Goal: Information Seeking & Learning: Learn about a topic

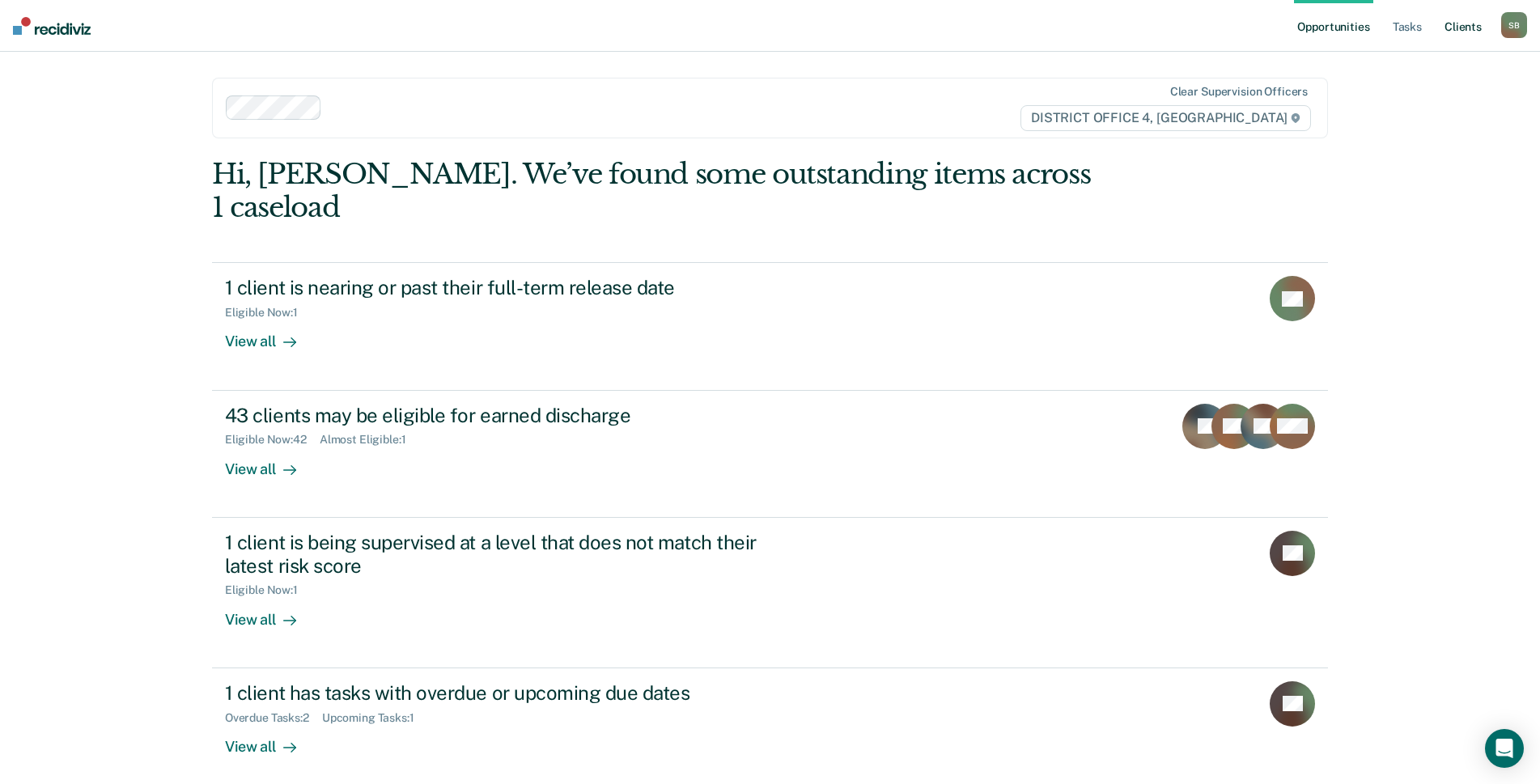
click at [1456, 29] on link "Client s" at bounding box center [1462, 26] width 44 height 52
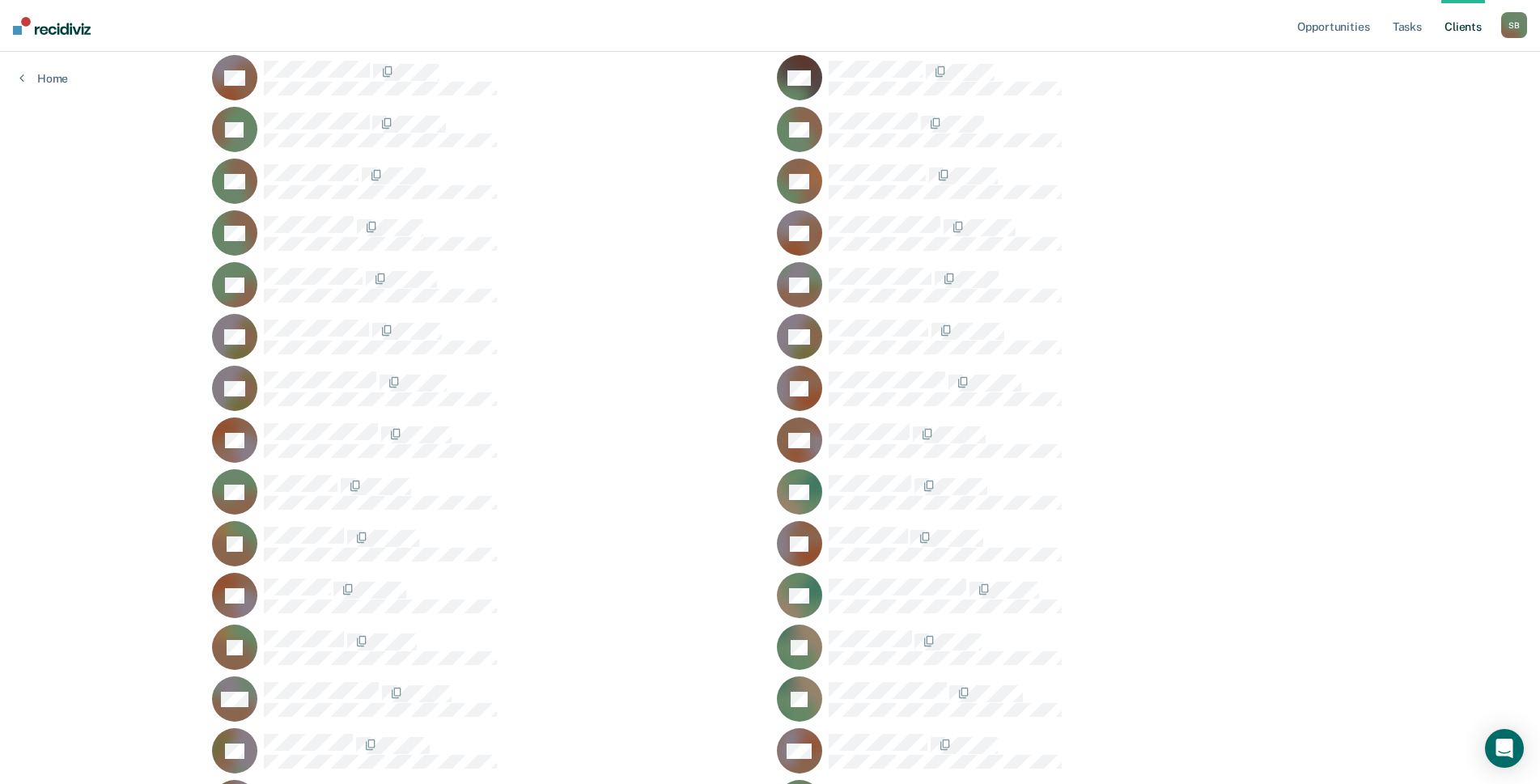
scroll to position [809, 0]
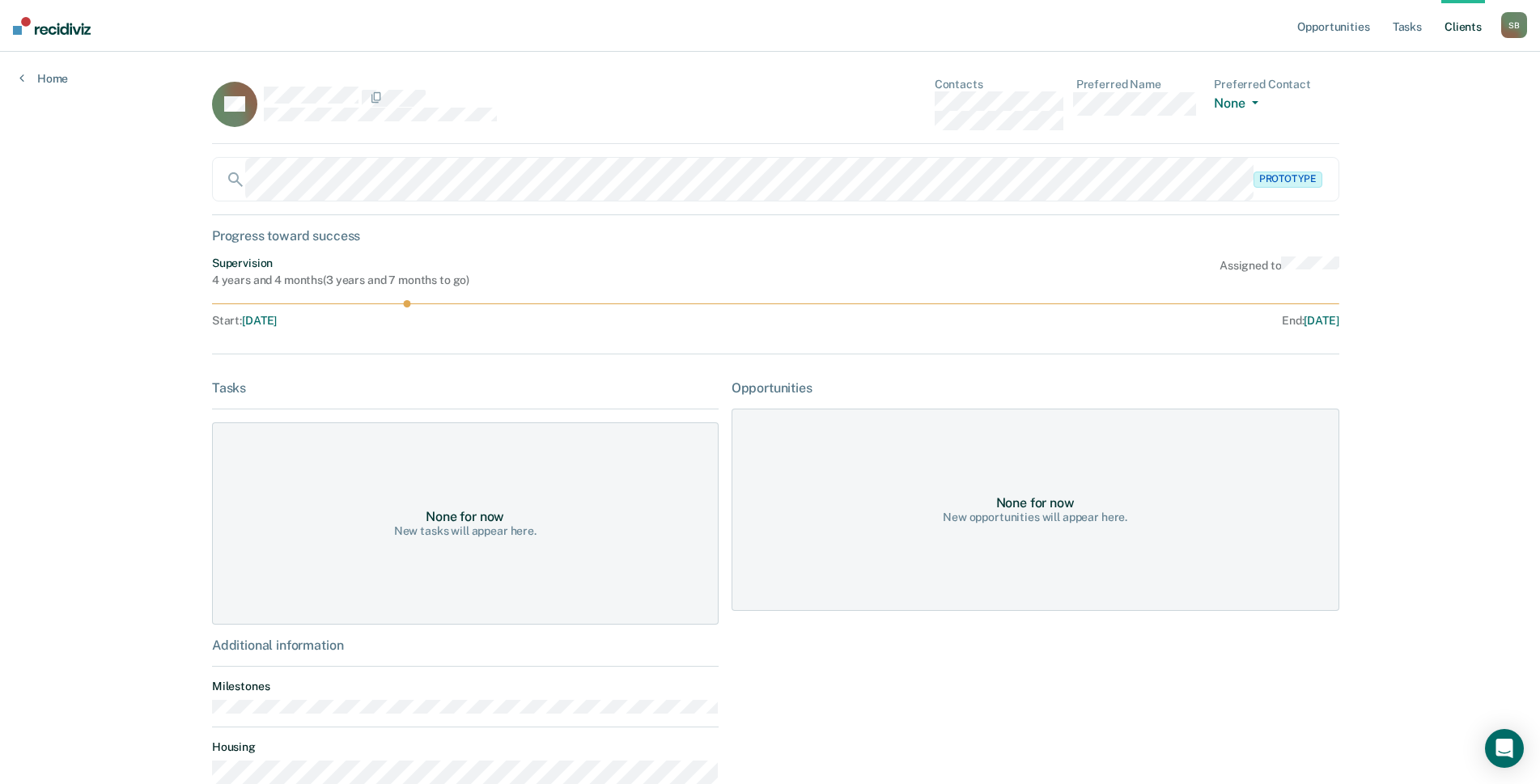
click at [914, 105] on div "DB Contacts Preferred Name Preferred Contact None Call Text Email None" at bounding box center [775, 110] width 1127 height 67
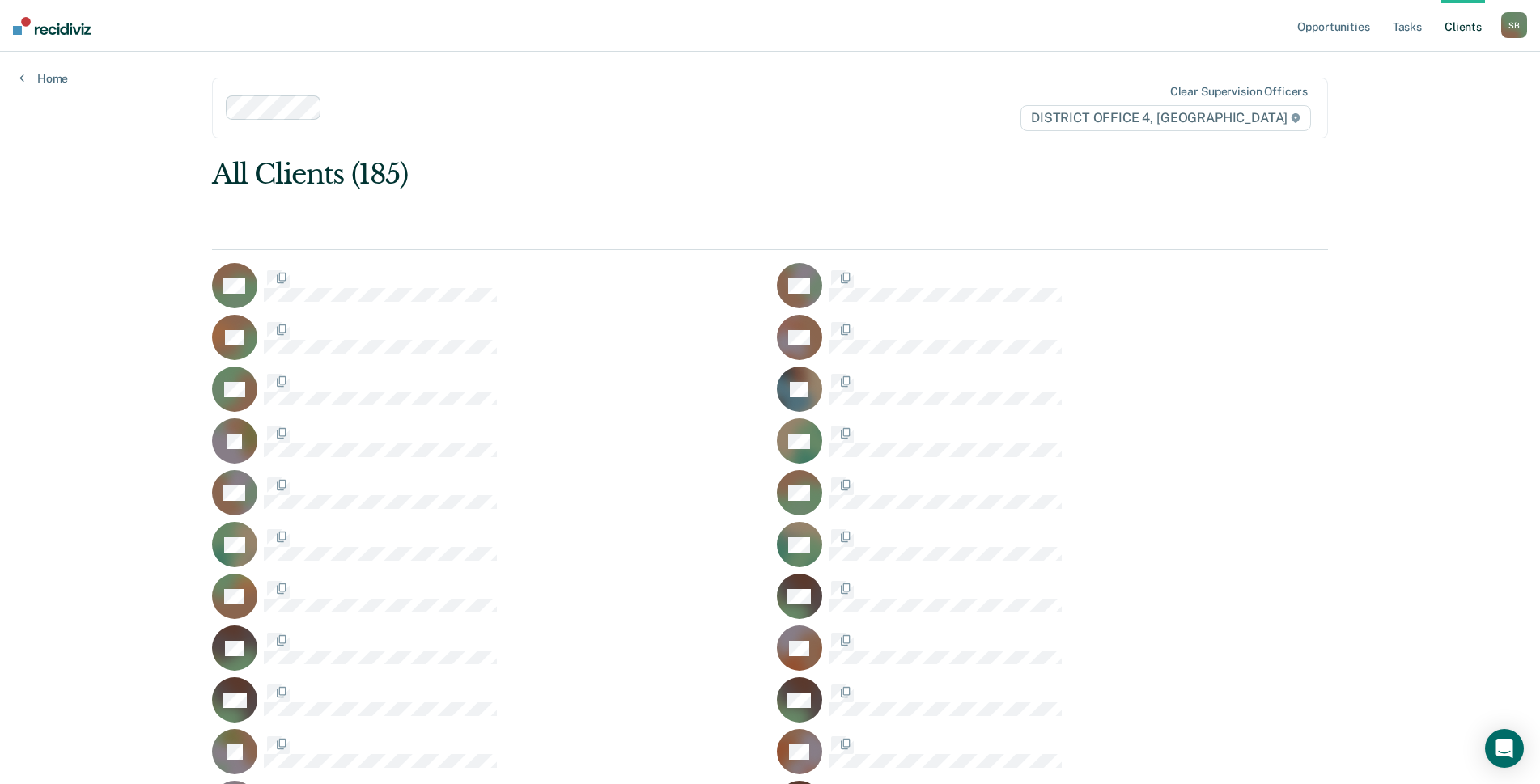
scroll to position [809, 0]
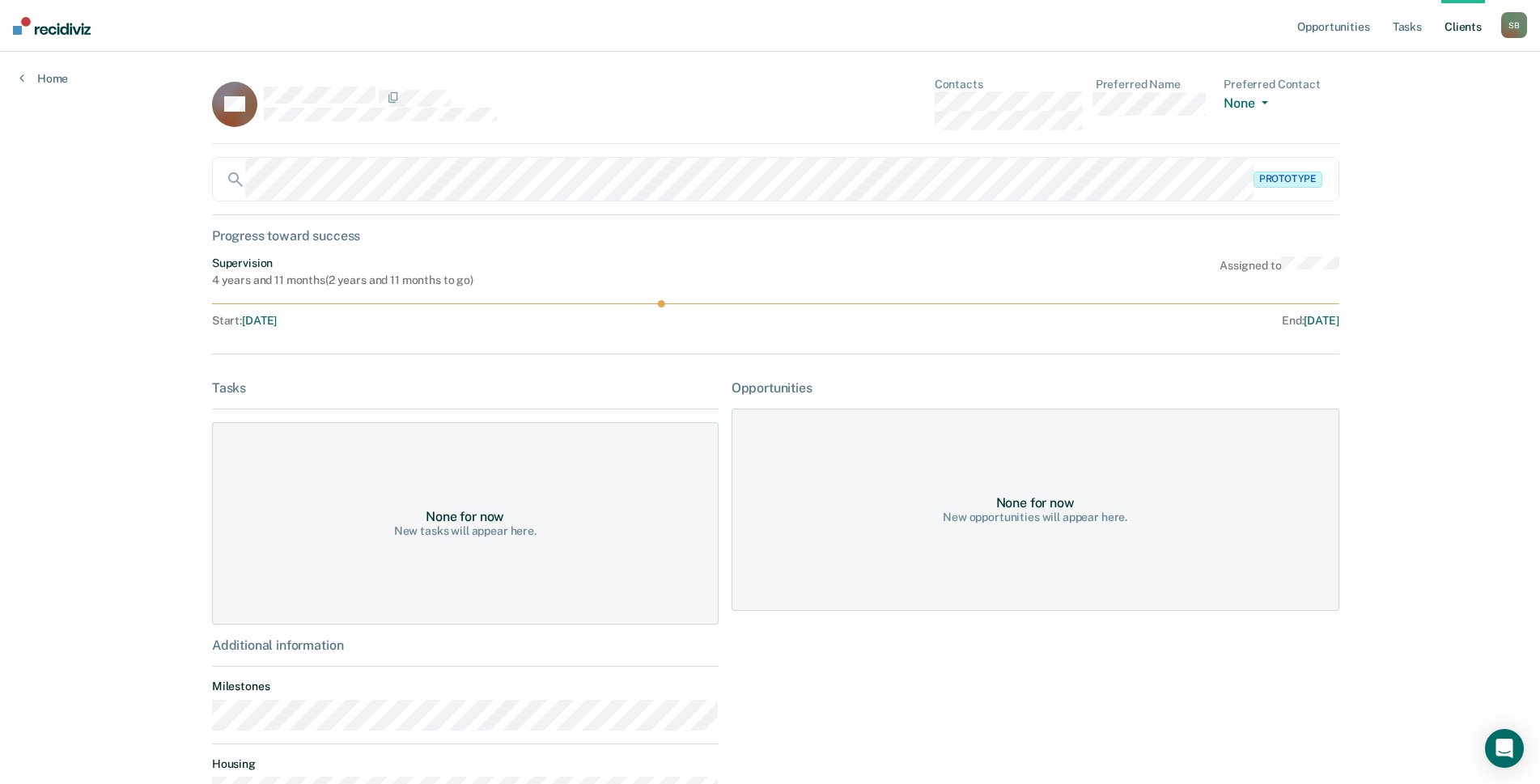
click at [925, 102] on div "SB Contacts Preferred Name Preferred Contact None Call Text Email None" at bounding box center [775, 110] width 1127 height 67
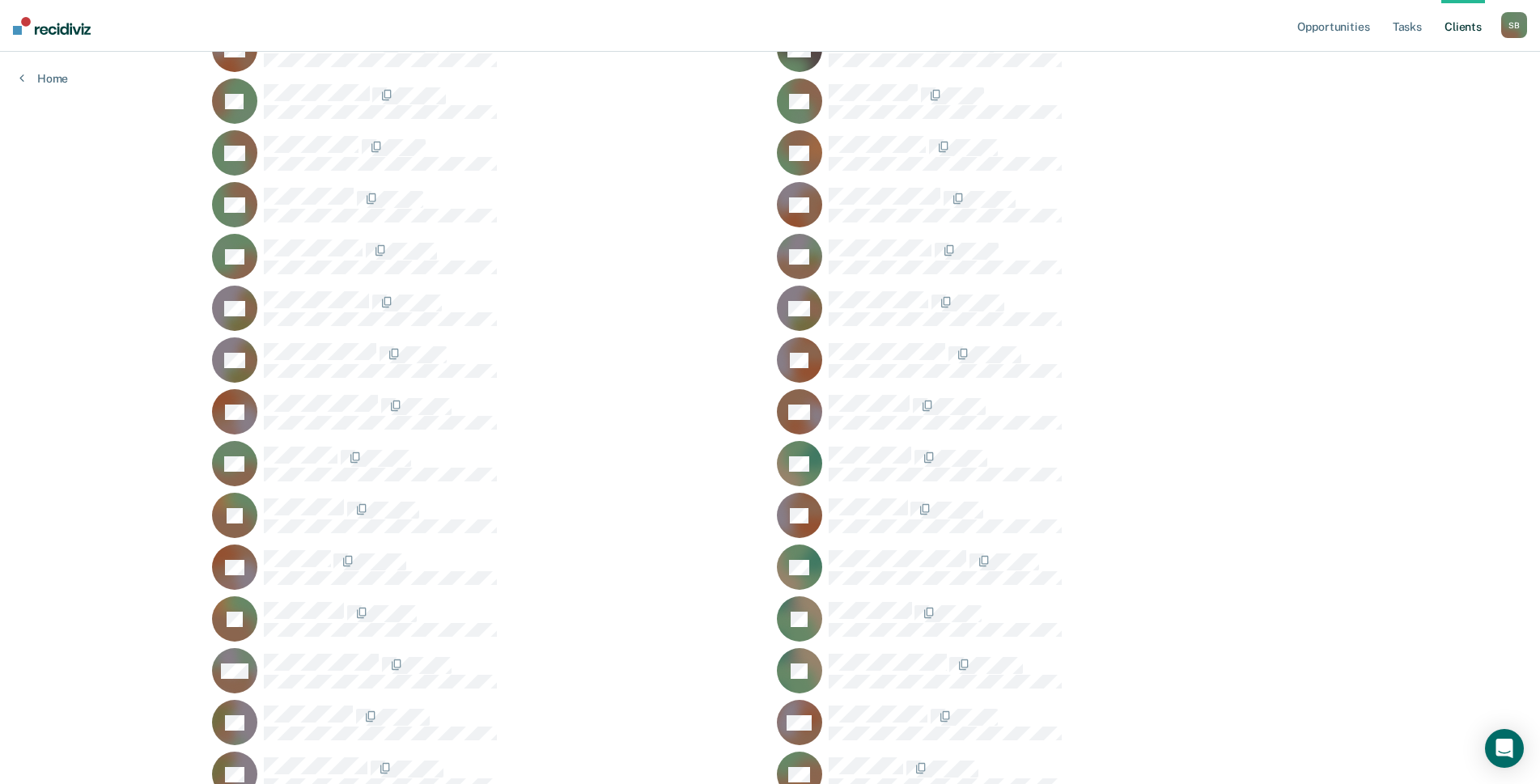
scroll to position [727, 0]
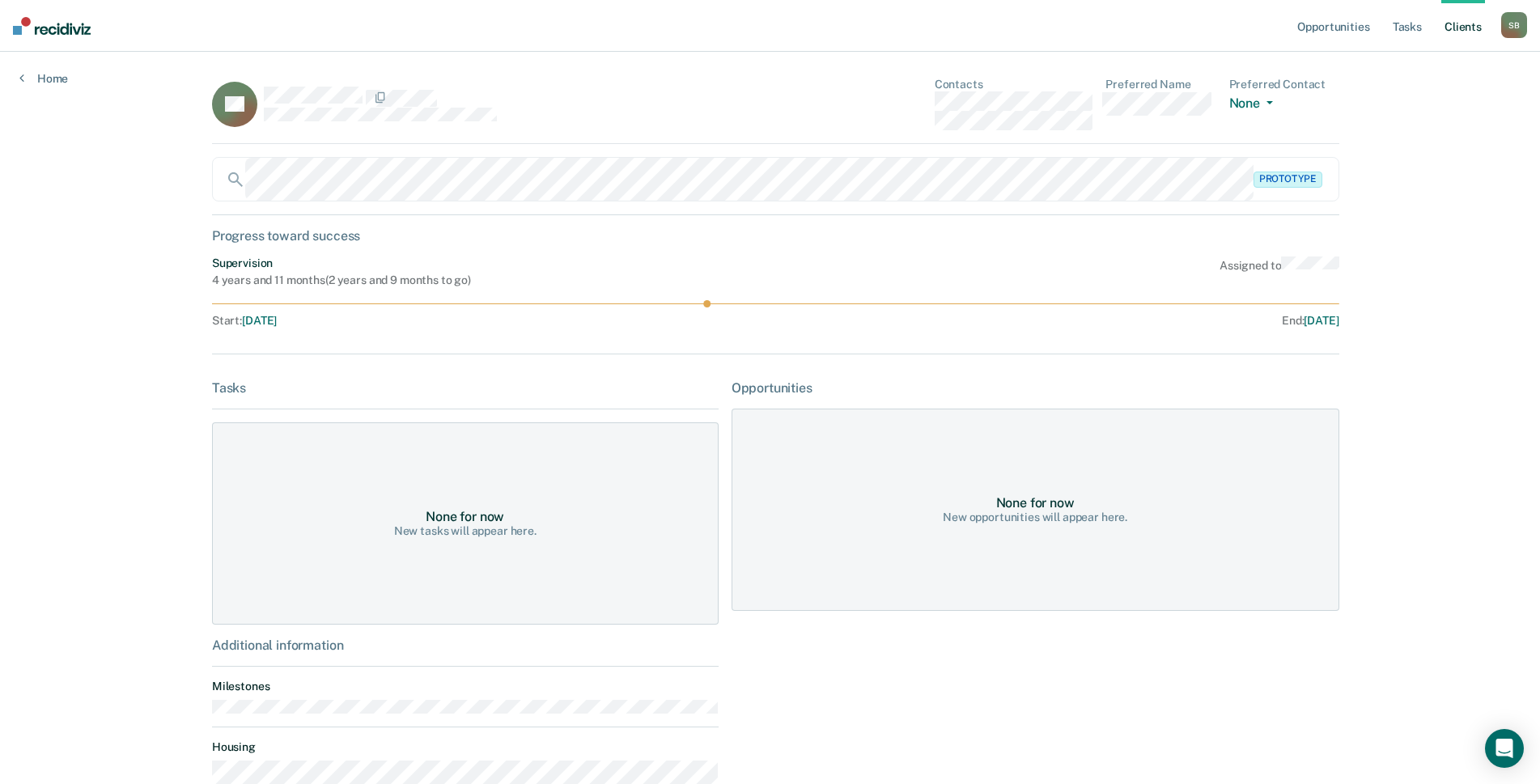
click at [898, 106] on div "TB Contacts Preferred Name Preferred Contact None Call Text Email None" at bounding box center [775, 110] width 1127 height 67
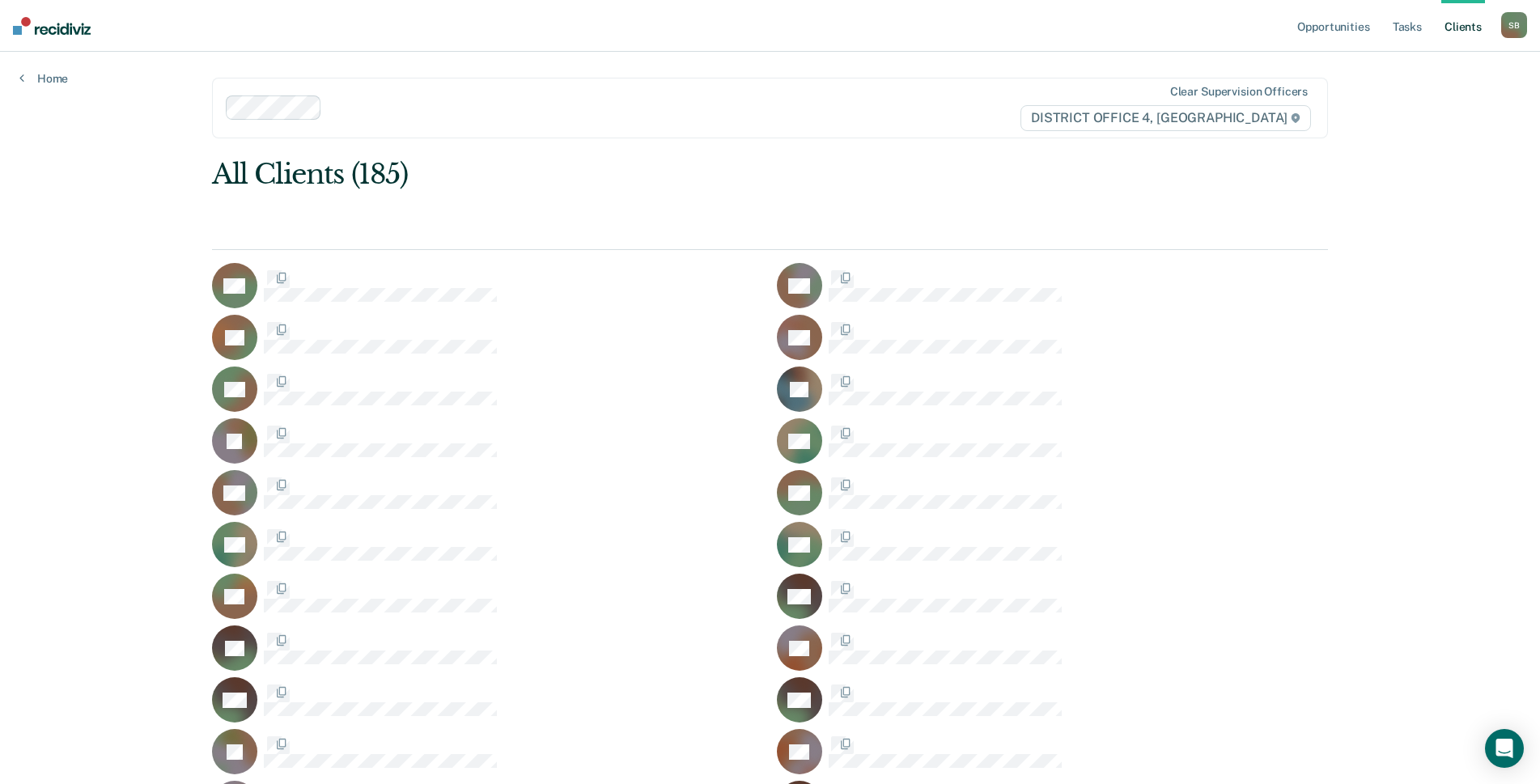
scroll to position [727, 0]
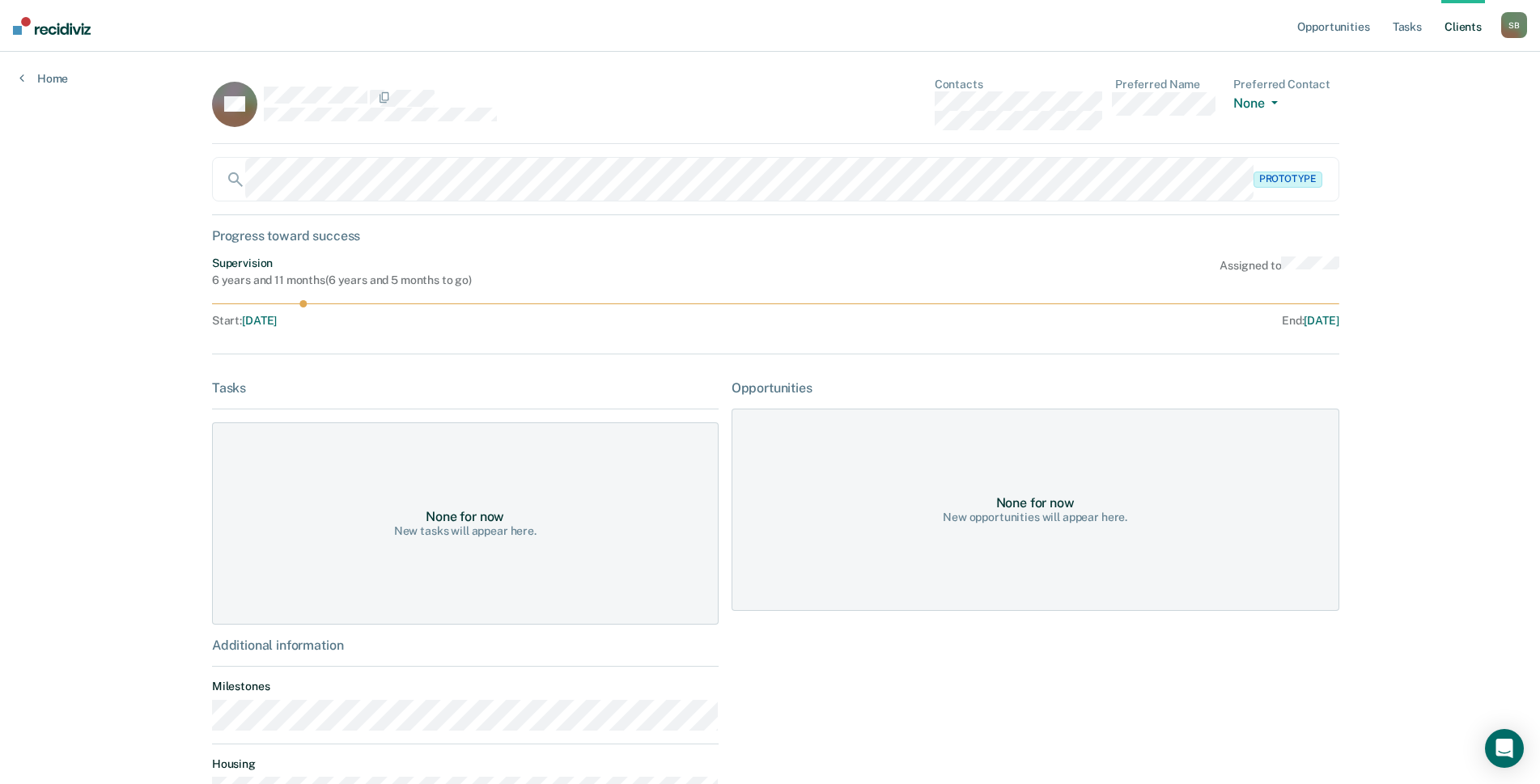
click at [921, 106] on div "BB Contacts Preferred Name Preferred Contact None Call Text Email None" at bounding box center [775, 110] width 1127 height 67
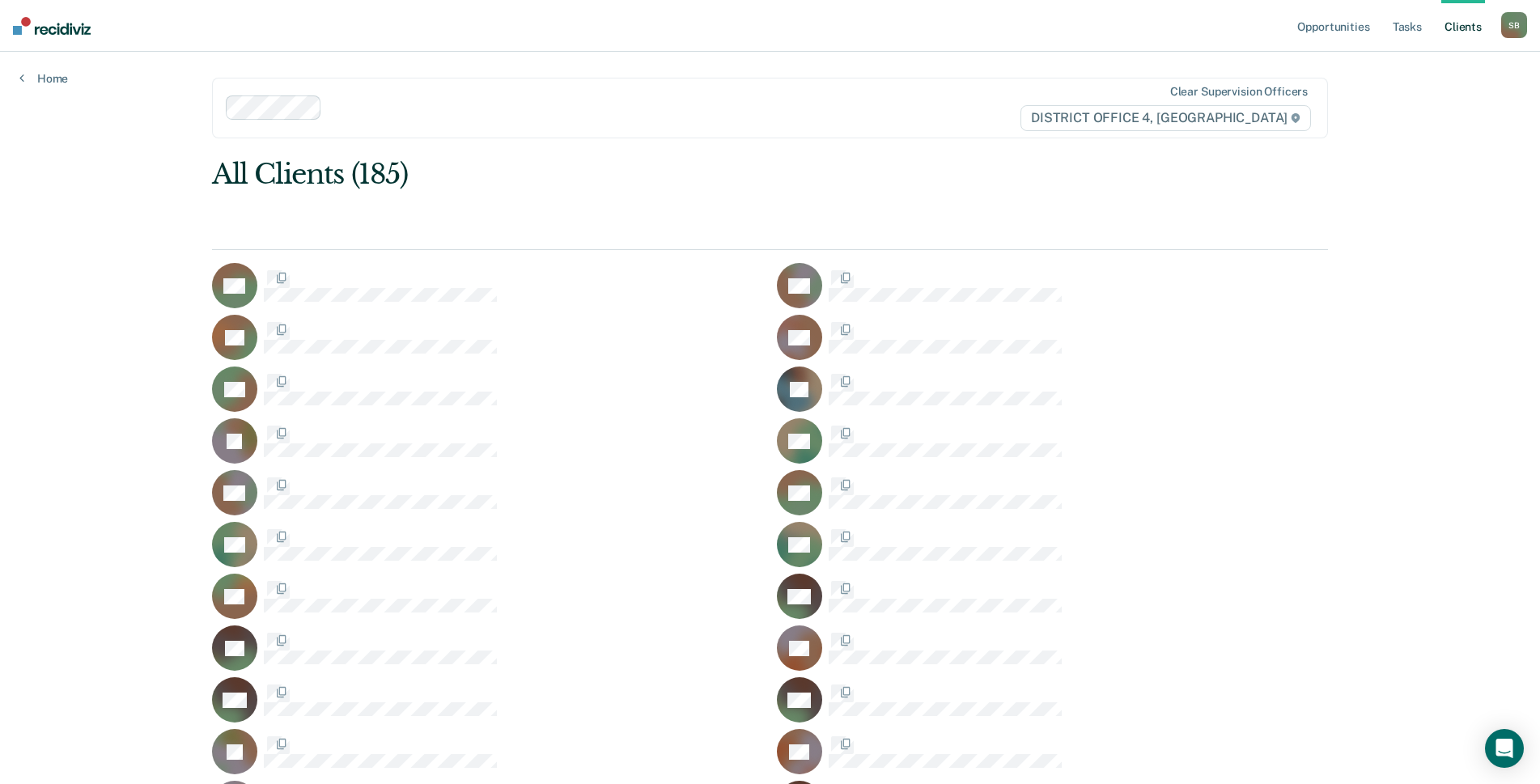
scroll to position [727, 0]
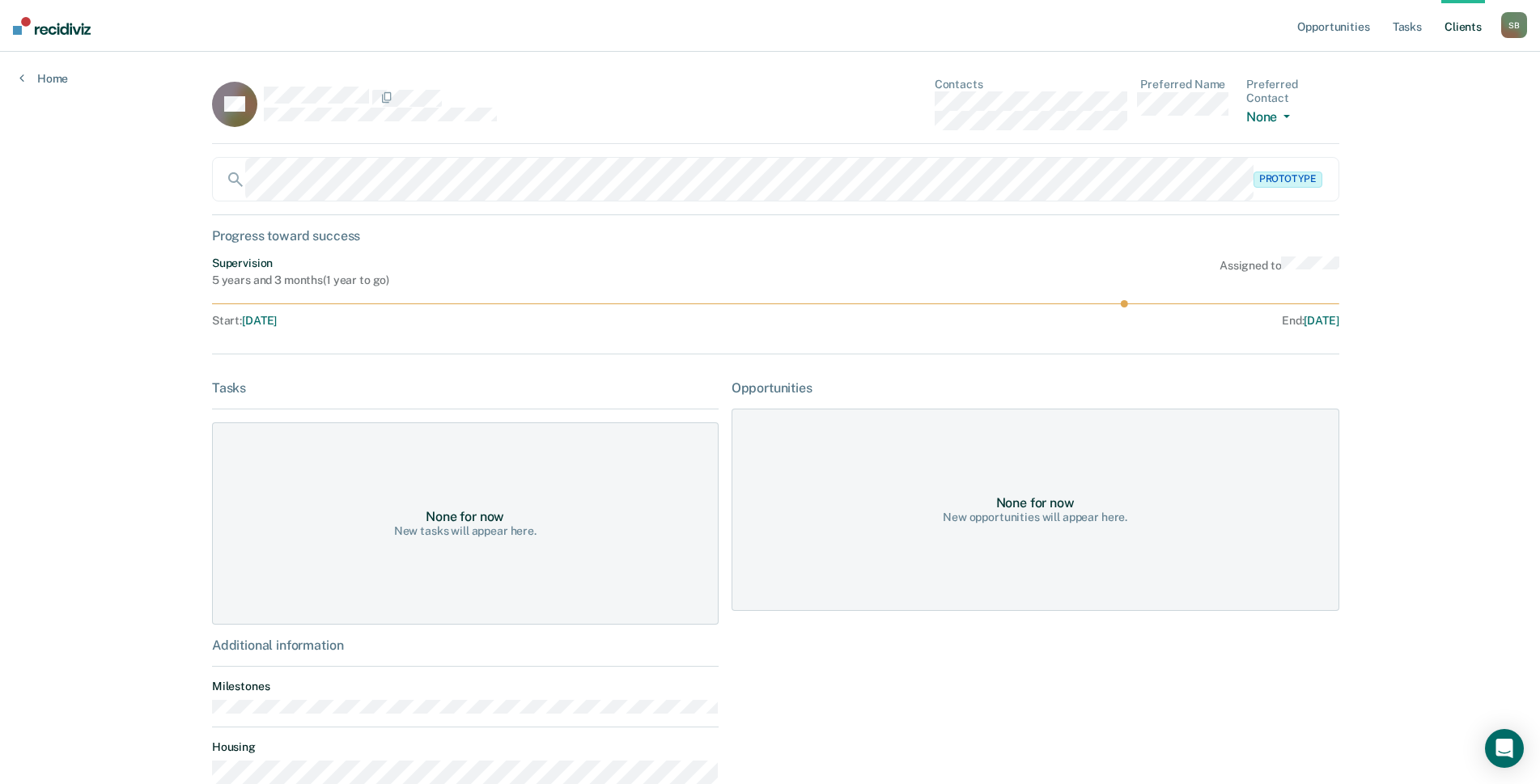
click at [926, 105] on div "CC Contacts Preferred Name Preferred Contact None Call Text Email None" at bounding box center [775, 110] width 1127 height 67
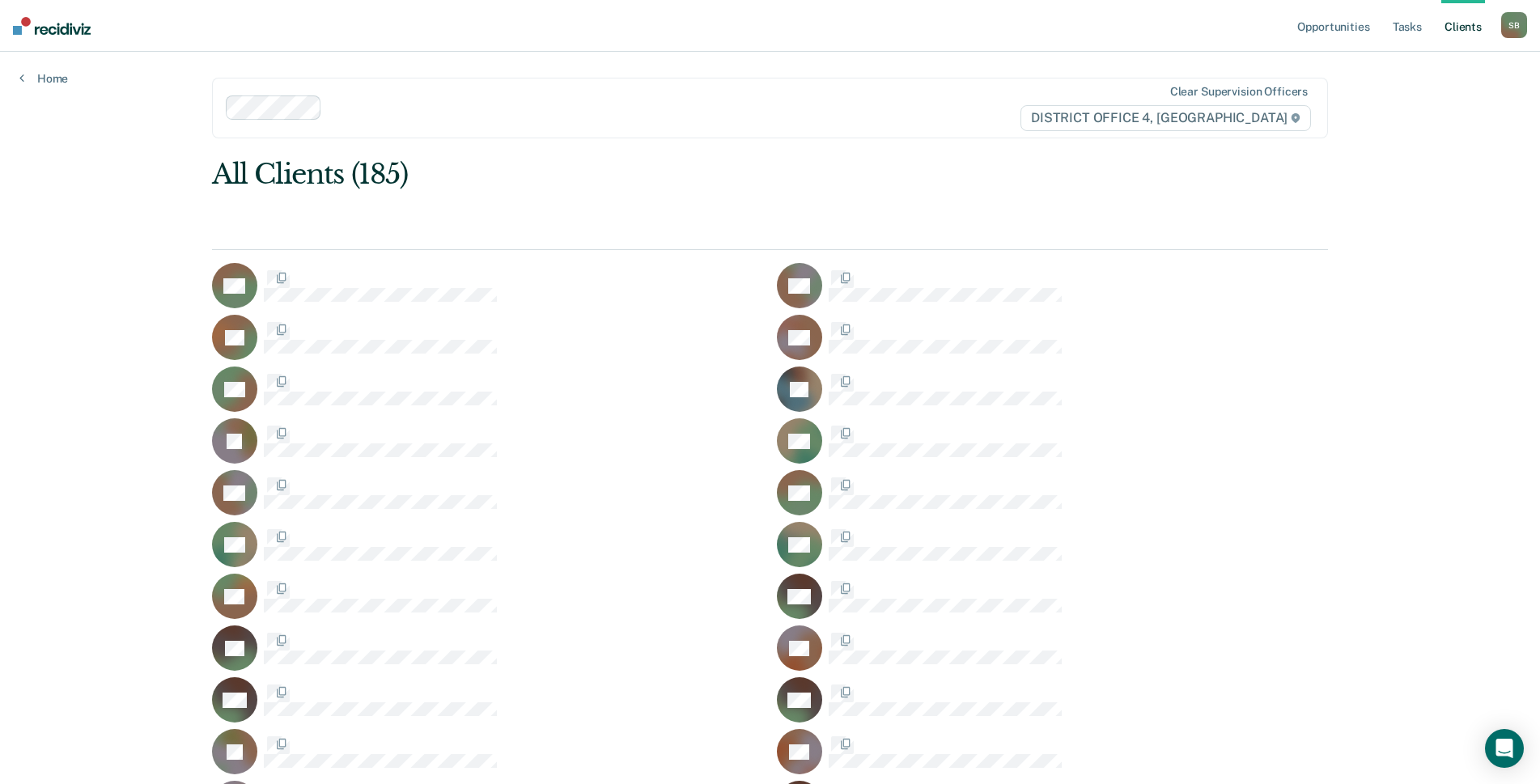
scroll to position [727, 0]
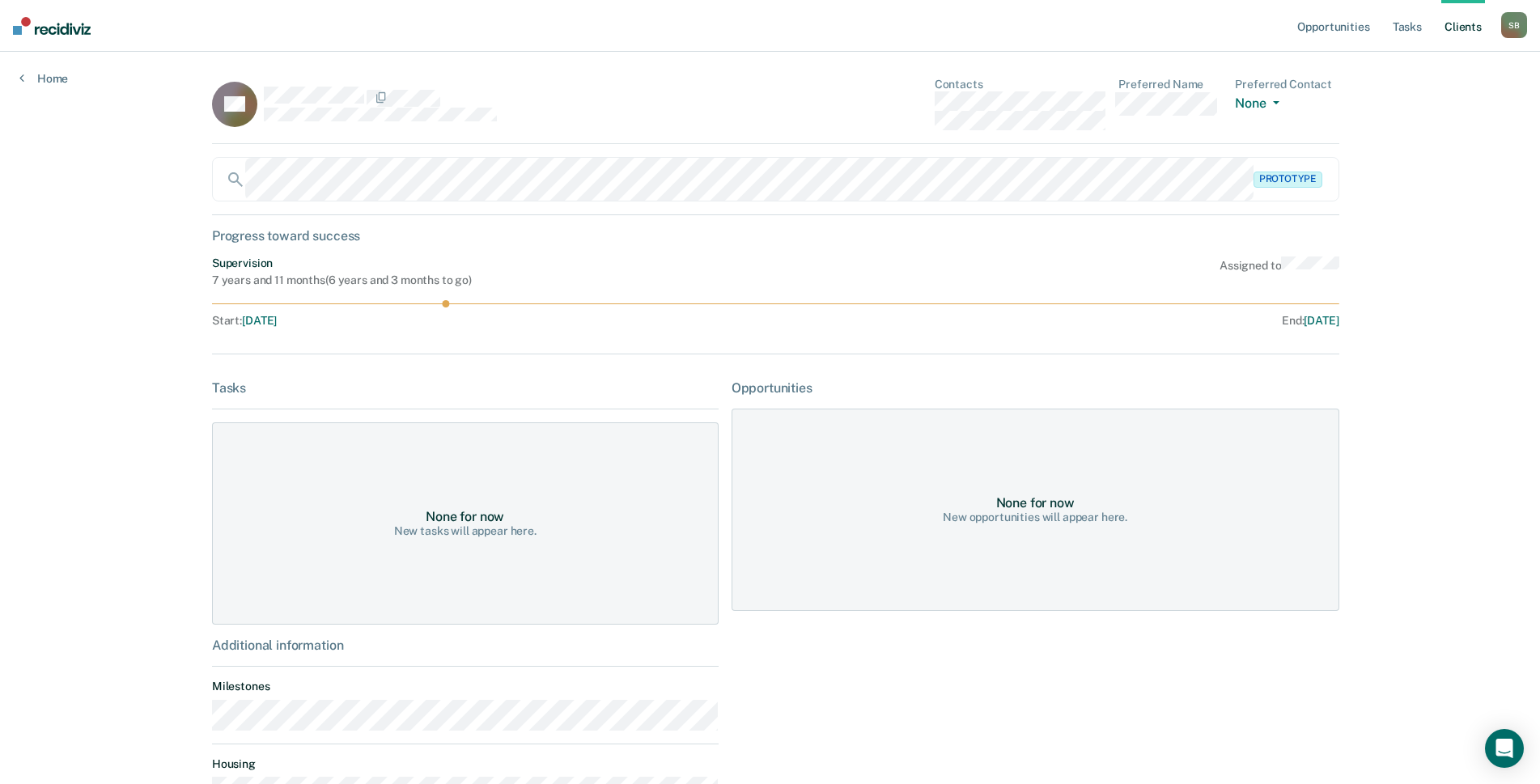
click at [916, 103] on div "CC Contacts Preferred Name Preferred Contact None Call Text Email None" at bounding box center [775, 110] width 1127 height 67
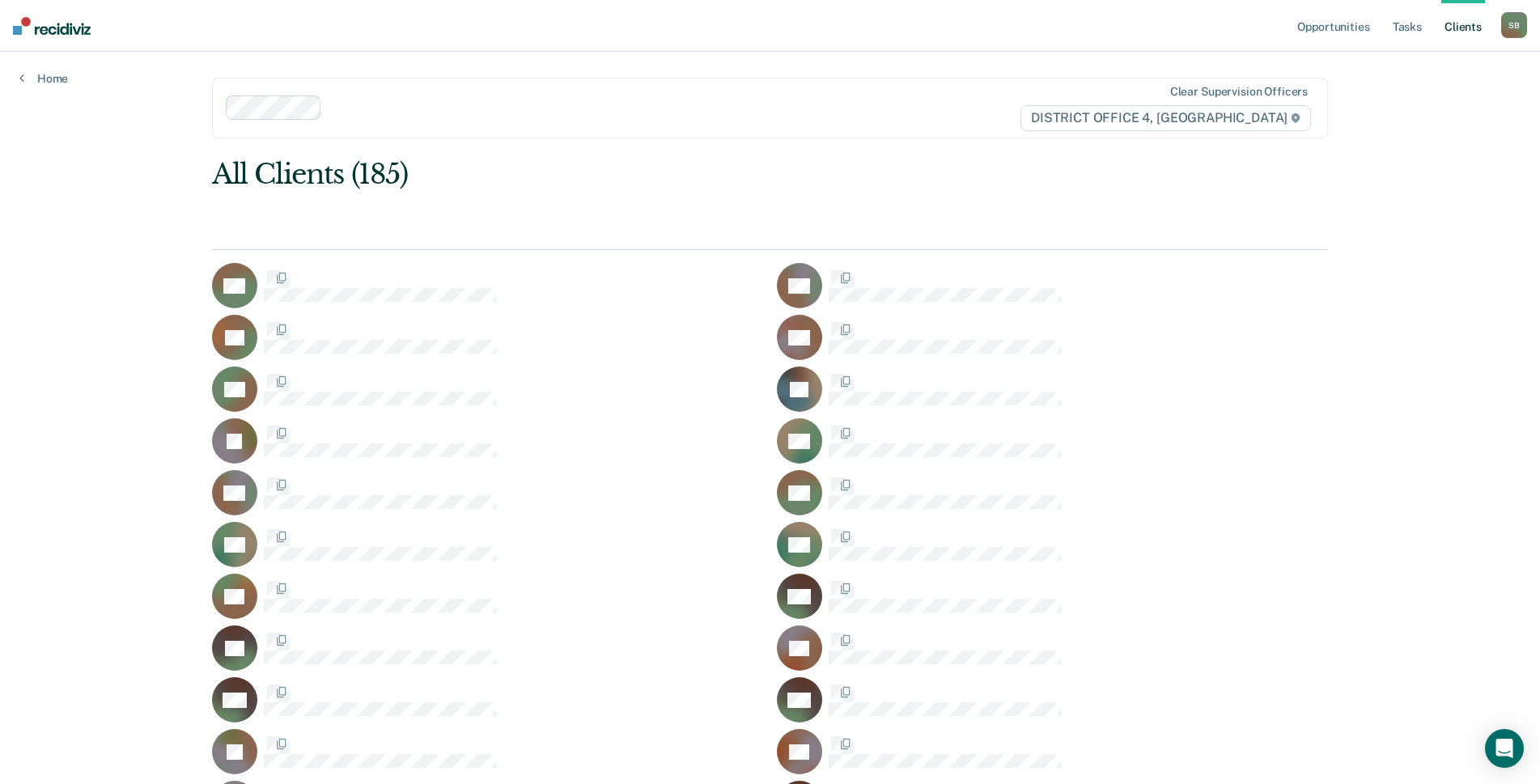
scroll to position [727, 0]
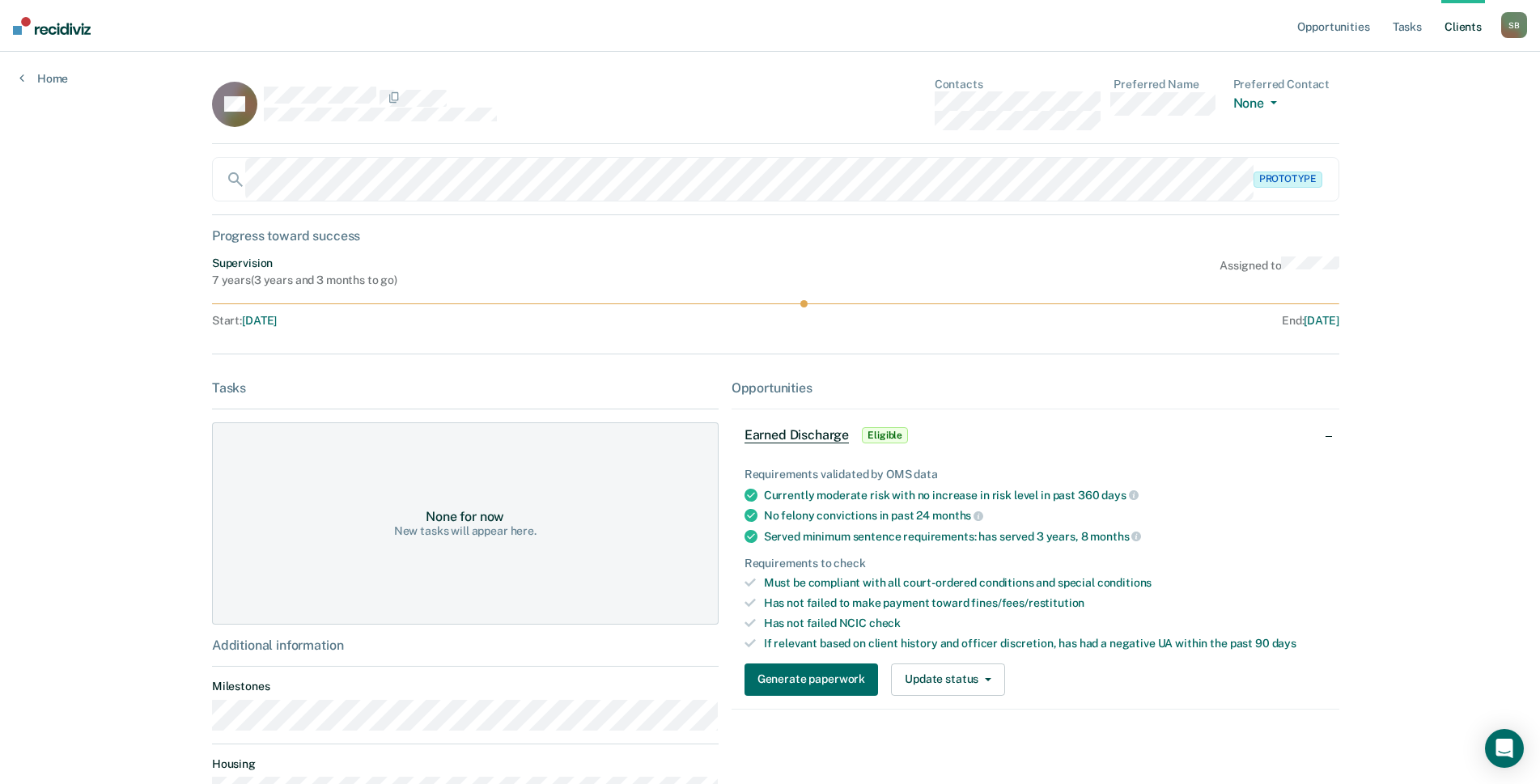
click at [915, 107] on div "CC Contacts Preferred Name Preferred Contact None Call Text Email None" at bounding box center [775, 110] width 1127 height 67
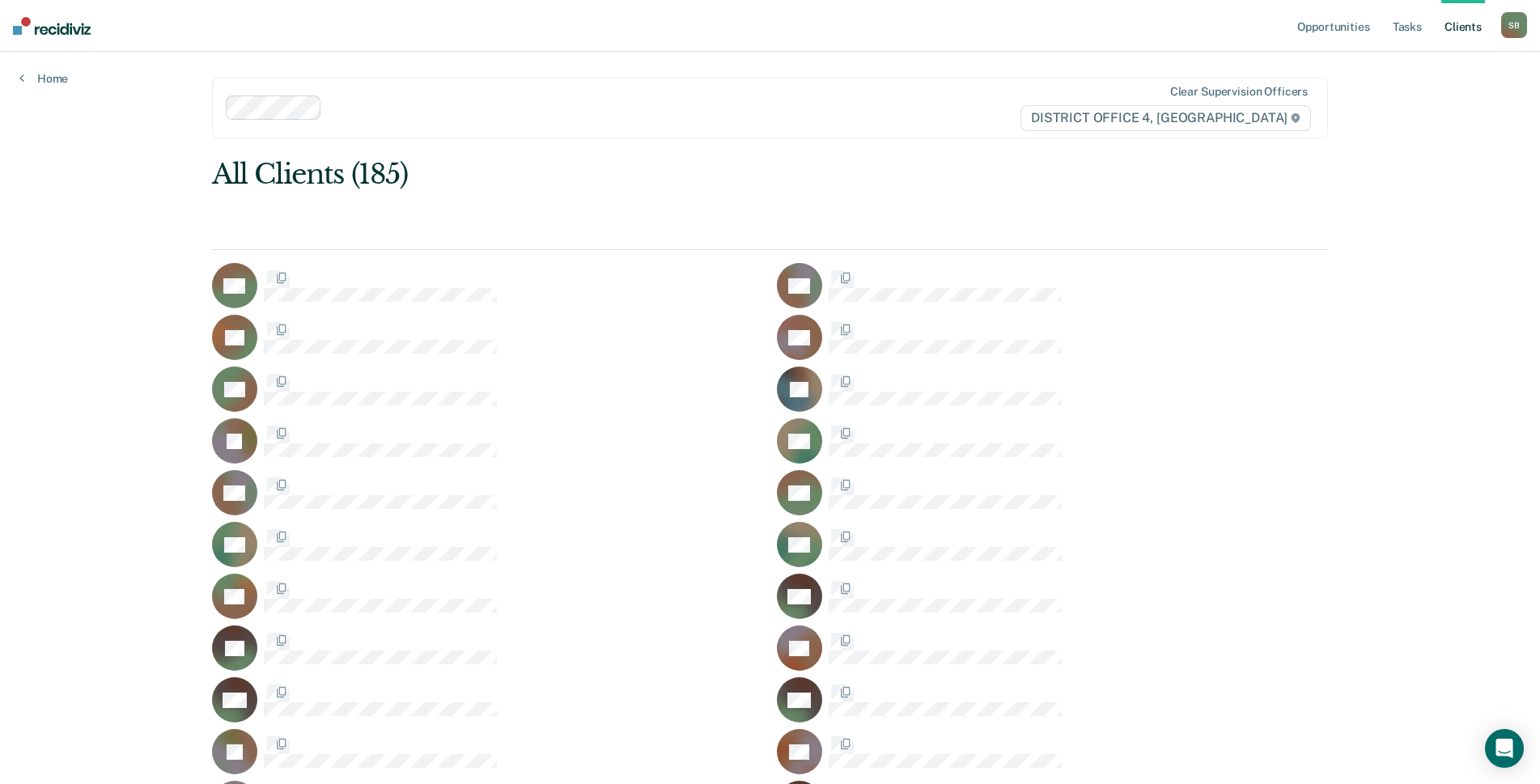
scroll to position [727, 0]
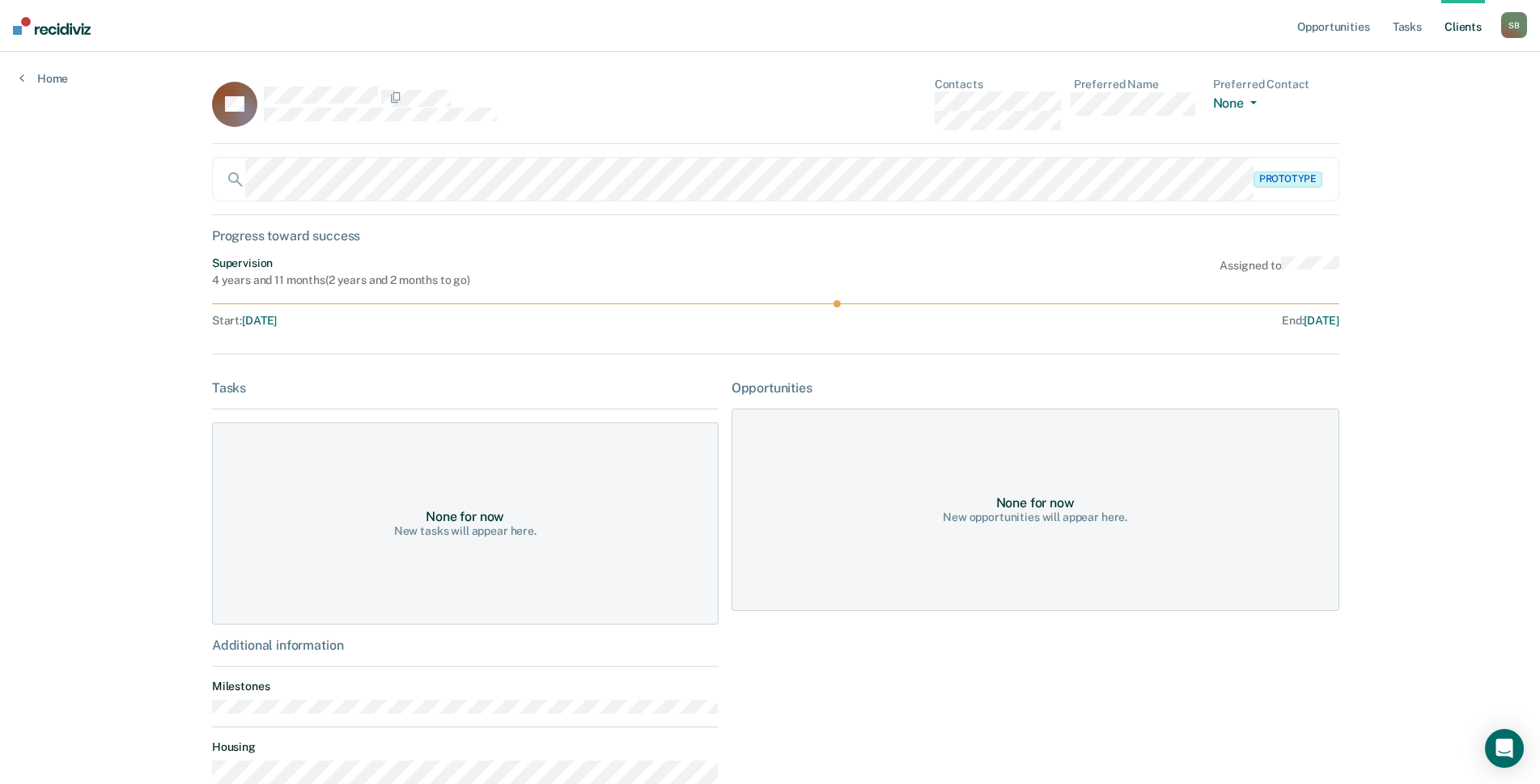
click at [926, 103] on div "TC Contacts Preferred Name Preferred Contact None Call Text Email None" at bounding box center [775, 110] width 1127 height 67
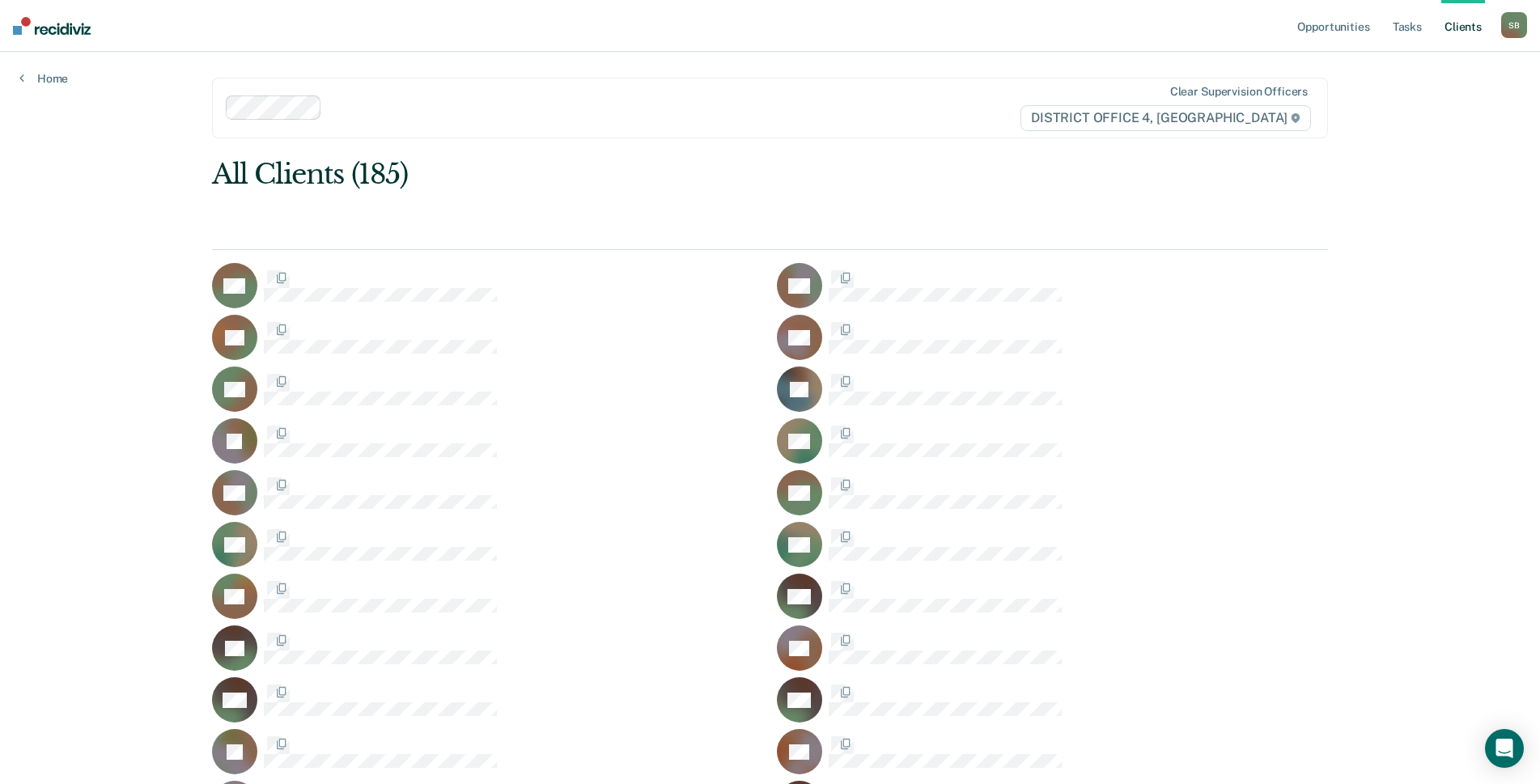
scroll to position [727, 0]
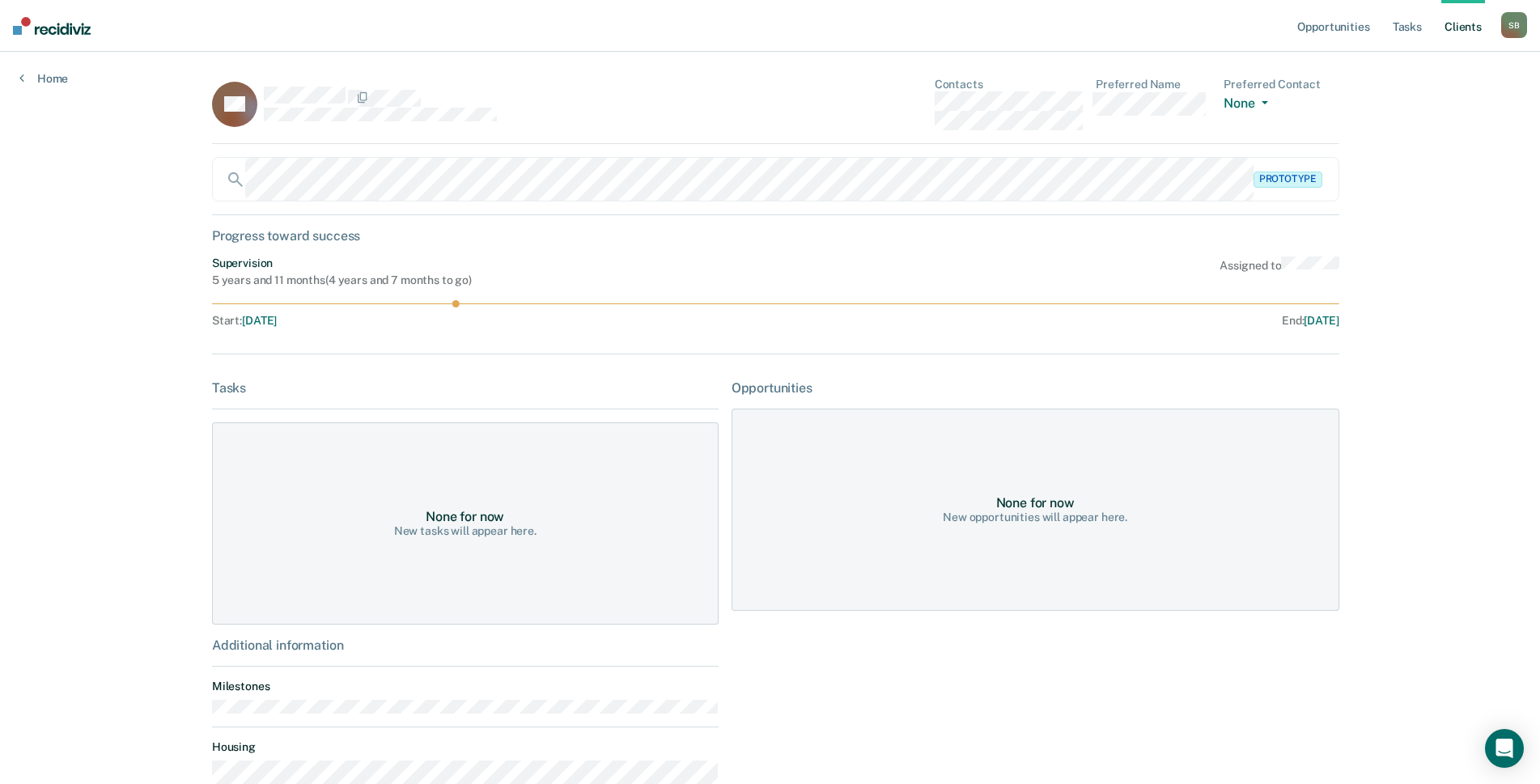
click at [923, 105] on div "DC Contacts Preferred Name Preferred Contact None Call Text Email None" at bounding box center [775, 110] width 1127 height 67
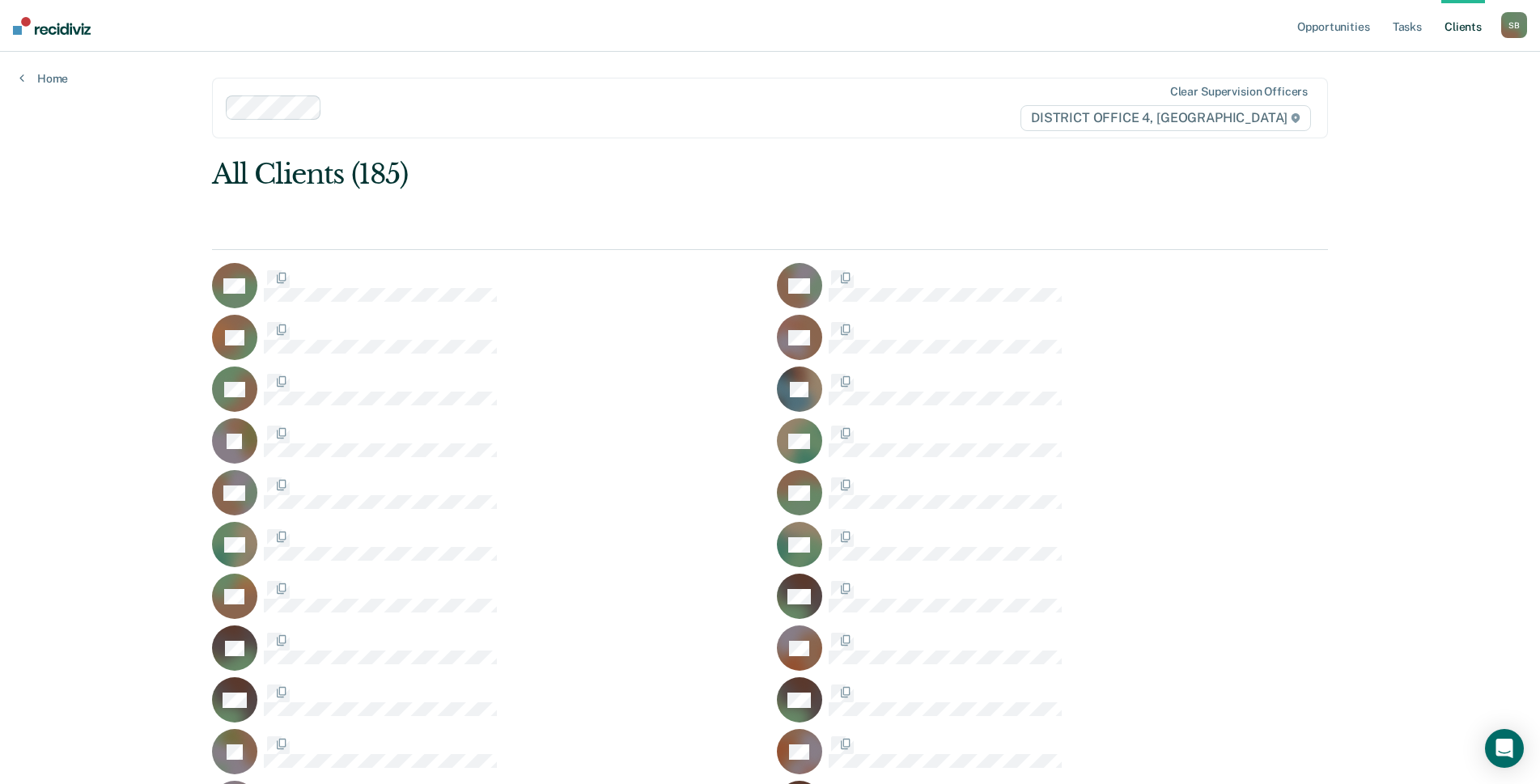
scroll to position [727, 0]
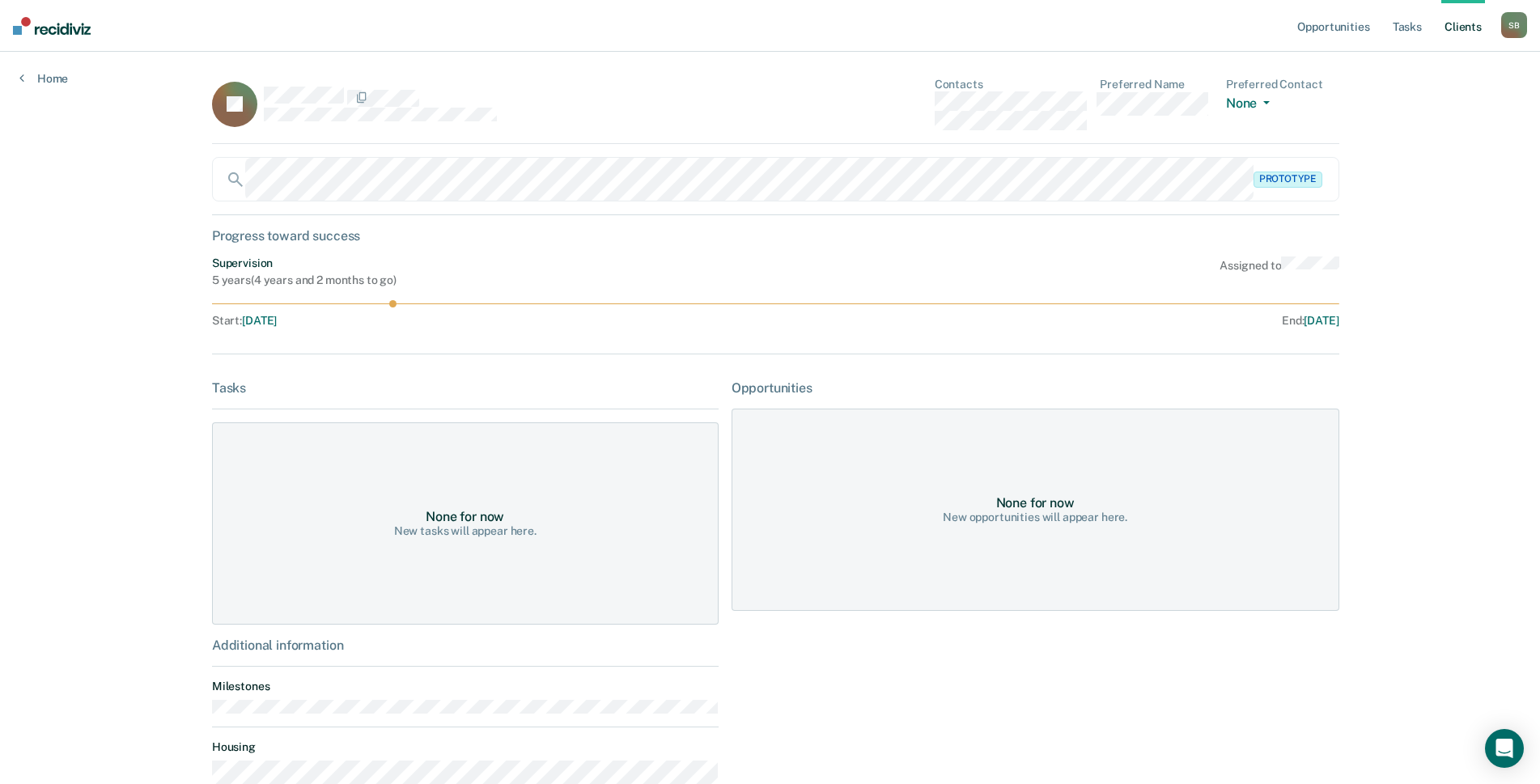
click at [910, 108] on div "JC Contacts Preferred Name Preferred Contact None Call Text Email None" at bounding box center [775, 110] width 1127 height 67
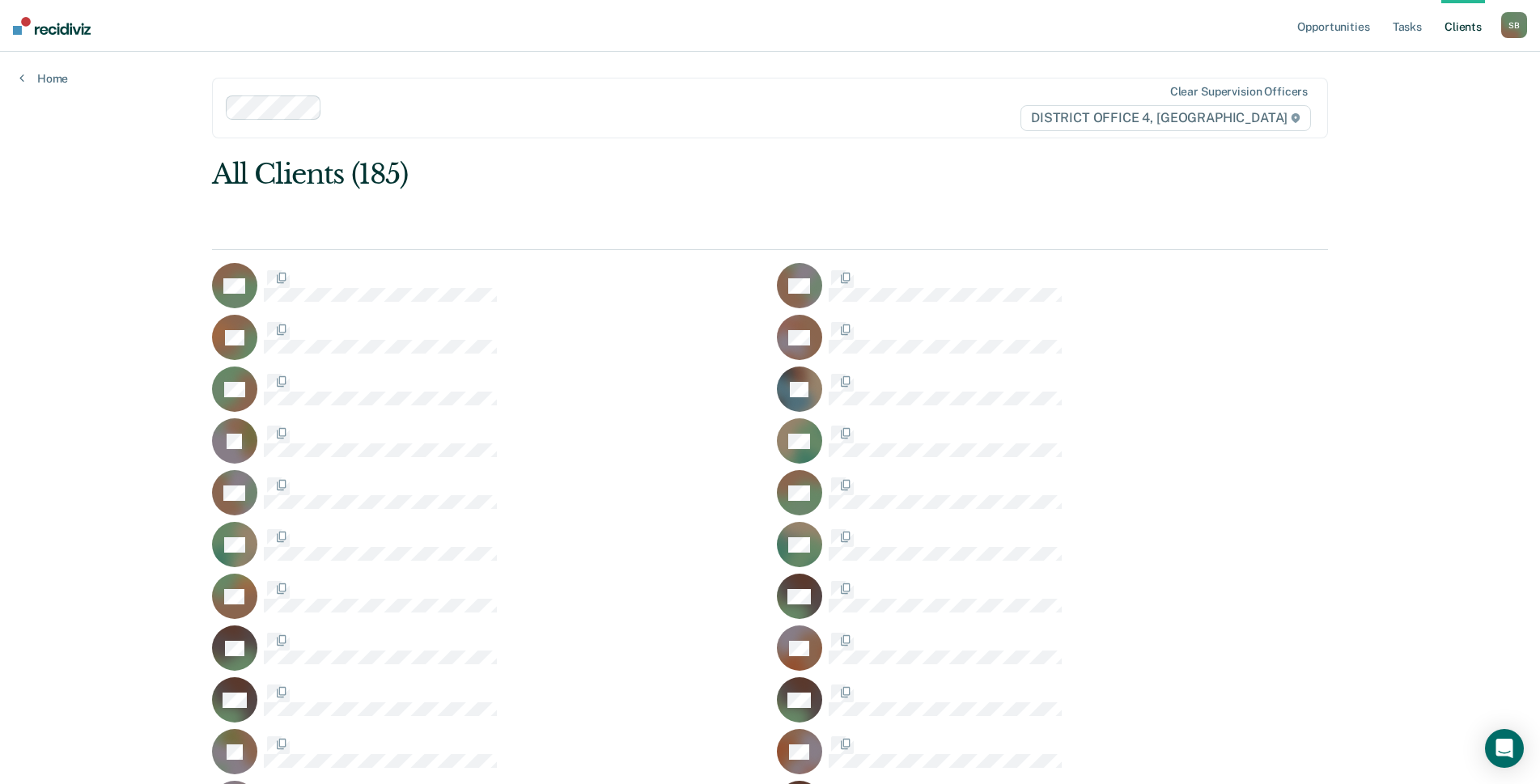
scroll to position [727, 0]
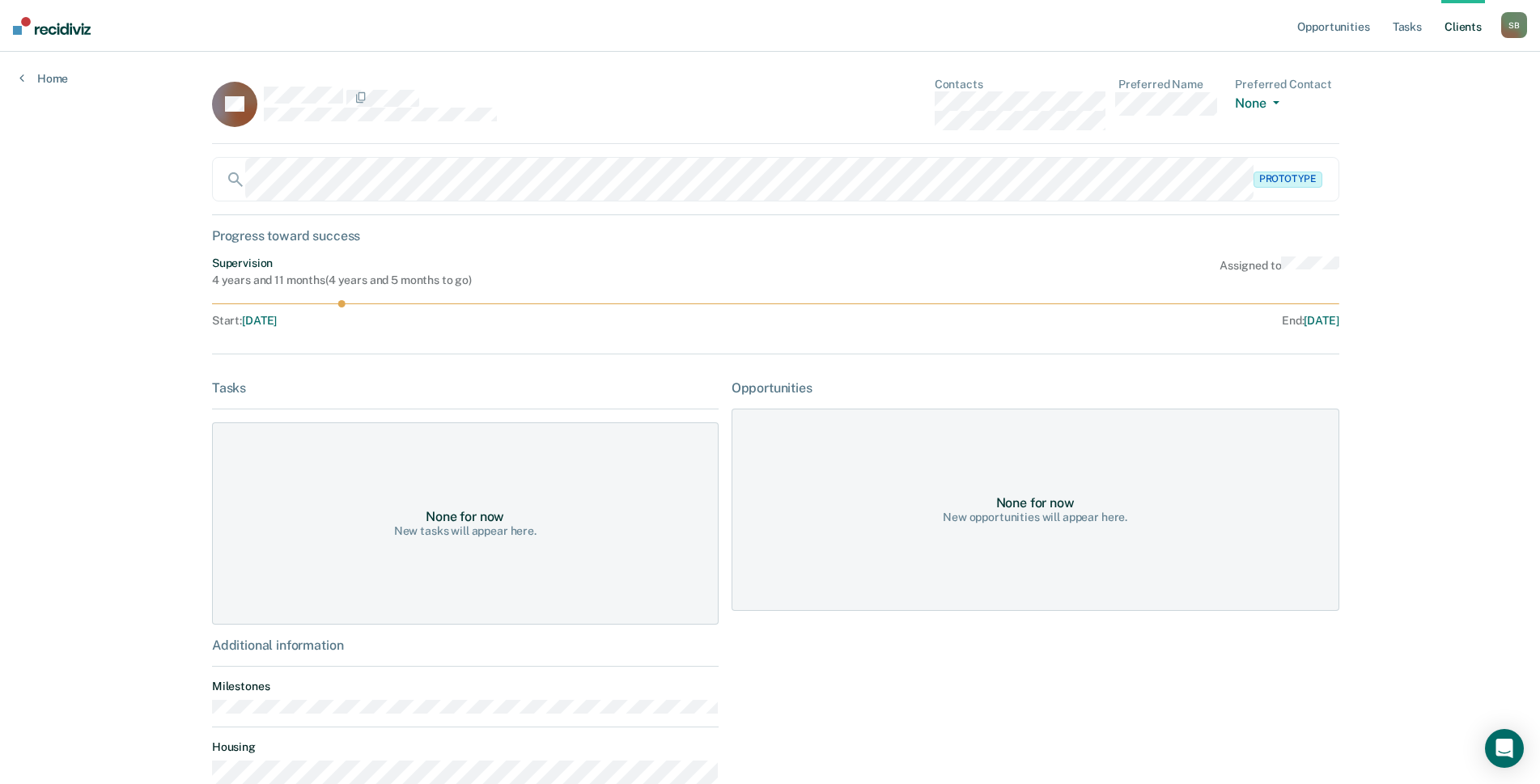
click at [891, 107] on div "LC Contacts Preferred Name Preferred Contact None Call Text Email None" at bounding box center [775, 110] width 1127 height 67
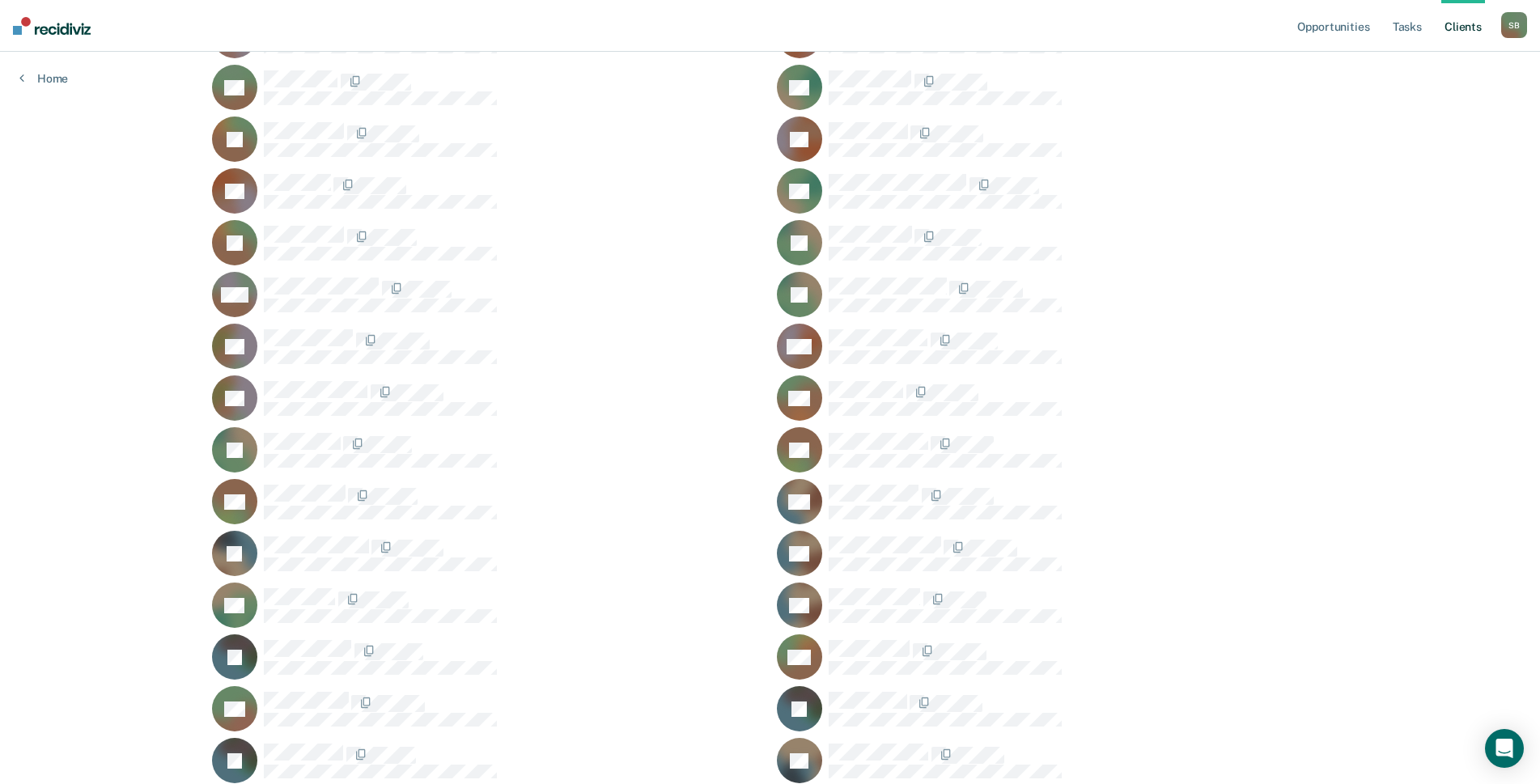
scroll to position [1213, 0]
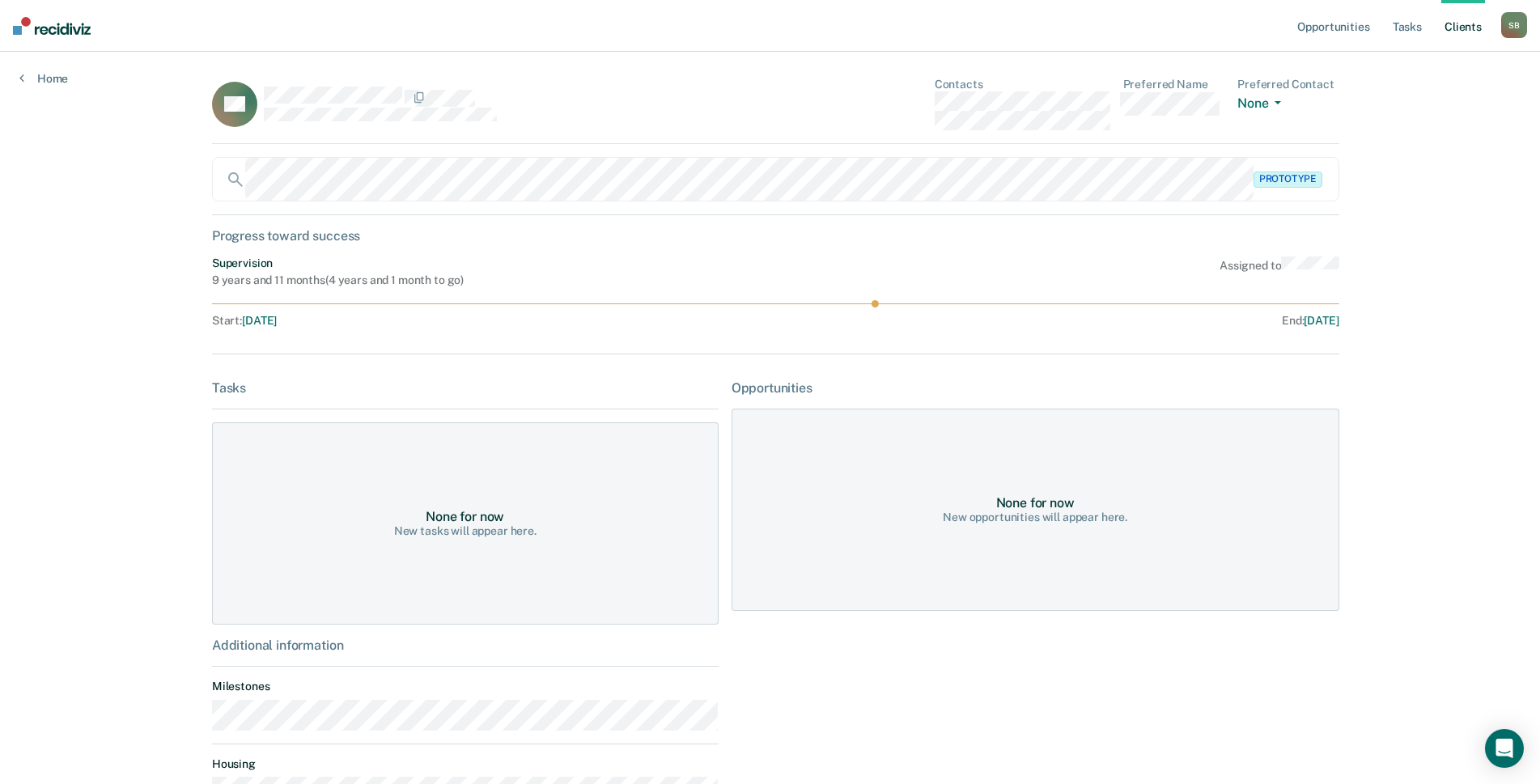
click at [905, 111] on div "AC Contacts Preferred Name Preferred Contact None Call Text Email None" at bounding box center [775, 110] width 1127 height 67
click at [924, 102] on div "AC Contacts Preferred Name Preferred Contact None Call Text Email None" at bounding box center [775, 110] width 1127 height 67
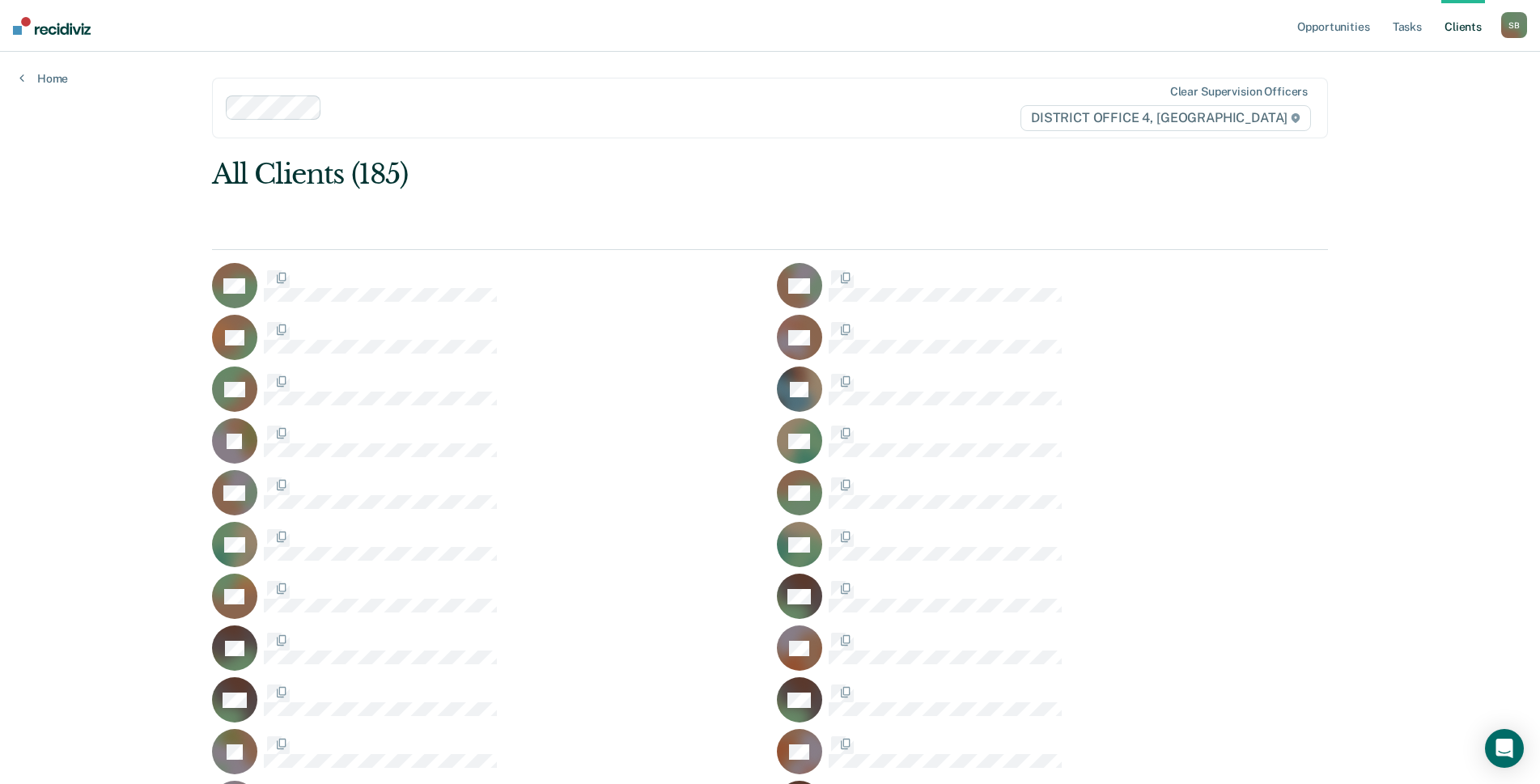
scroll to position [1213, 0]
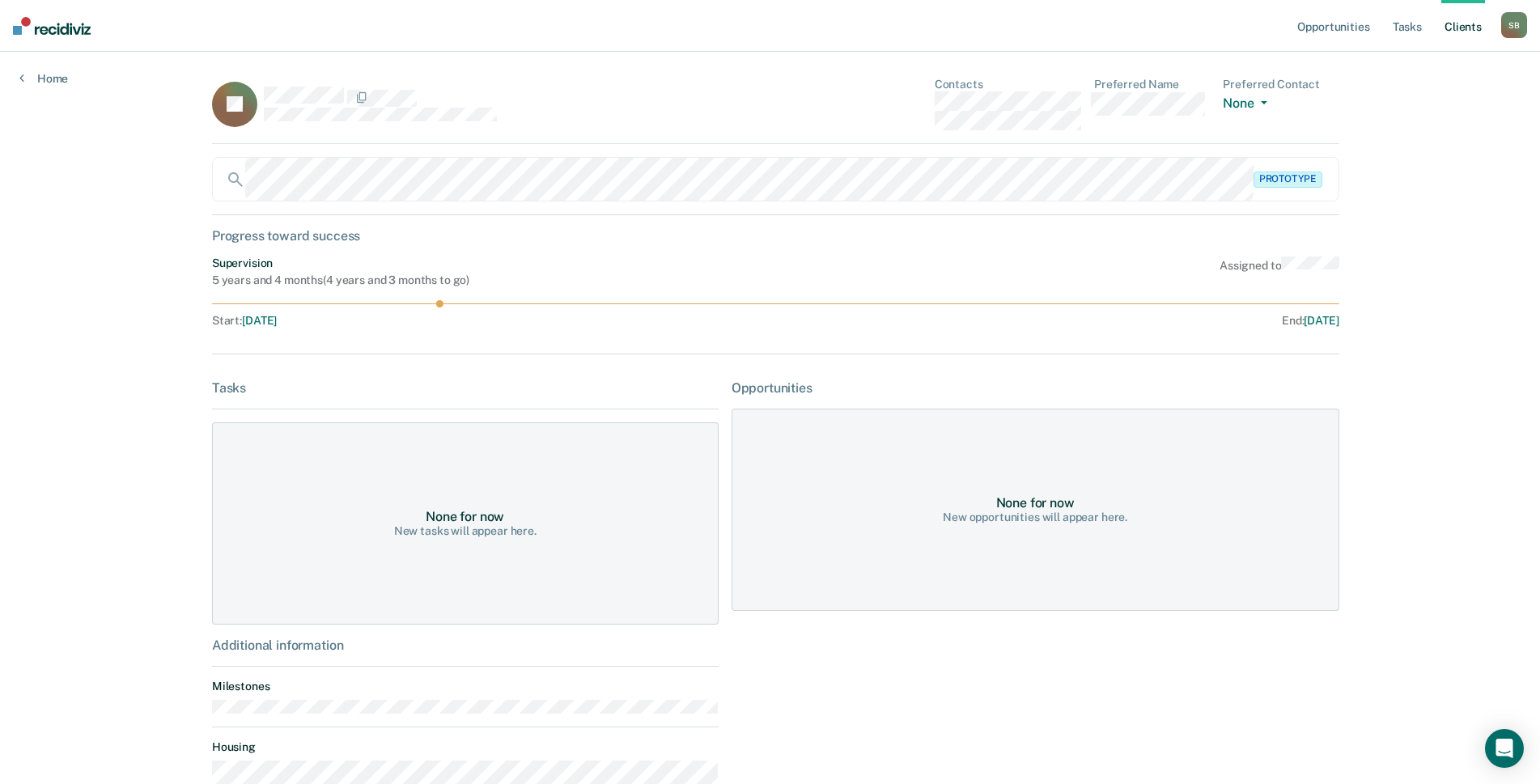
click at [923, 104] on div "JC Contacts Preferred Name Preferred Contact None Call Text Email None" at bounding box center [775, 110] width 1127 height 67
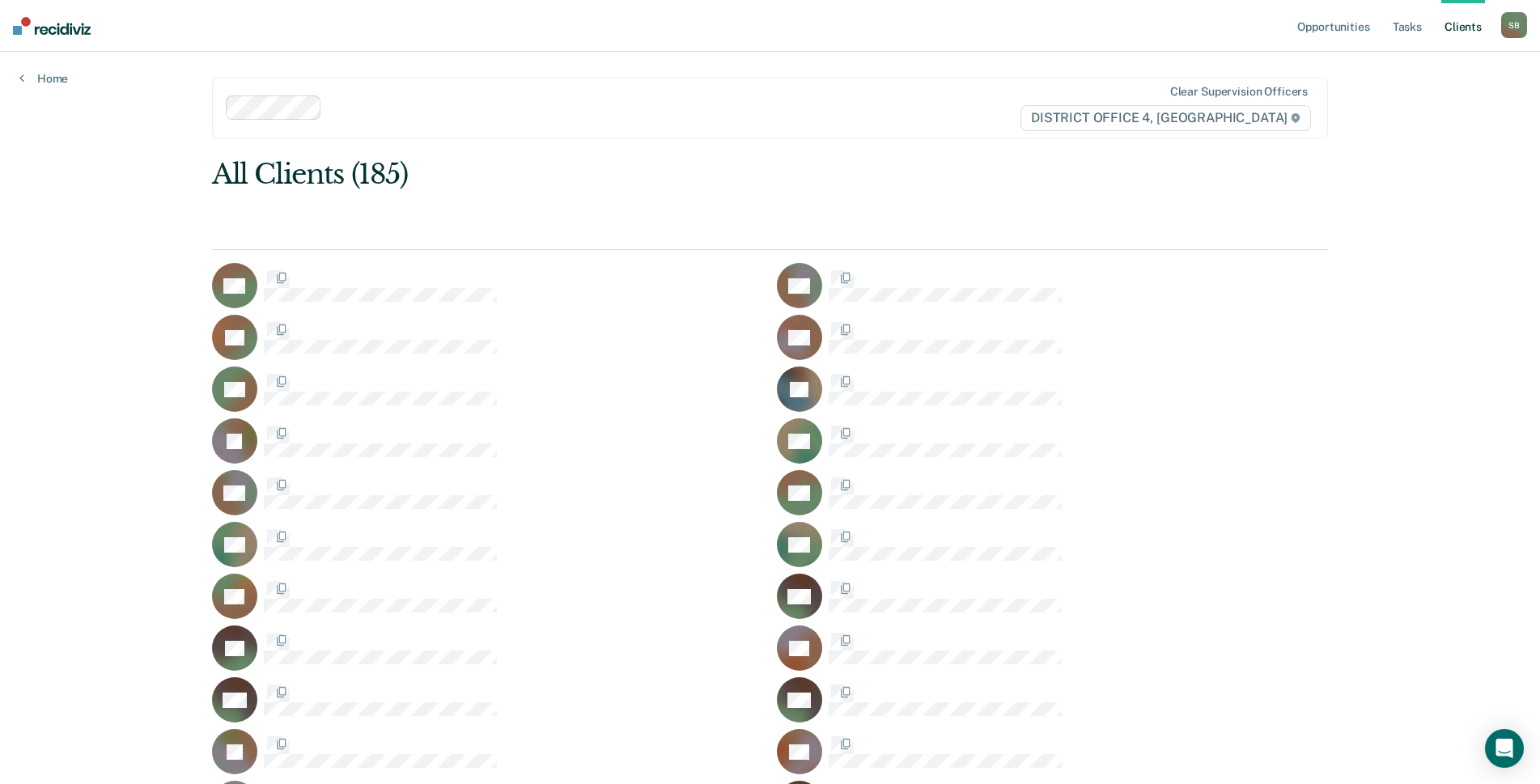
scroll to position [1213, 0]
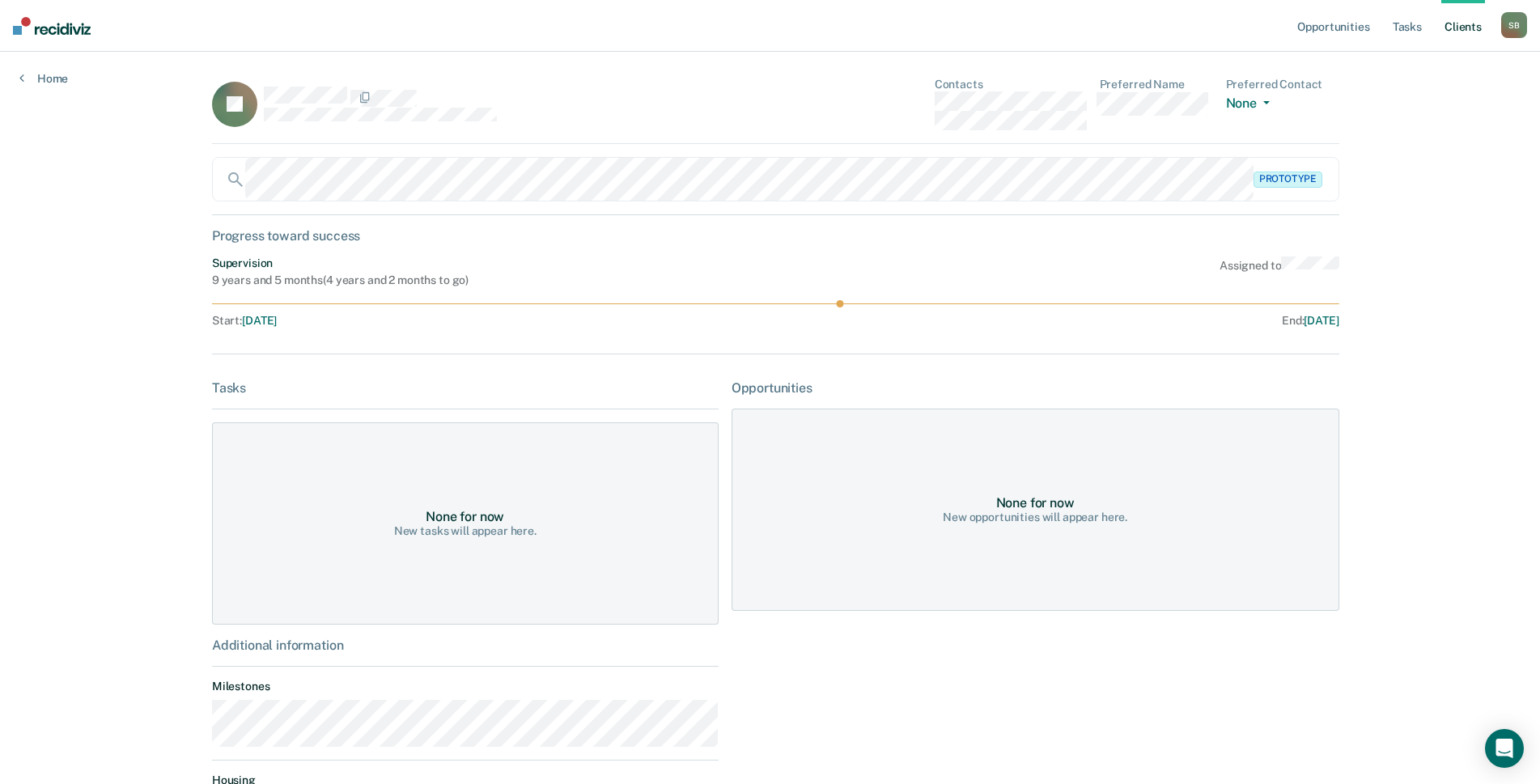
click at [905, 101] on div "JD Contacts Preferred Name Preferred Contact None Call Text Email None" at bounding box center [775, 110] width 1127 height 67
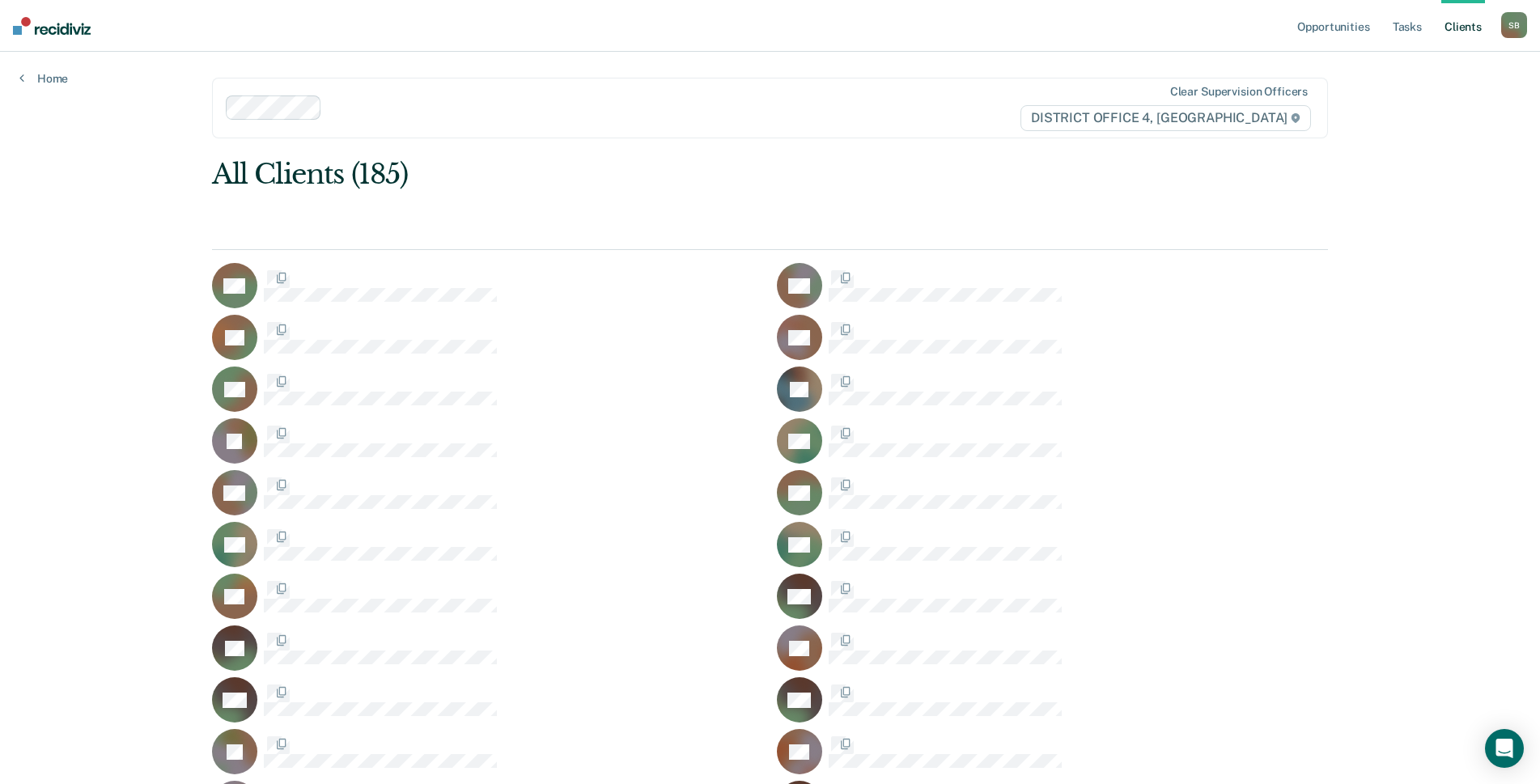
scroll to position [1213, 0]
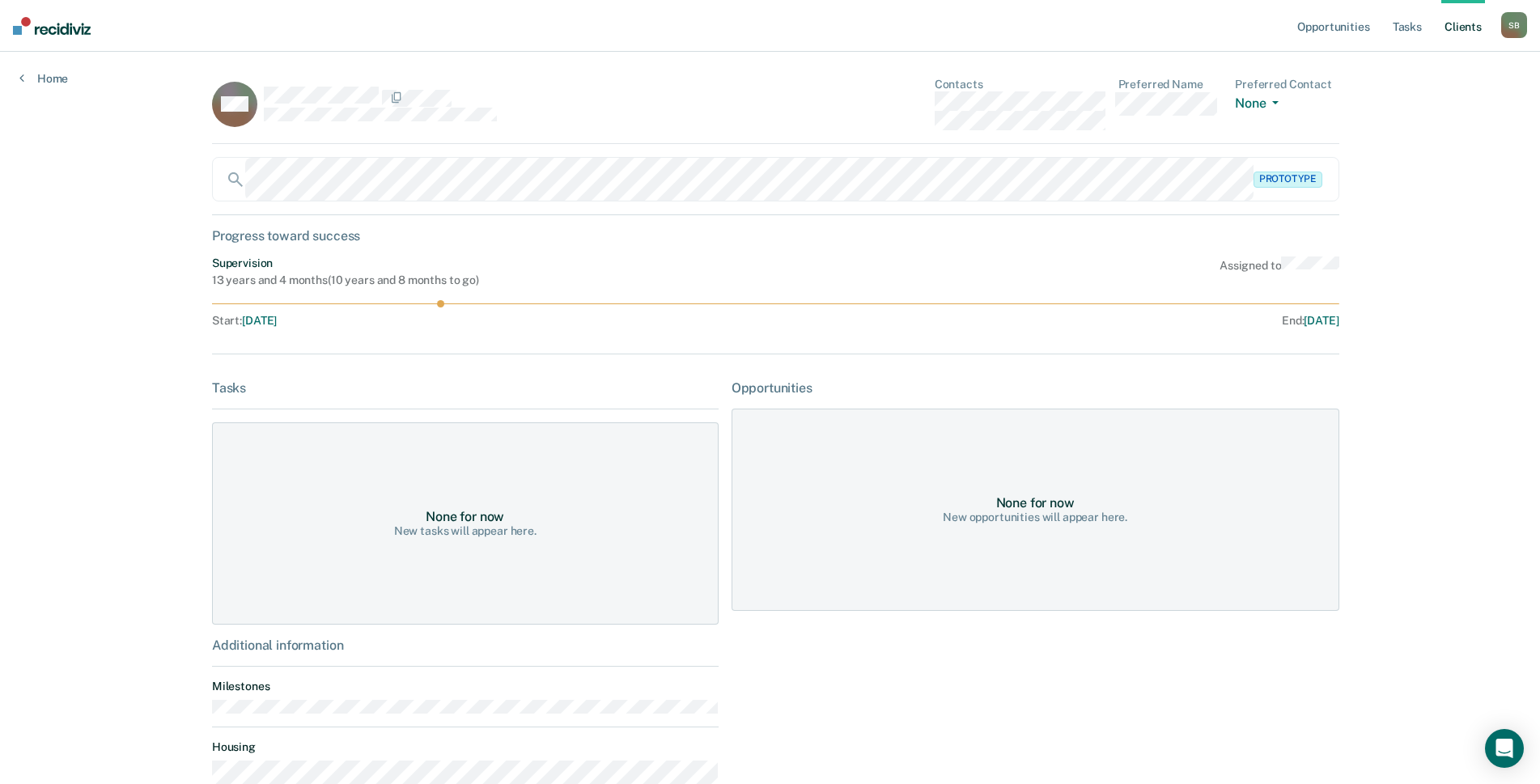
click at [919, 103] on div "MM Contacts Preferred Name Preferred Contact None Call Text Email None" at bounding box center [775, 110] width 1127 height 67
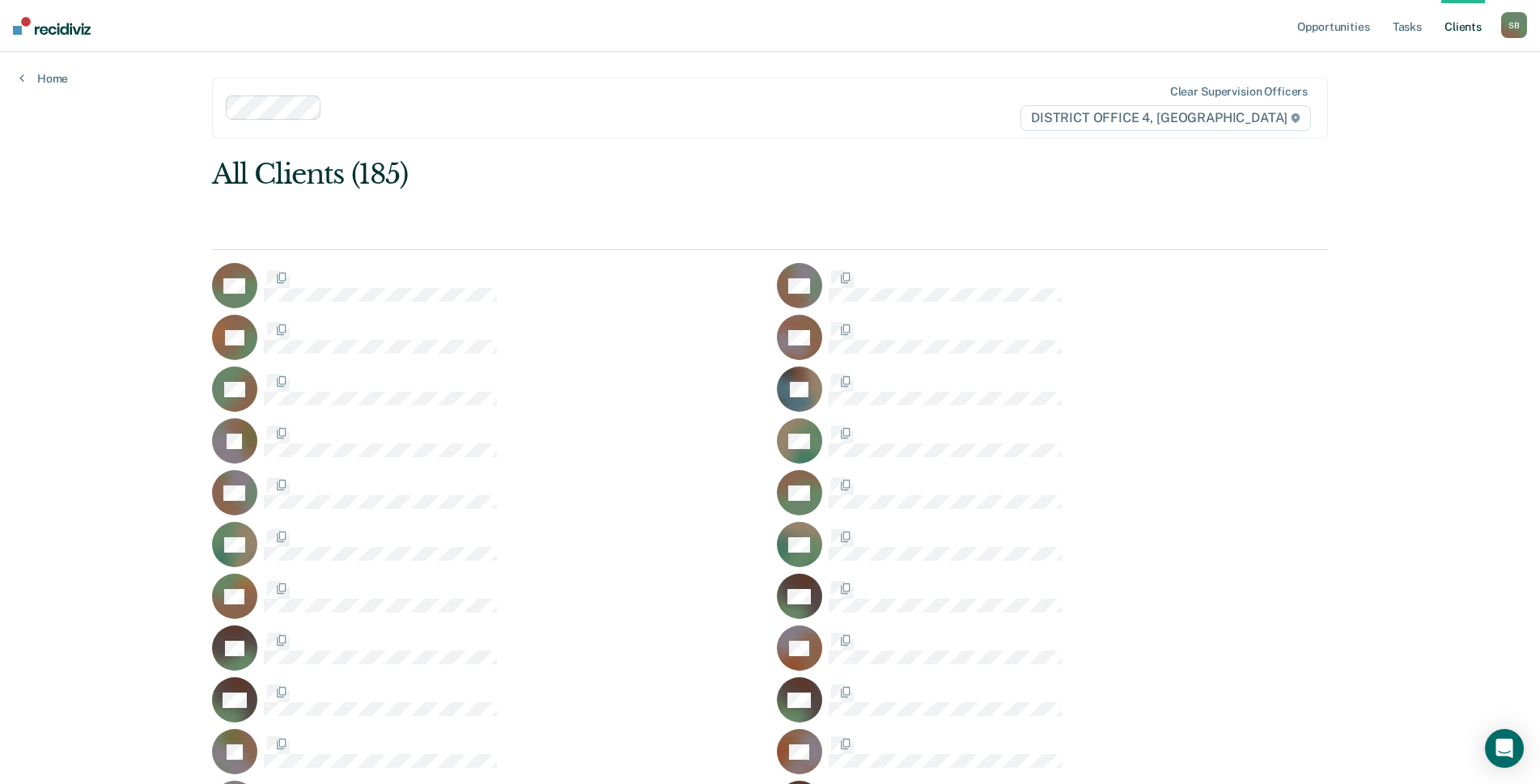
scroll to position [1213, 0]
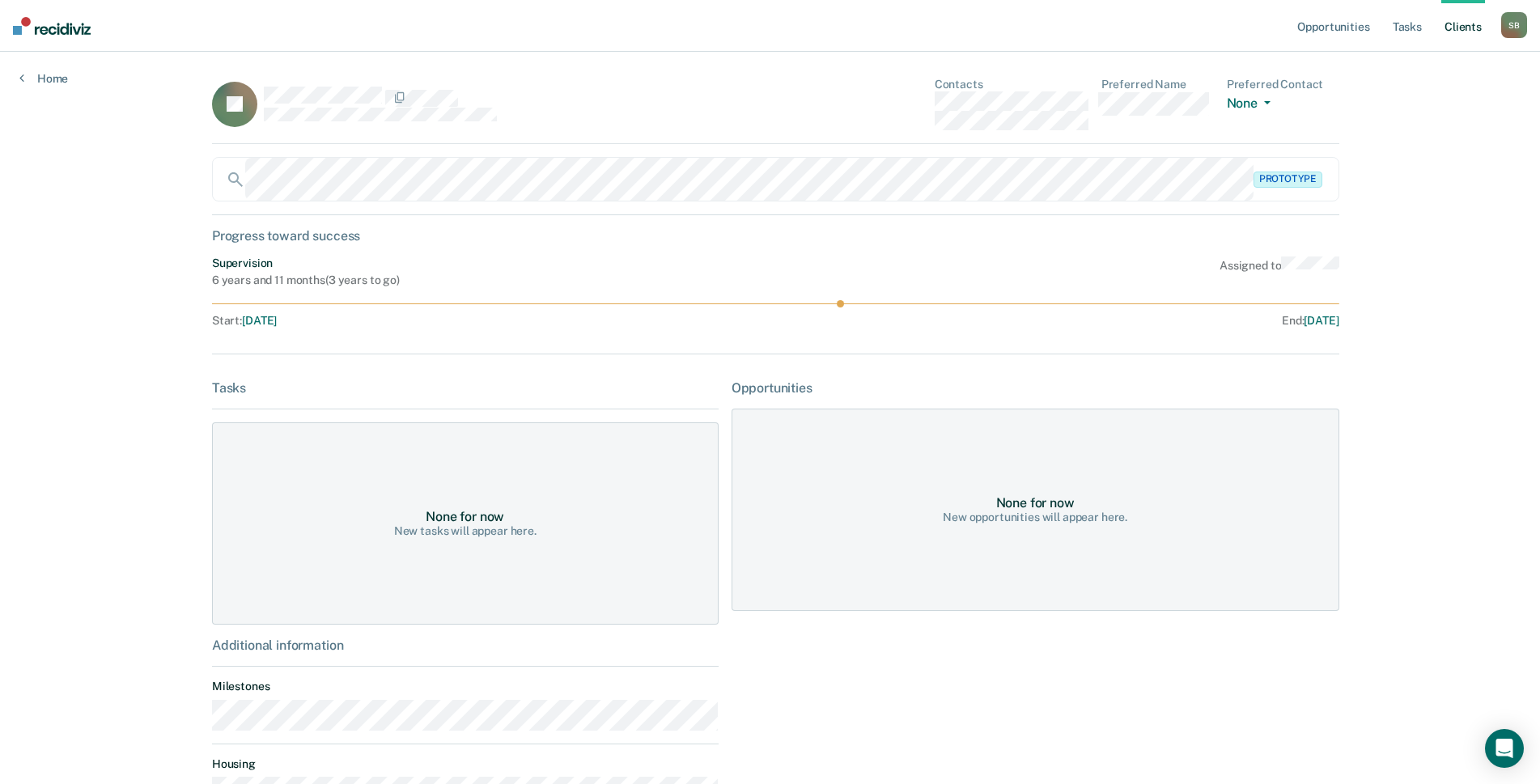
click at [909, 105] on div "JD Contacts Preferred Name Preferred Contact None Call Text Email None" at bounding box center [775, 110] width 1127 height 67
click at [924, 106] on div "LD Contacts Preferred Name Preferred Contact None Call Text Email None" at bounding box center [775, 110] width 1127 height 67
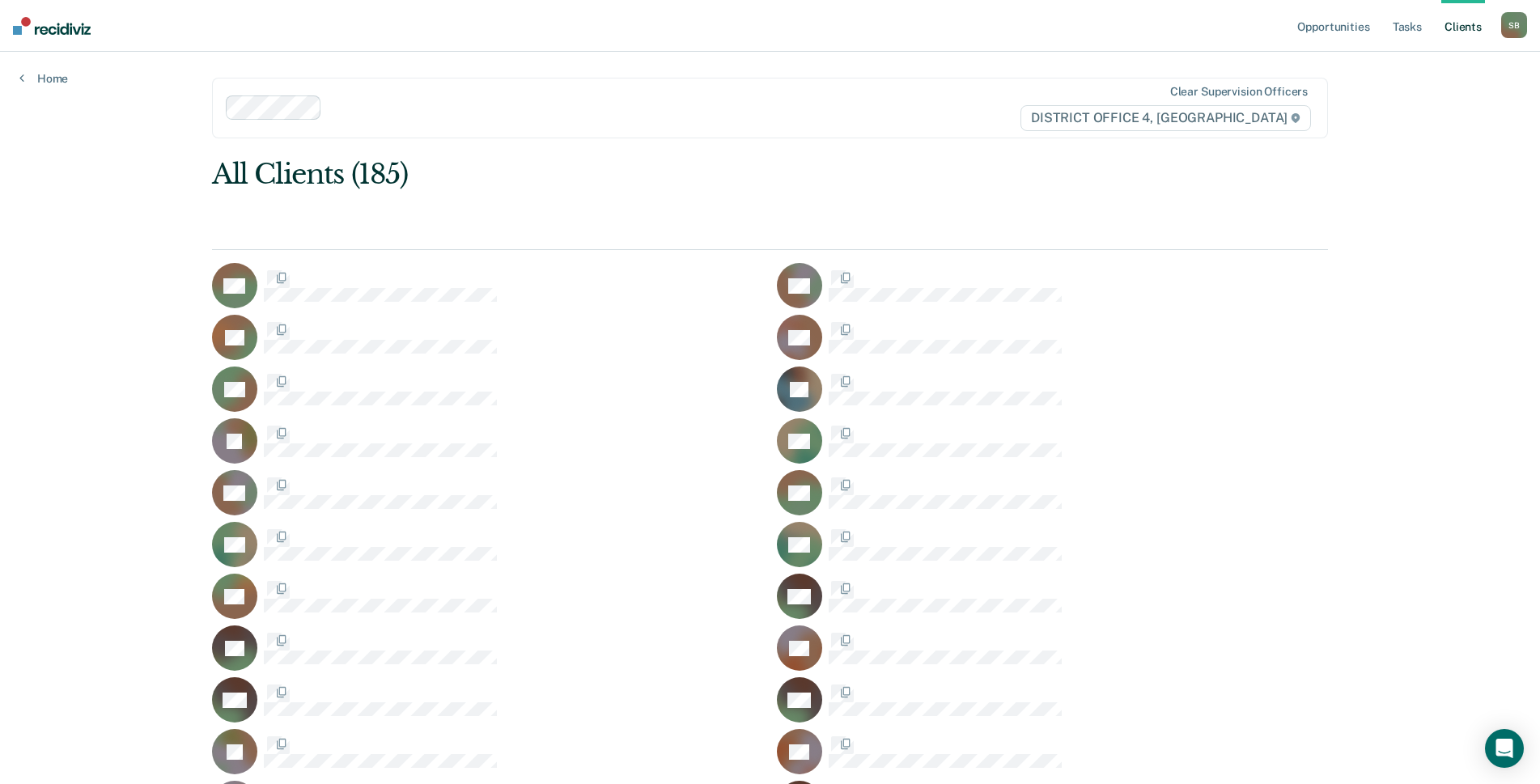
scroll to position [1213, 0]
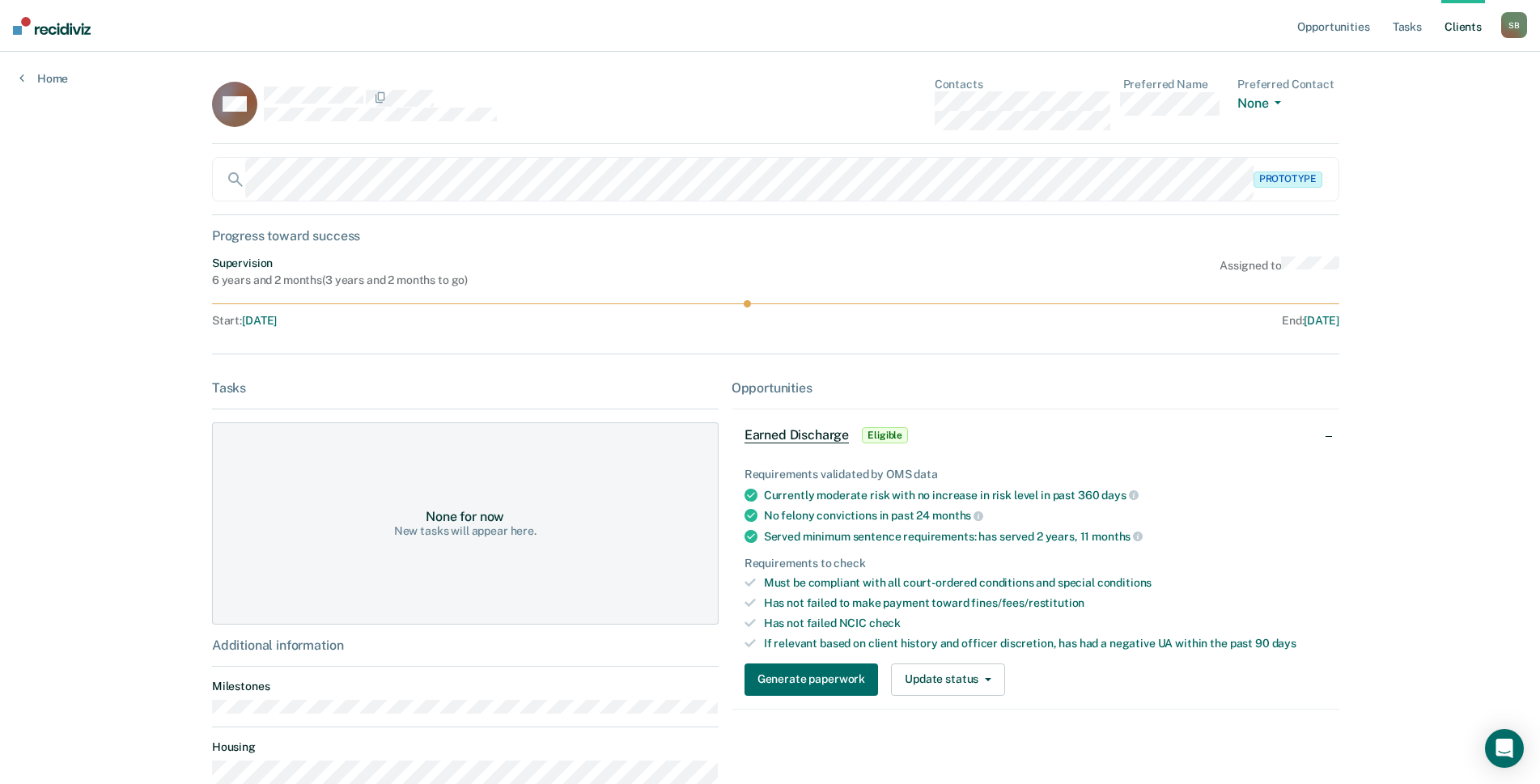
click at [911, 101] on div "MD Contacts Preferred Name Preferred Contact None Call Text Email None" at bounding box center [775, 110] width 1127 height 67
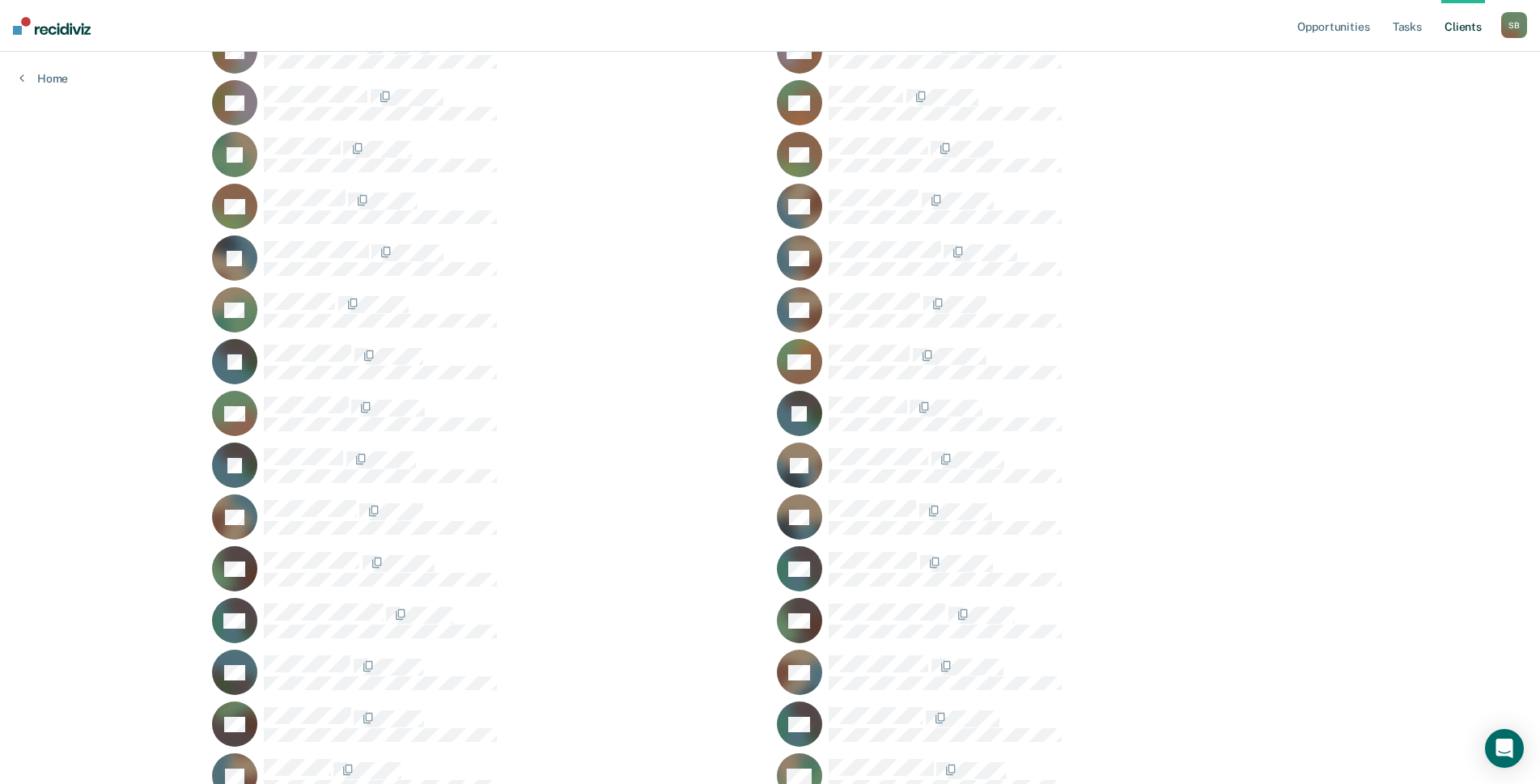
scroll to position [1456, 0]
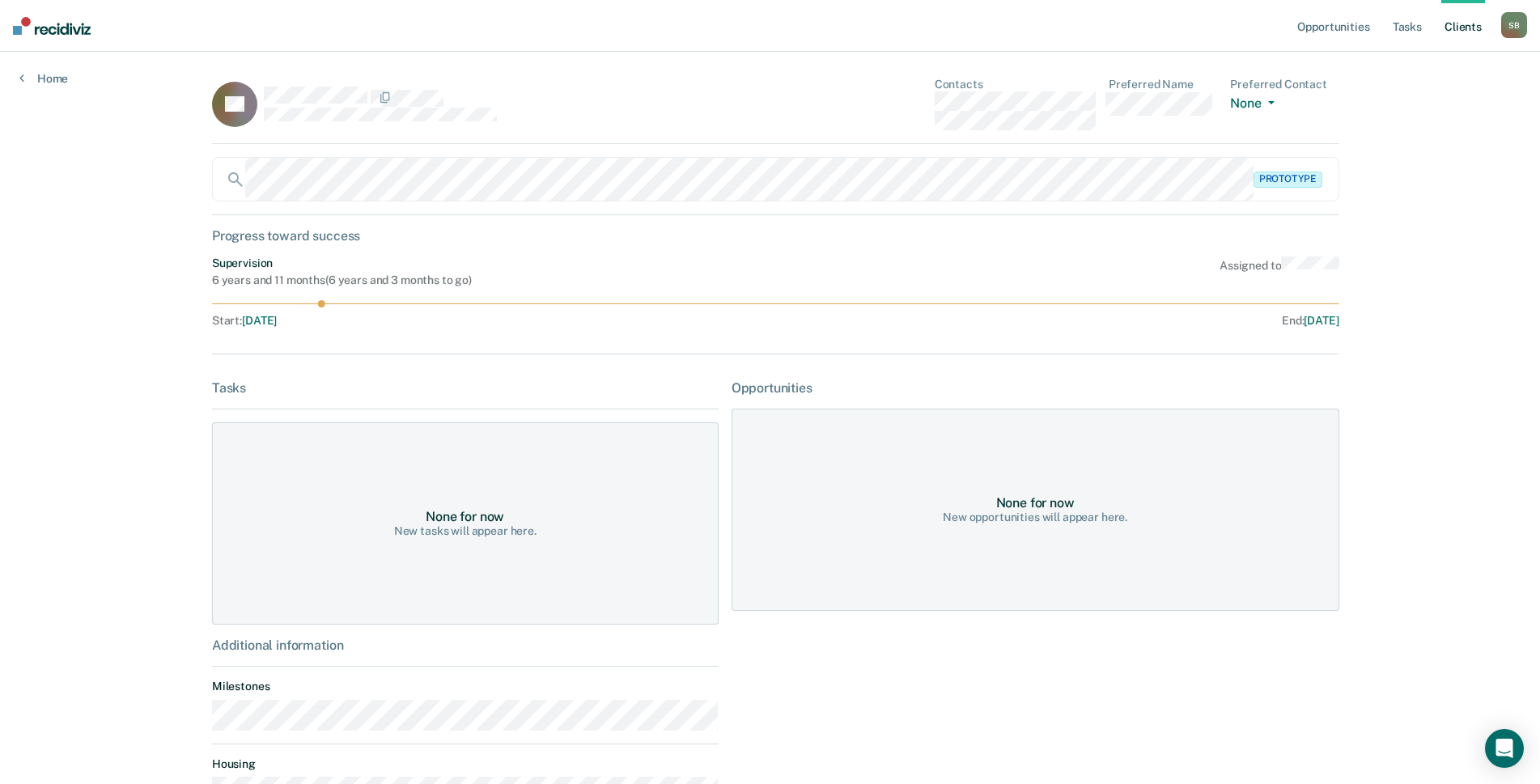
click at [893, 100] on div "LD Contacts Preferred Name Preferred Contact None Call Text Email None" at bounding box center [775, 110] width 1127 height 67
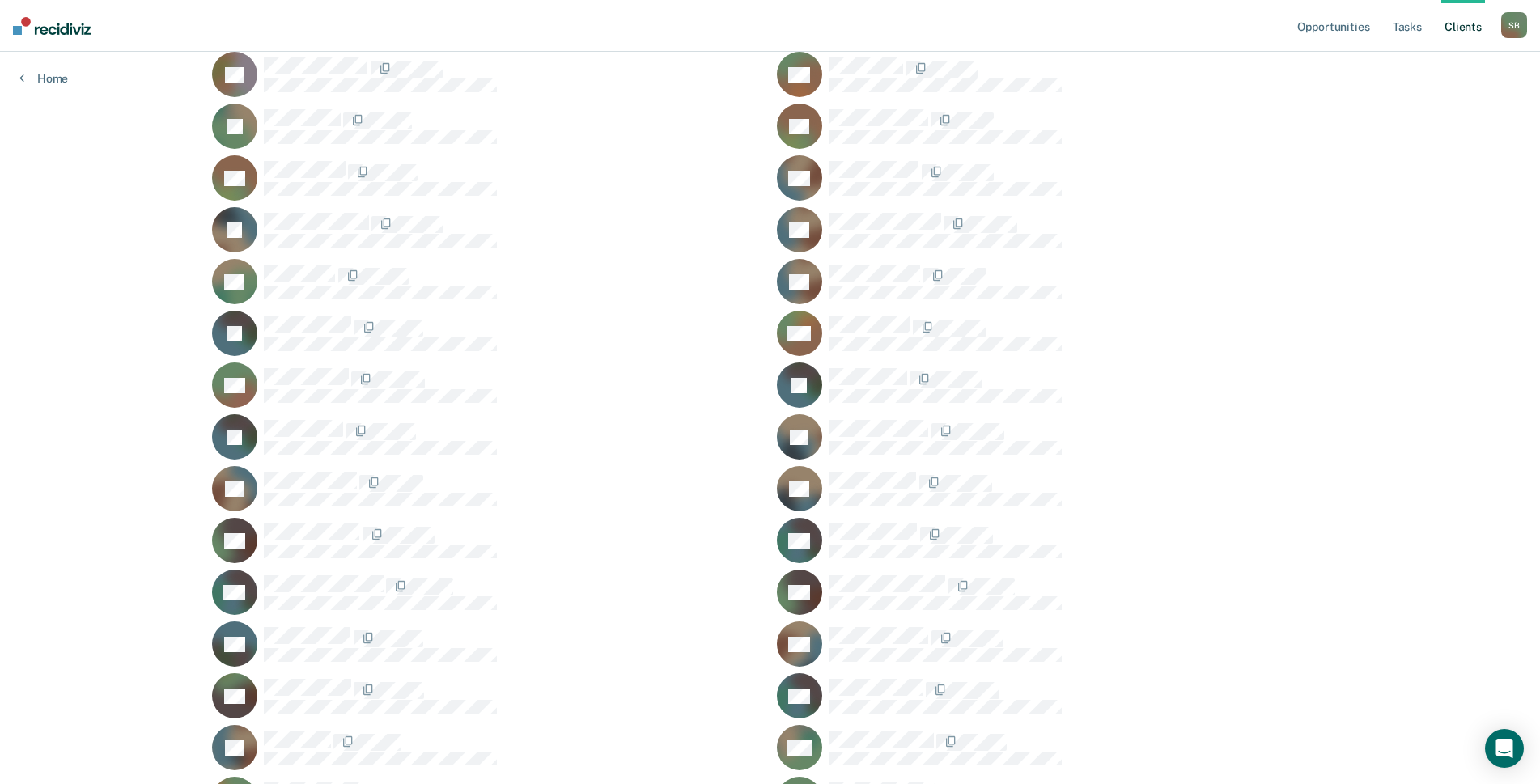
click at [897, 56] on div "KD" at bounding box center [1052, 75] width 551 height 46
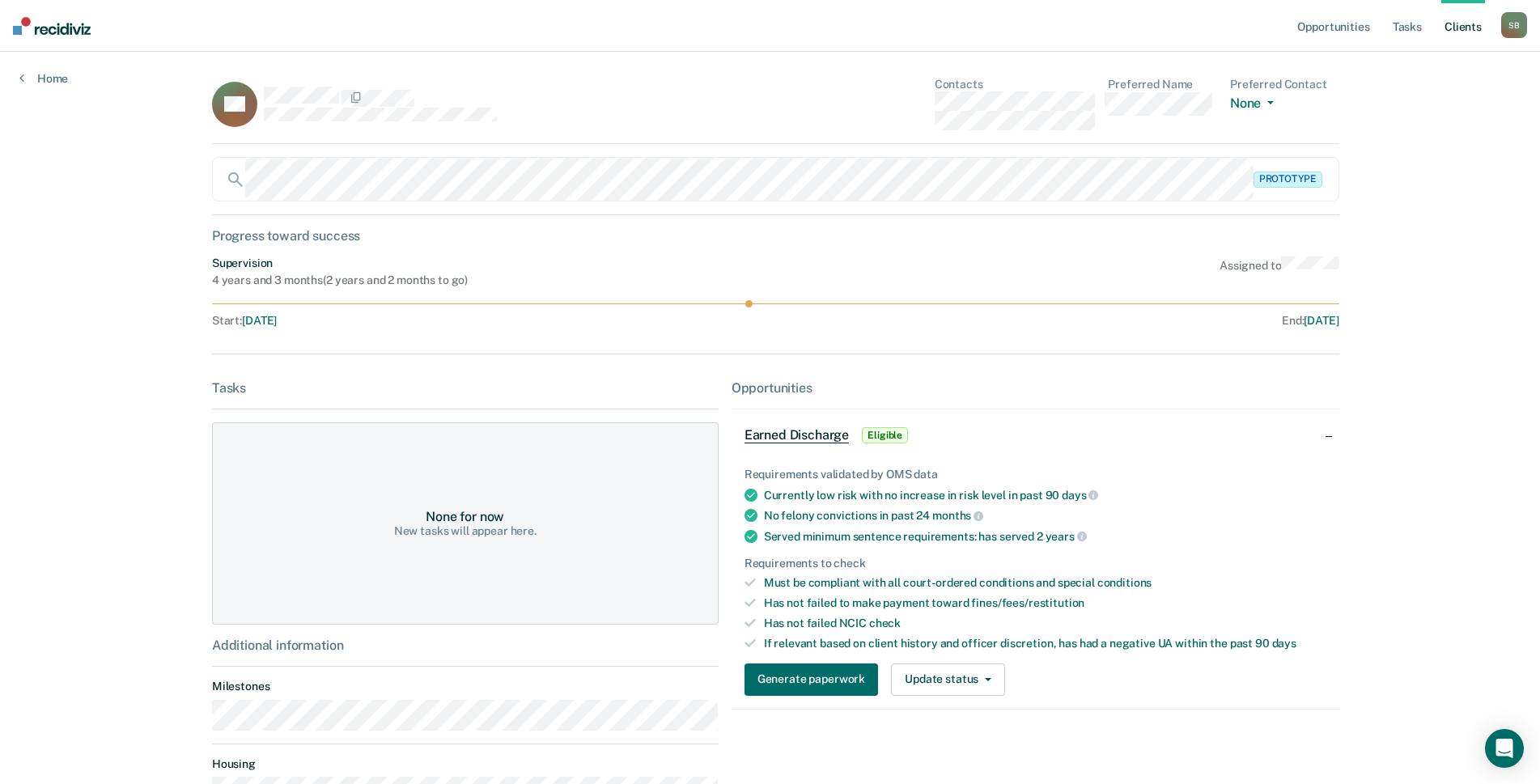
click at [896, 109] on div "KD Contacts Preferred Name Preferred Contact None Call Text Email None" at bounding box center [775, 110] width 1127 height 67
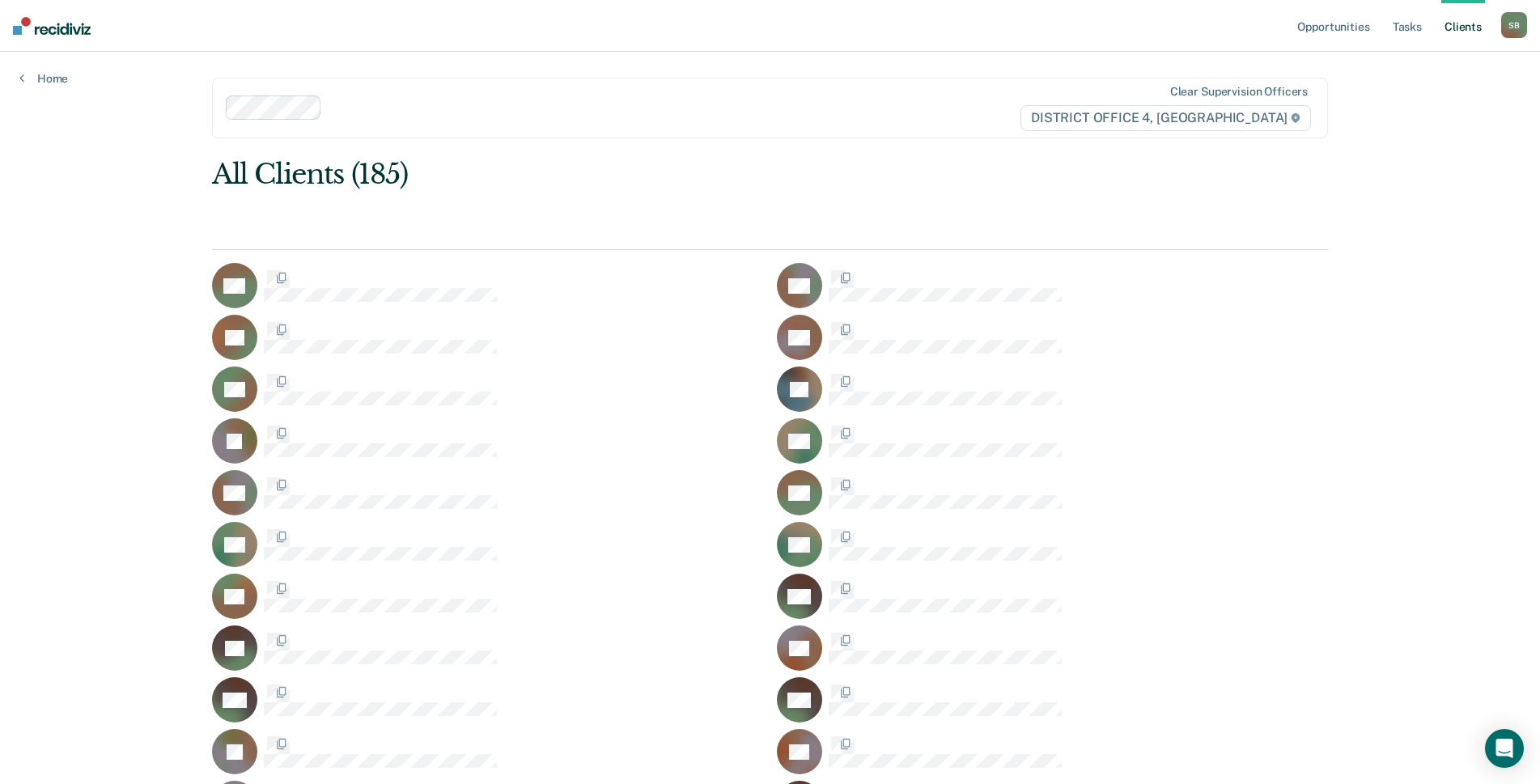
scroll to position [1456, 0]
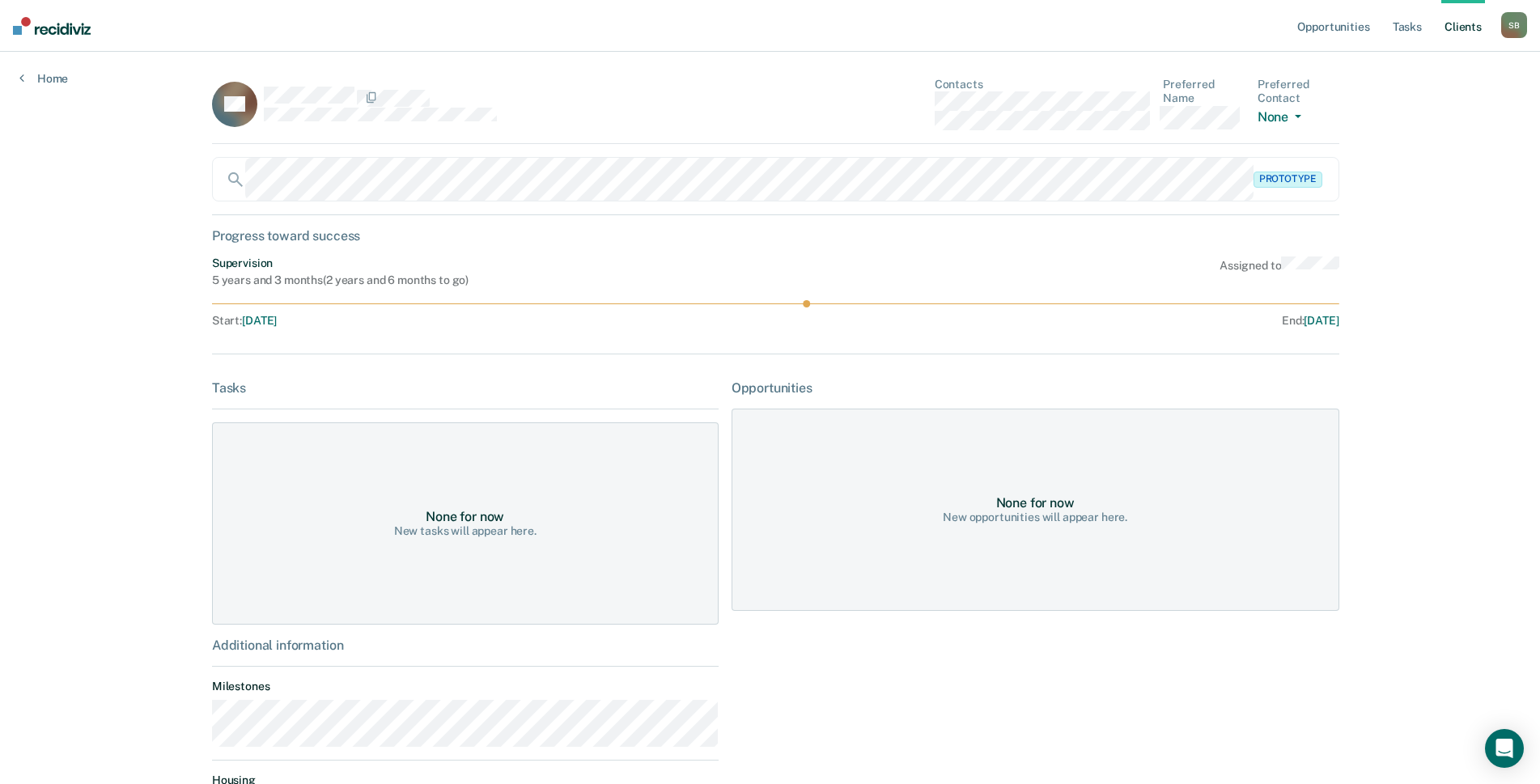
click at [926, 105] on div "AD Contacts Preferred Name Preferred Contact None Call Text Email None" at bounding box center [775, 110] width 1127 height 67
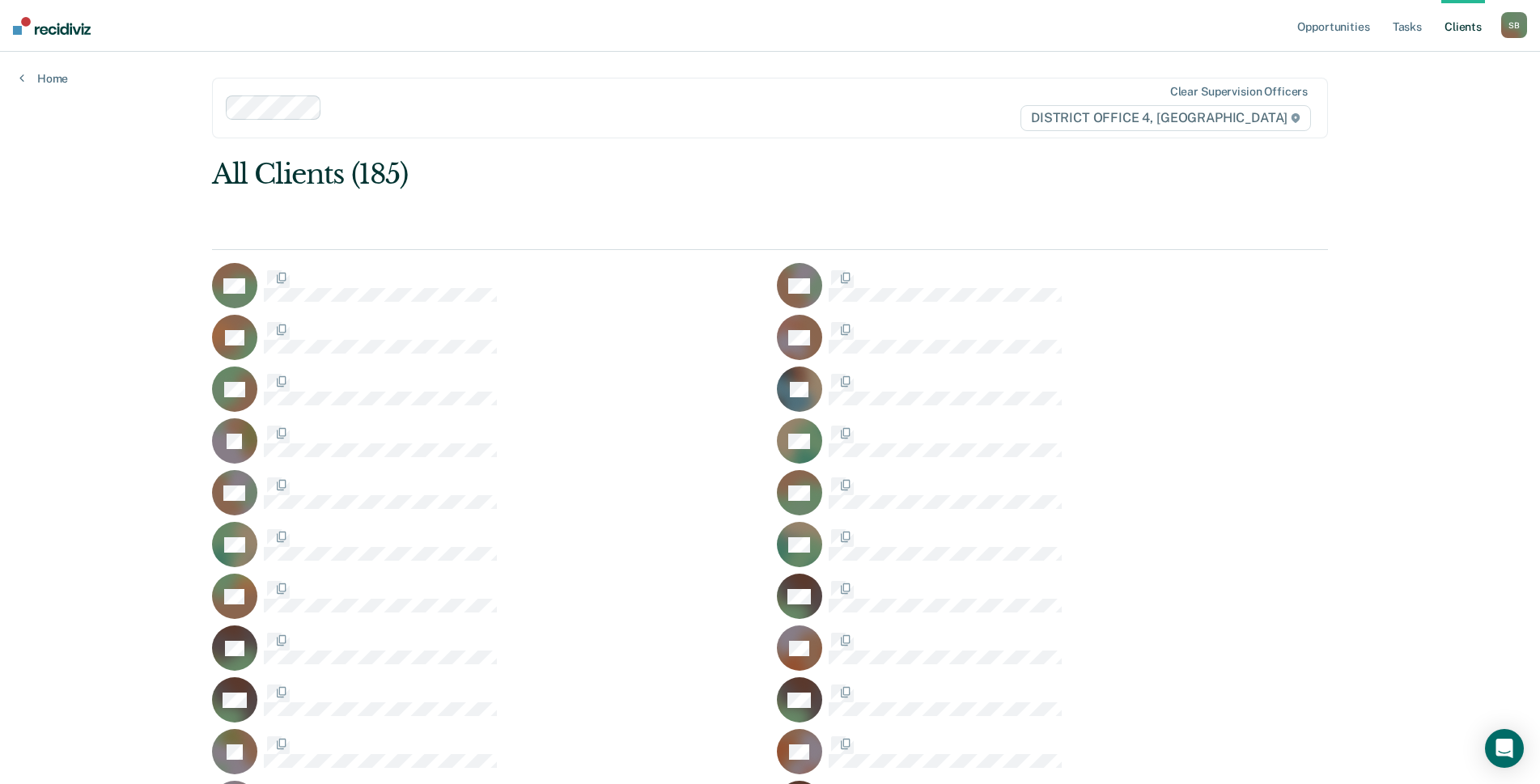
scroll to position [1456, 0]
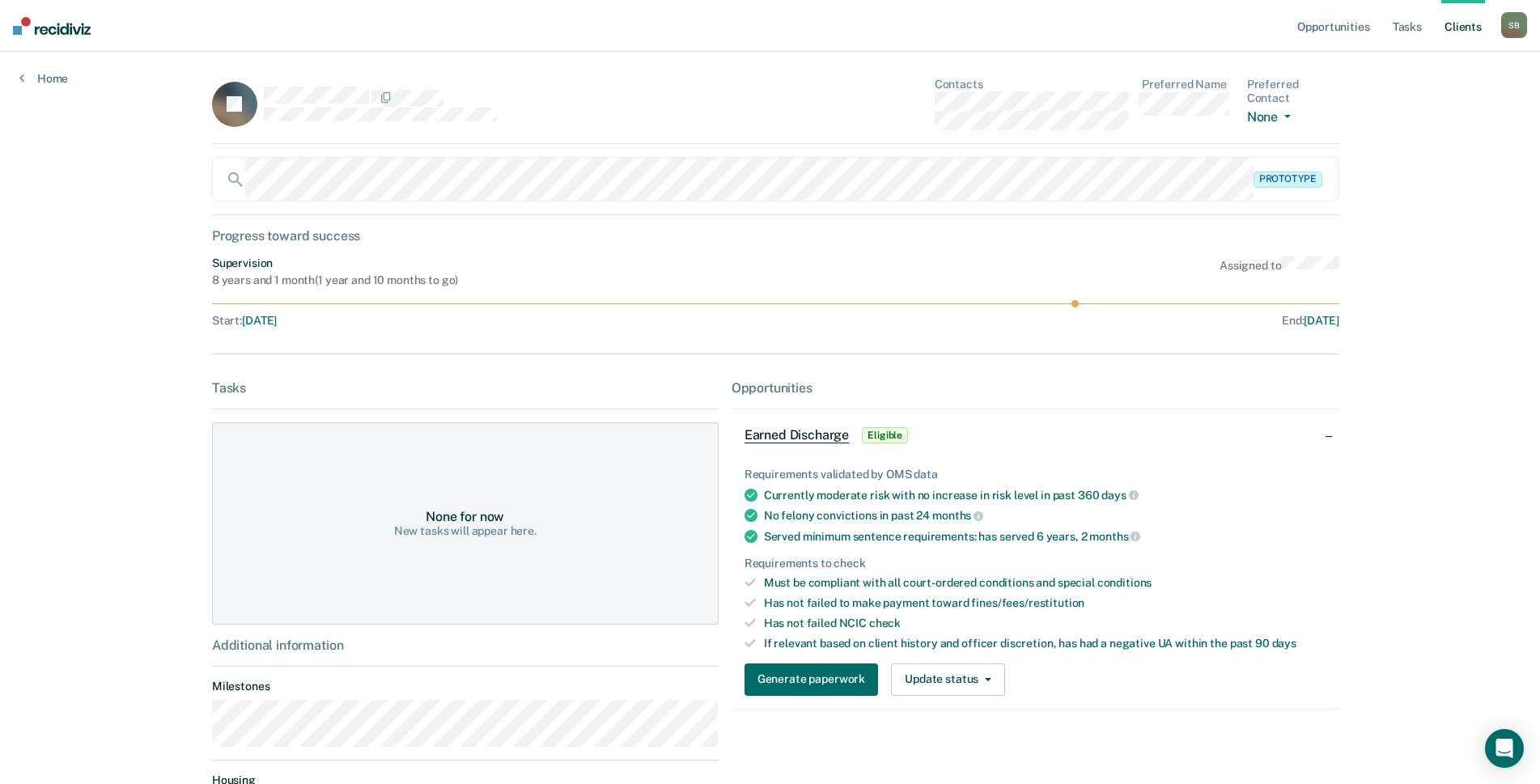
click at [892, 104] on div "JE Contacts Preferred Name Preferred Contact None Call Text Email None" at bounding box center [775, 110] width 1127 height 67
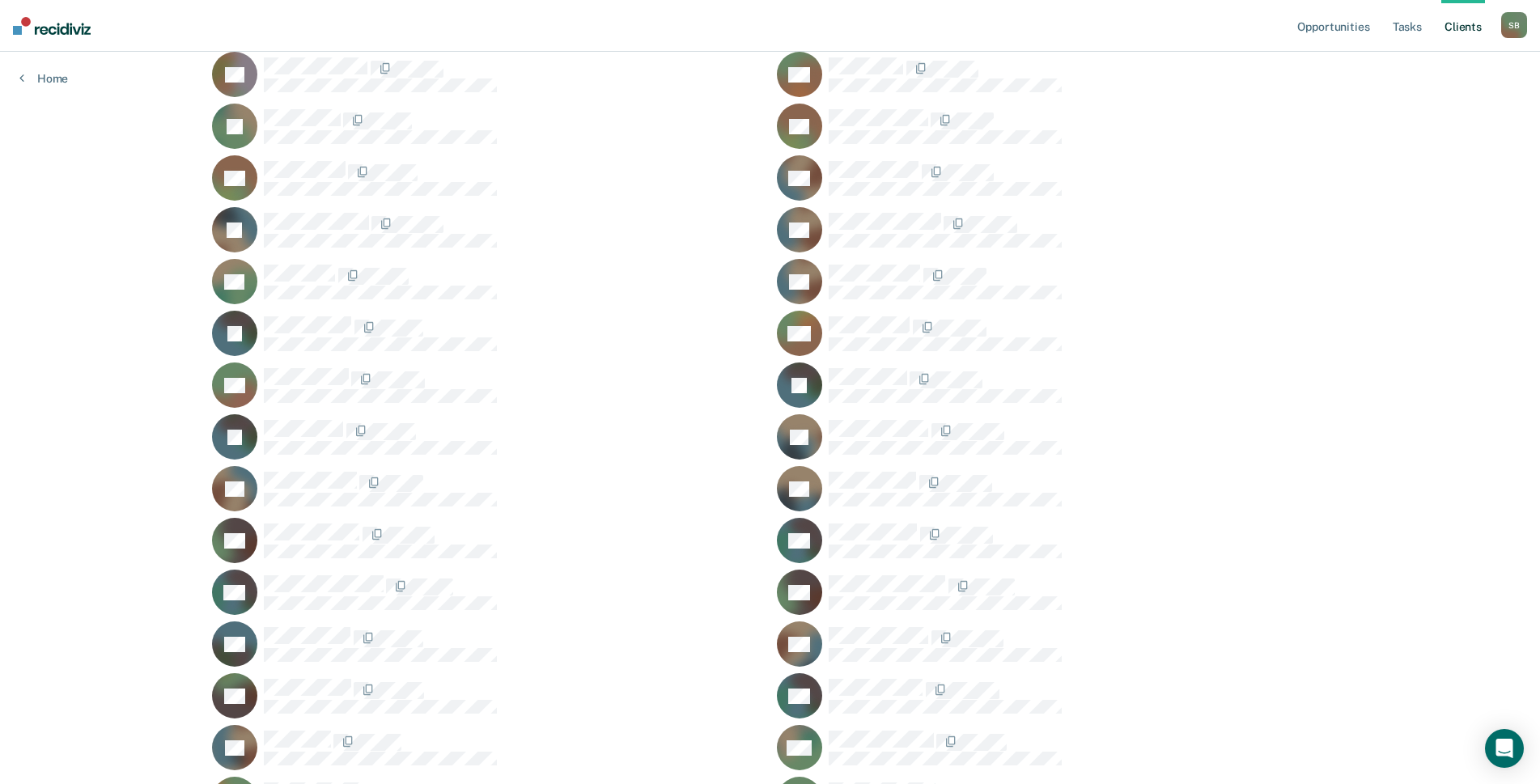
scroll to position [1536, 0]
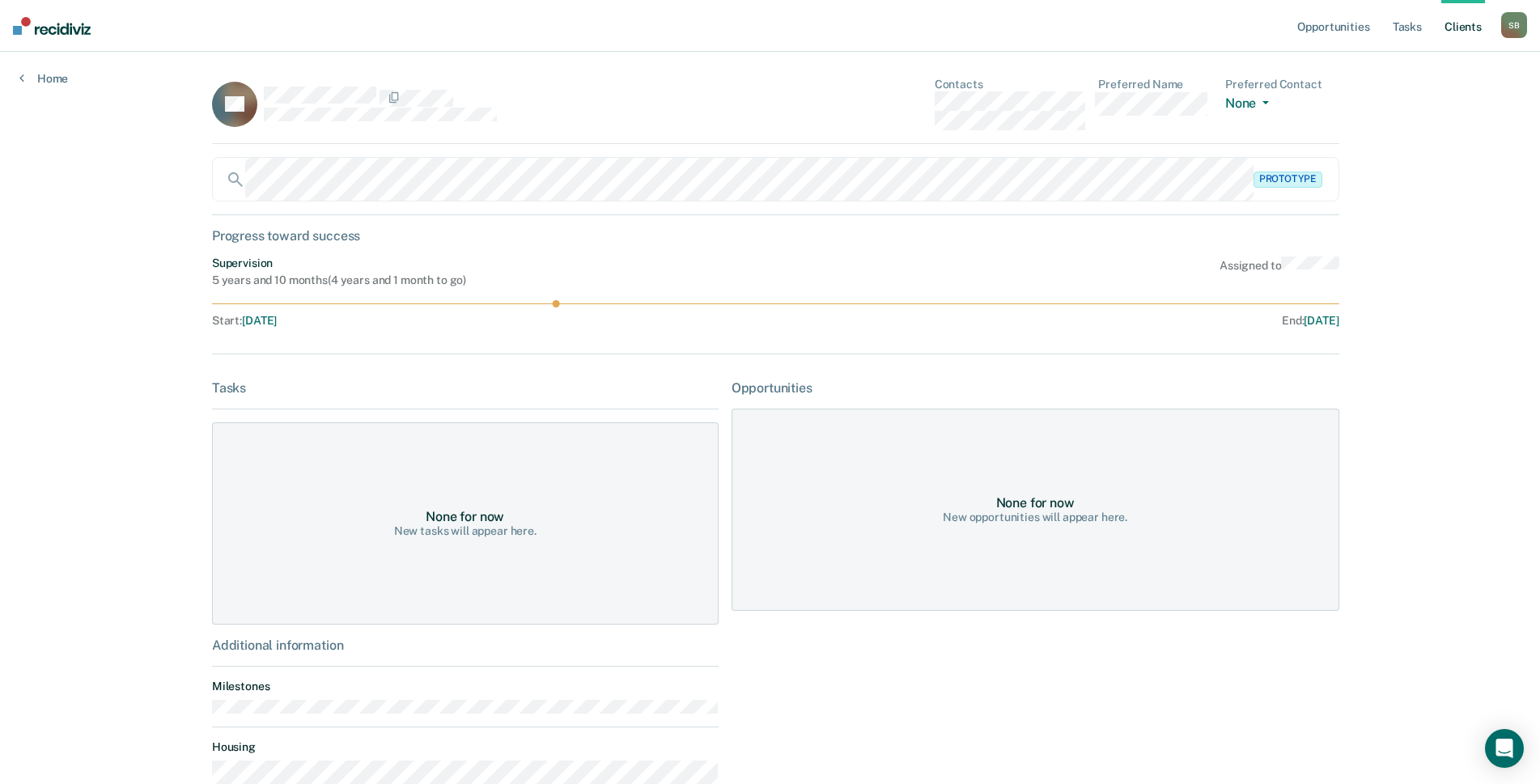
click at [853, 100] on div "RE Contacts Preferred Name Preferred Contact None Call Text Email None" at bounding box center [775, 110] width 1127 height 67
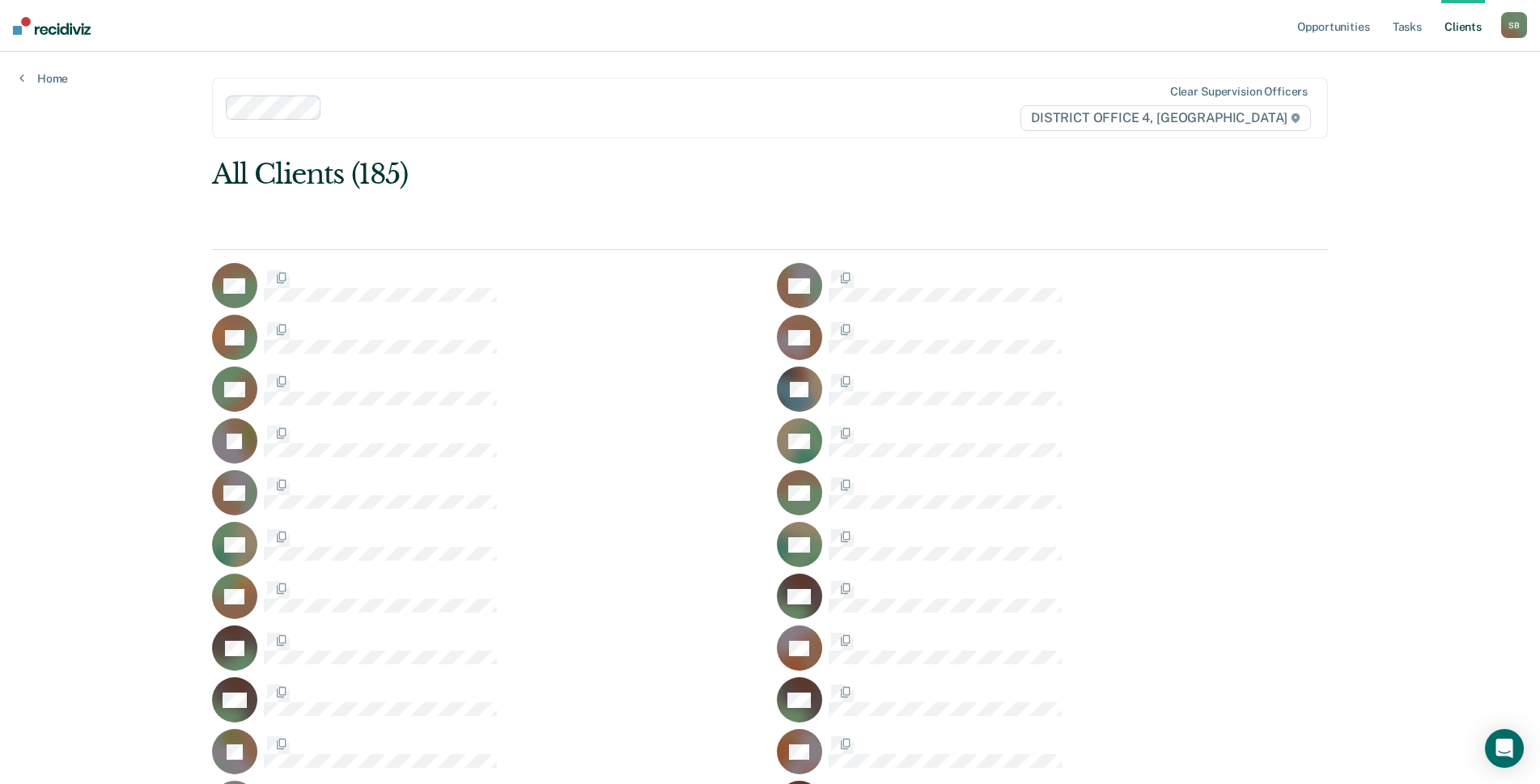
scroll to position [1536, 0]
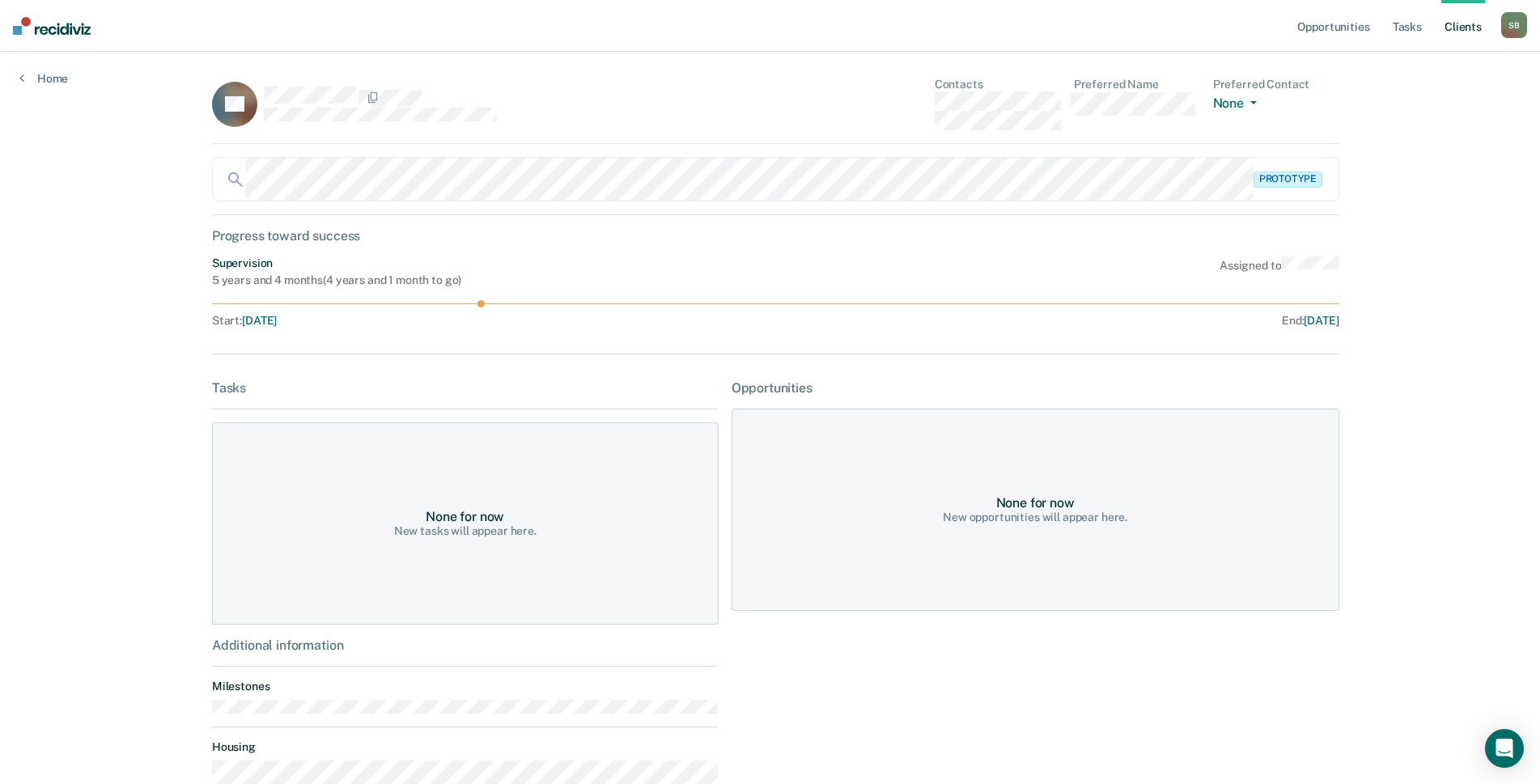
click at [895, 102] on div "RE Contacts Preferred Name Preferred Contact None Call Text Email None" at bounding box center [775, 110] width 1127 height 67
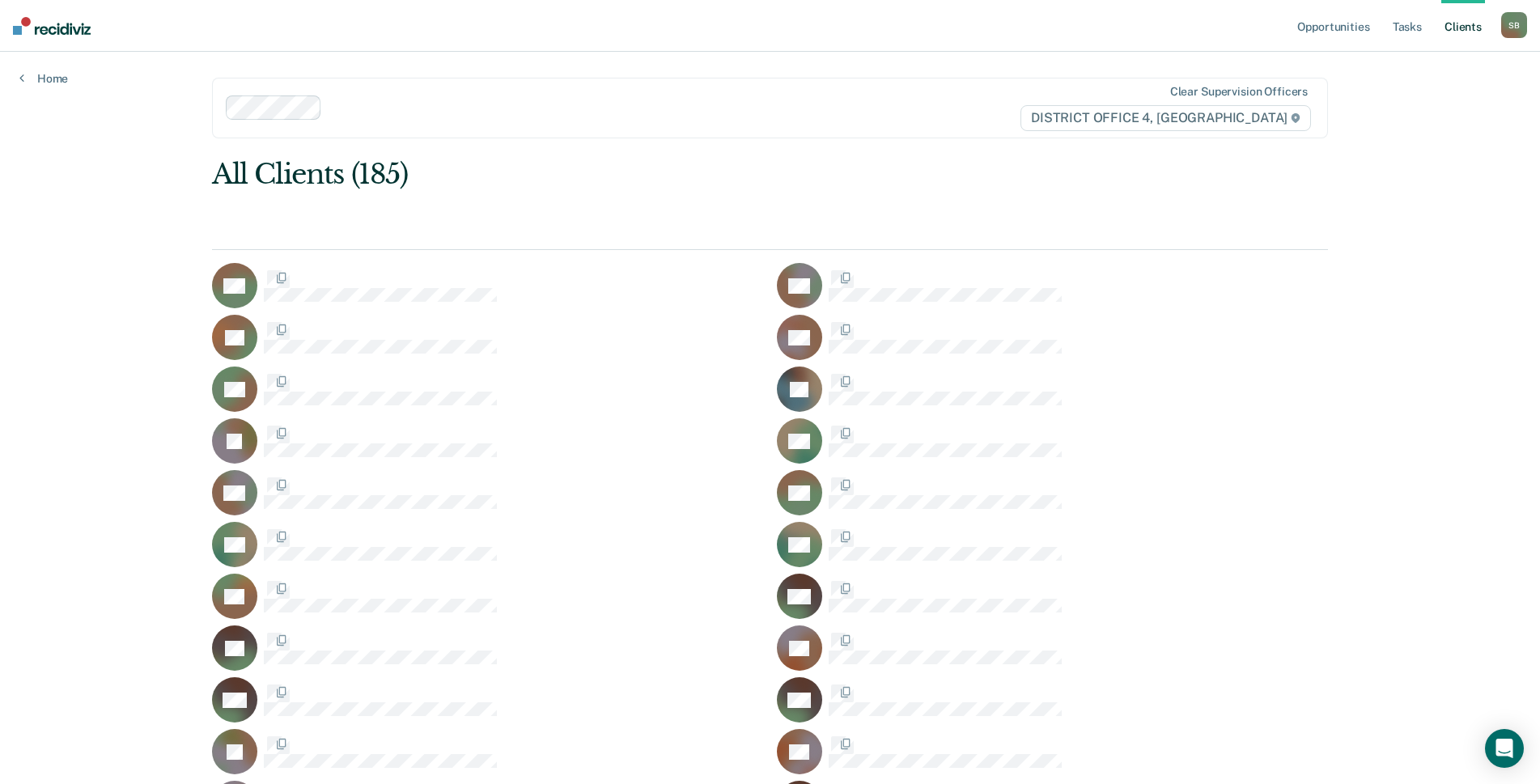
scroll to position [1536, 0]
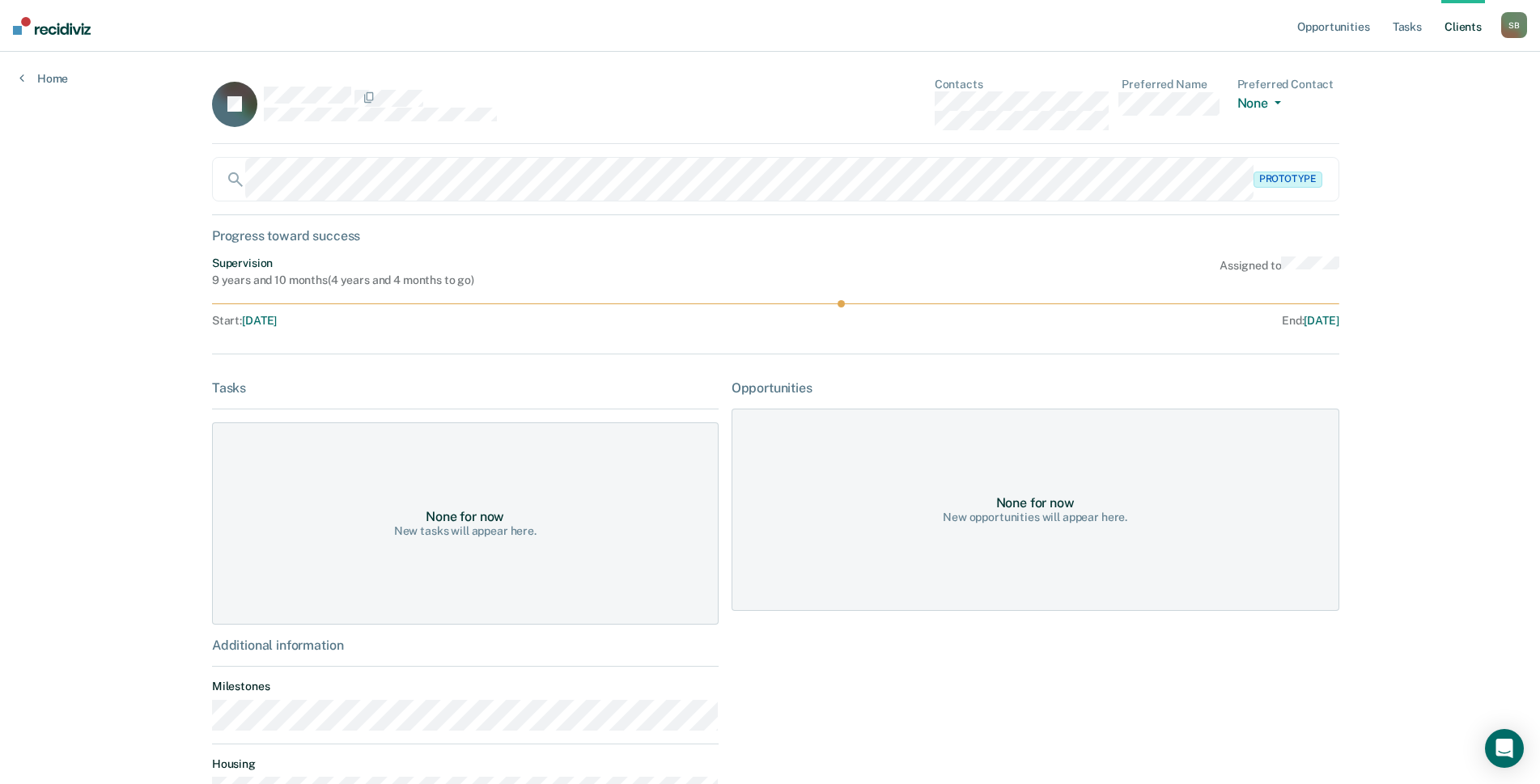
click at [872, 112] on div "JF Contacts Preferred Name Preferred Contact None Call Text Email None" at bounding box center [775, 110] width 1127 height 67
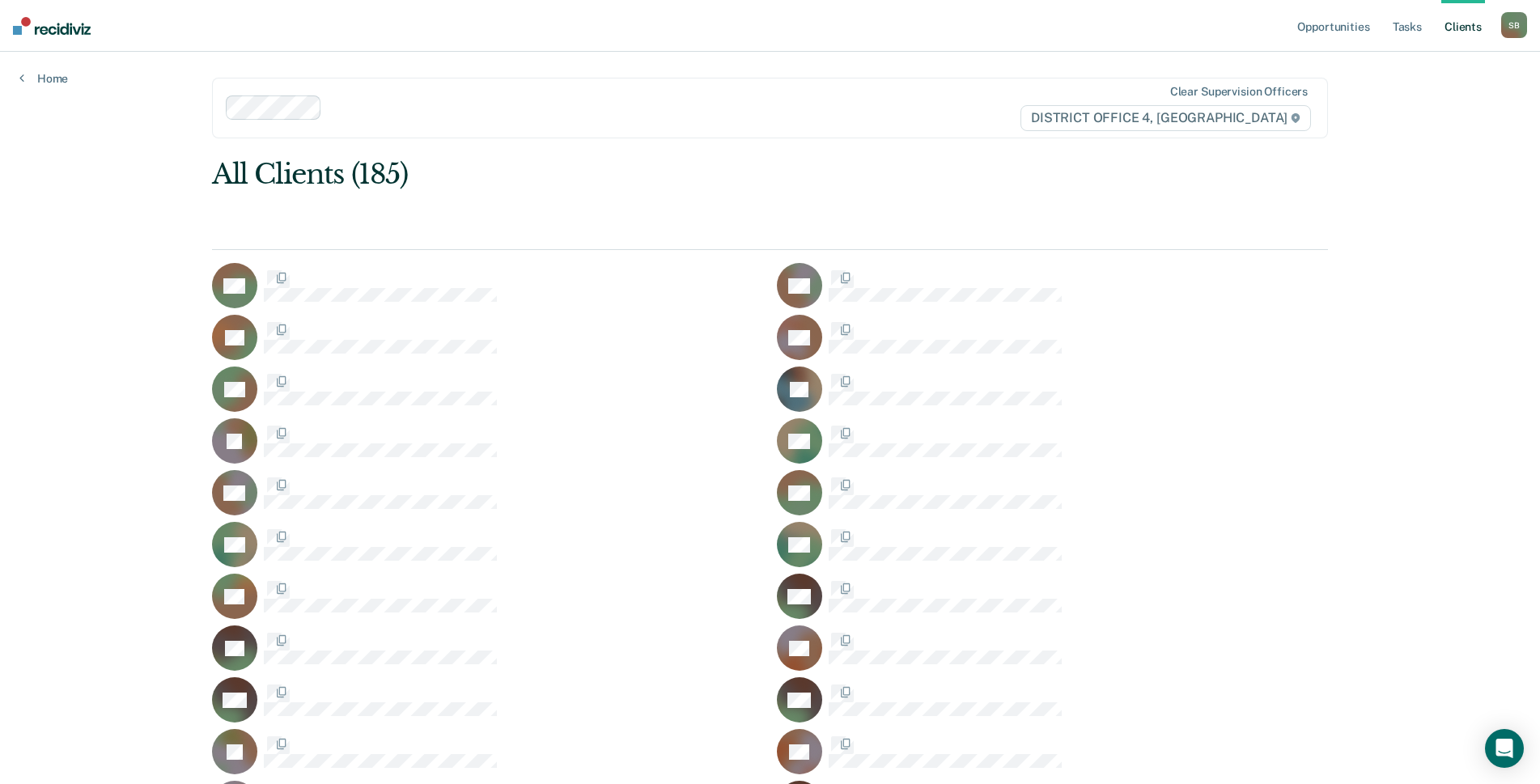
scroll to position [1536, 0]
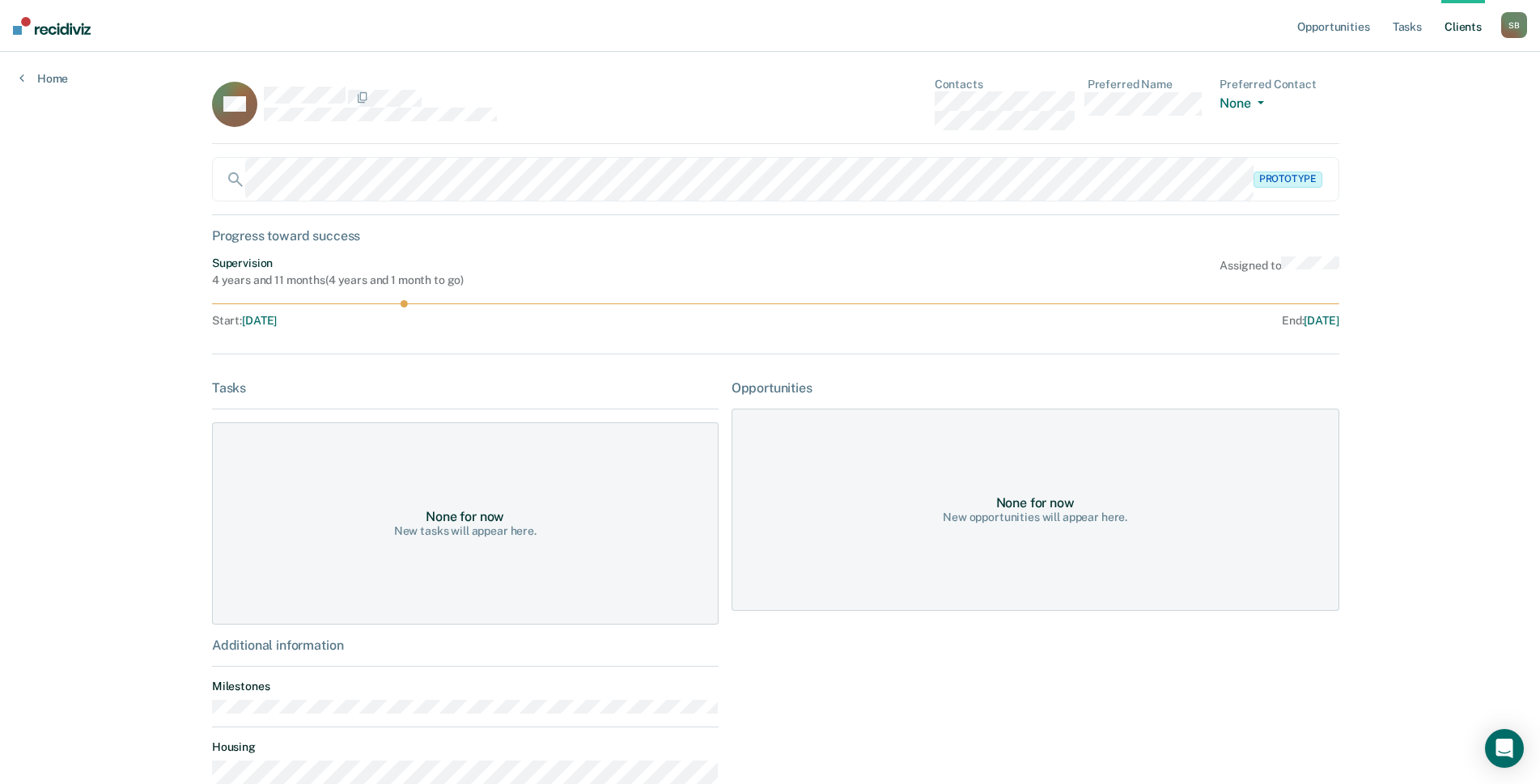
click at [926, 98] on div "MF Contacts Preferred Name Preferred Contact None Call Text Email None" at bounding box center [775, 110] width 1127 height 67
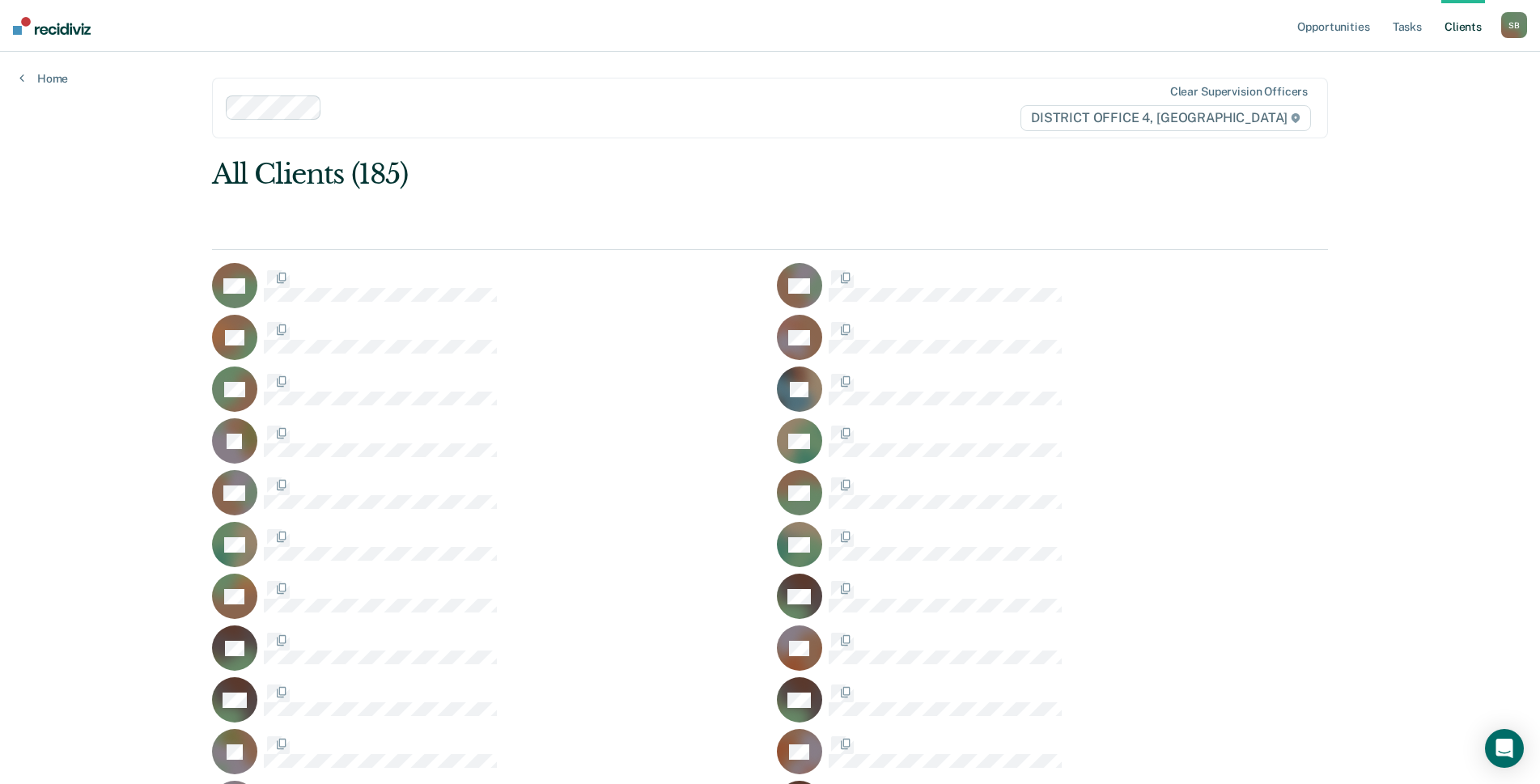
scroll to position [1536, 0]
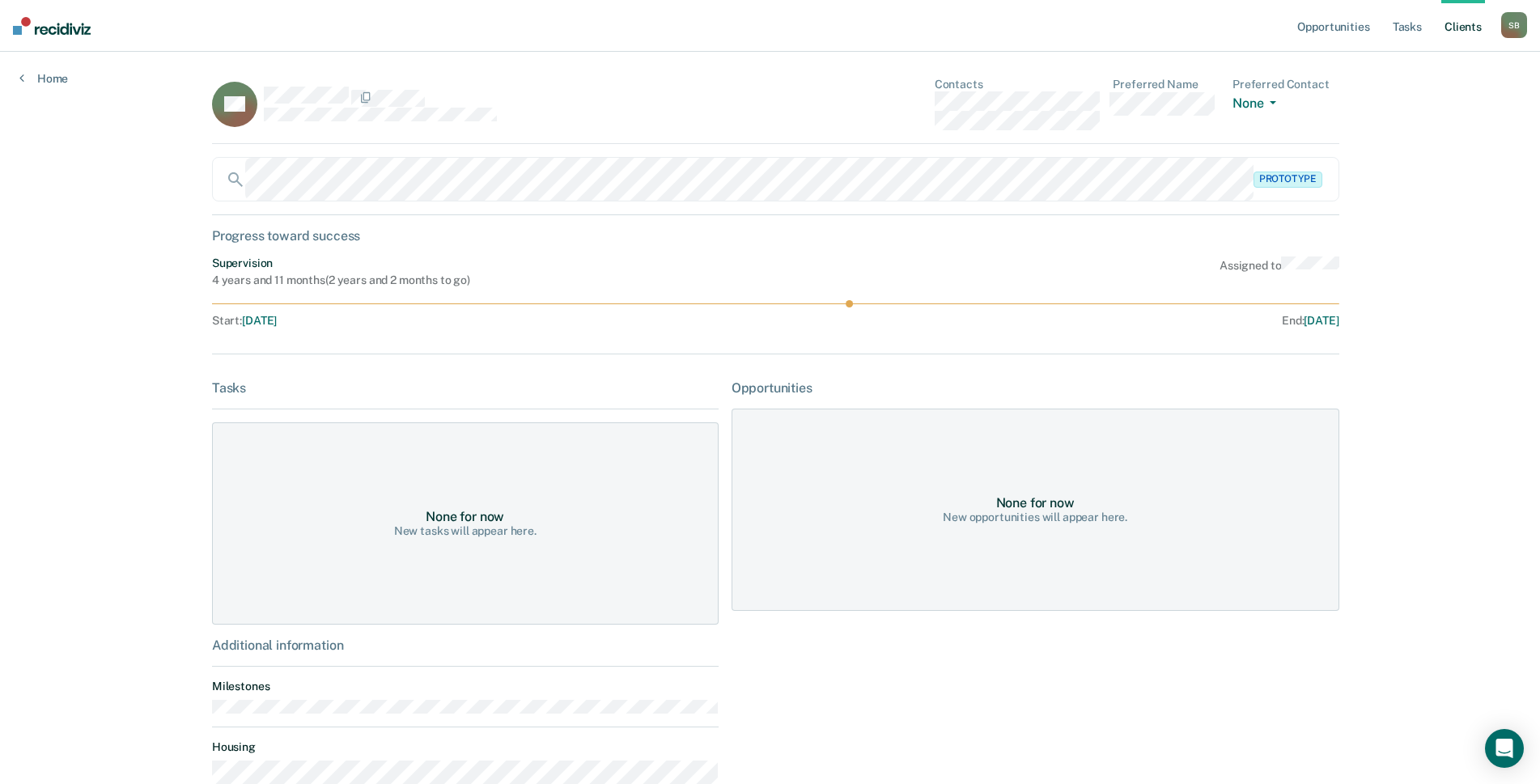
click at [870, 113] on div "HF Contacts Preferred Name Preferred Contact None Call Text Email None" at bounding box center [775, 110] width 1127 height 67
click at [926, 104] on div "HF Contacts Preferred Name Preferred Contact None Call Text Email None" at bounding box center [775, 110] width 1127 height 67
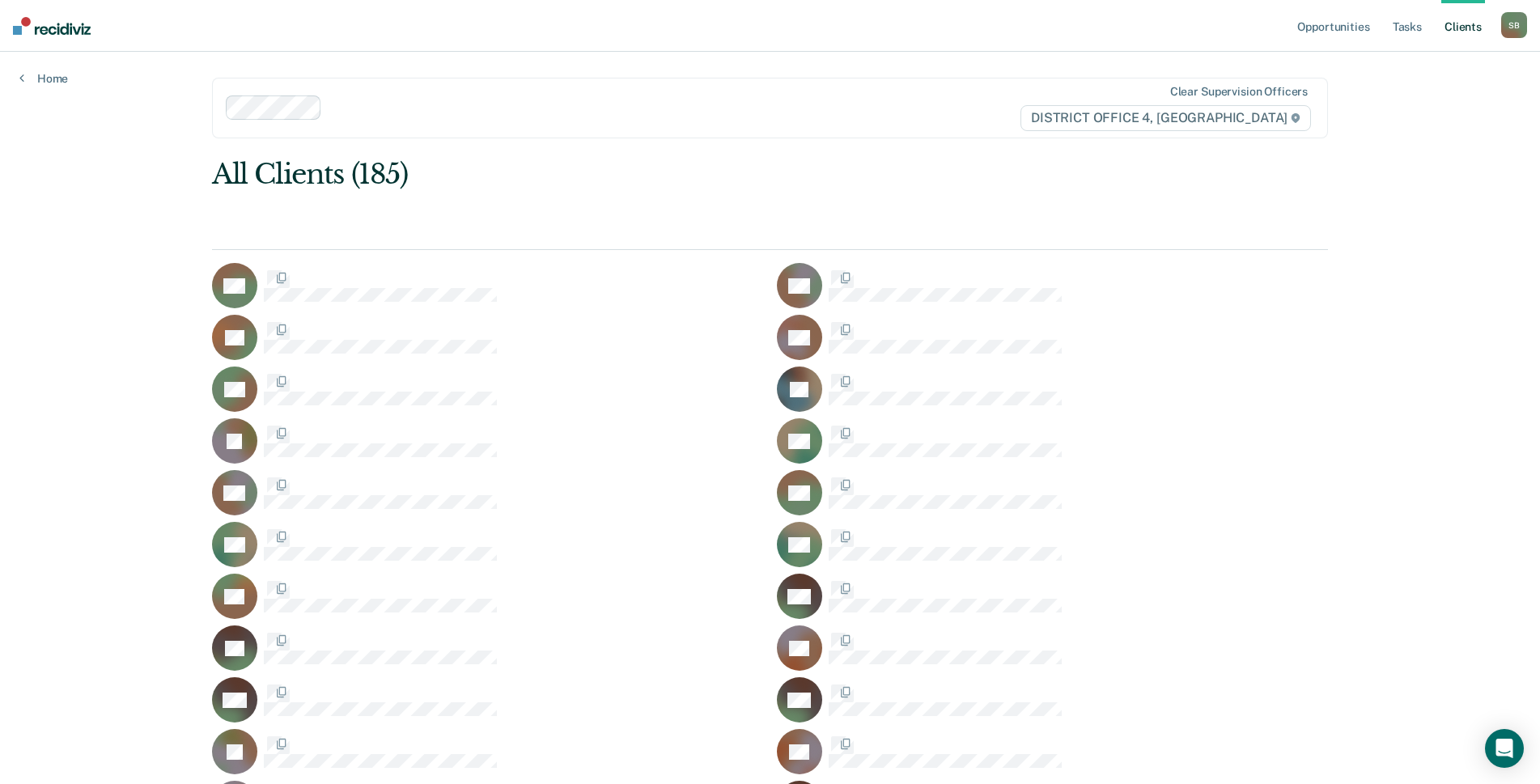
scroll to position [1536, 0]
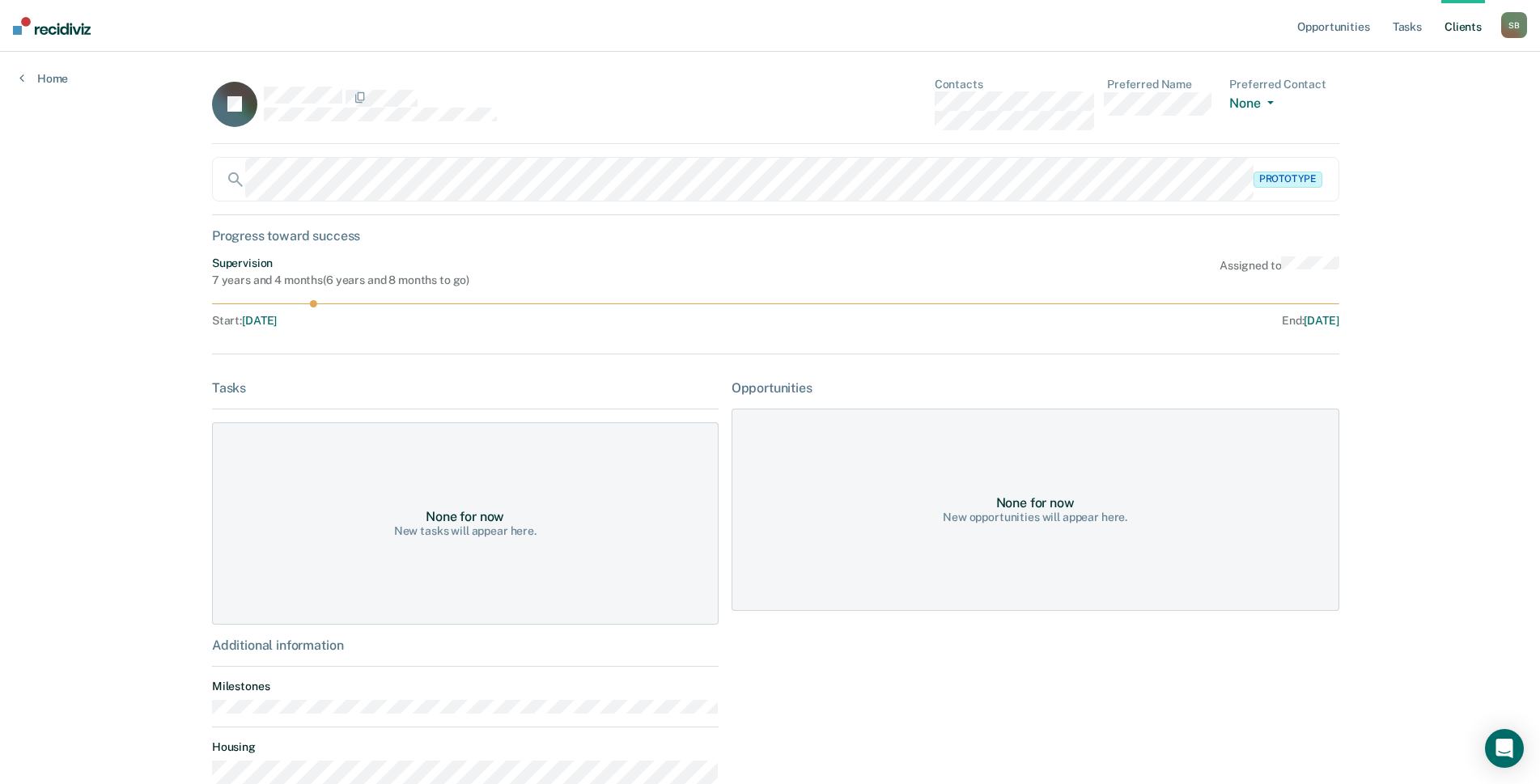
click at [913, 101] on div "JF Contacts Preferred Name Preferred Contact None Call Text Email None" at bounding box center [775, 110] width 1127 height 67
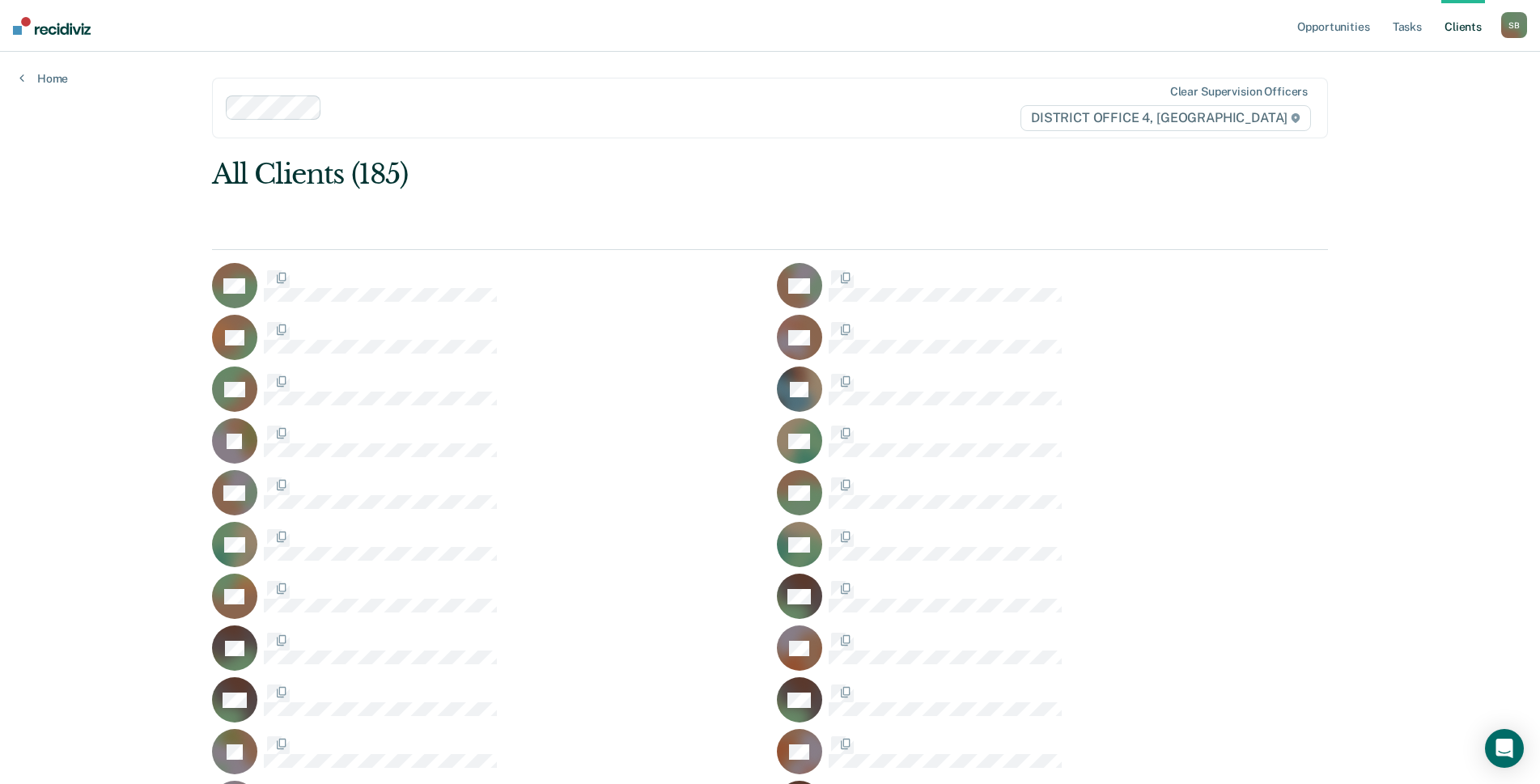
scroll to position [1536, 0]
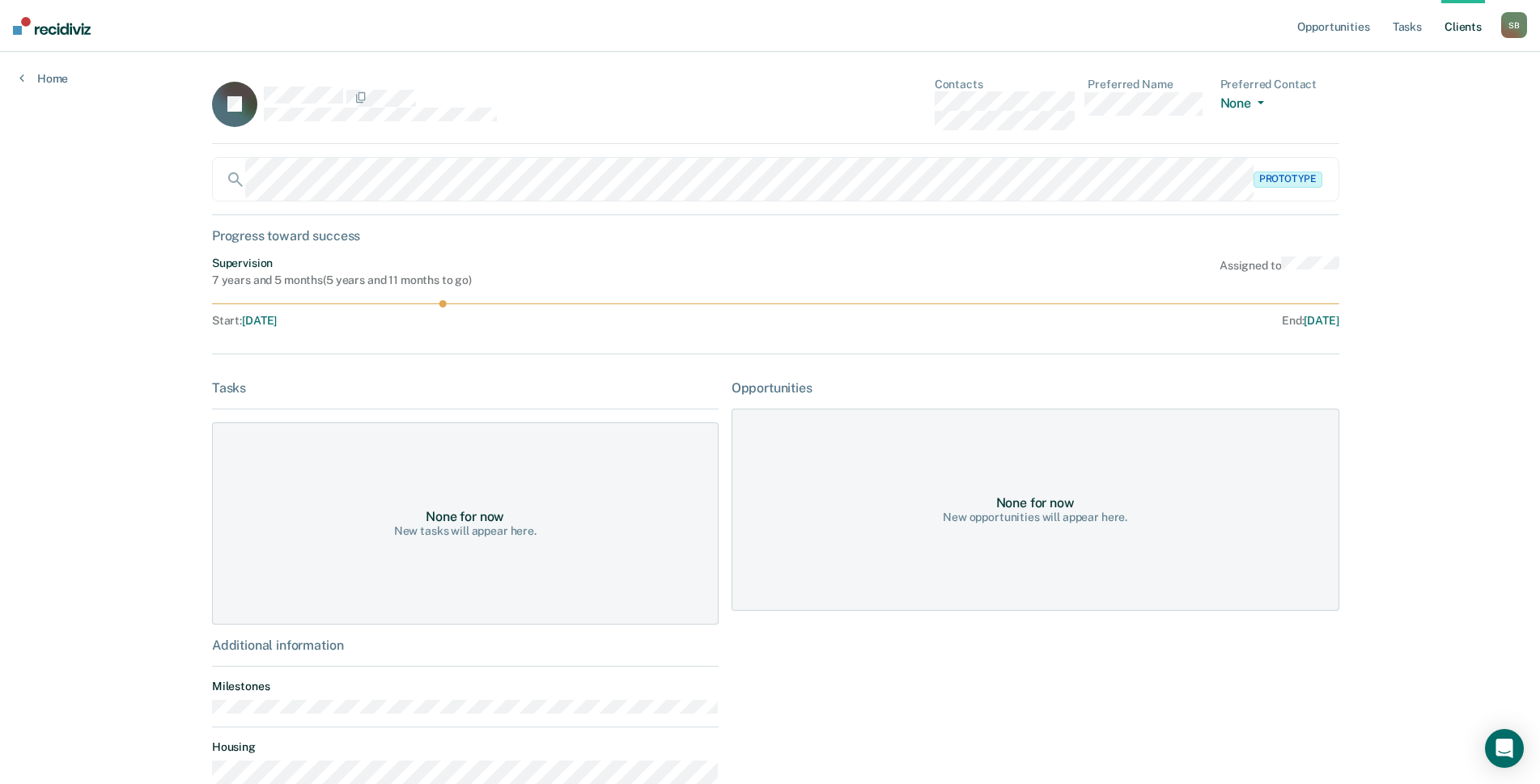
click at [922, 103] on div "JF Contacts Preferred Name Preferred Contact None Call Text Email None" at bounding box center [775, 110] width 1127 height 67
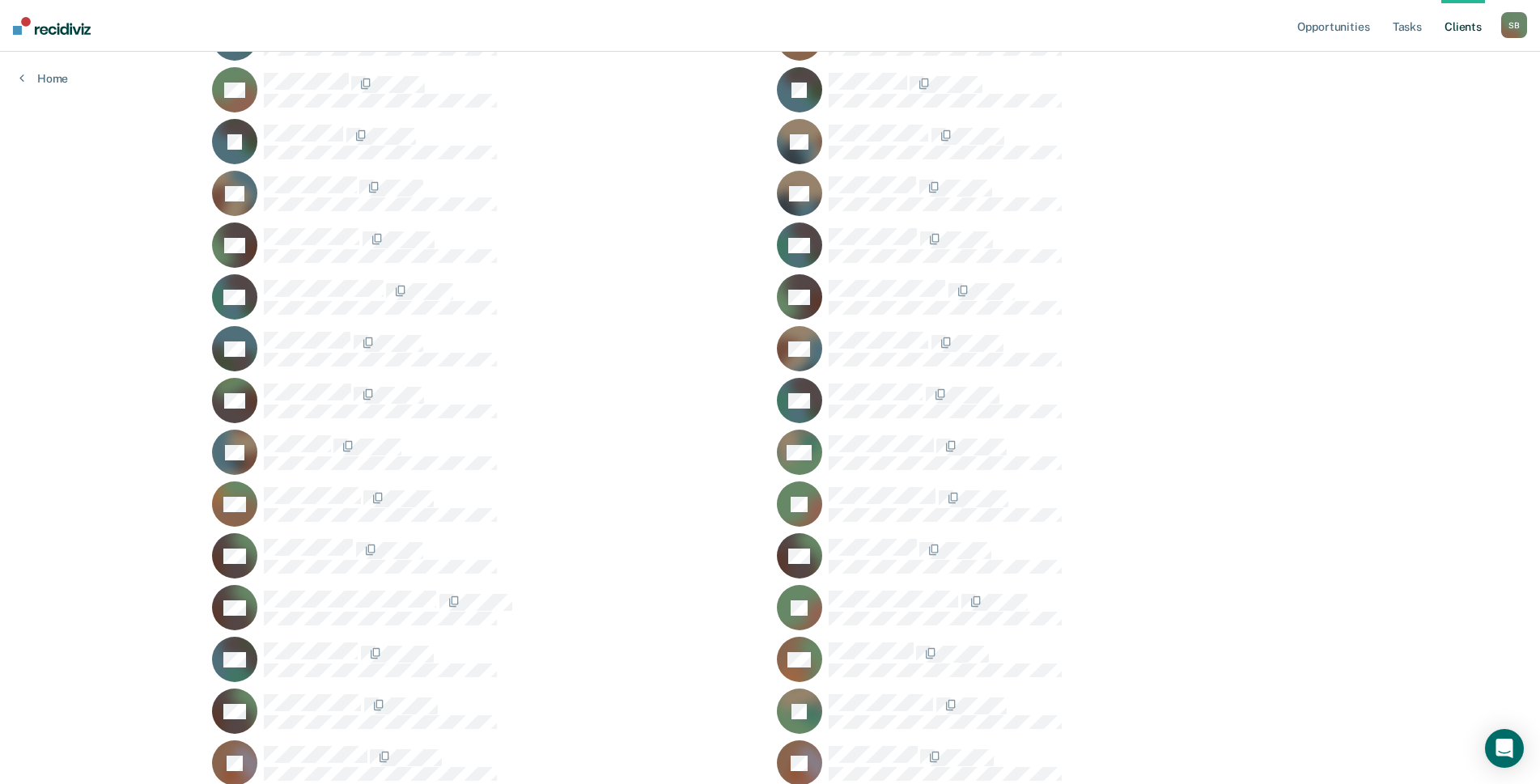
scroll to position [1779, 0]
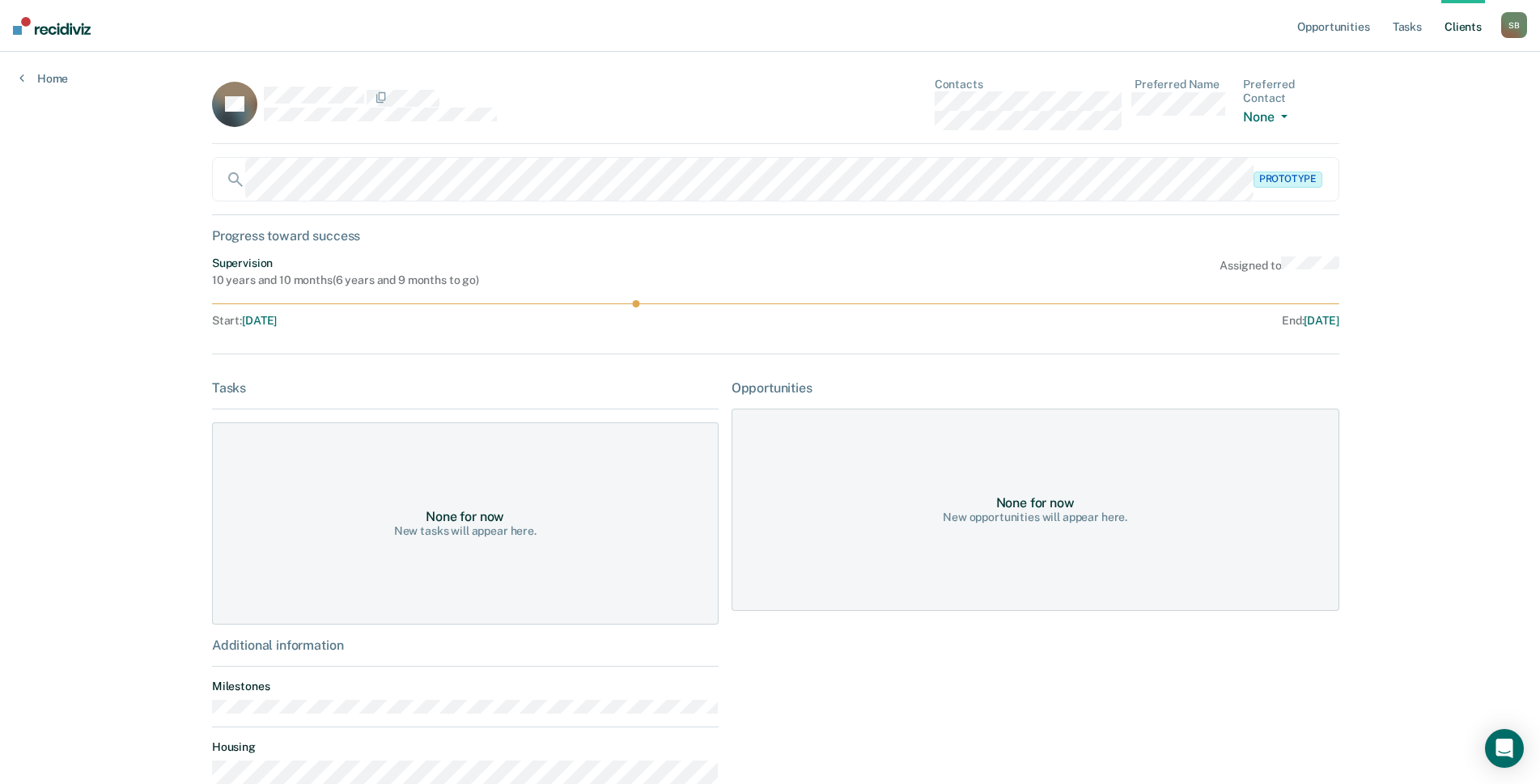
click at [925, 97] on div "SF Contacts Preferred Name Preferred Contact None Call Text Email None" at bounding box center [775, 110] width 1127 height 67
click at [904, 101] on div "CF Contacts Preferred Name Preferred Contact None Call Text Email None" at bounding box center [775, 110] width 1127 height 67
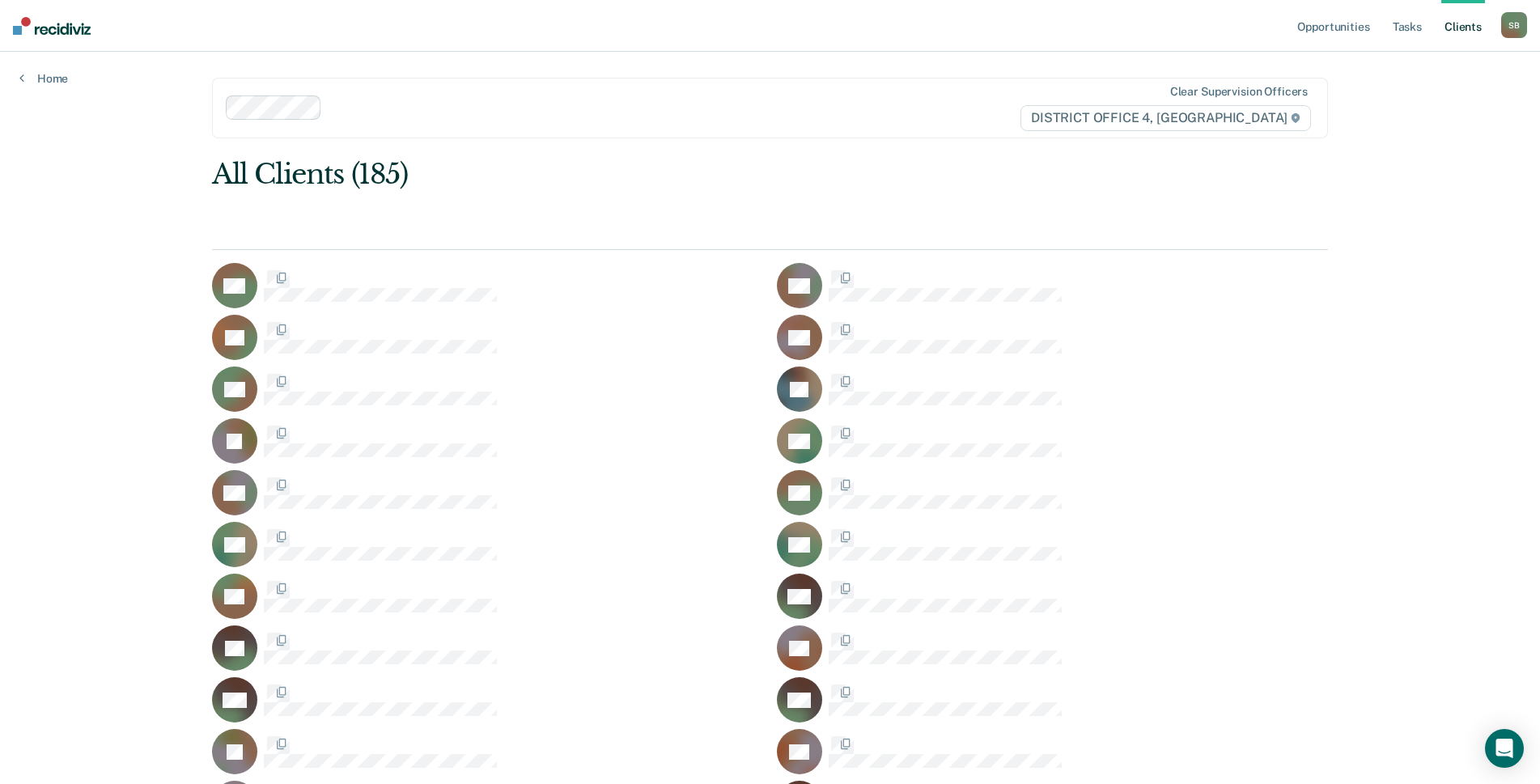
scroll to position [1779, 0]
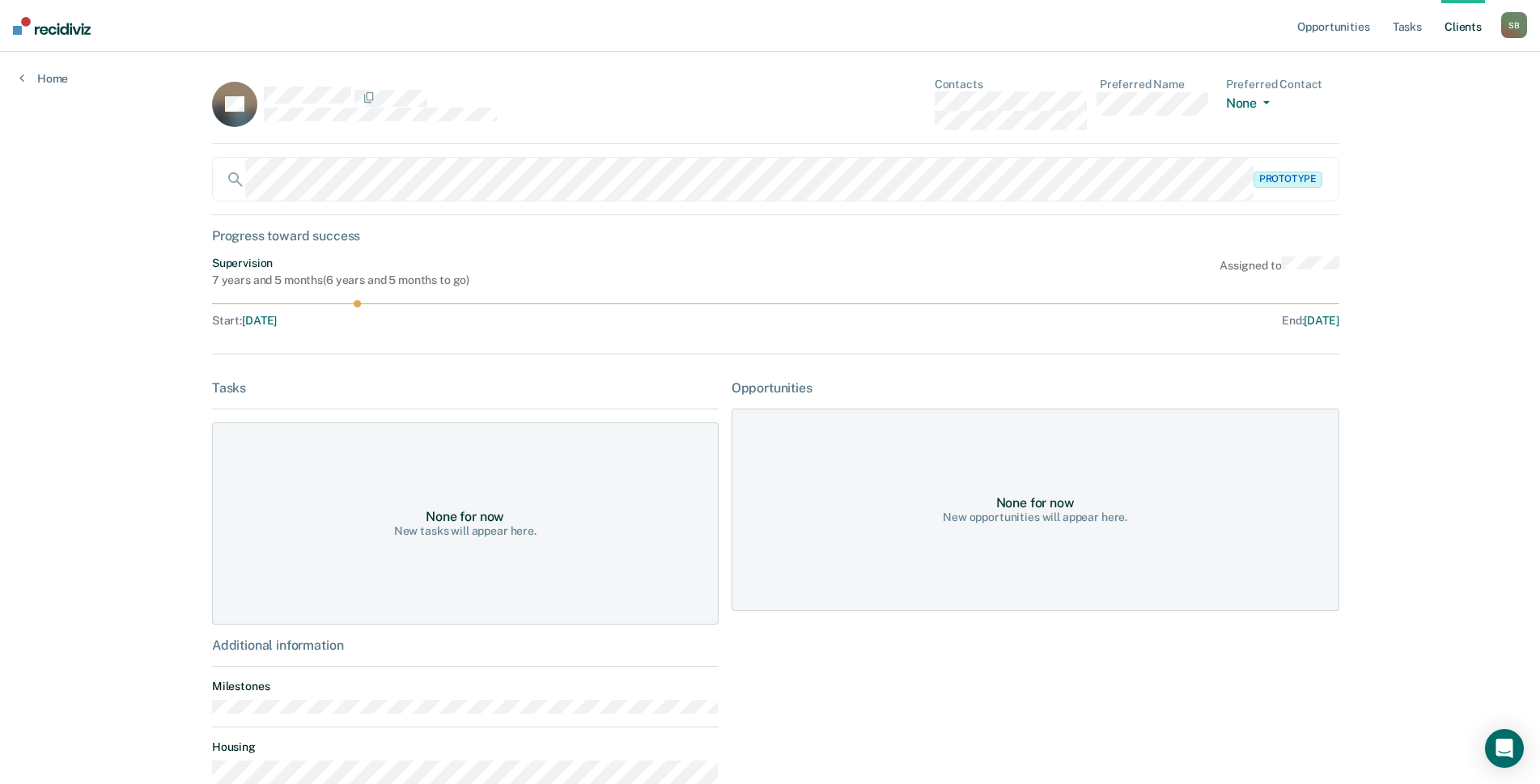
click at [894, 100] on div "KF Contacts Preferred Name Preferred Contact None Call Text Email None" at bounding box center [775, 110] width 1127 height 67
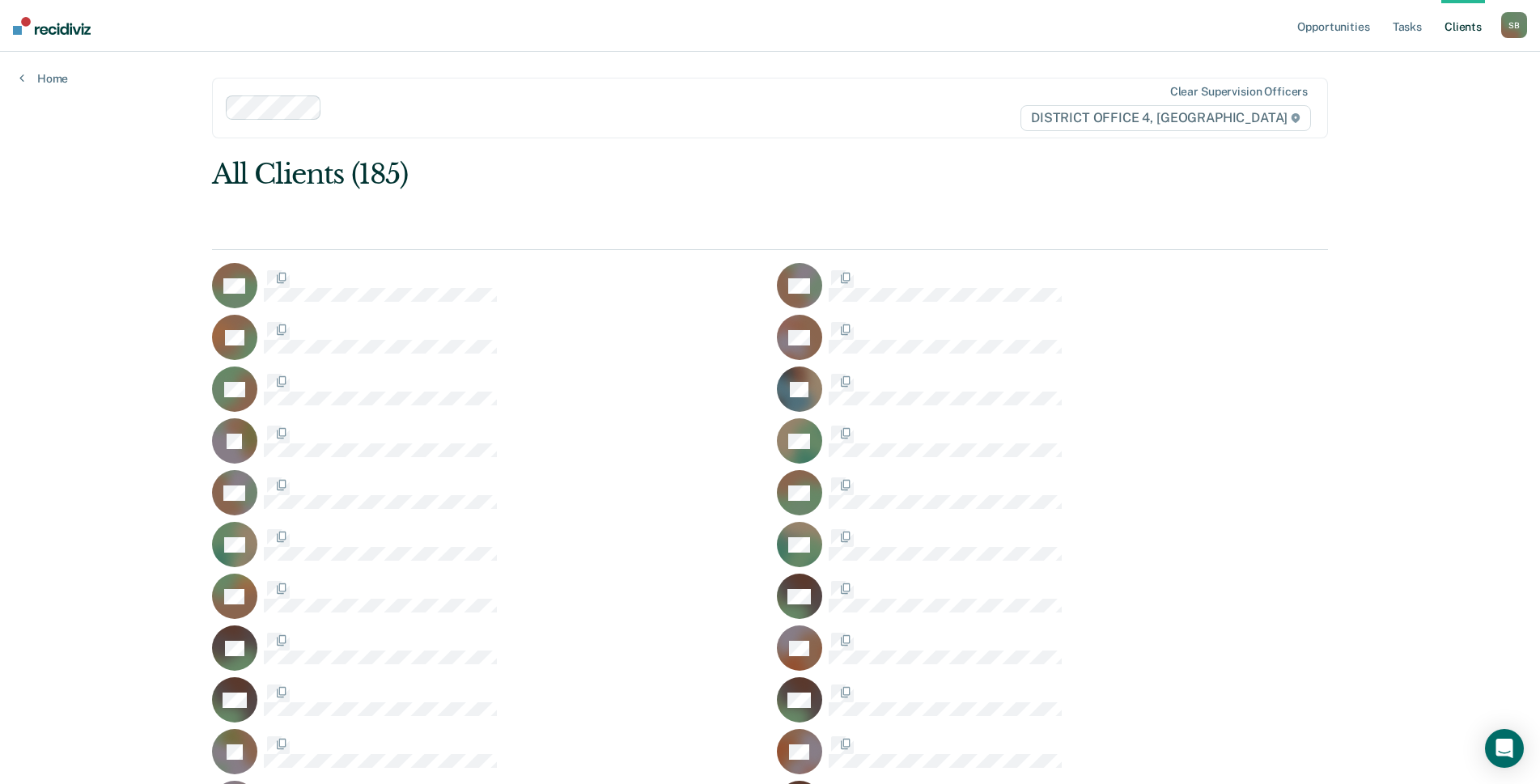
scroll to position [1779, 0]
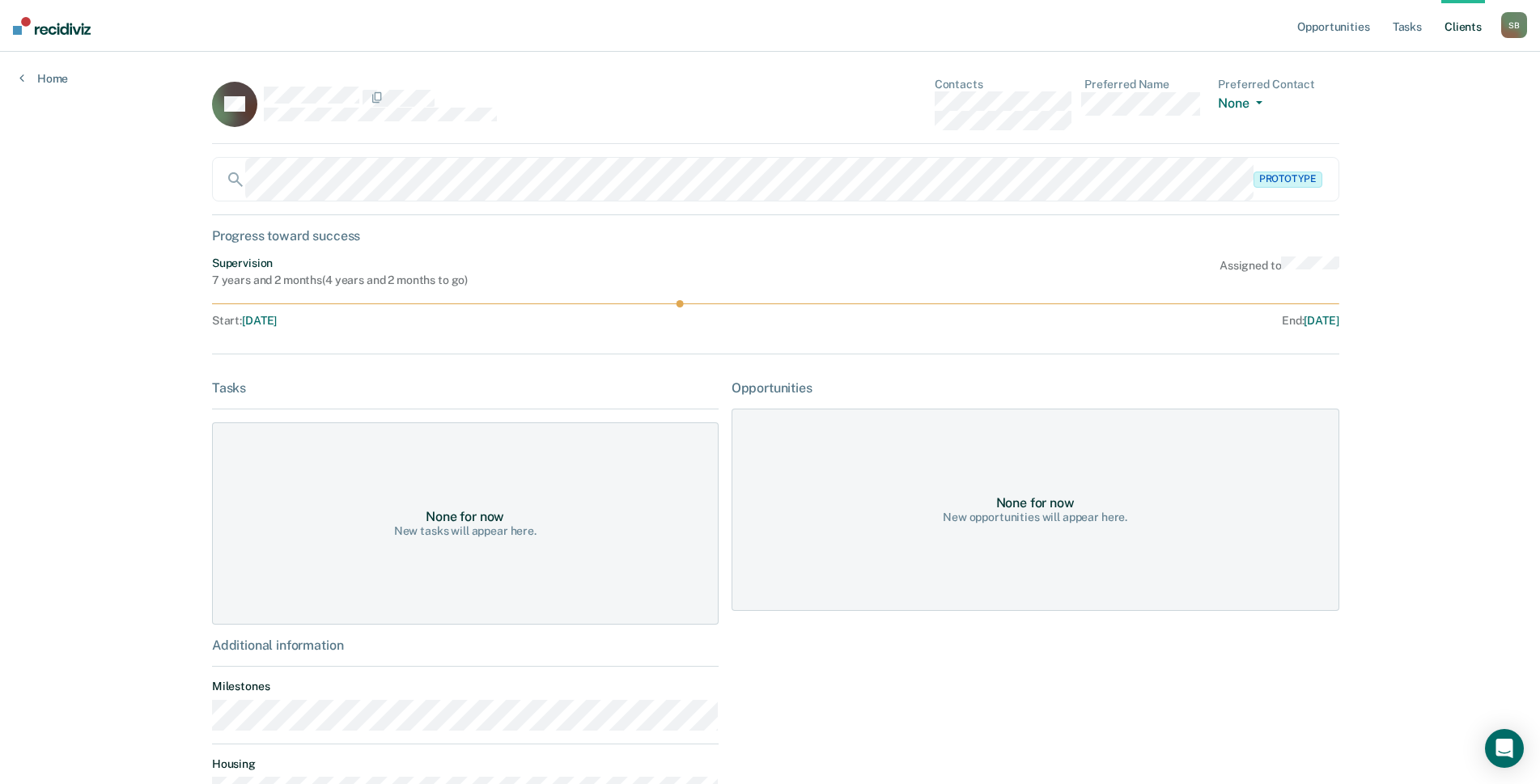
click at [917, 104] on div "RG Contacts Preferred Name Preferred Contact None Call Text Email None" at bounding box center [775, 110] width 1127 height 67
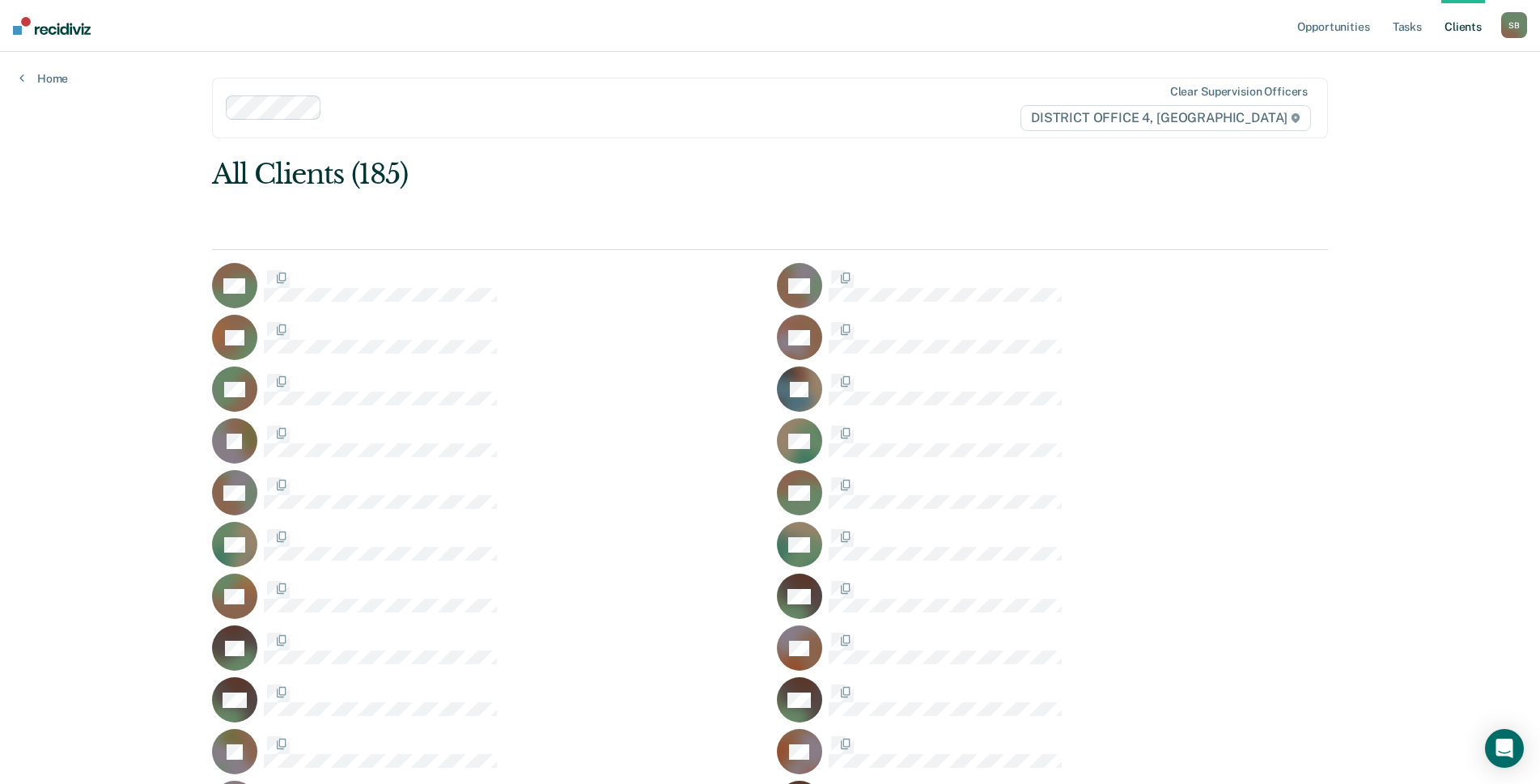
scroll to position [1779, 0]
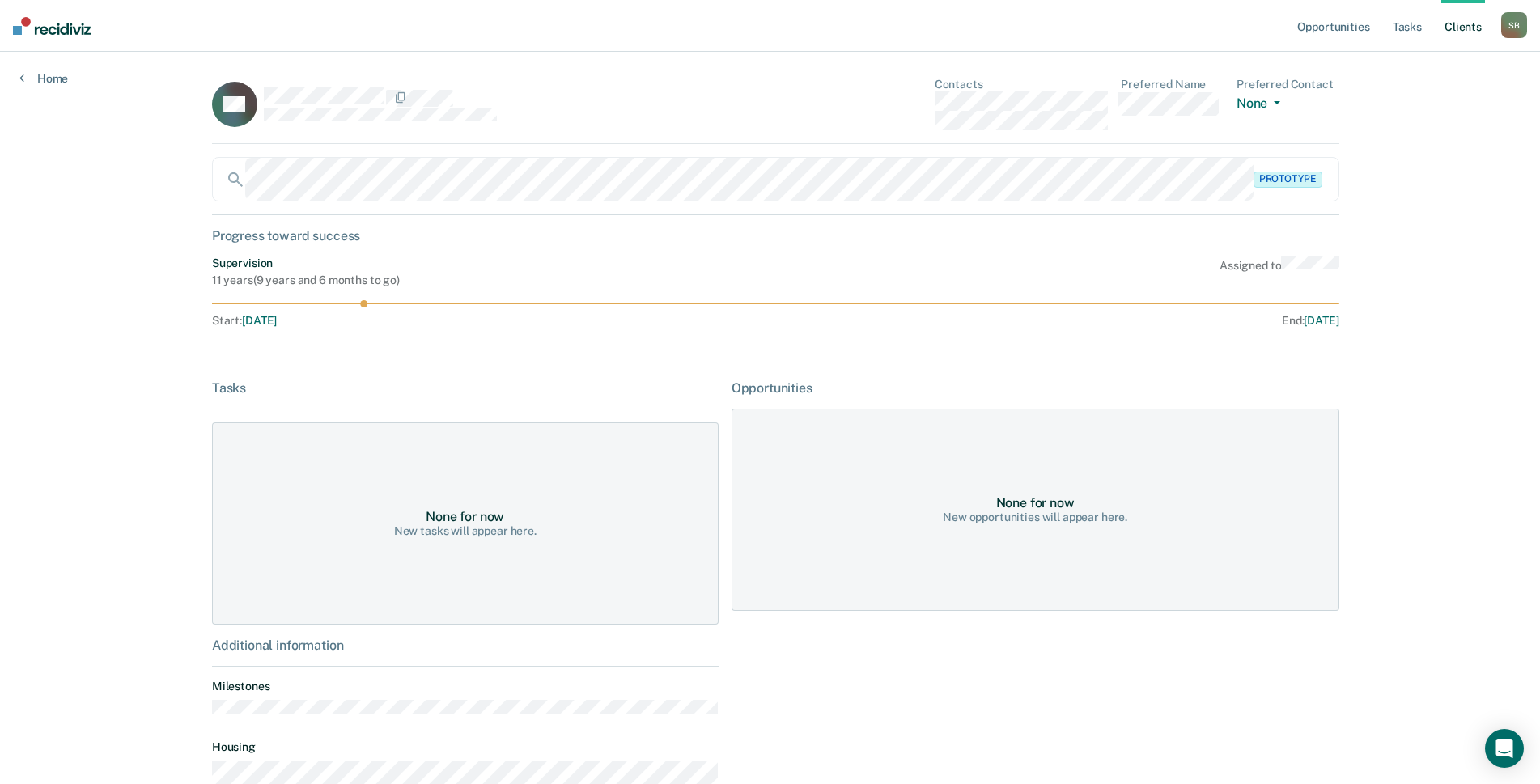
click at [918, 100] on div "CG Contacts Preferred Name Preferred Contact None Call Text Email None" at bounding box center [775, 110] width 1127 height 67
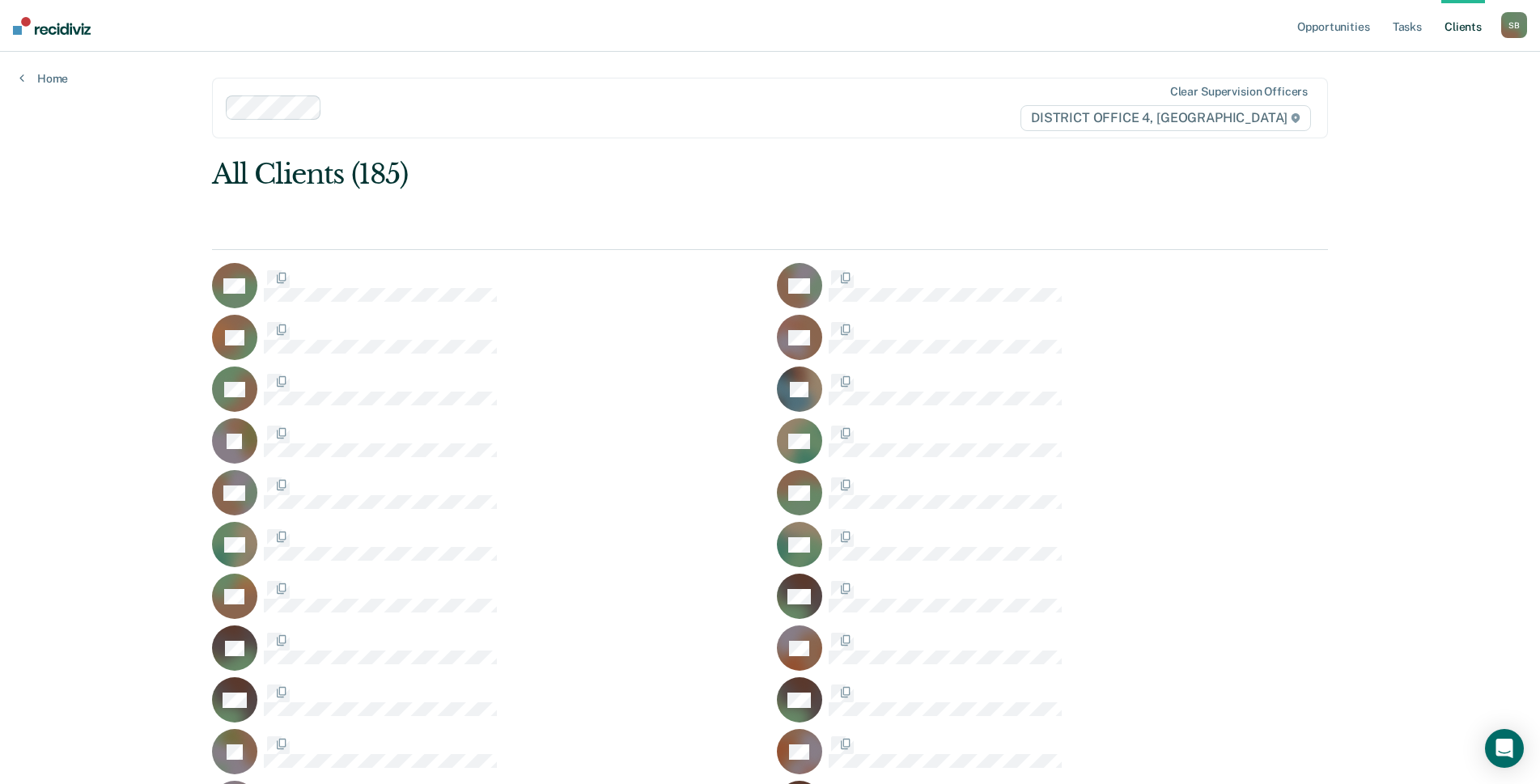
scroll to position [1779, 0]
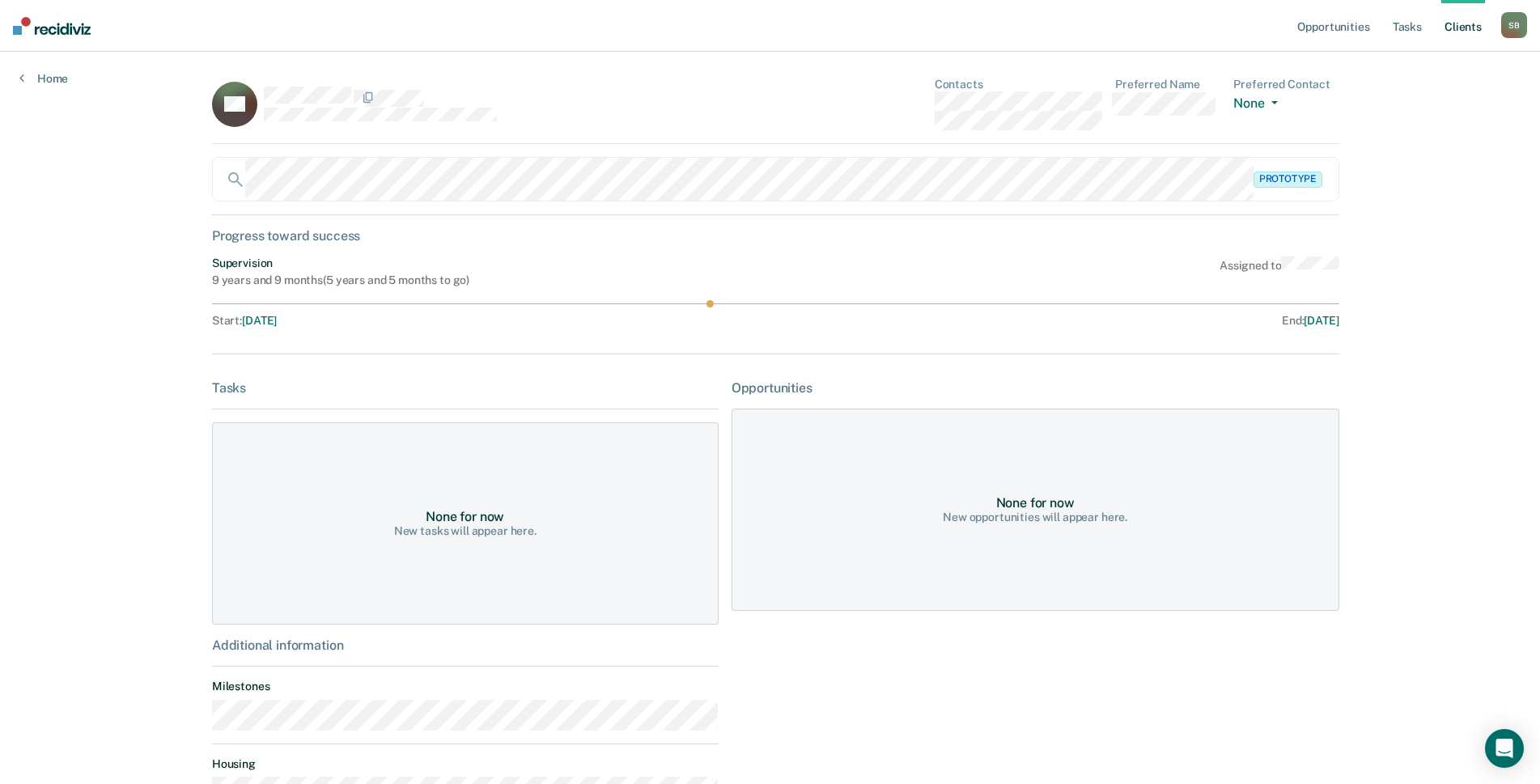
click at [918, 101] on div "BG Contacts Preferred Name Preferred Contact None Call Text Email None" at bounding box center [775, 110] width 1127 height 67
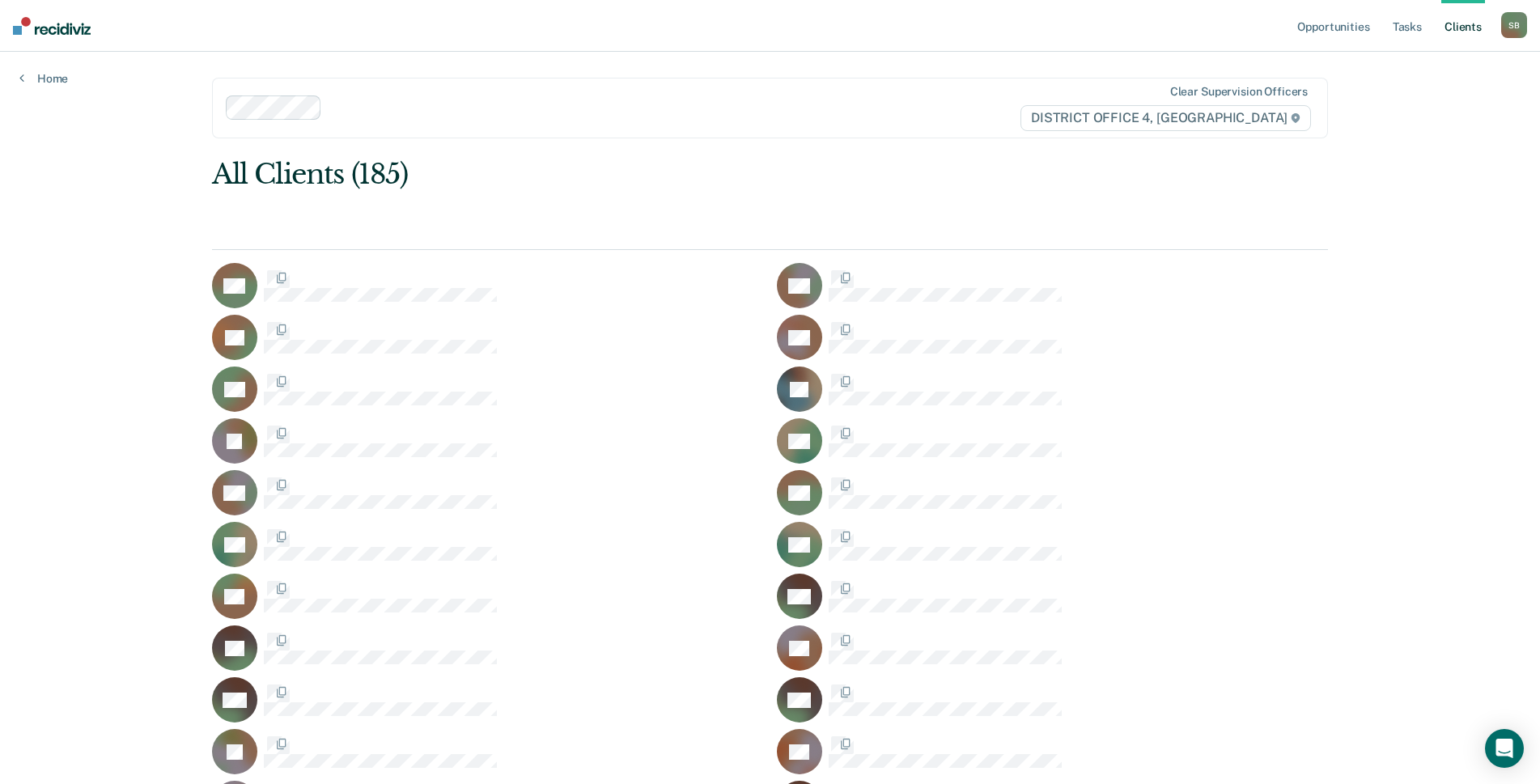
scroll to position [1779, 0]
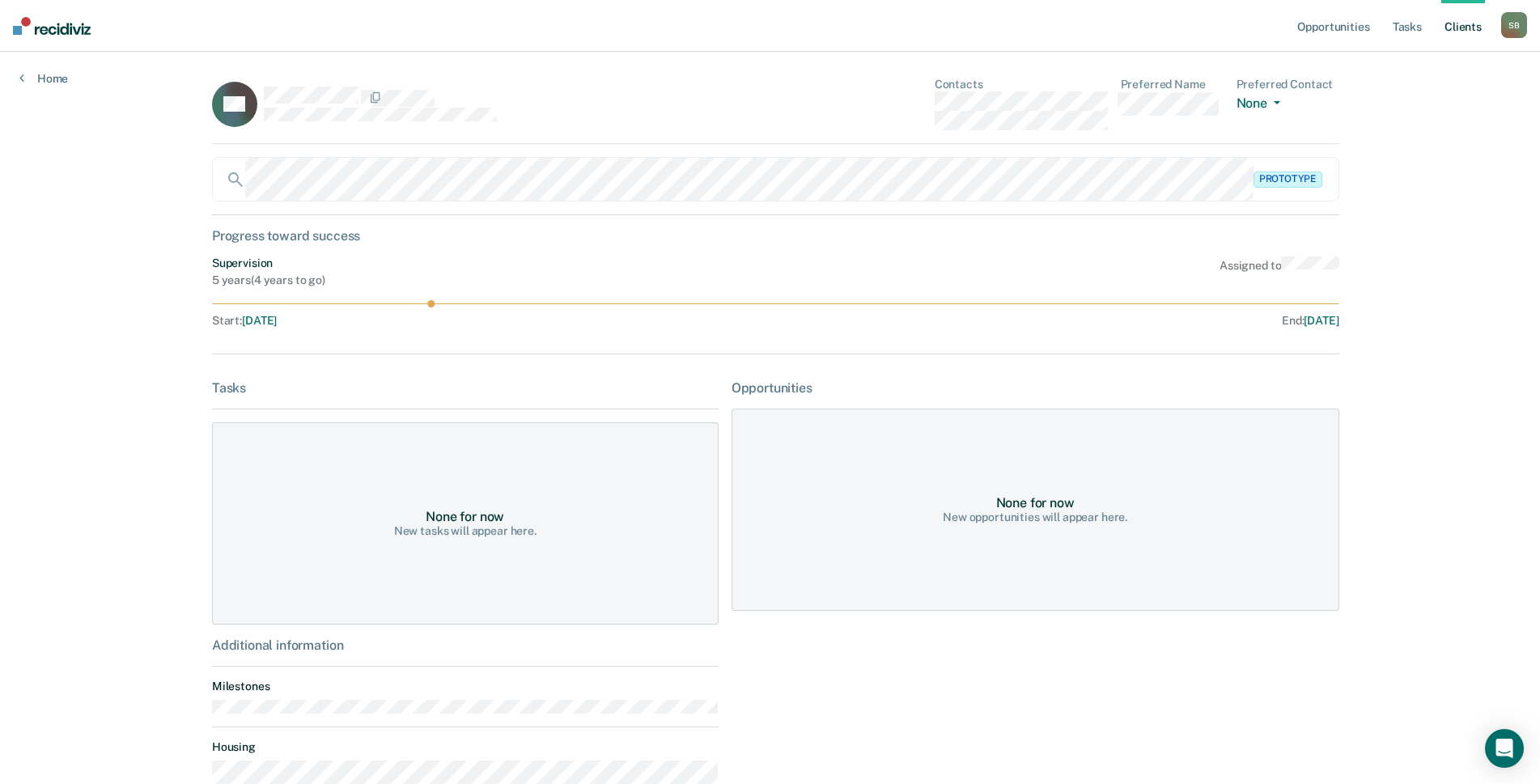
click at [907, 101] on div "CG Contacts Preferred Name Preferred Contact None Call Text Email None" at bounding box center [775, 110] width 1127 height 67
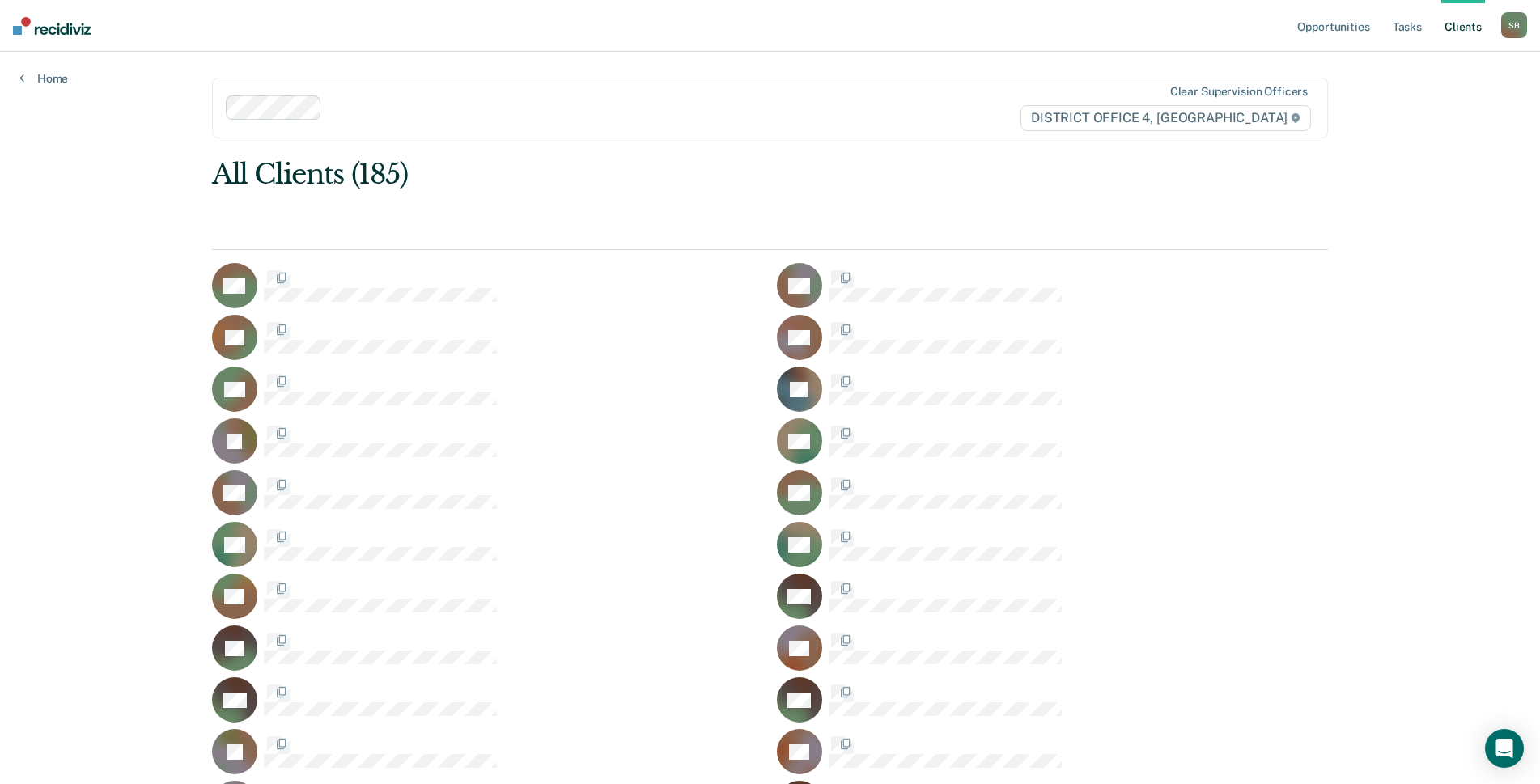
scroll to position [1779, 0]
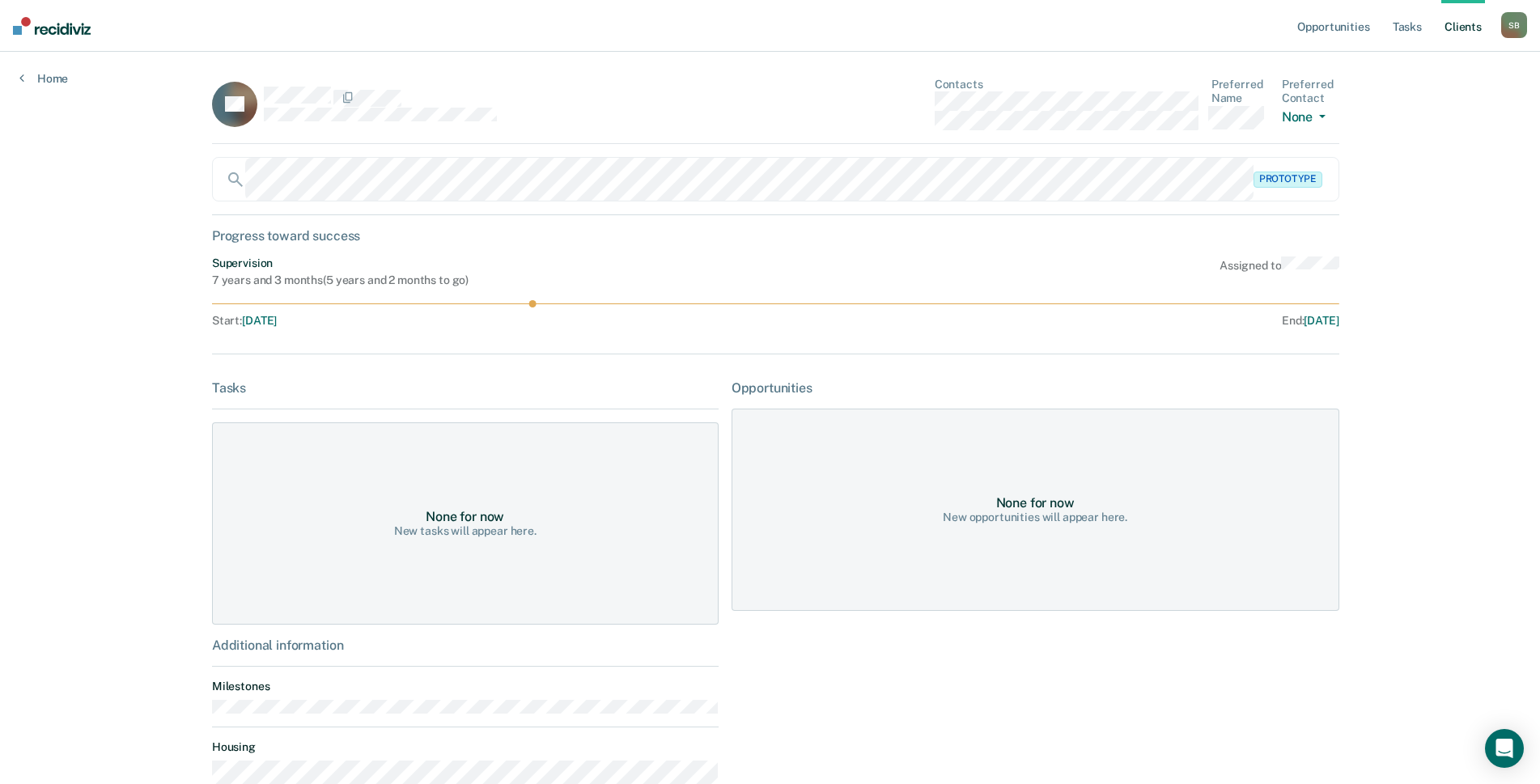
click at [917, 104] on div "LG Contacts Preferred Name Preferred Contact None Call Text Email None" at bounding box center [775, 110] width 1127 height 67
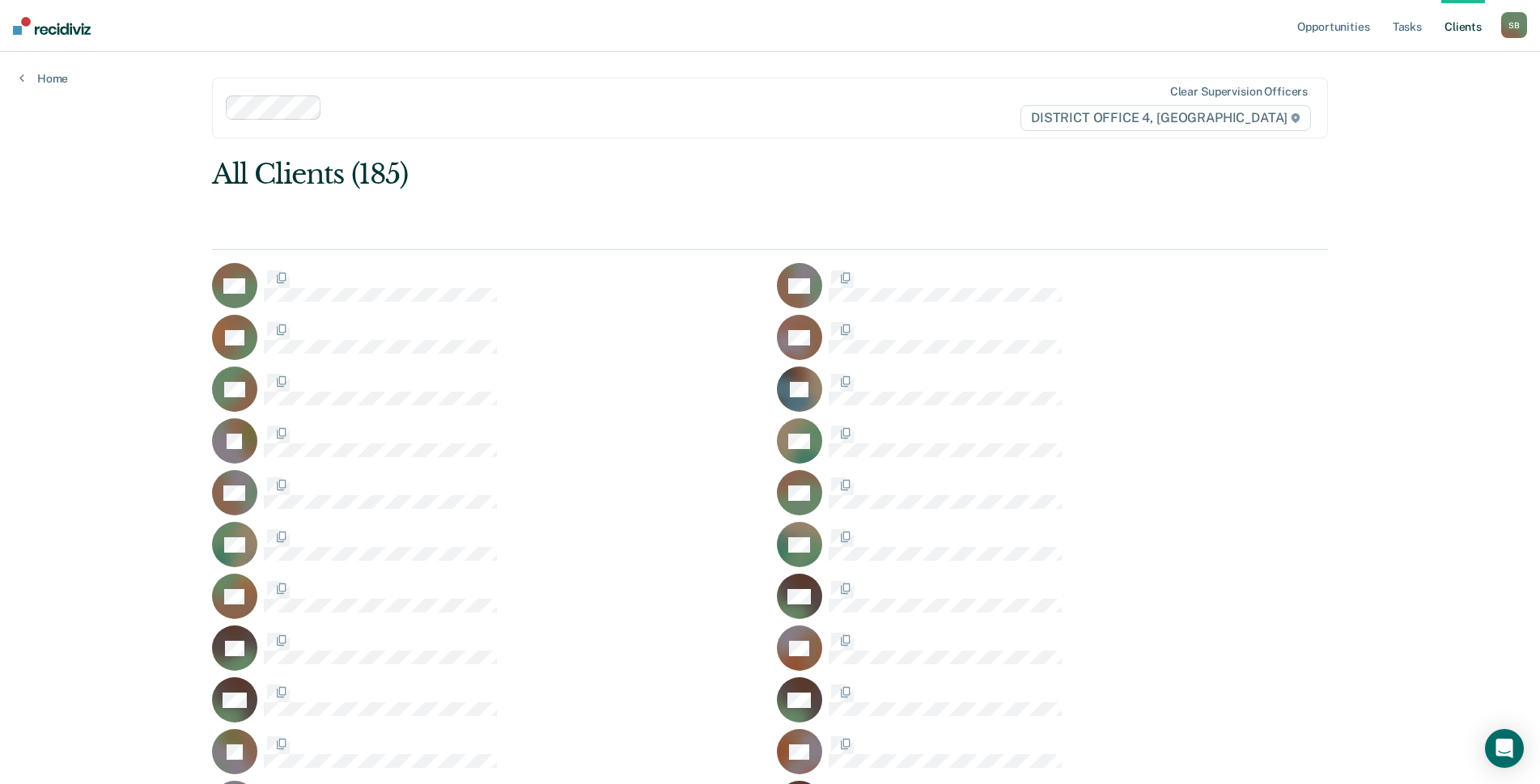
scroll to position [1779, 0]
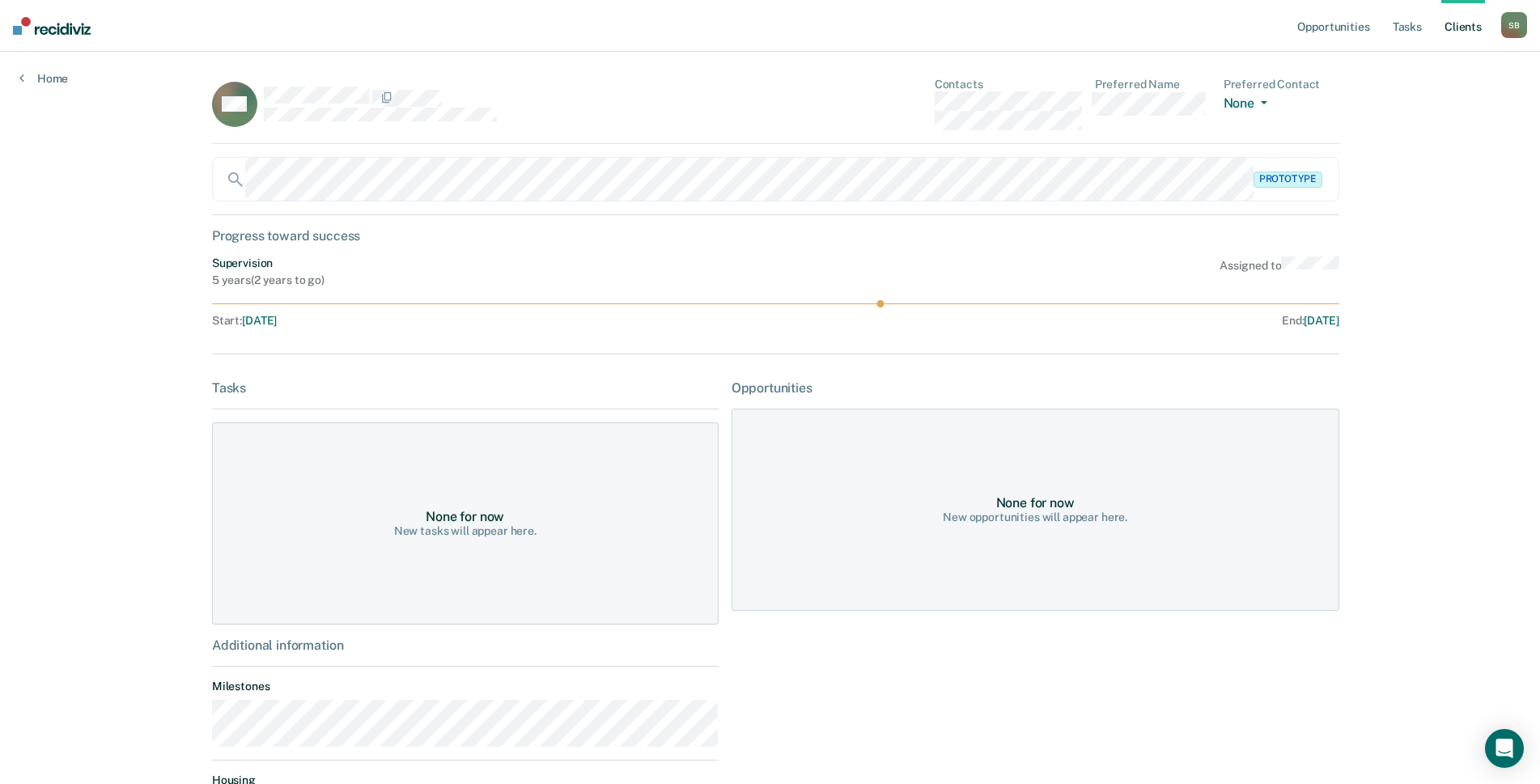
click at [925, 98] on div "MG Contacts Preferred Name Preferred Contact None Call Text Email None" at bounding box center [775, 110] width 1127 height 67
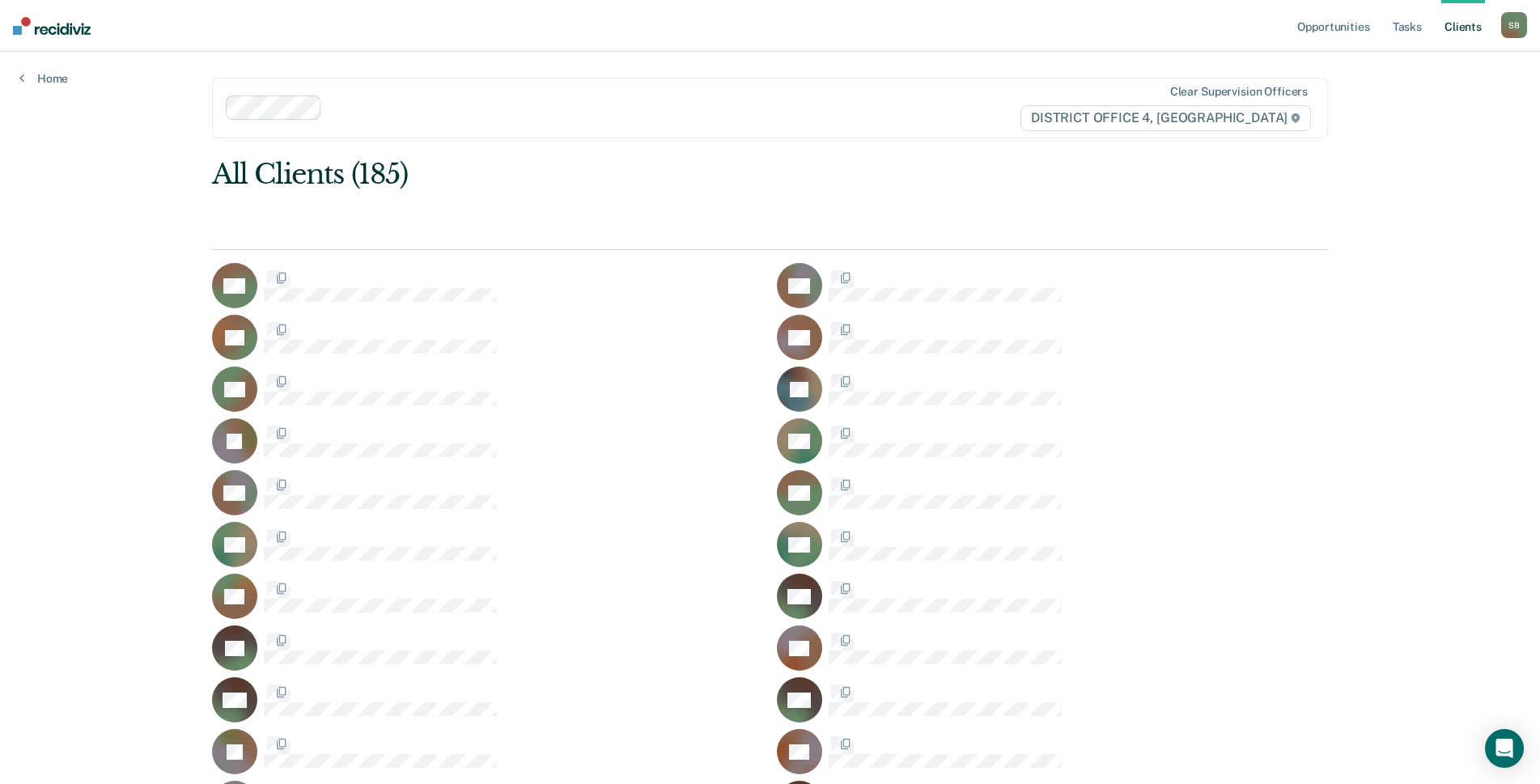
scroll to position [1779, 0]
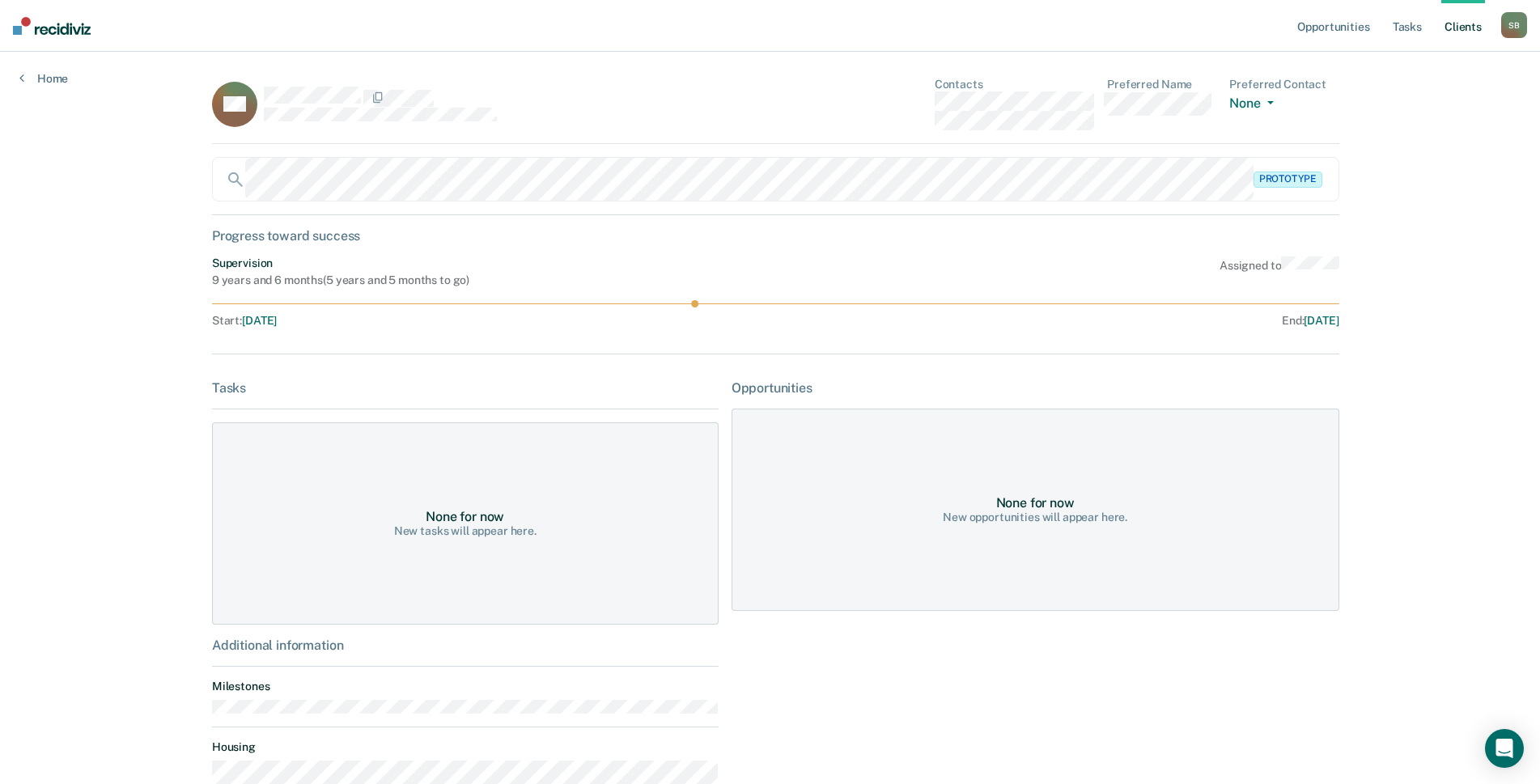
click at [915, 100] on div "NG Contacts Preferred Name Preferred Contact None Call Text Email None" at bounding box center [775, 110] width 1127 height 67
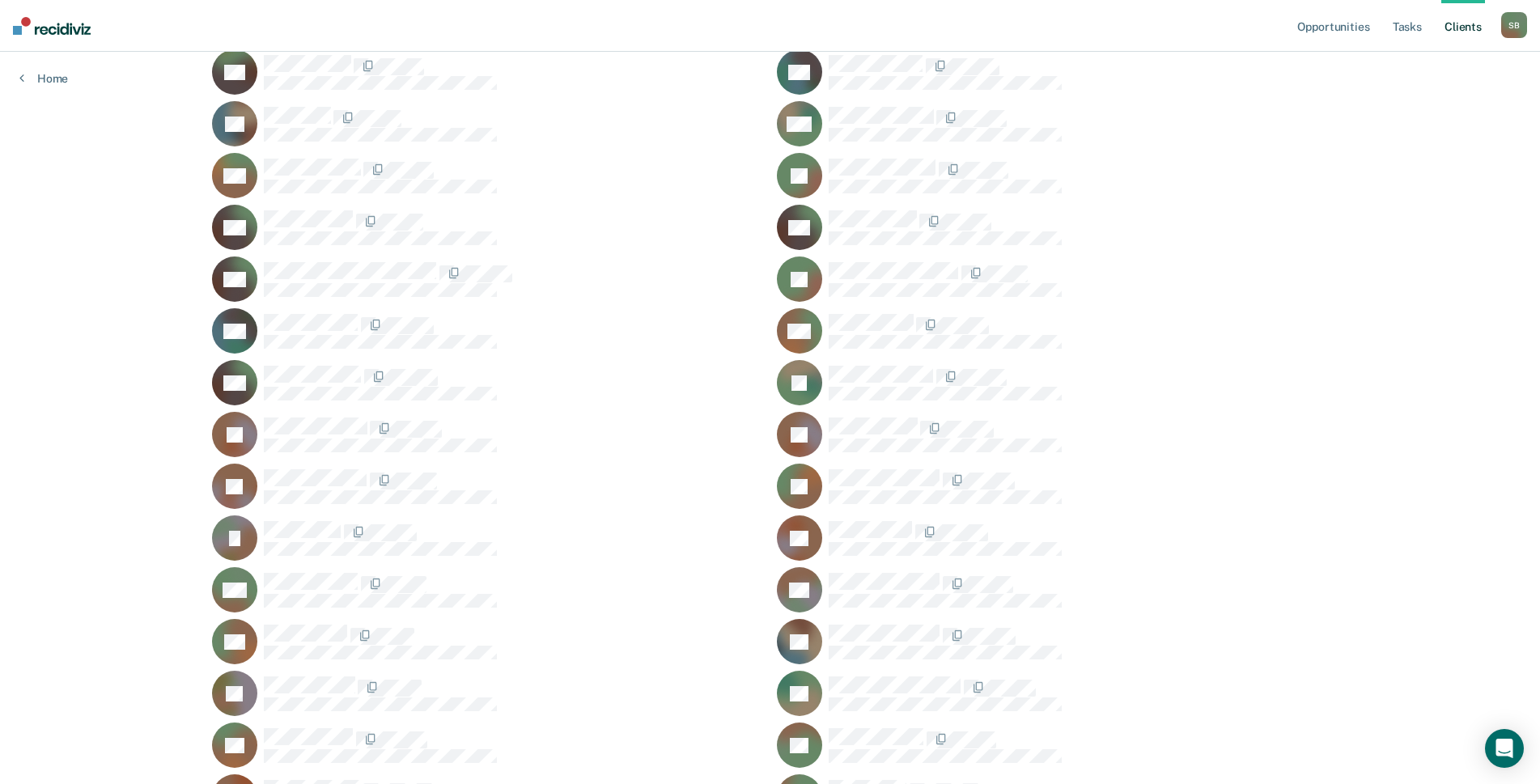
scroll to position [2102, 0]
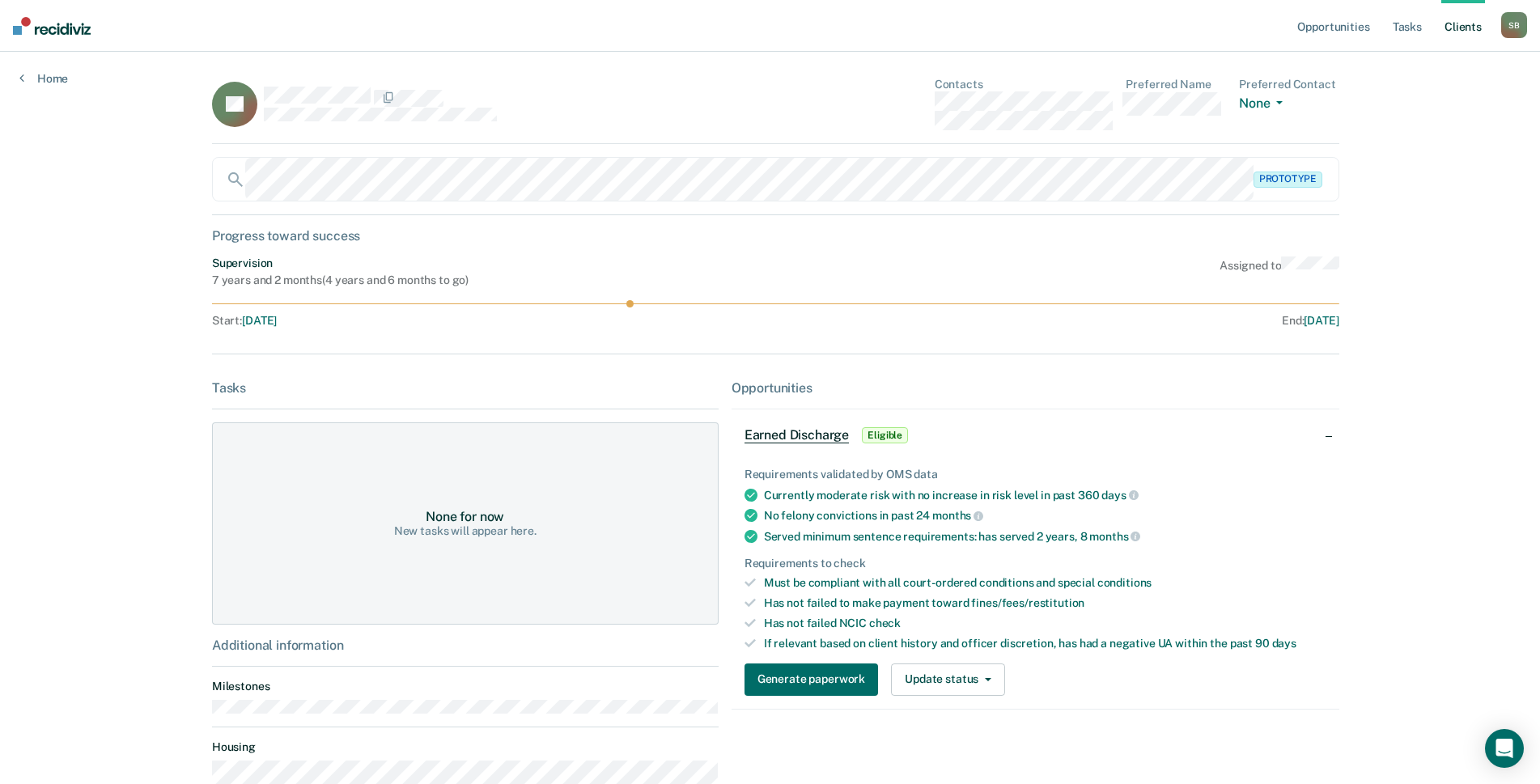
click at [1033, 96] on dl "Contacts" at bounding box center [1024, 103] width 179 height 53
copy dt
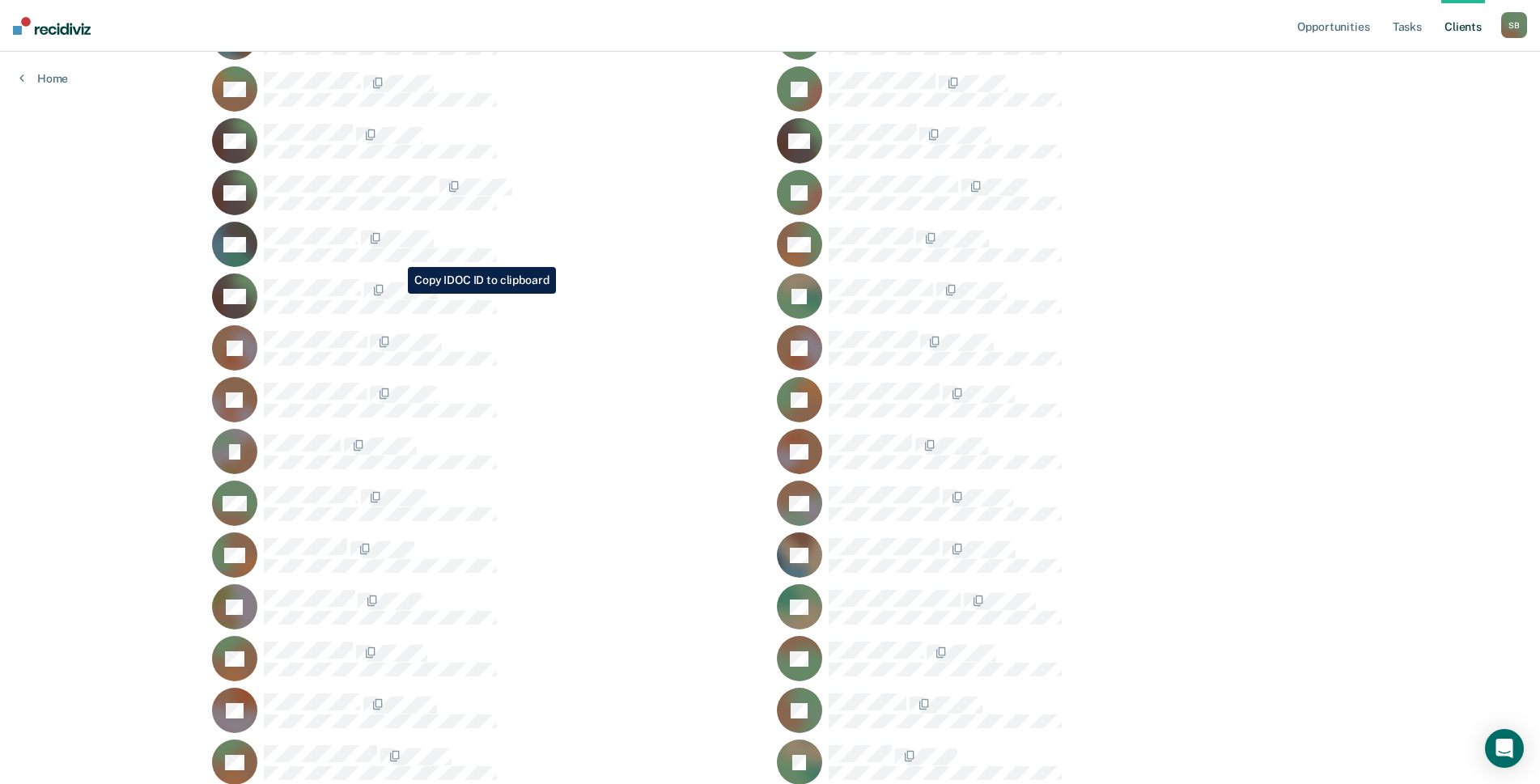
scroll to position [2183, 0]
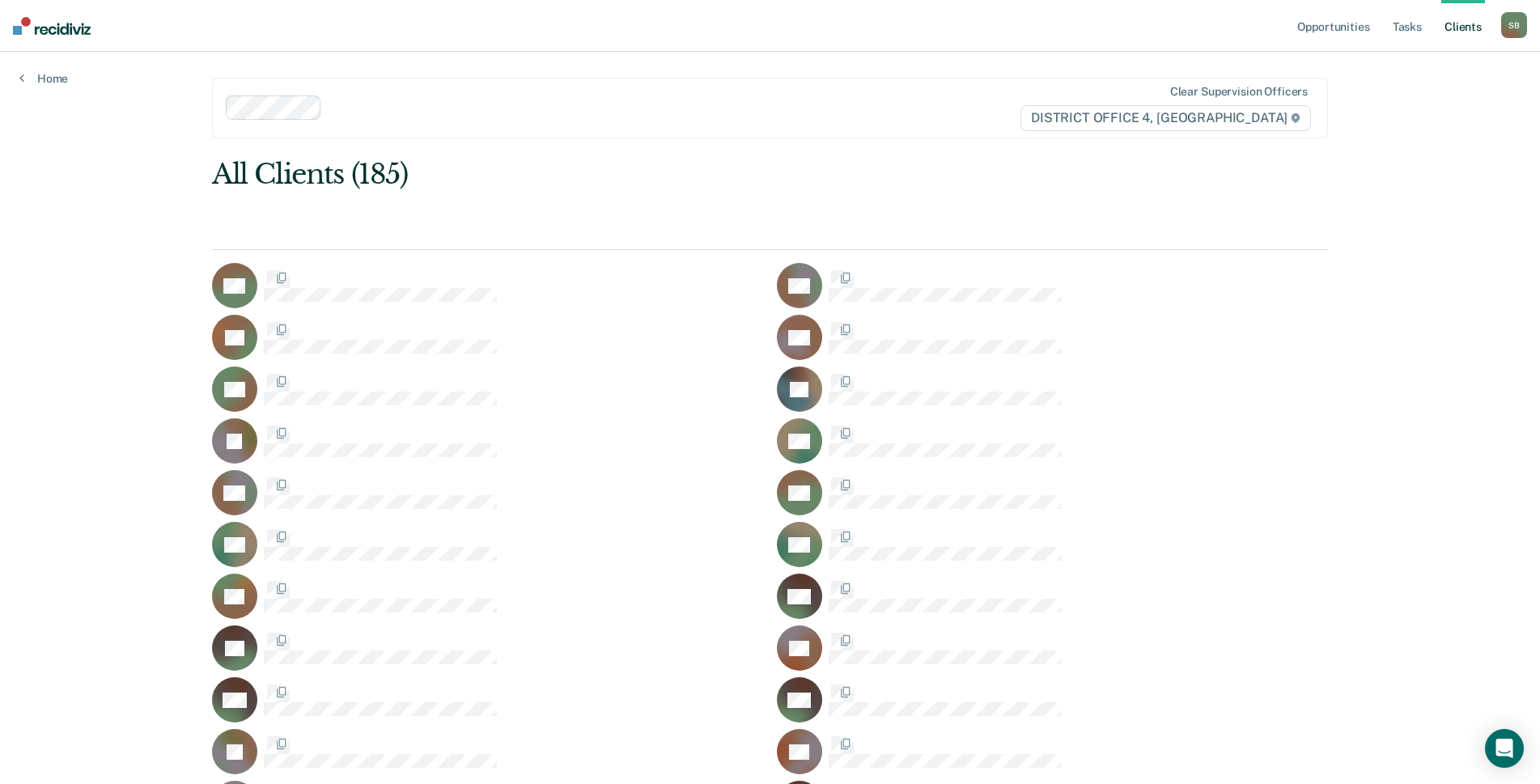
scroll to position [2183, 0]
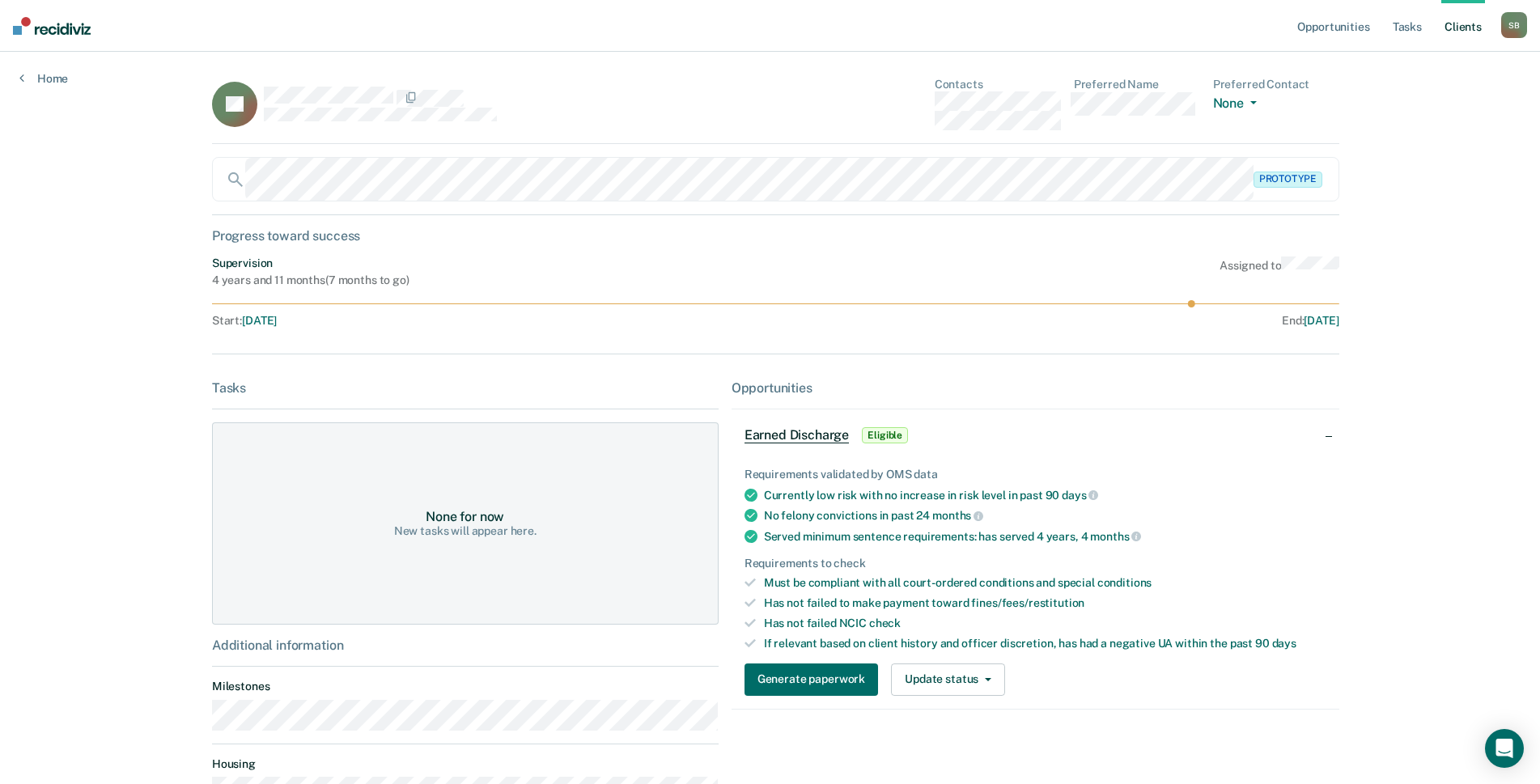
drag, startPoint x: 1041, startPoint y: 87, endPoint x: 905, endPoint y: 107, distance: 137.5
click at [911, 104] on div "JH Contacts Preferred Name Preferred Contact None Call Text Email None" at bounding box center [775, 110] width 1127 height 67
click at [1062, 123] on div "Contacts Preferred Name Preferred Contact None Call Text Email None" at bounding box center [1137, 103] width 404 height 53
drag, startPoint x: 1060, startPoint y: 125, endPoint x: 921, endPoint y: 128, distance: 139.0
click at [921, 128] on div "JH Contacts Preferred Name Preferred Contact None Call Text Email None" at bounding box center [775, 110] width 1127 height 67
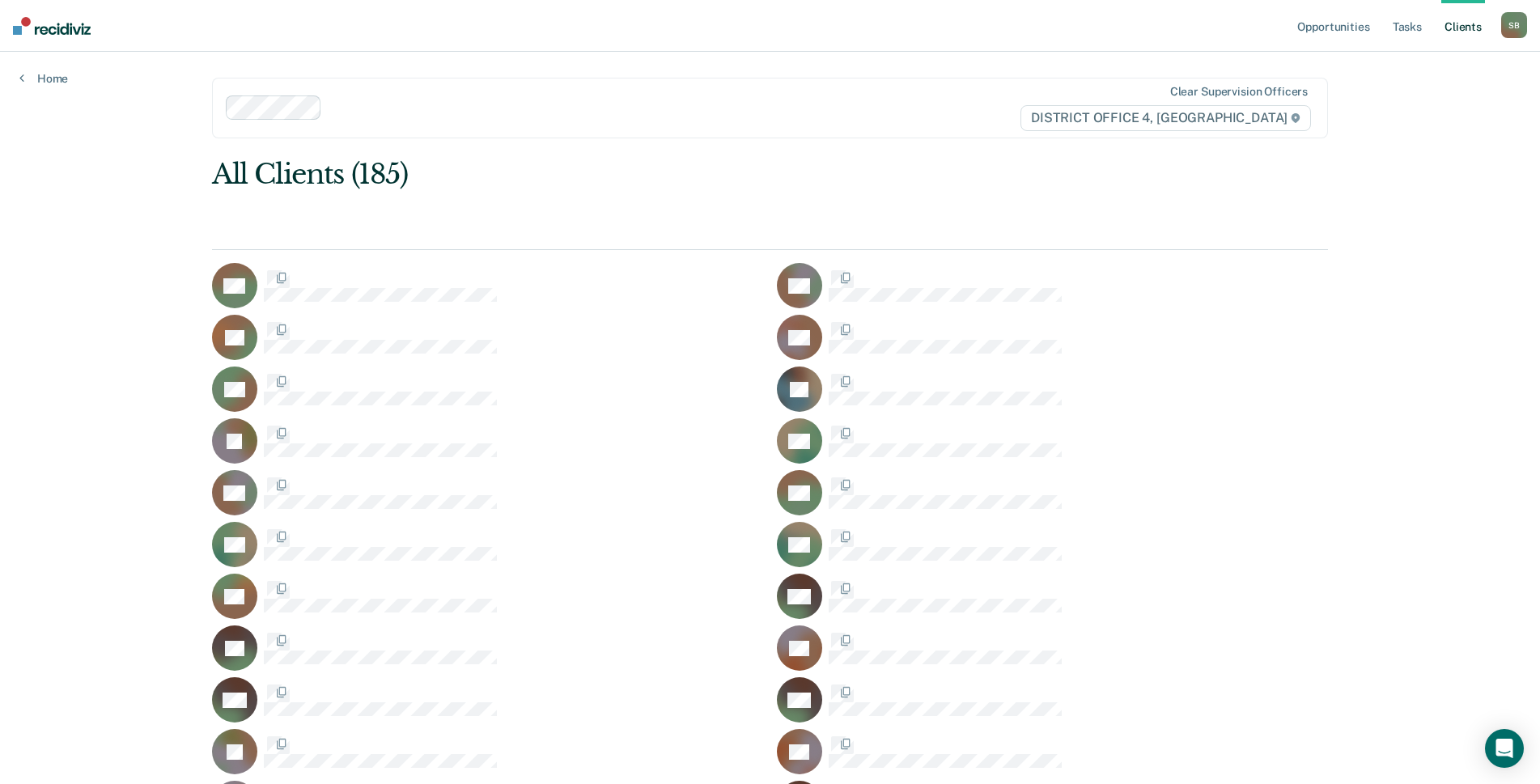
scroll to position [2183, 0]
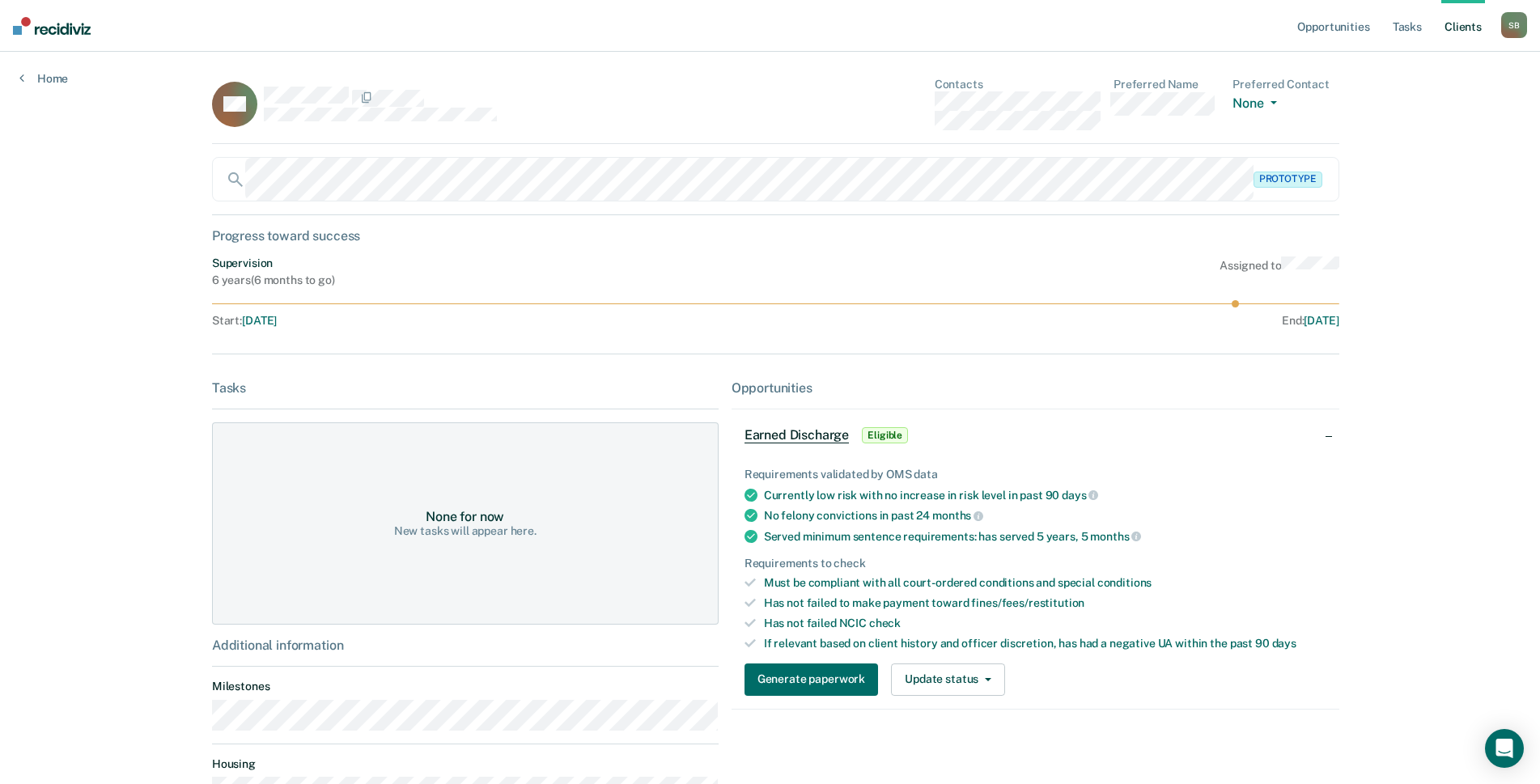
click at [904, 98] on div "OH Contacts Preferred Name Preferred Contact None Call Text Email None" at bounding box center [775, 110] width 1127 height 67
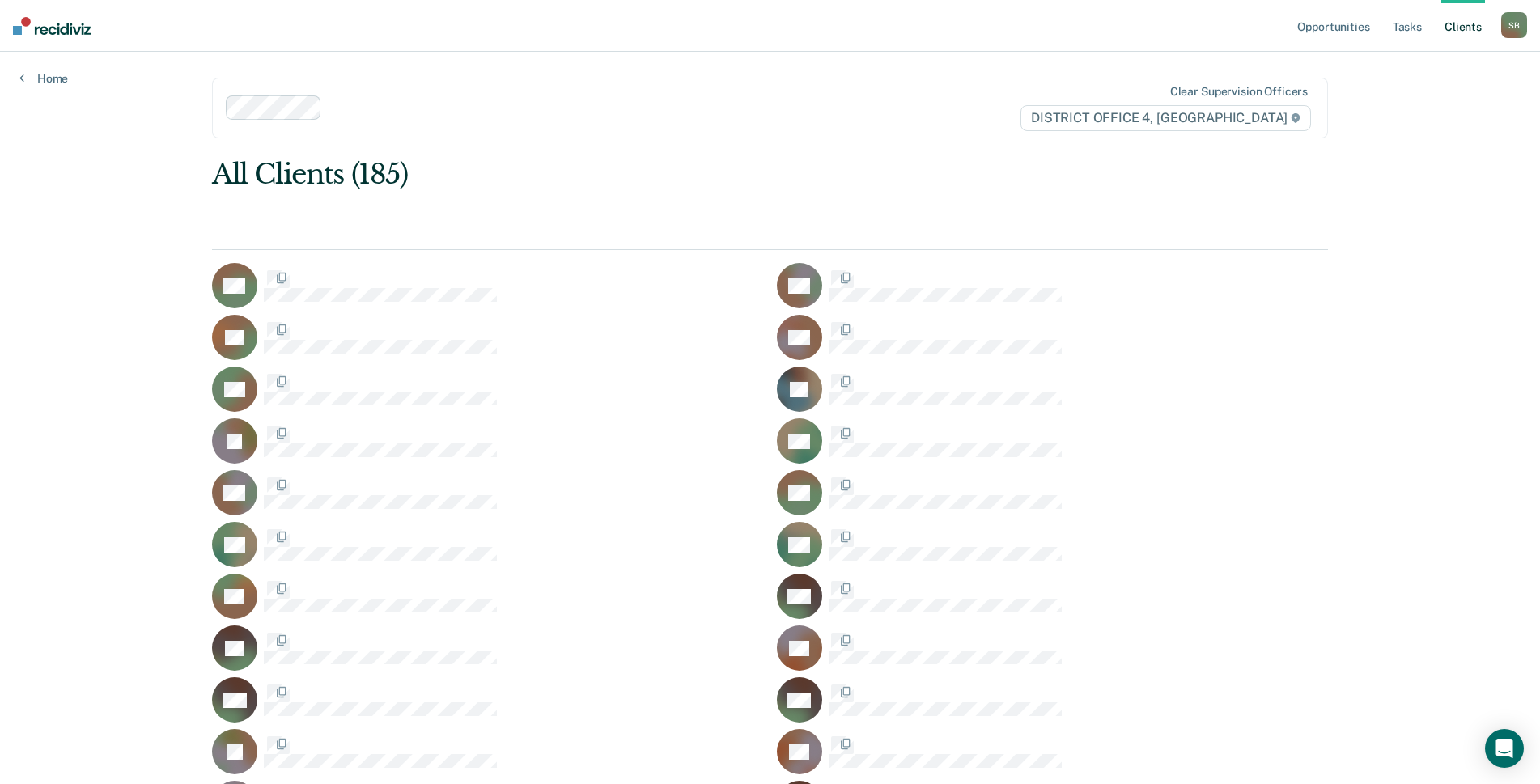
scroll to position [2183, 0]
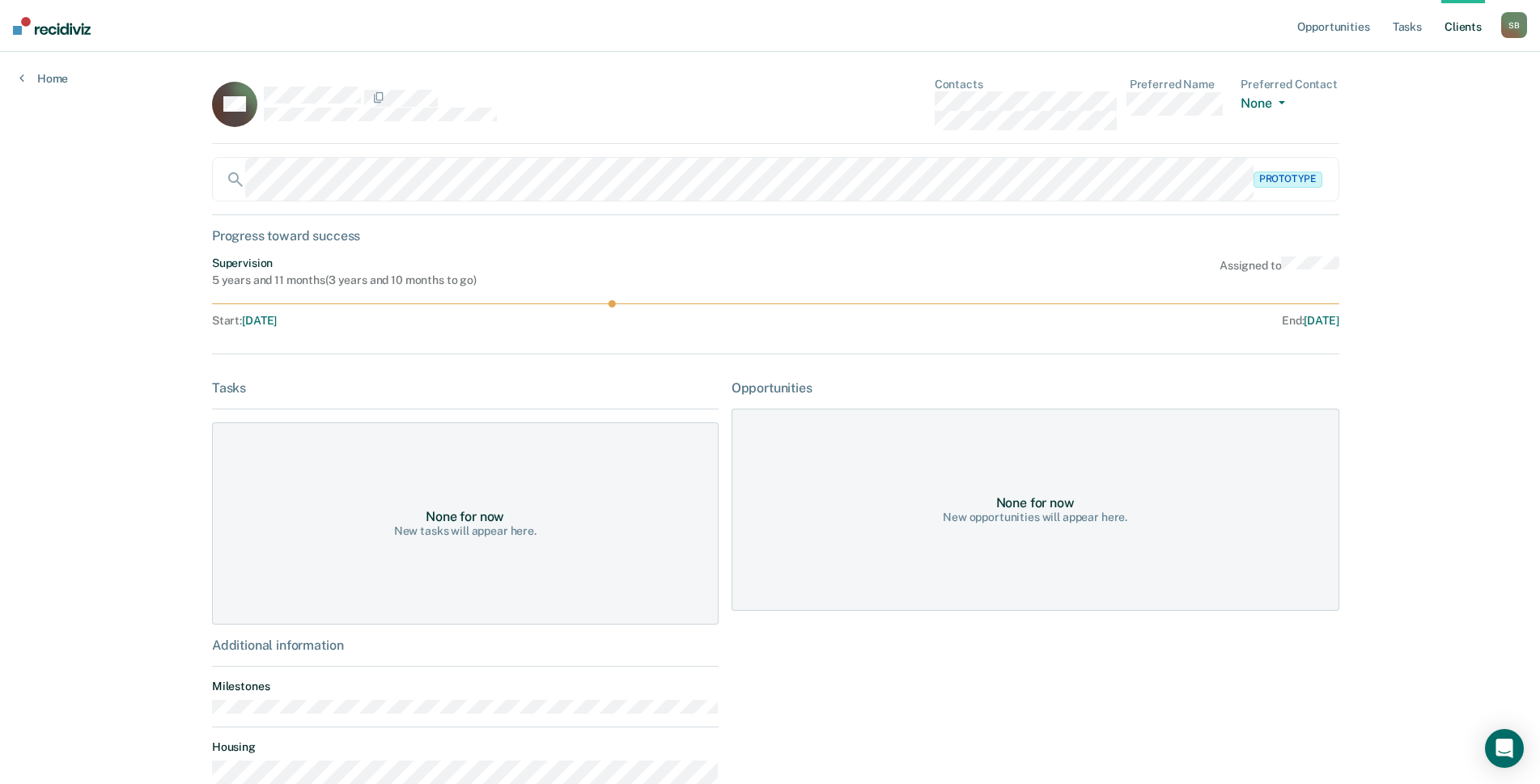
click at [889, 101] on div "CH Contacts Preferred Name Preferred Contact None Call Text Email None" at bounding box center [775, 110] width 1127 height 67
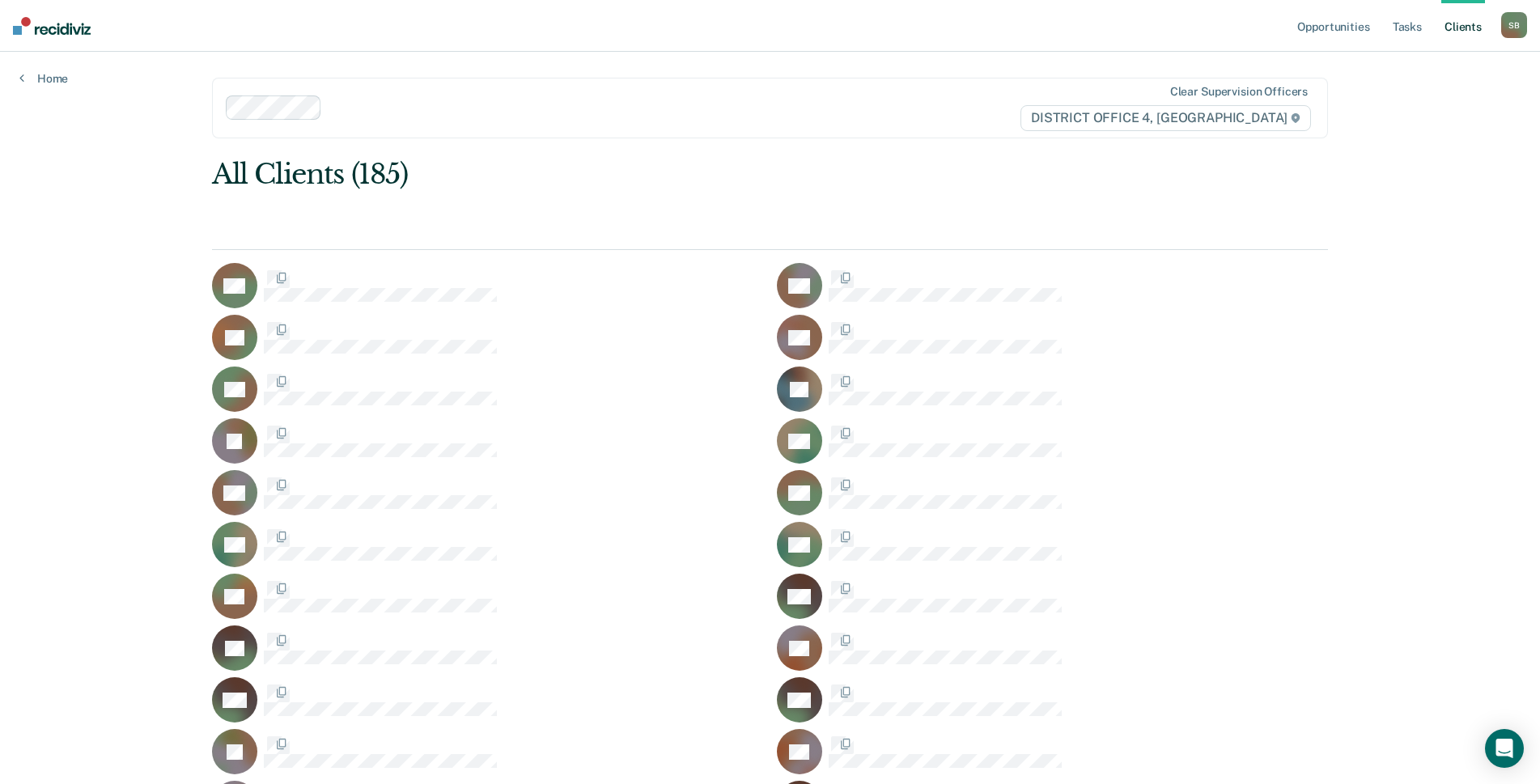
scroll to position [2183, 0]
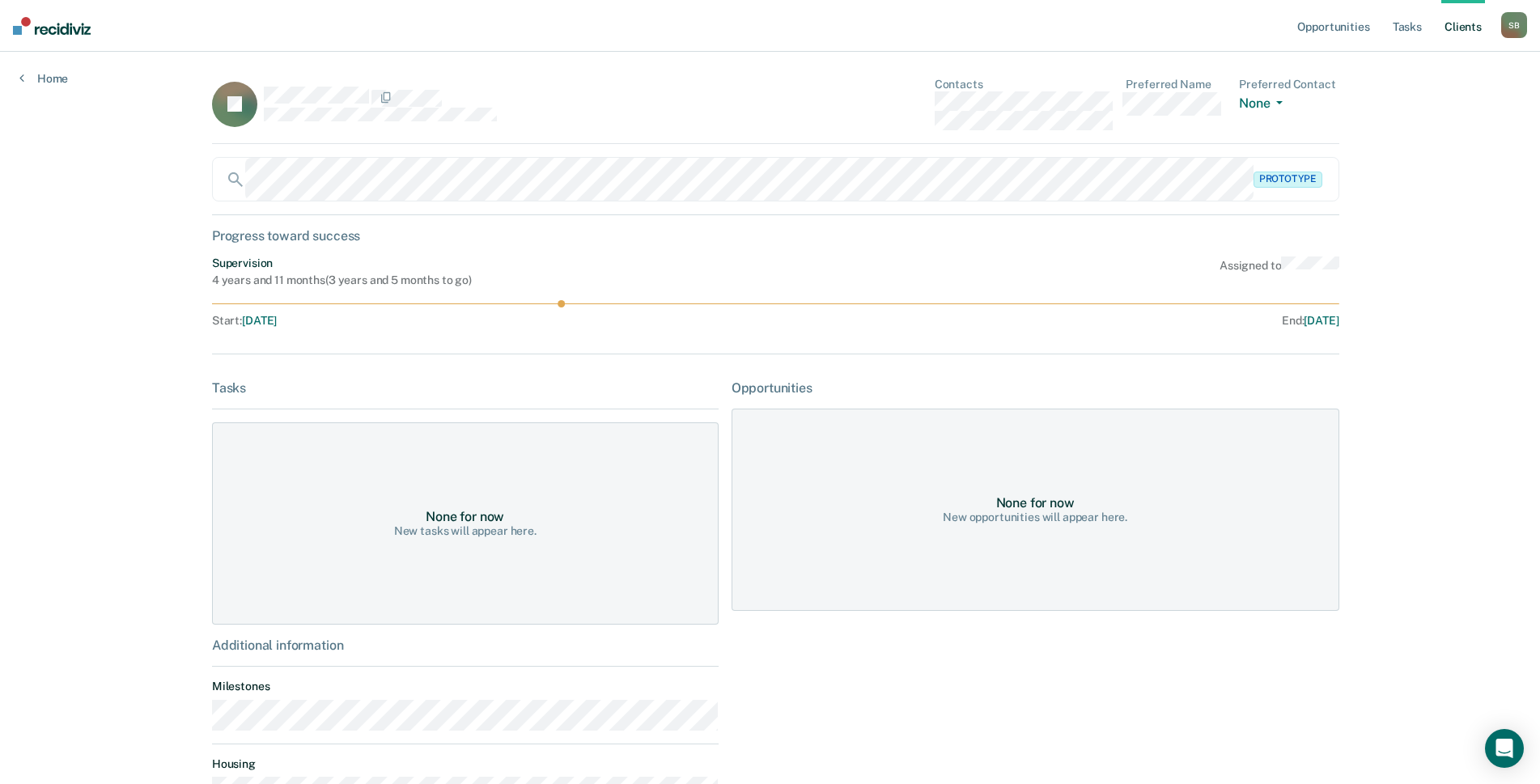
click at [913, 99] on div "PJ Contacts Preferred Name Preferred Contact None Call Text Email None" at bounding box center [775, 110] width 1127 height 67
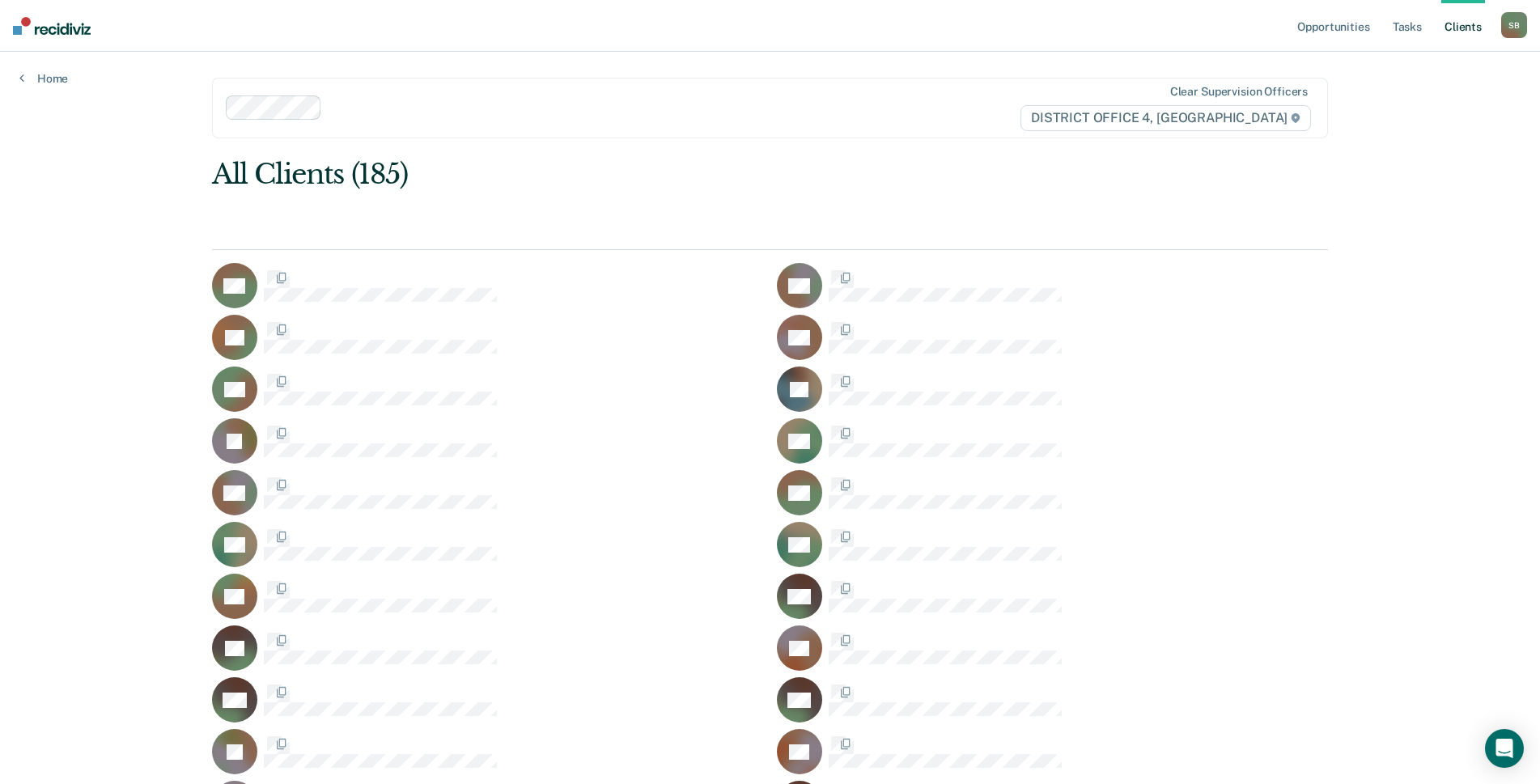
scroll to position [2183, 0]
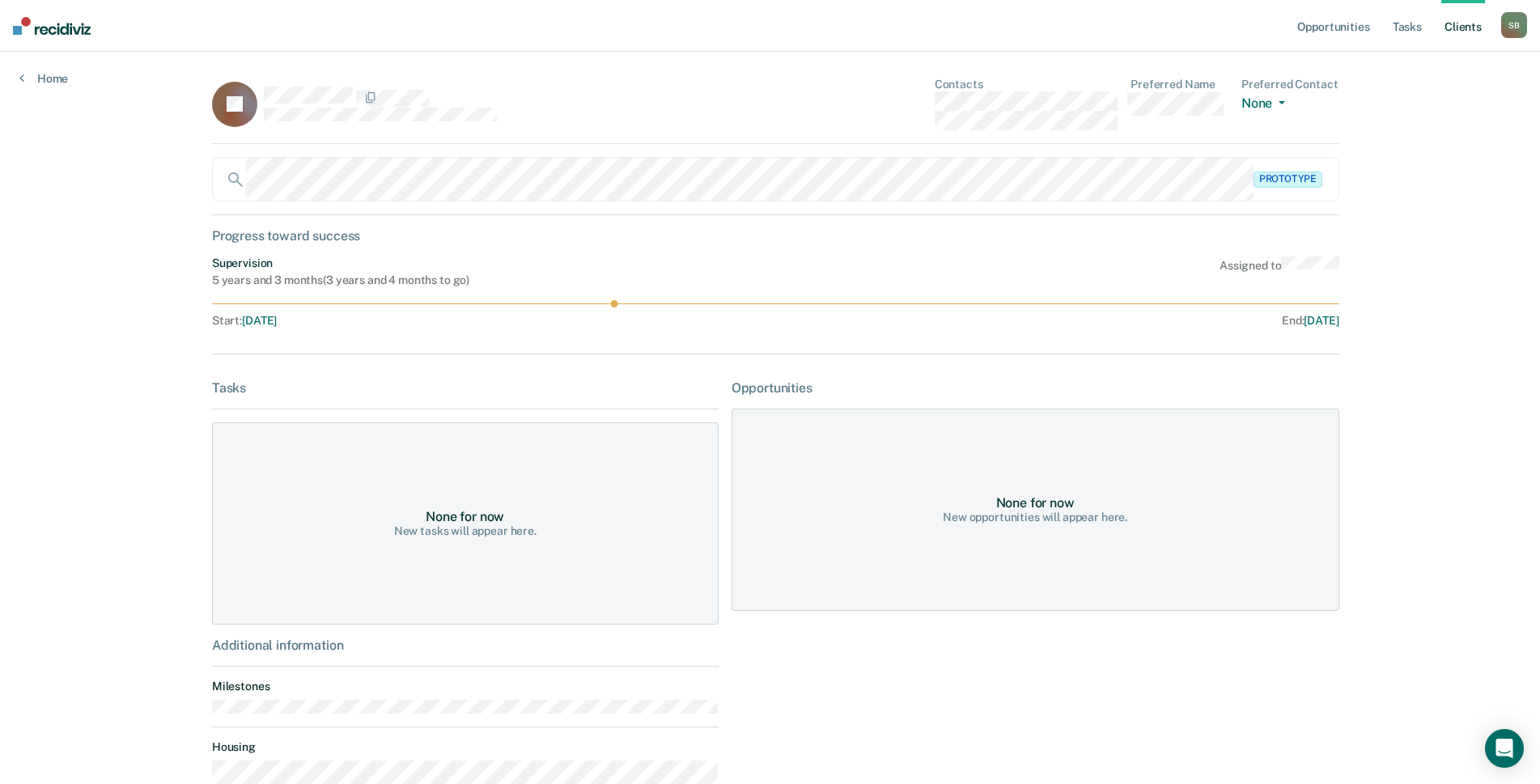
click at [888, 102] on div "CJ Contacts Preferred Name Preferred Contact None Call Text Email None" at bounding box center [775, 110] width 1127 height 67
click at [940, 121] on div "Contacts Preferred Name Preferred Contact None Call Text Email None" at bounding box center [1137, 103] width 404 height 53
click at [1000, 144] on div "CJ Contacts Preferred Name Preferred Contact None Call Text Email None Prototyp…" at bounding box center [770, 450] width 1116 height 745
drag, startPoint x: 1112, startPoint y: 124, endPoint x: 927, endPoint y: 122, distance: 185.0
click at [927, 122] on div "CJ Contacts Preferred Name Preferred Contact None Call Text Email None" at bounding box center [775, 110] width 1127 height 67
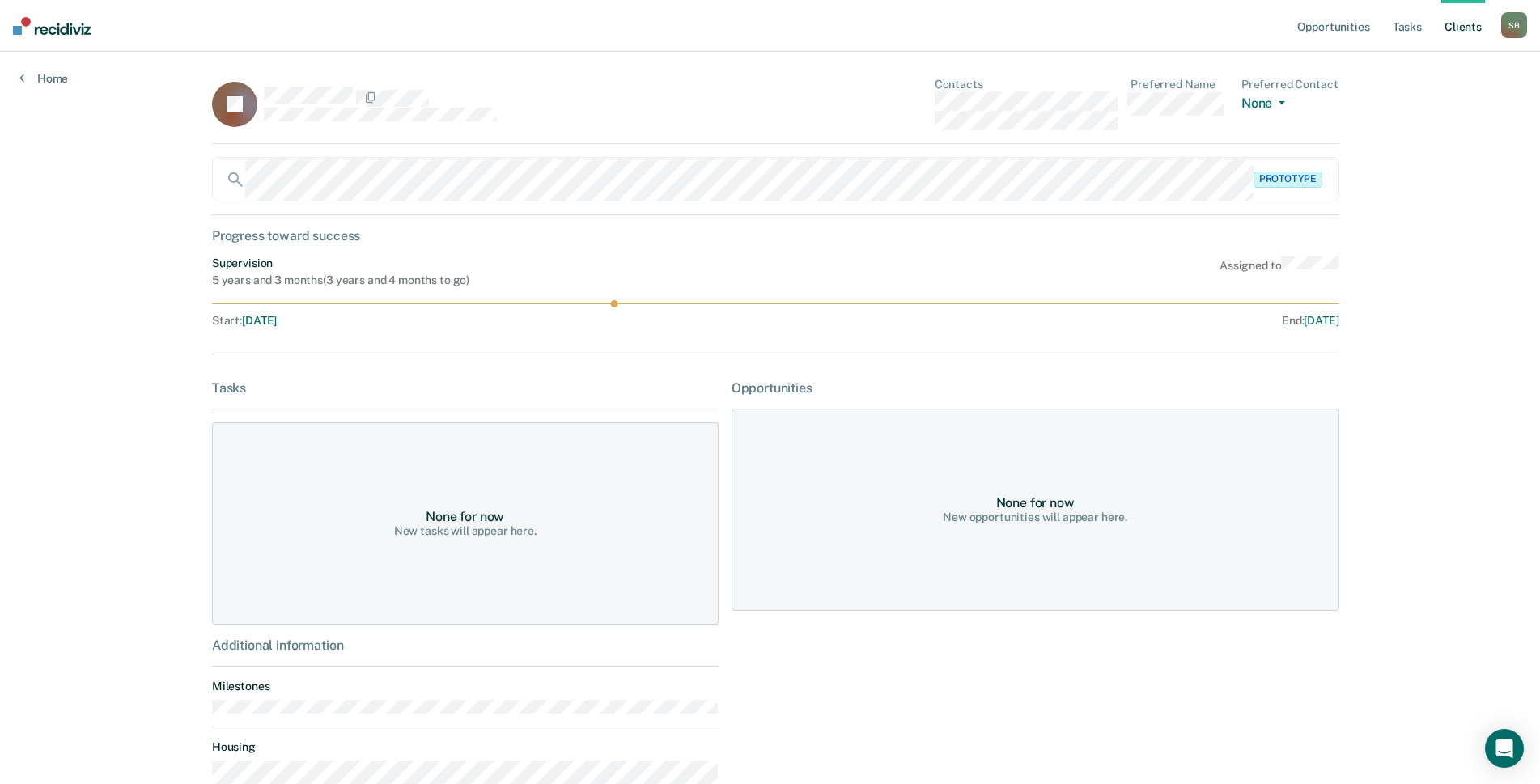
scroll to position [2183, 0]
click at [879, 107] on div "KJ Contacts Preferred Name Preferred Contact None Call Text Email None" at bounding box center [775, 110] width 1127 height 67
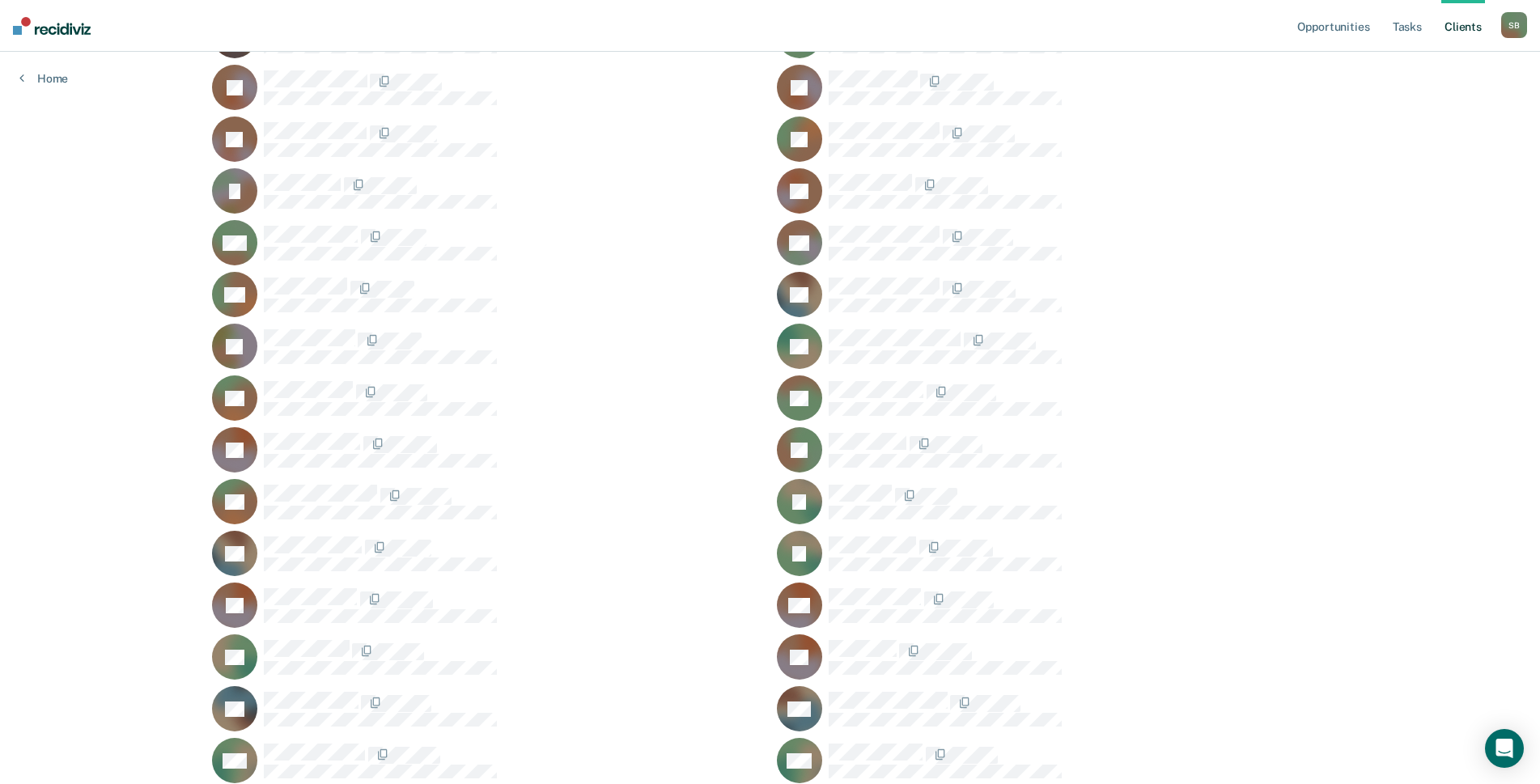
scroll to position [2506, 0]
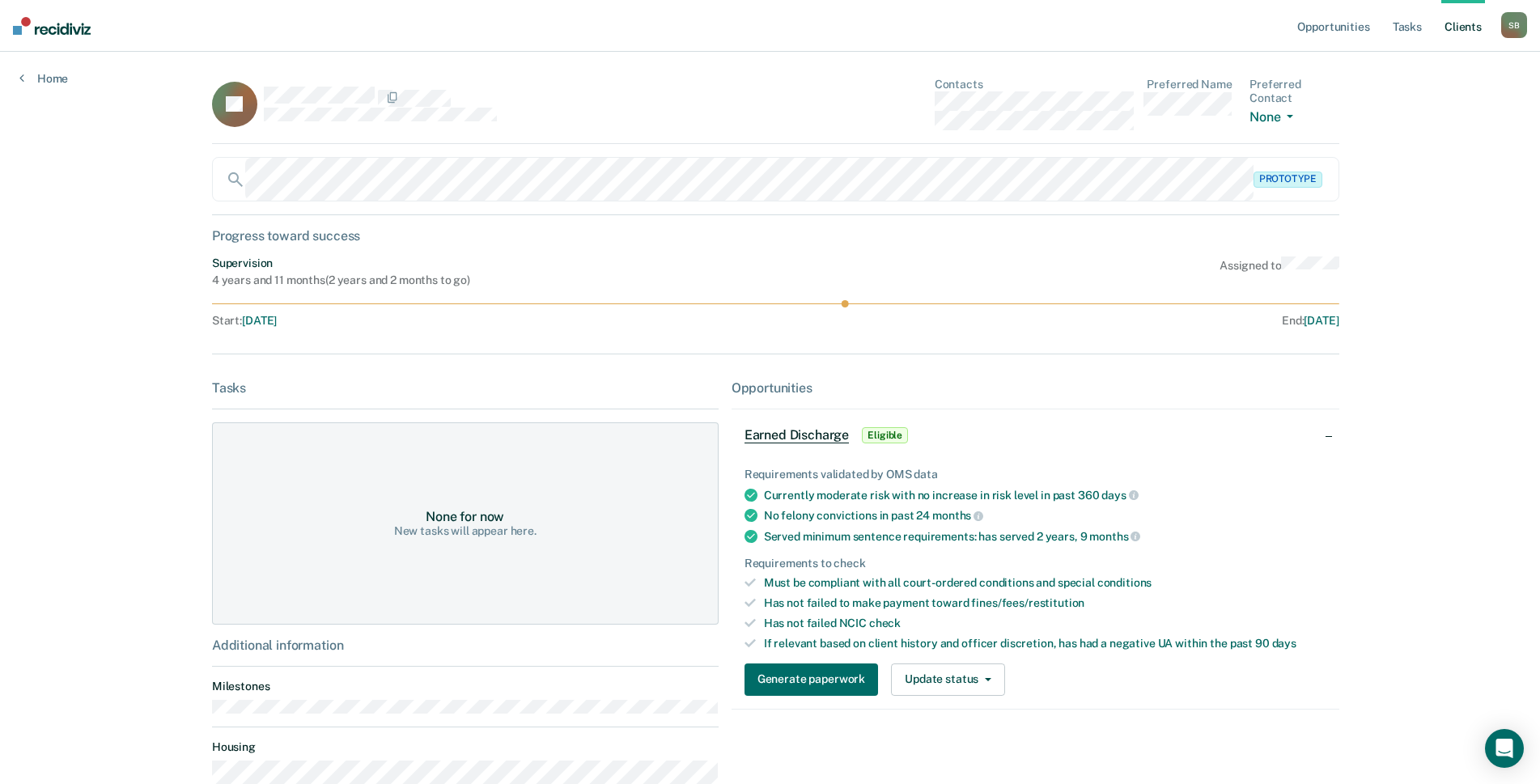
click at [909, 98] on div "AJ Contacts Preferred Name Preferred Contact None Call Text Email None" at bounding box center [775, 110] width 1127 height 67
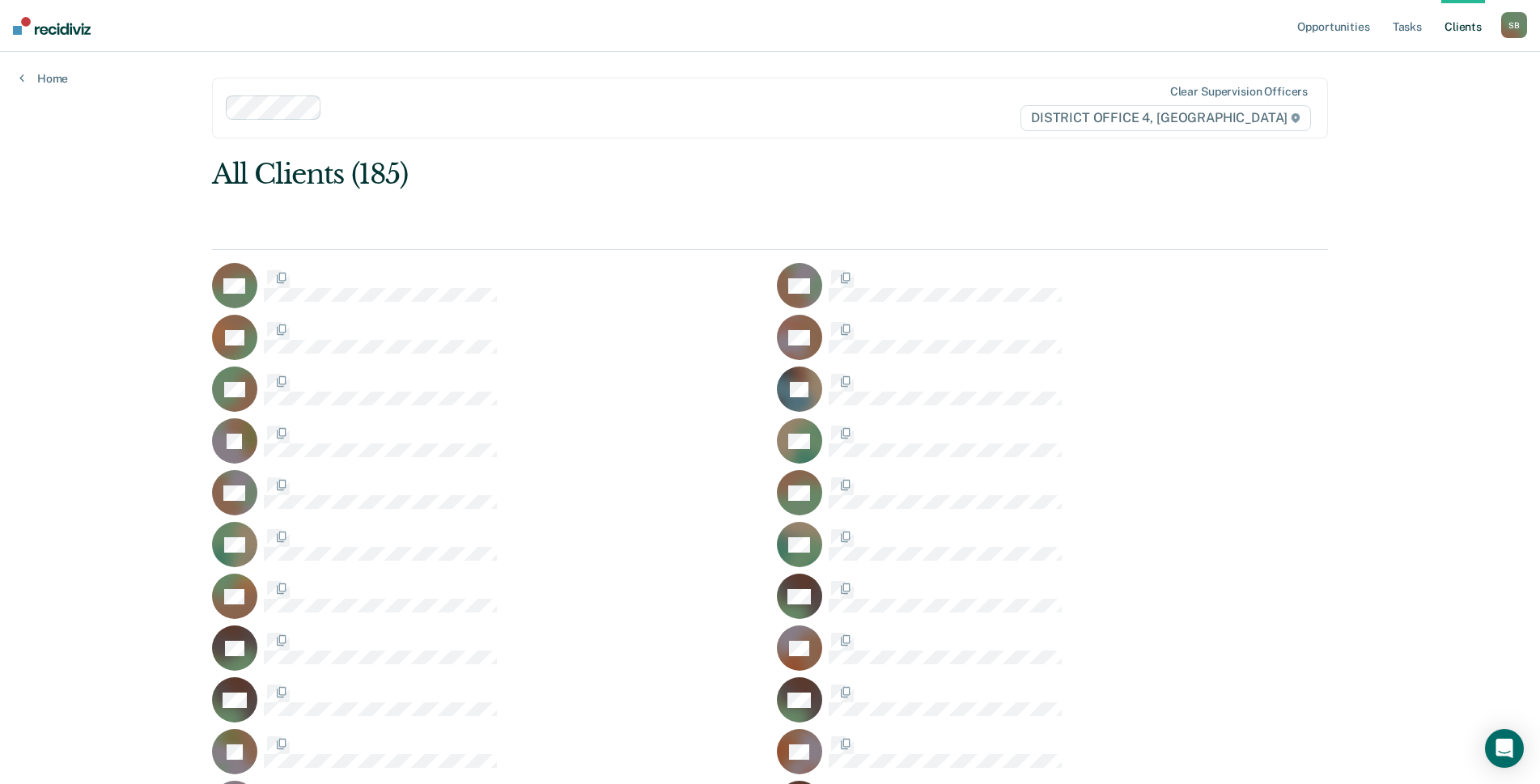
scroll to position [2506, 0]
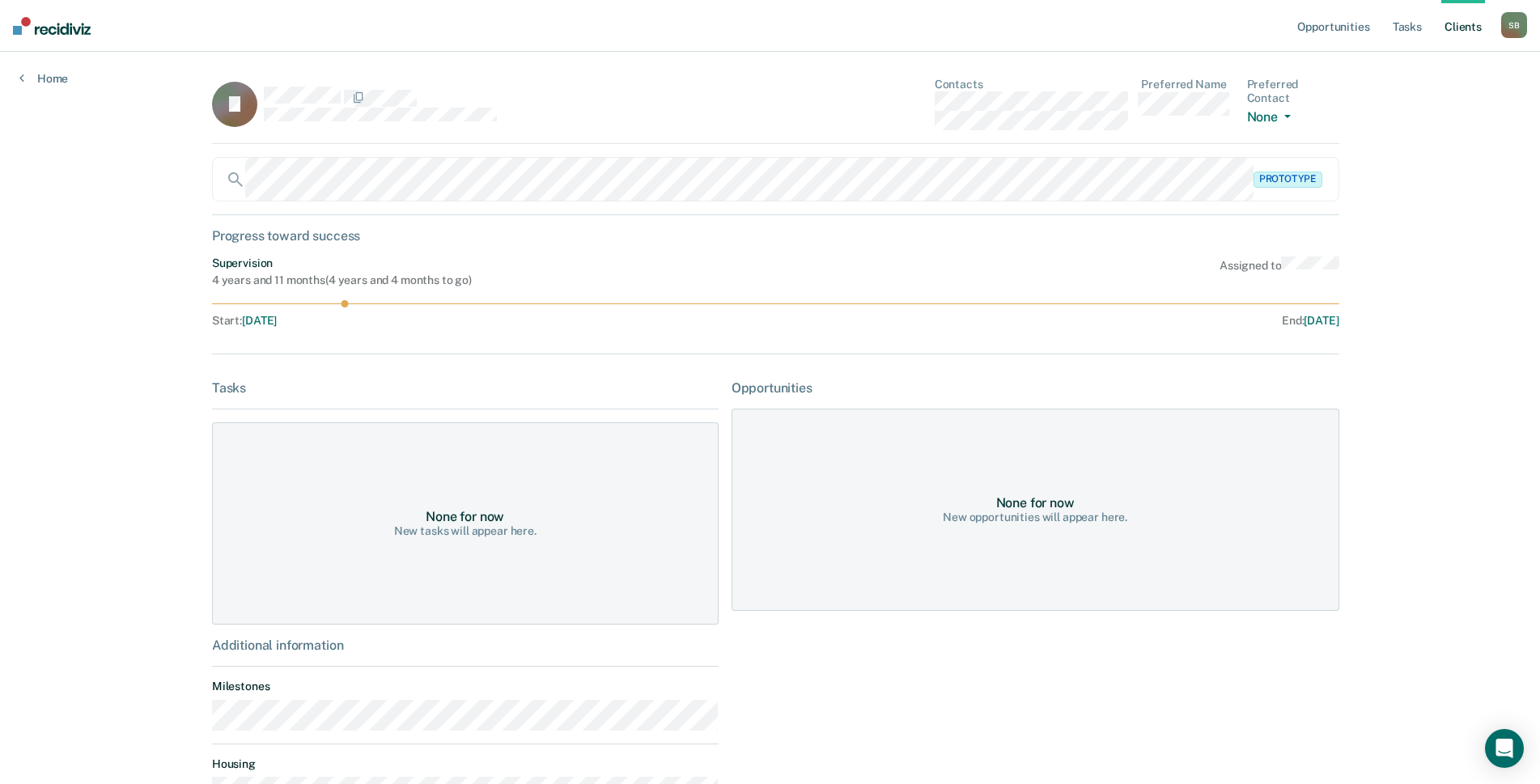
click at [883, 96] on div "JJ Contacts Preferred Name Preferred Contact None Call Text Email None" at bounding box center [775, 110] width 1127 height 67
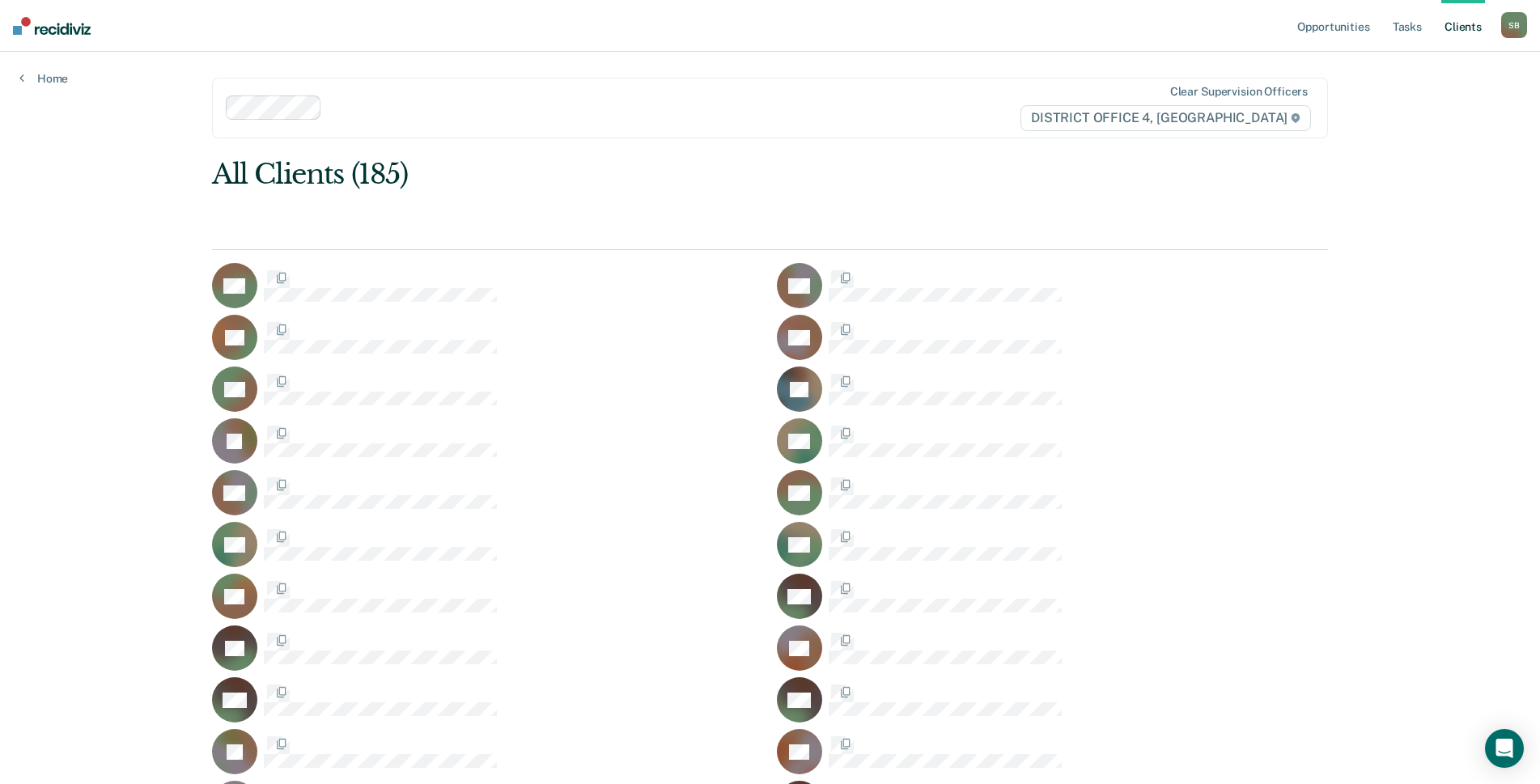
scroll to position [2506, 0]
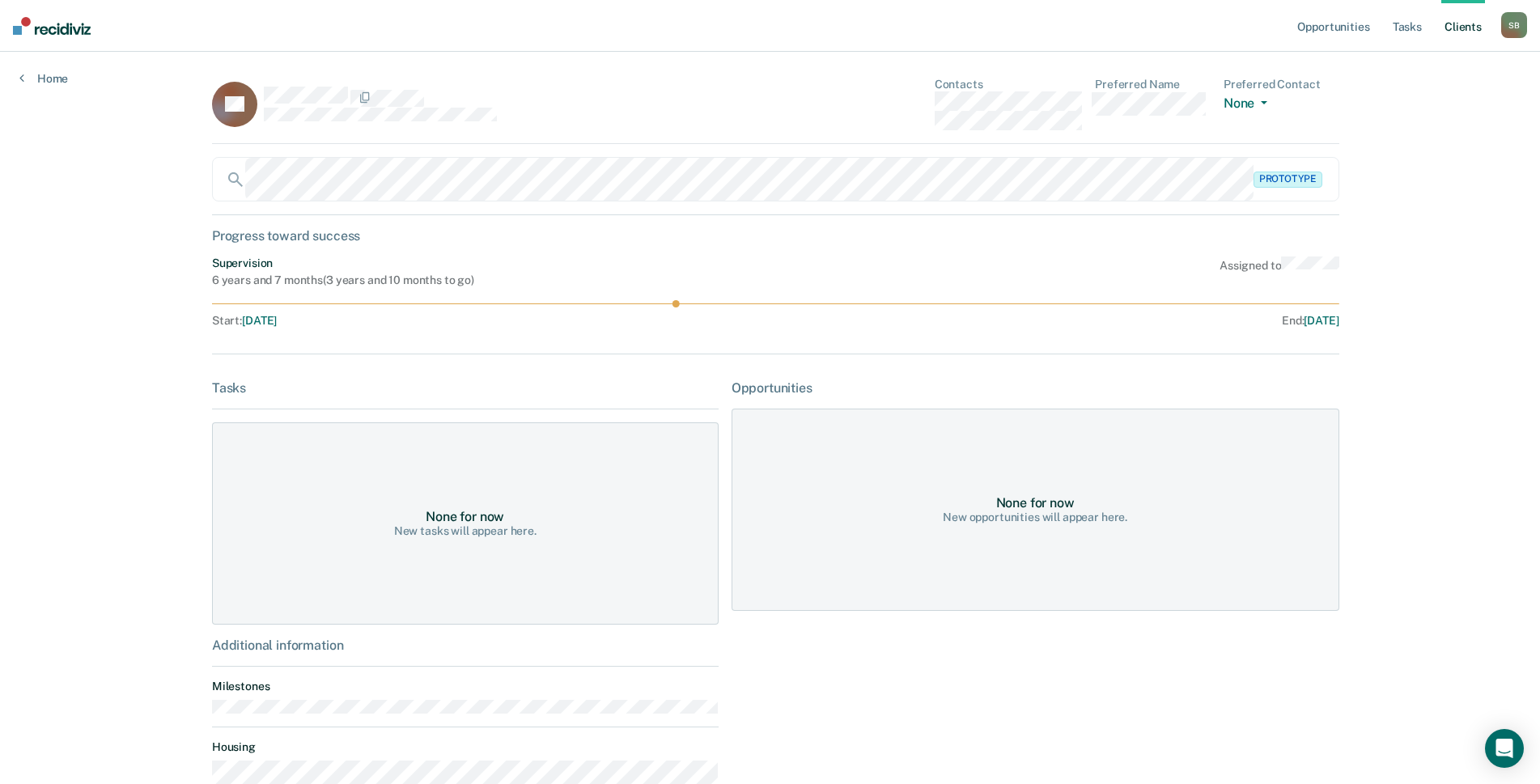
click at [913, 98] on div "LK Contacts Preferred Name Preferred Contact None Call Text Email None" at bounding box center [775, 110] width 1127 height 67
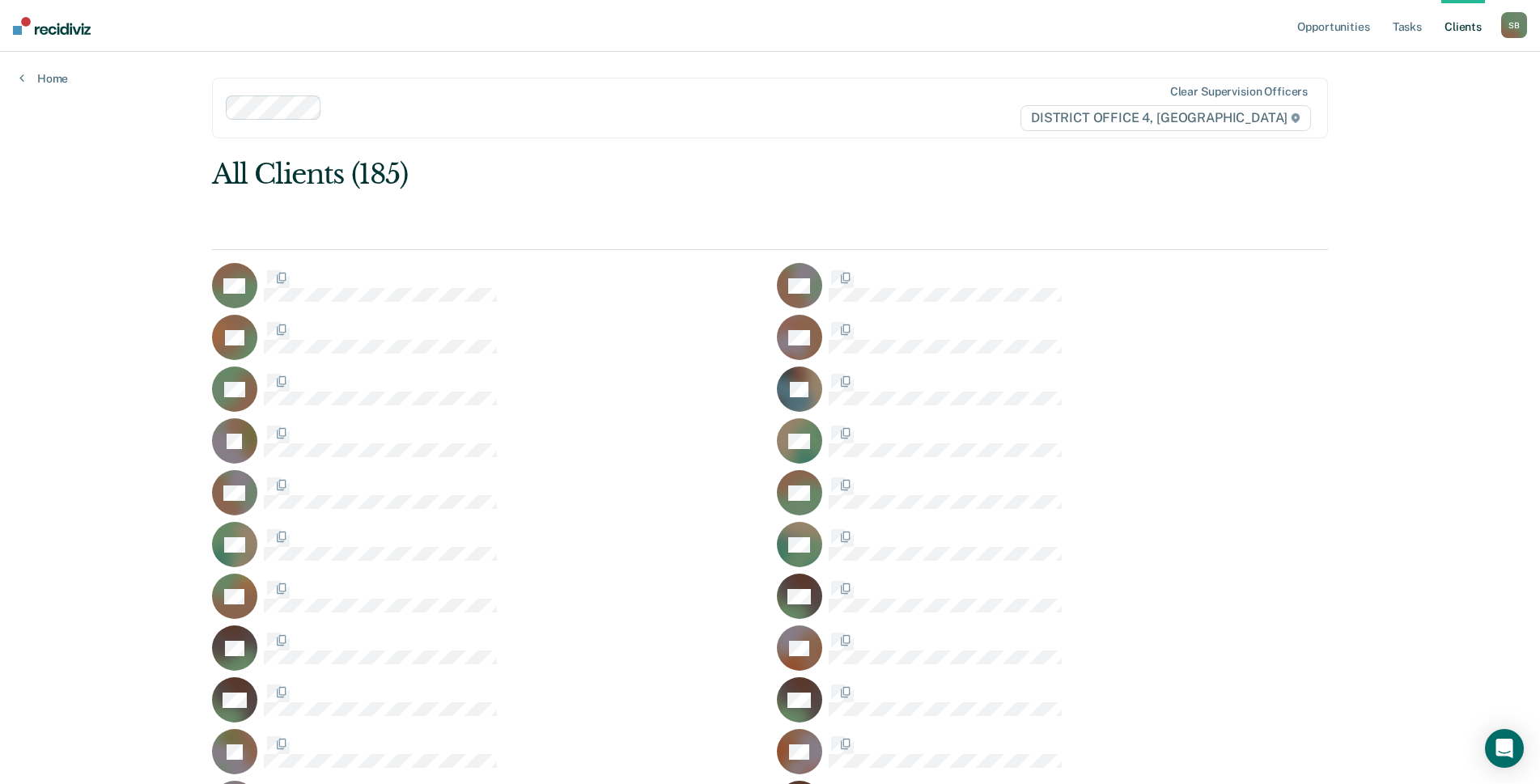
scroll to position [2506, 0]
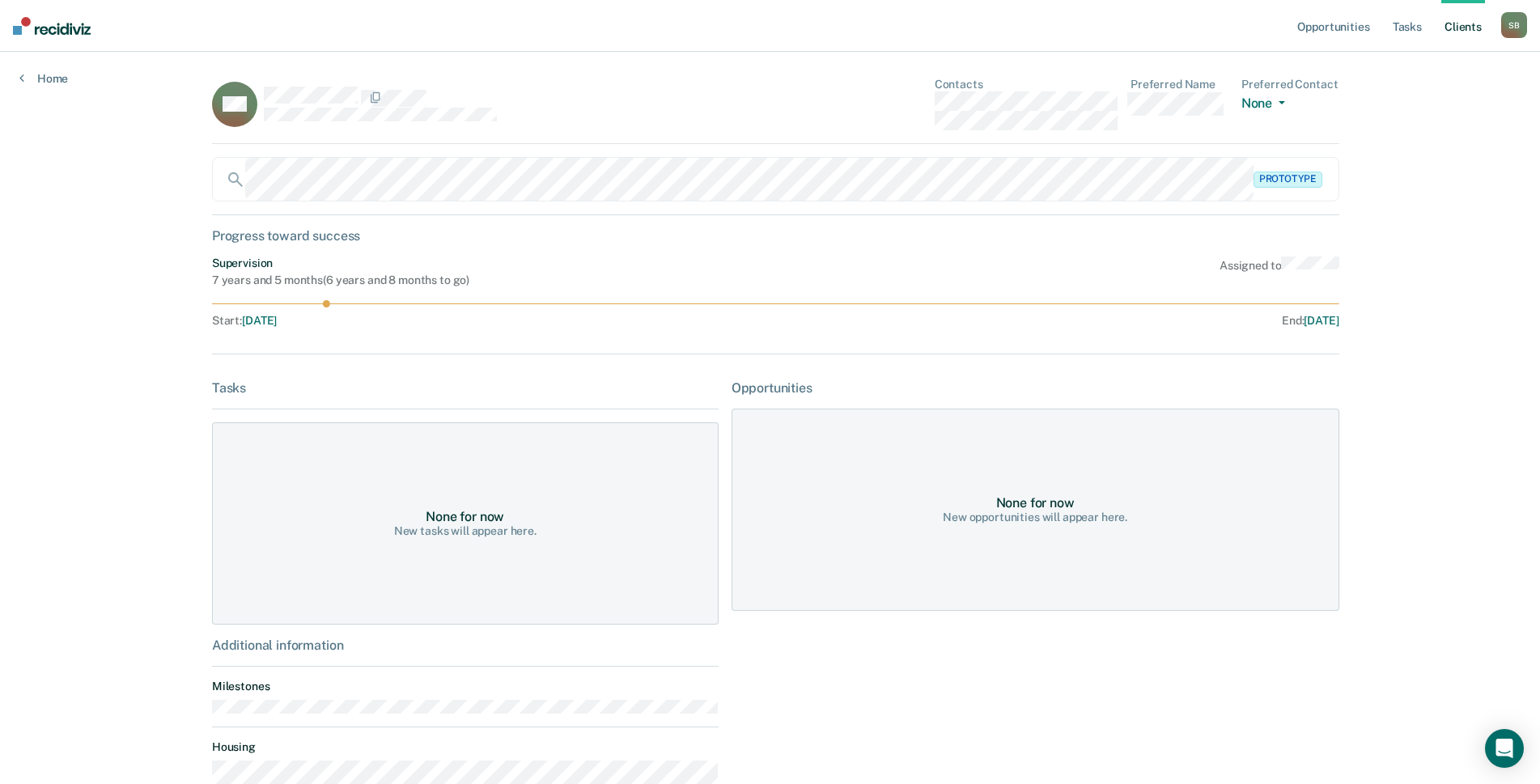
click at [864, 106] on div "MK Contacts Preferred Name Preferred Contact None Call Text Email None" at bounding box center [775, 110] width 1127 height 67
click at [870, 143] on div "MK Contacts Preferred Name Preferred Contact None Call Text Email None" at bounding box center [775, 110] width 1127 height 67
click at [876, 98] on div "MK Contacts Preferred Name Preferred Contact None Call Text Email None" at bounding box center [775, 110] width 1127 height 67
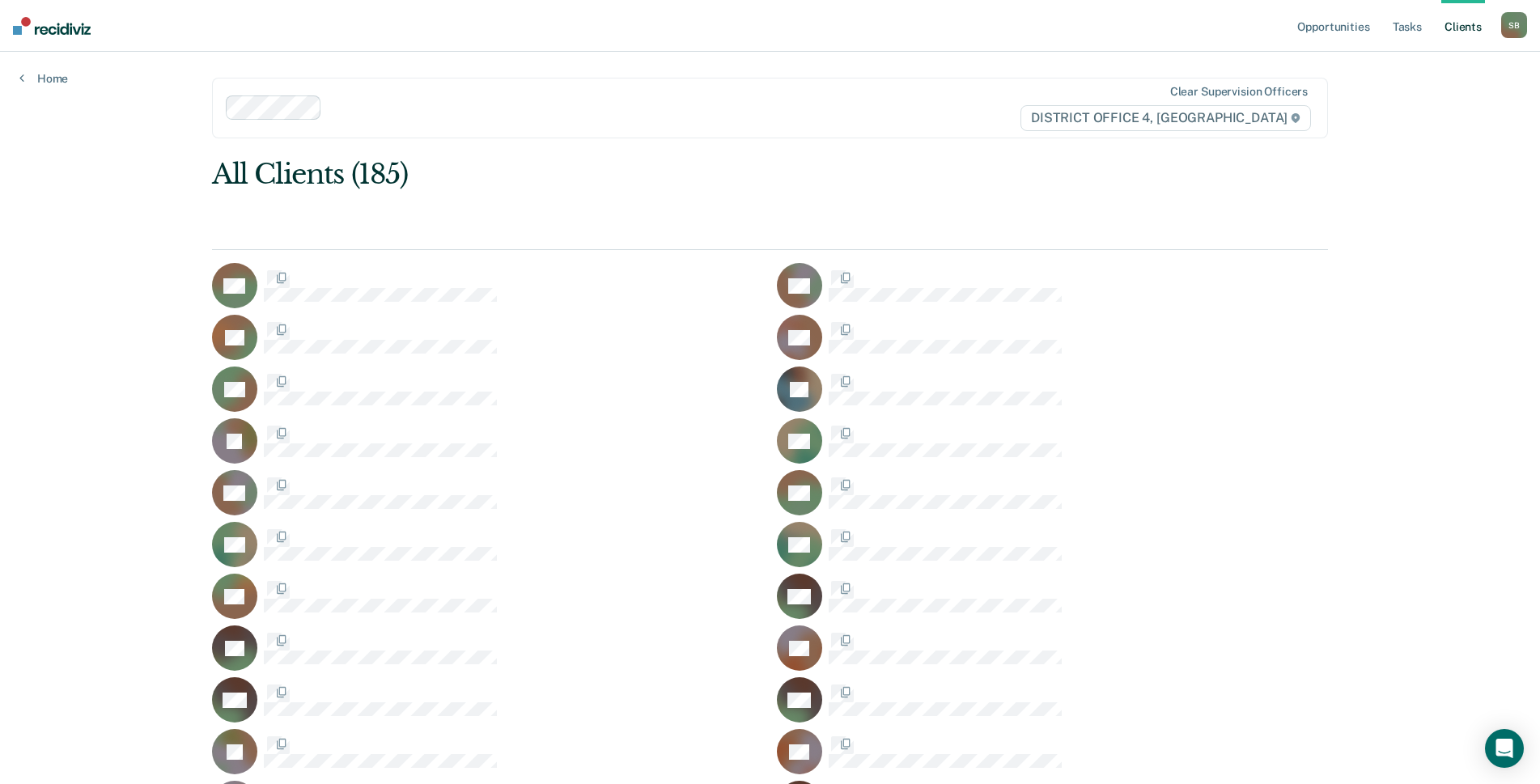
scroll to position [2506, 0]
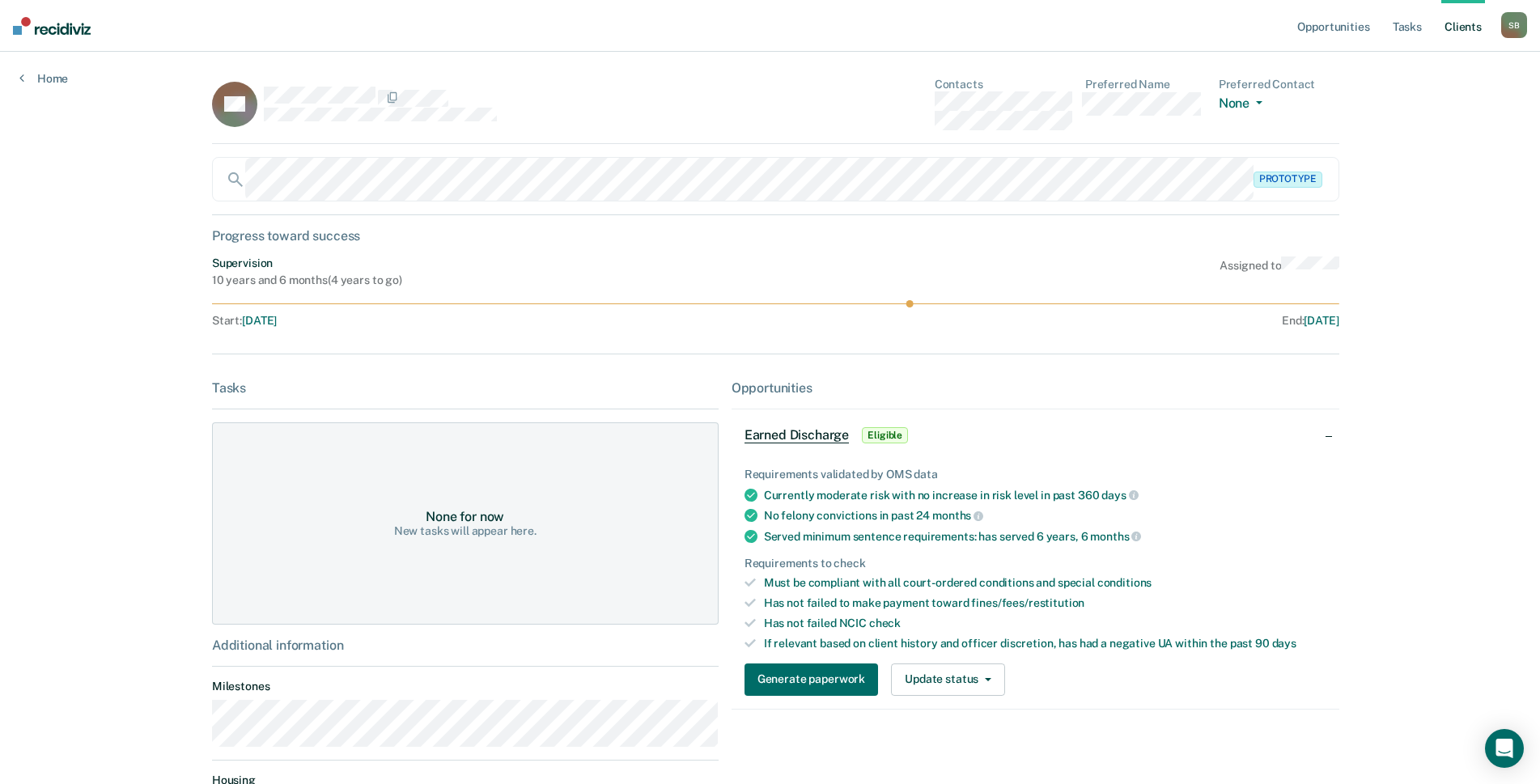
click at [905, 99] on div "SK Contacts Preferred Name Preferred Contact None Call Text Email None" at bounding box center [775, 110] width 1127 height 67
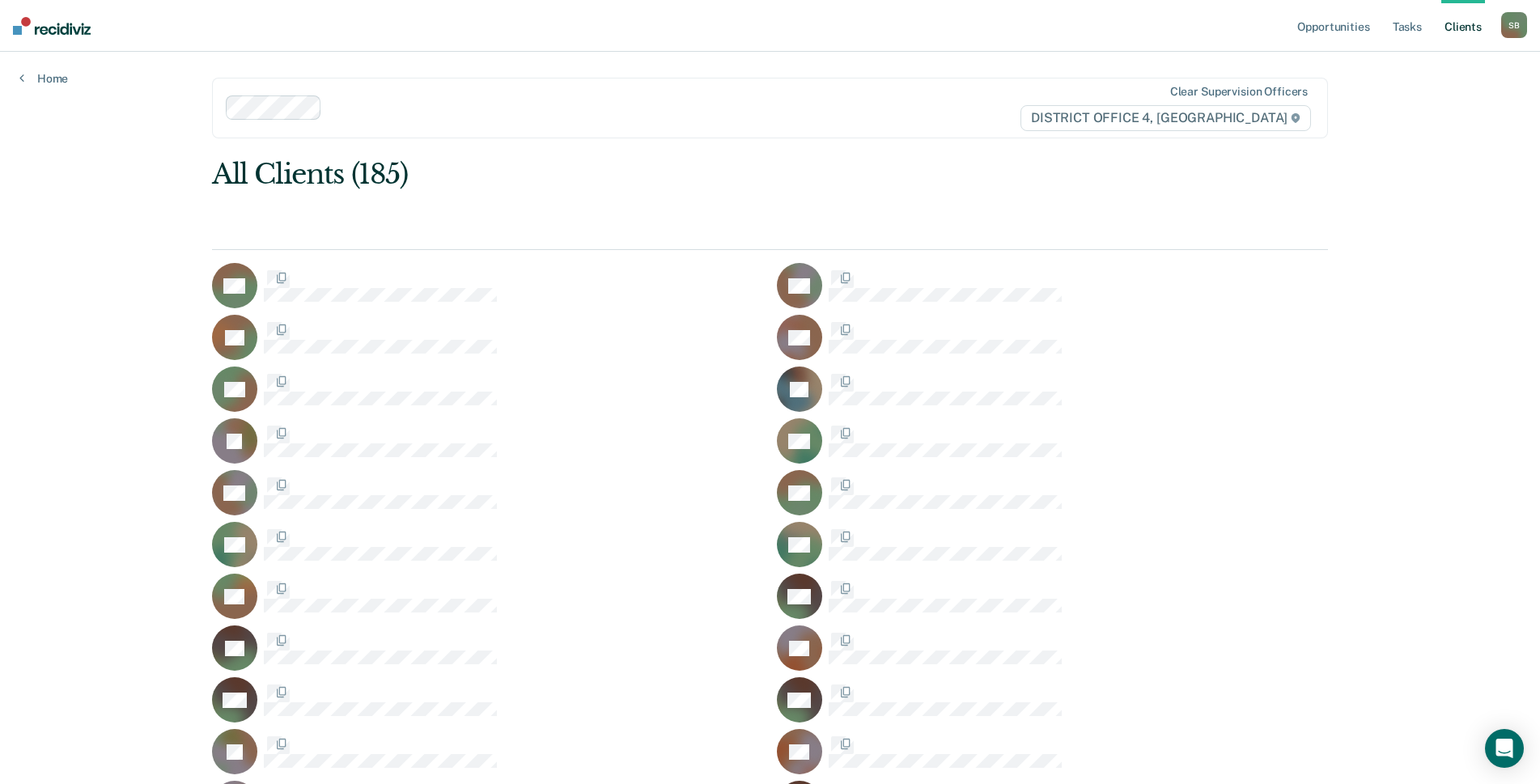
scroll to position [2506, 0]
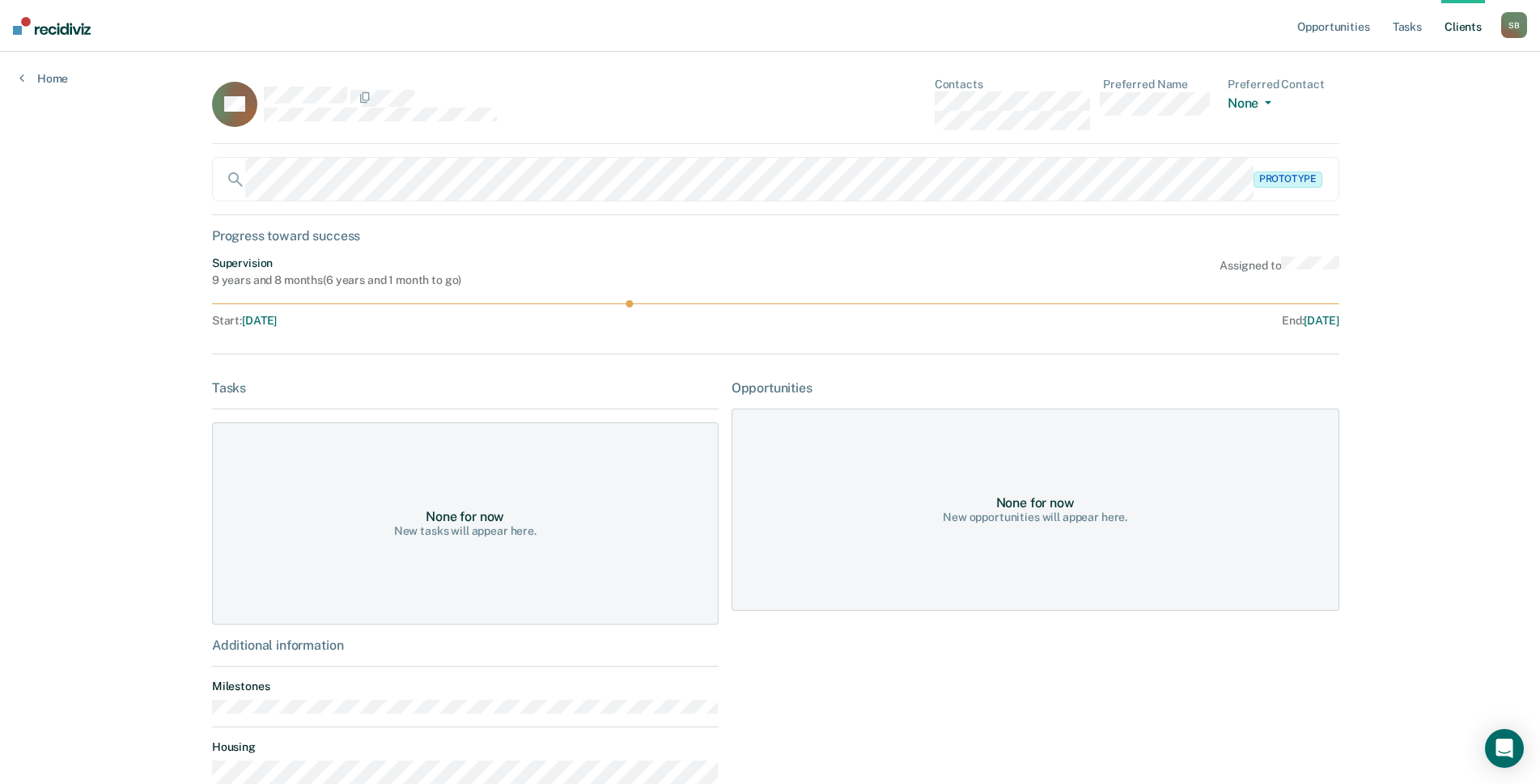
click at [885, 109] on div "RK Contacts Preferred Name Preferred Contact None Call Text Email None" at bounding box center [775, 110] width 1127 height 67
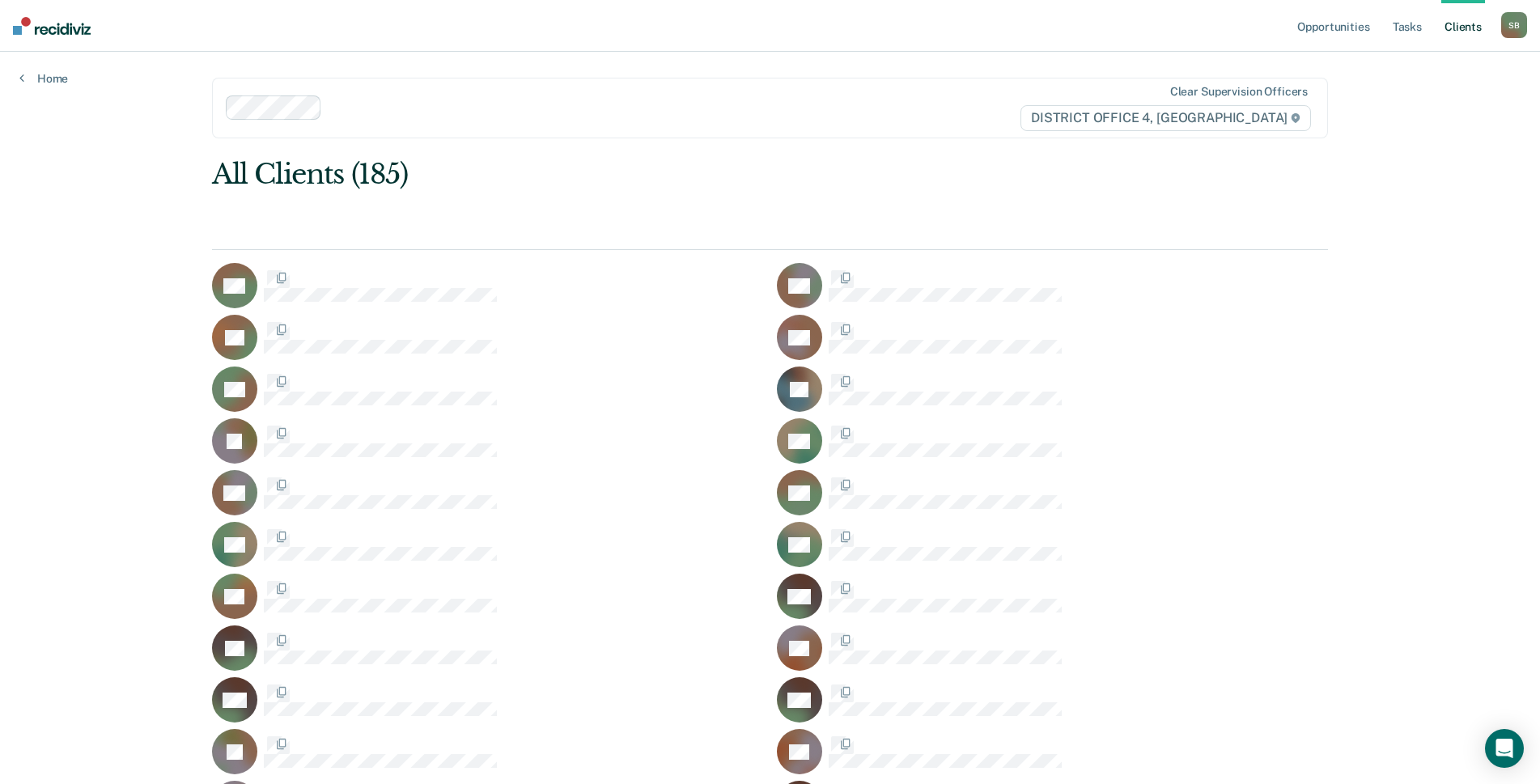
scroll to position [2506, 0]
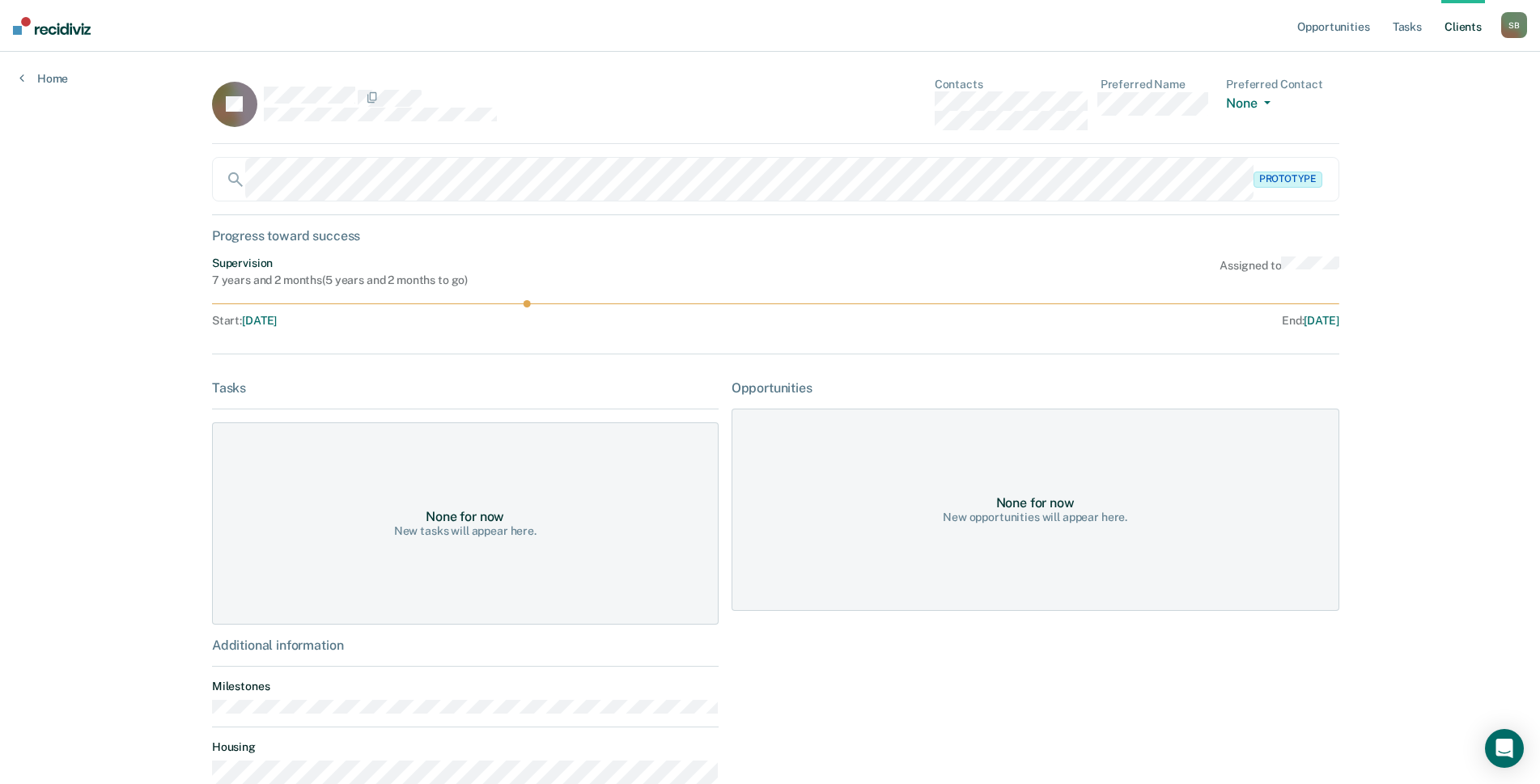
click at [901, 109] on div "LL Contacts Preferred Name Preferred Contact None Call Text Email None" at bounding box center [775, 110] width 1127 height 67
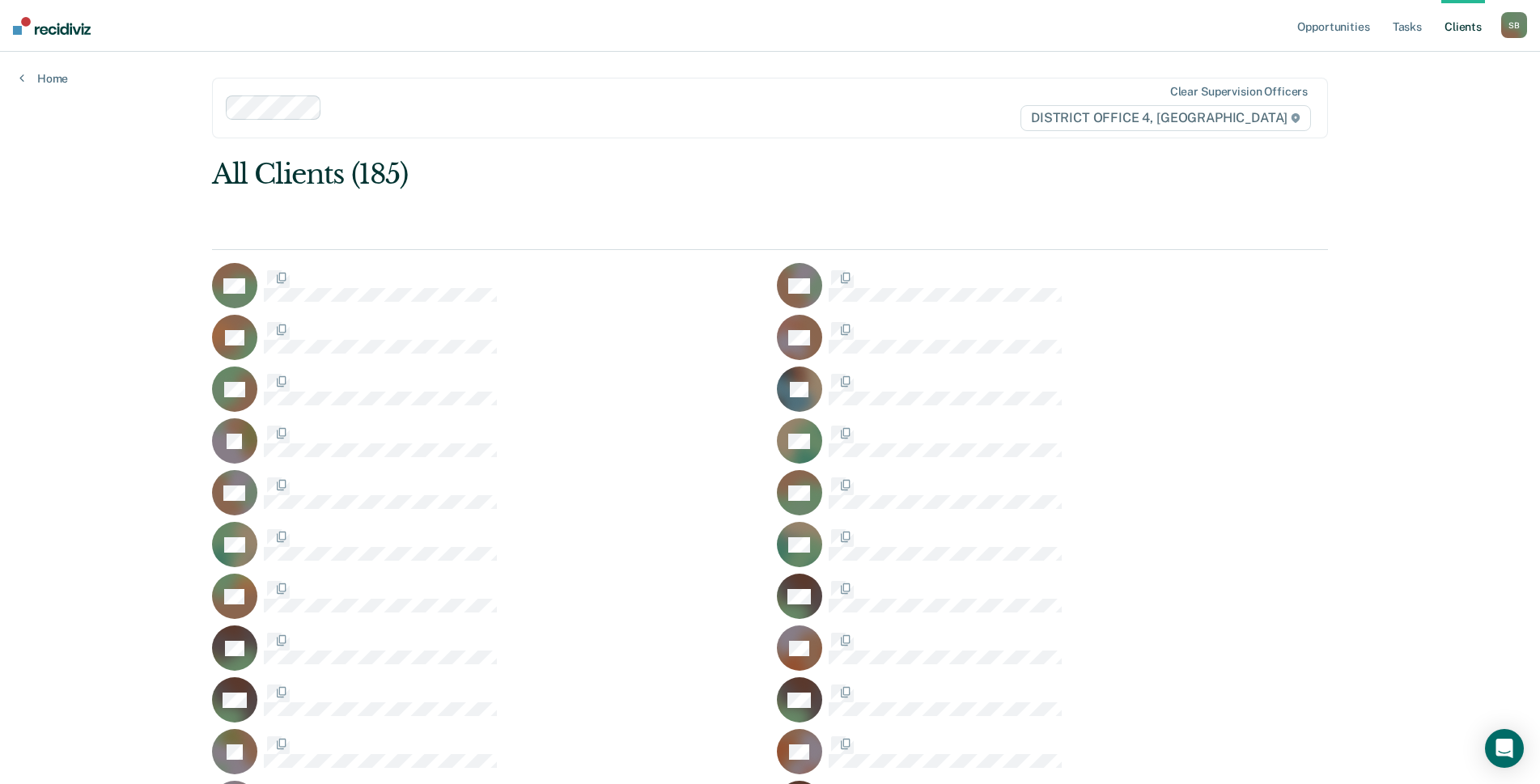
scroll to position [2506, 0]
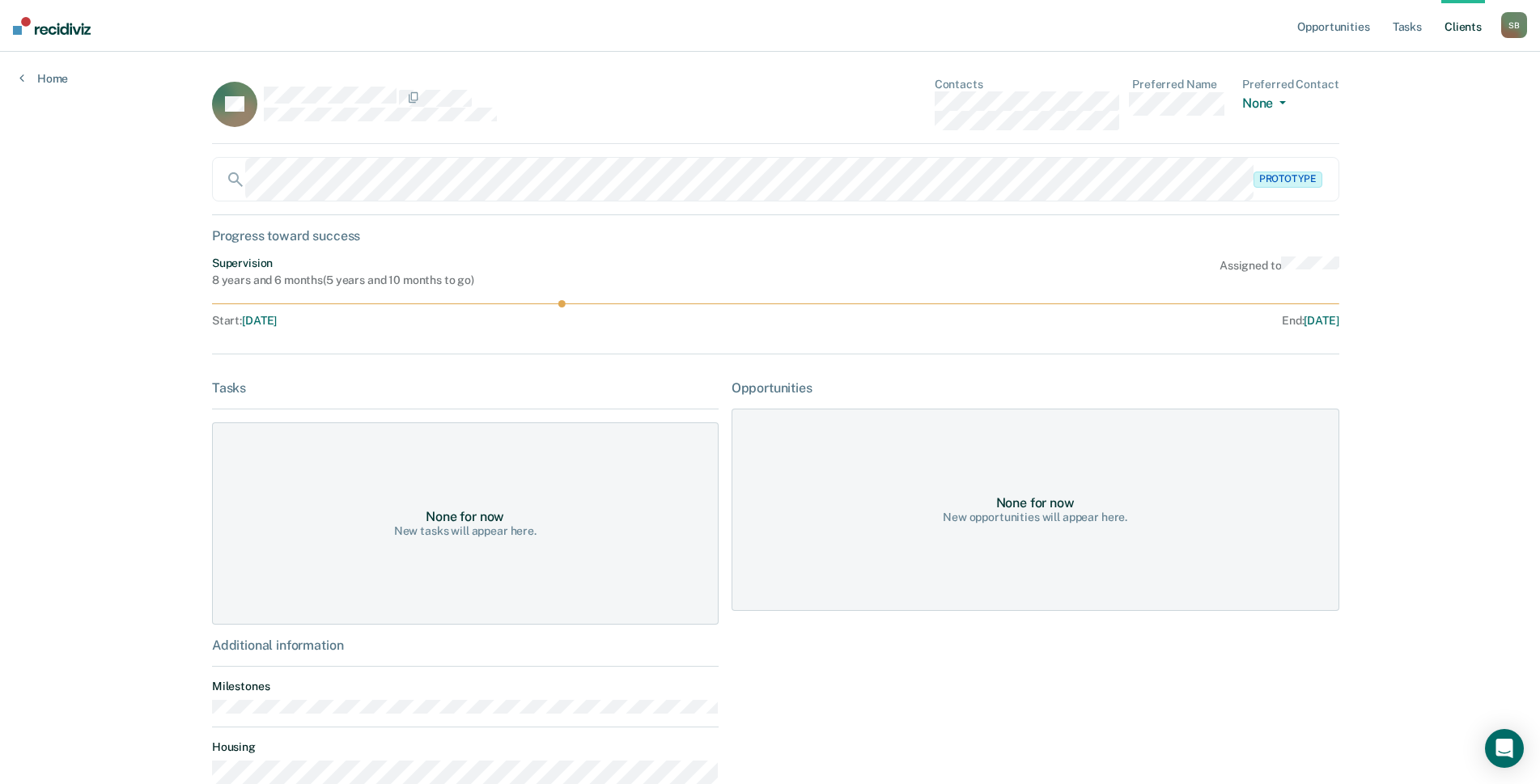
click at [860, 101] on div "BL Contacts Preferred Name Preferred Contact None Call Text Email None" at bounding box center [775, 110] width 1127 height 67
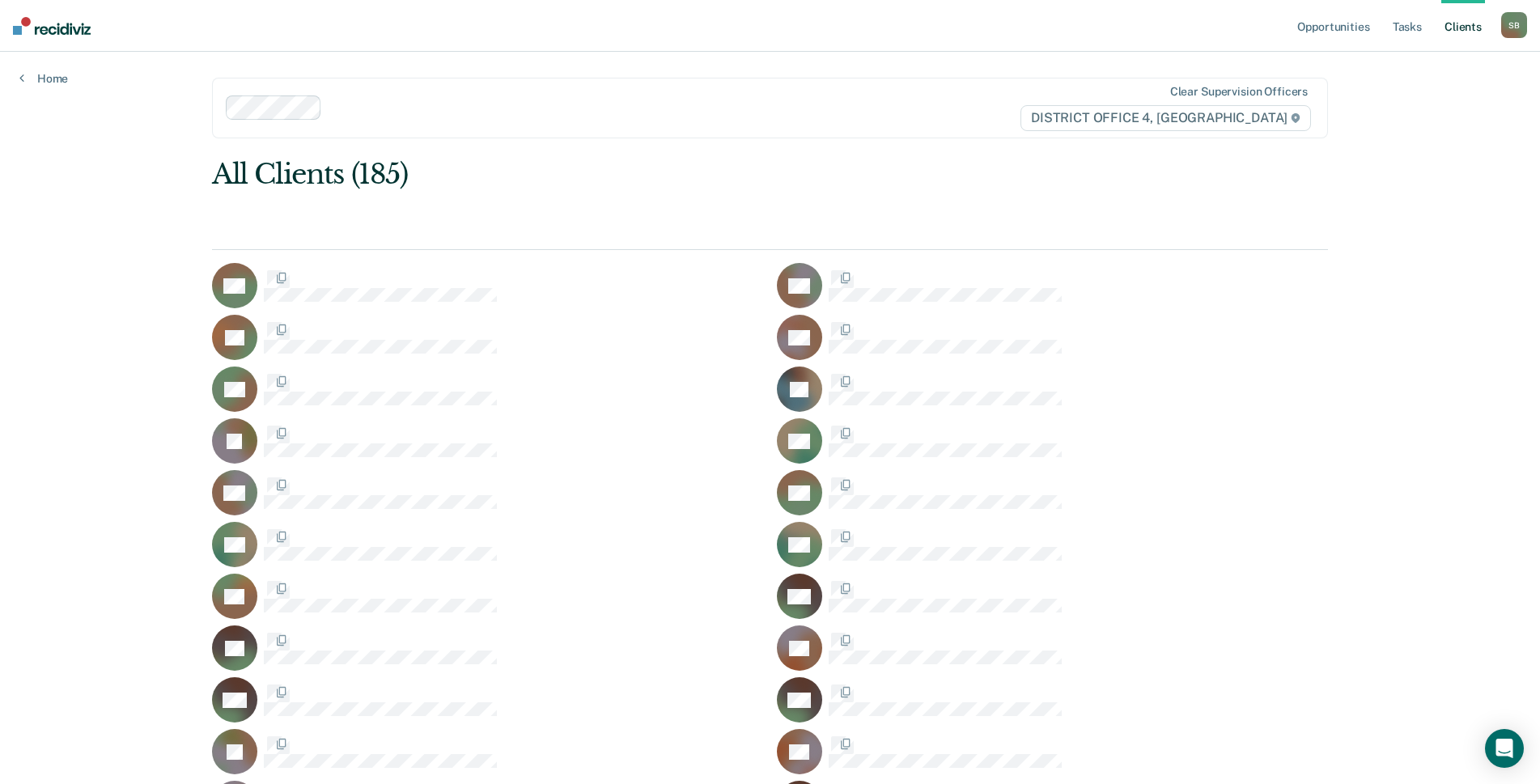
scroll to position [2506, 0]
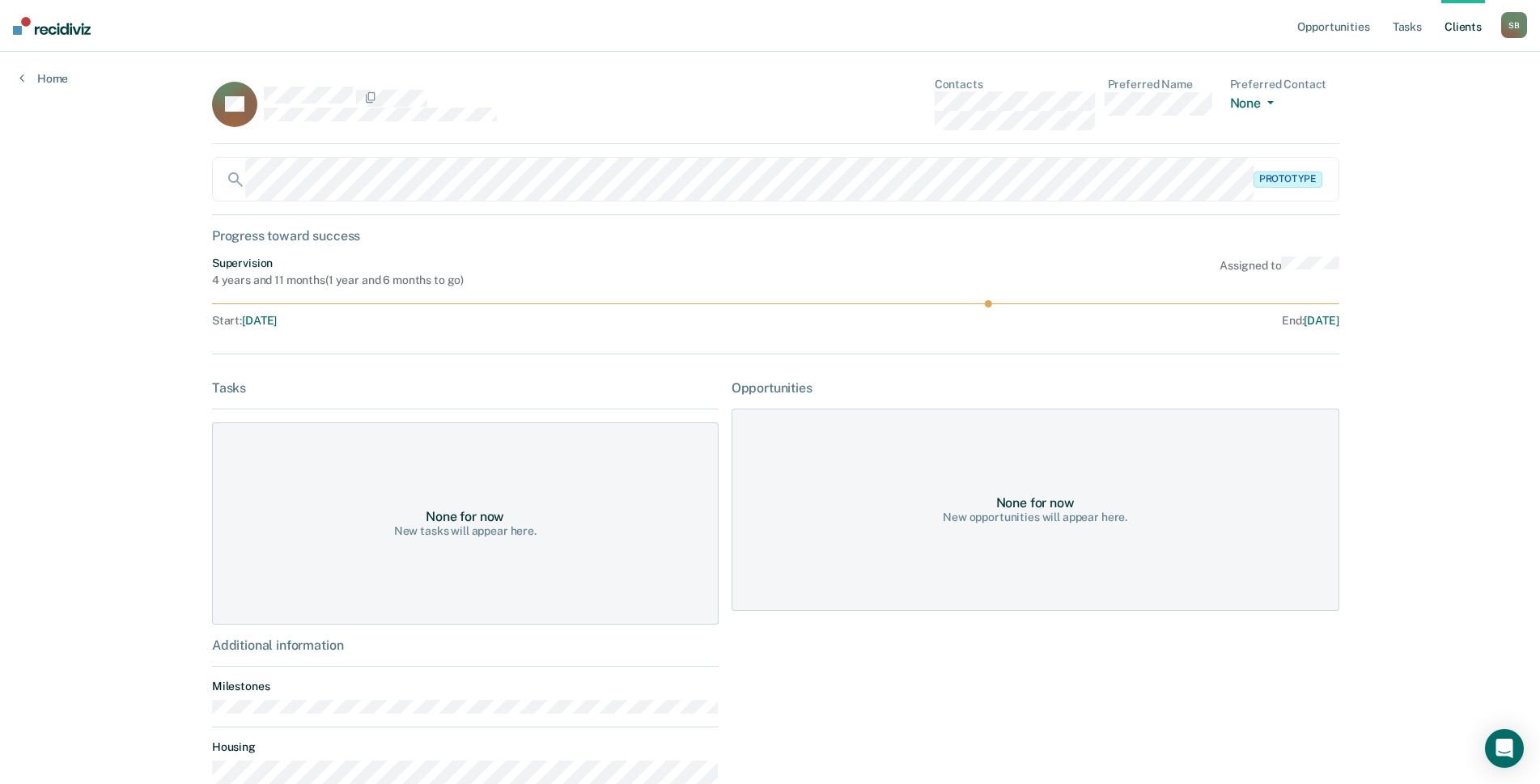
click at [892, 101] on div "SL Contacts Preferred Name Preferred Contact None Call Text Email None" at bounding box center [775, 110] width 1127 height 67
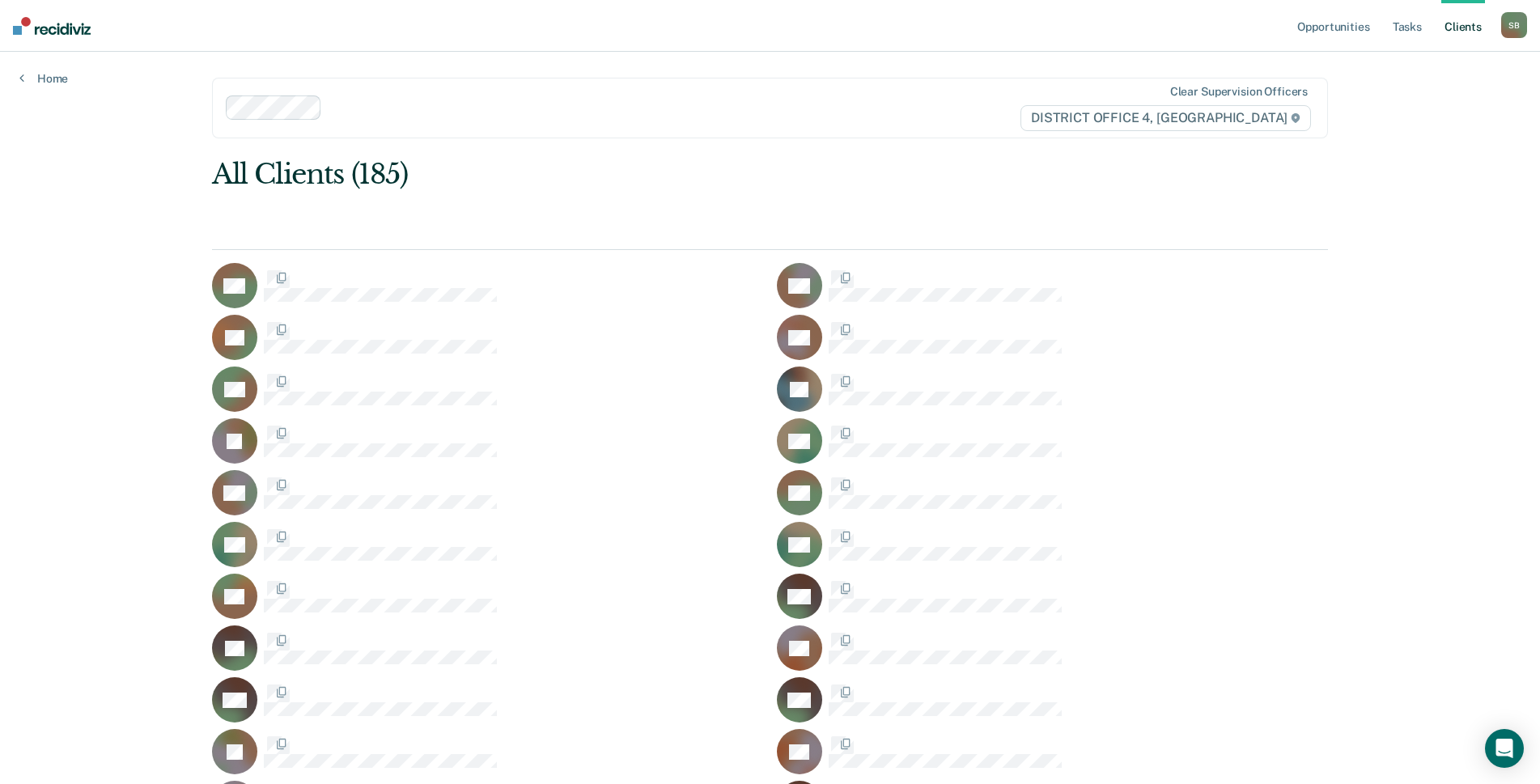
scroll to position [2506, 0]
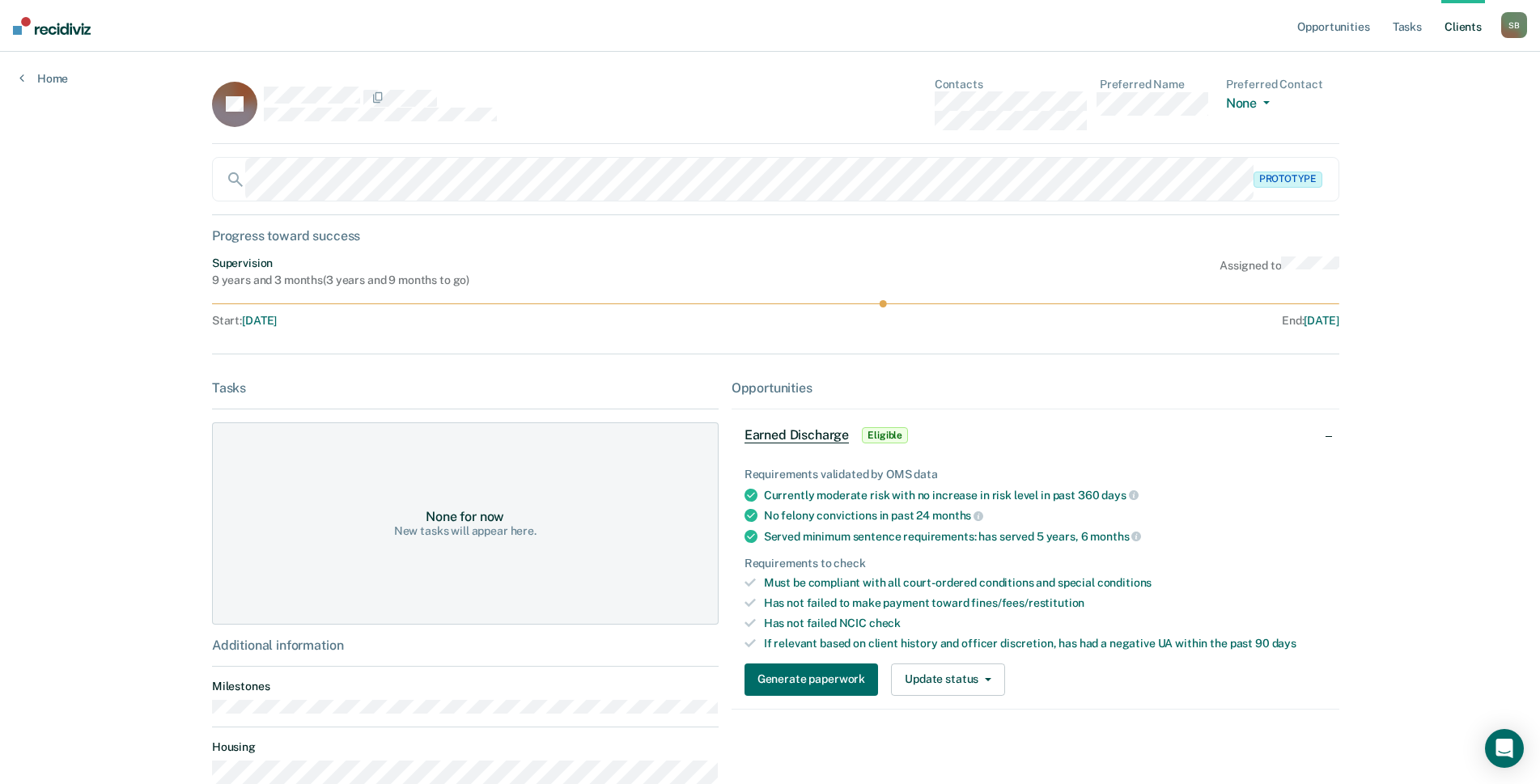
click at [868, 100] on div "EL Contacts Preferred Name Preferred Contact None Call Text Email None" at bounding box center [775, 110] width 1127 height 67
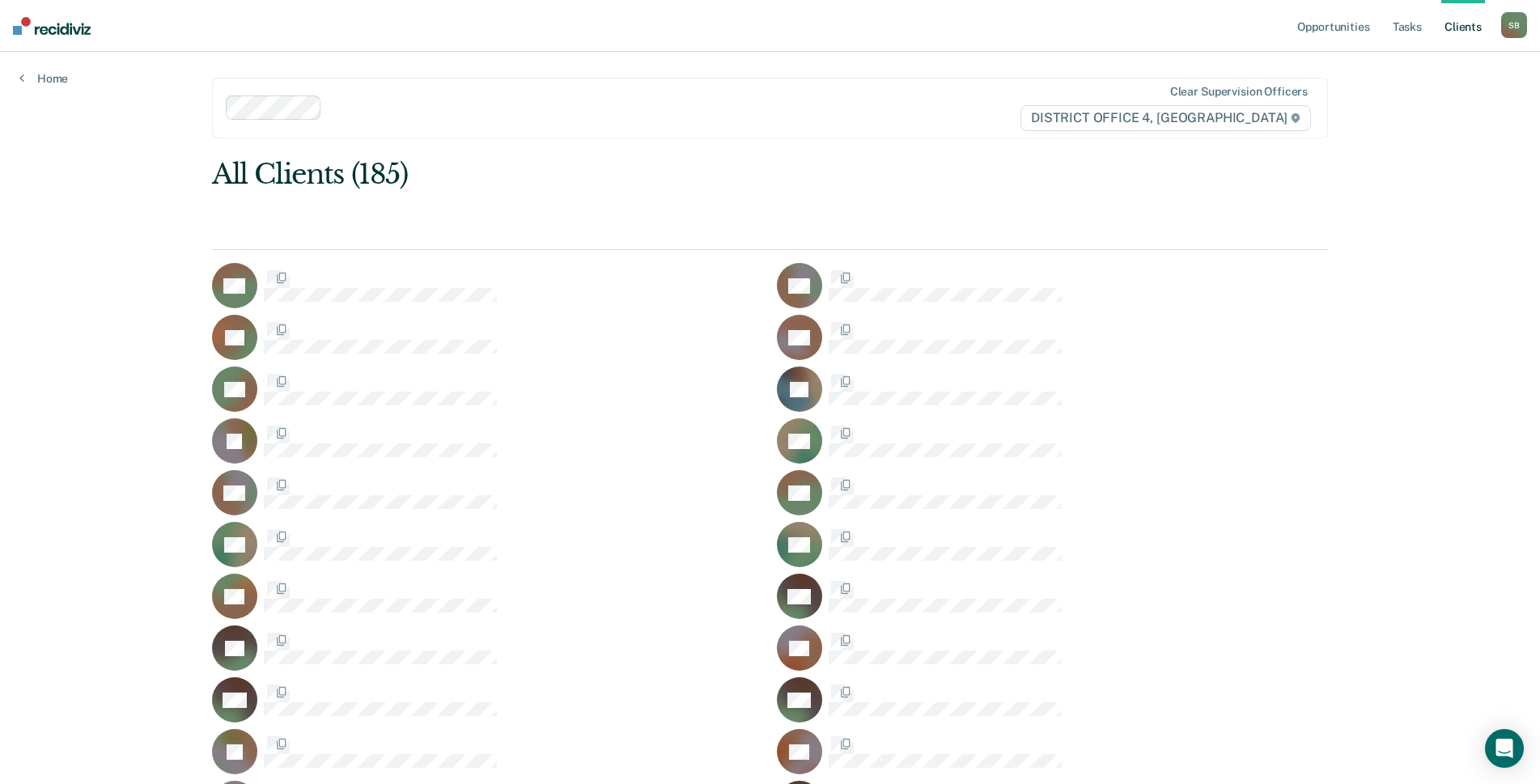
scroll to position [2506, 0]
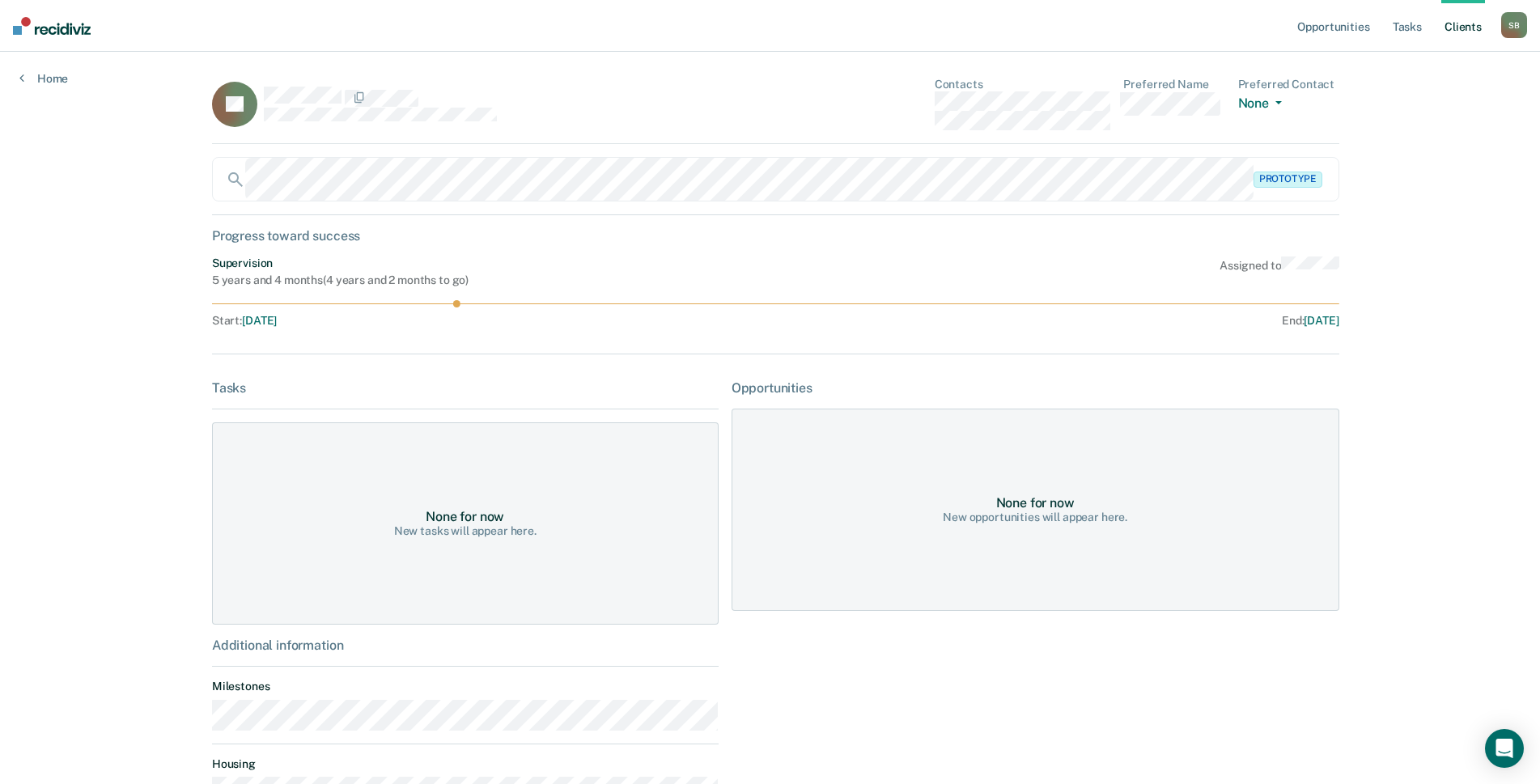
click at [904, 104] on div "FL Contacts Preferred Name Preferred Contact None Call Text Email None" at bounding box center [775, 110] width 1127 height 67
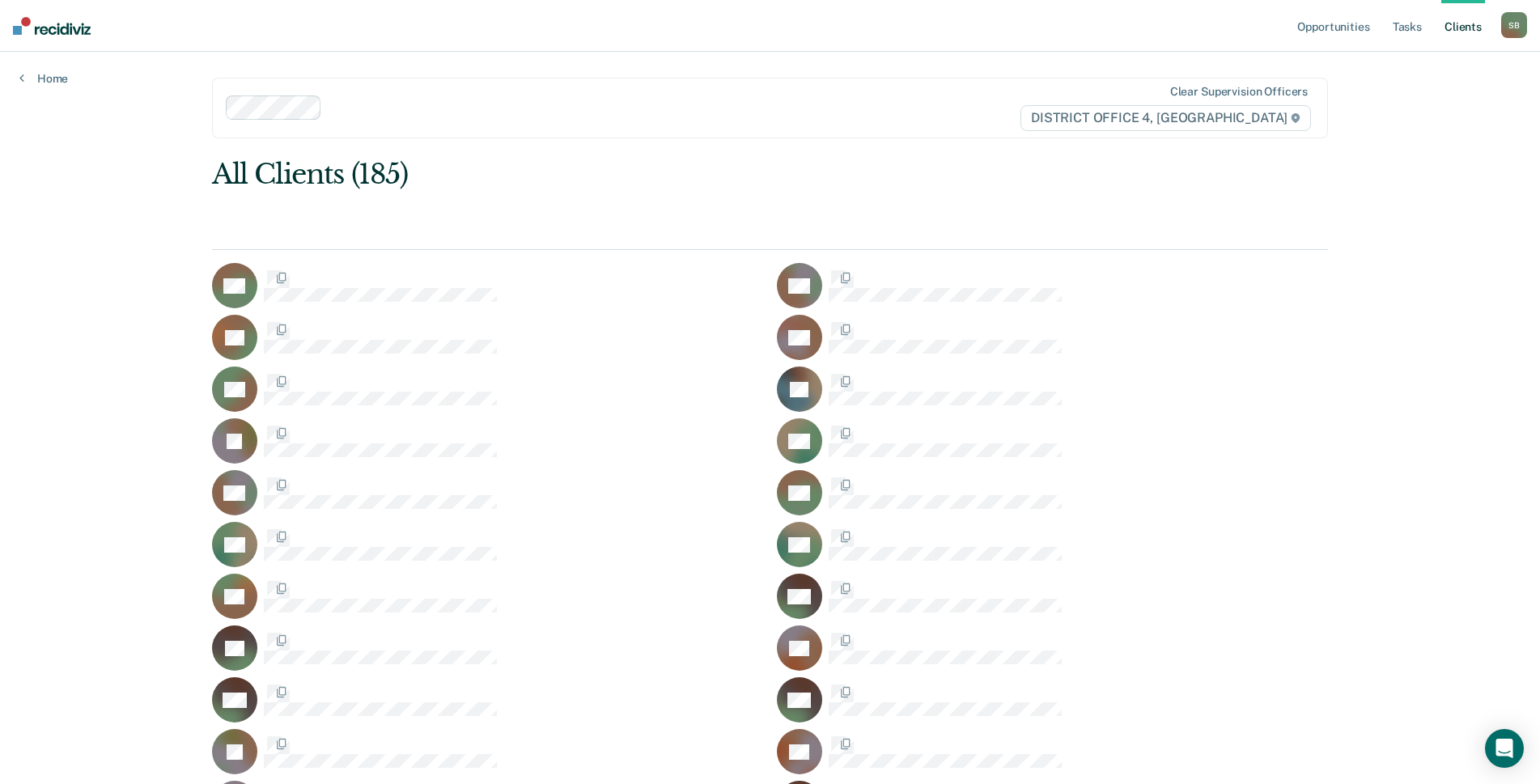
scroll to position [2506, 0]
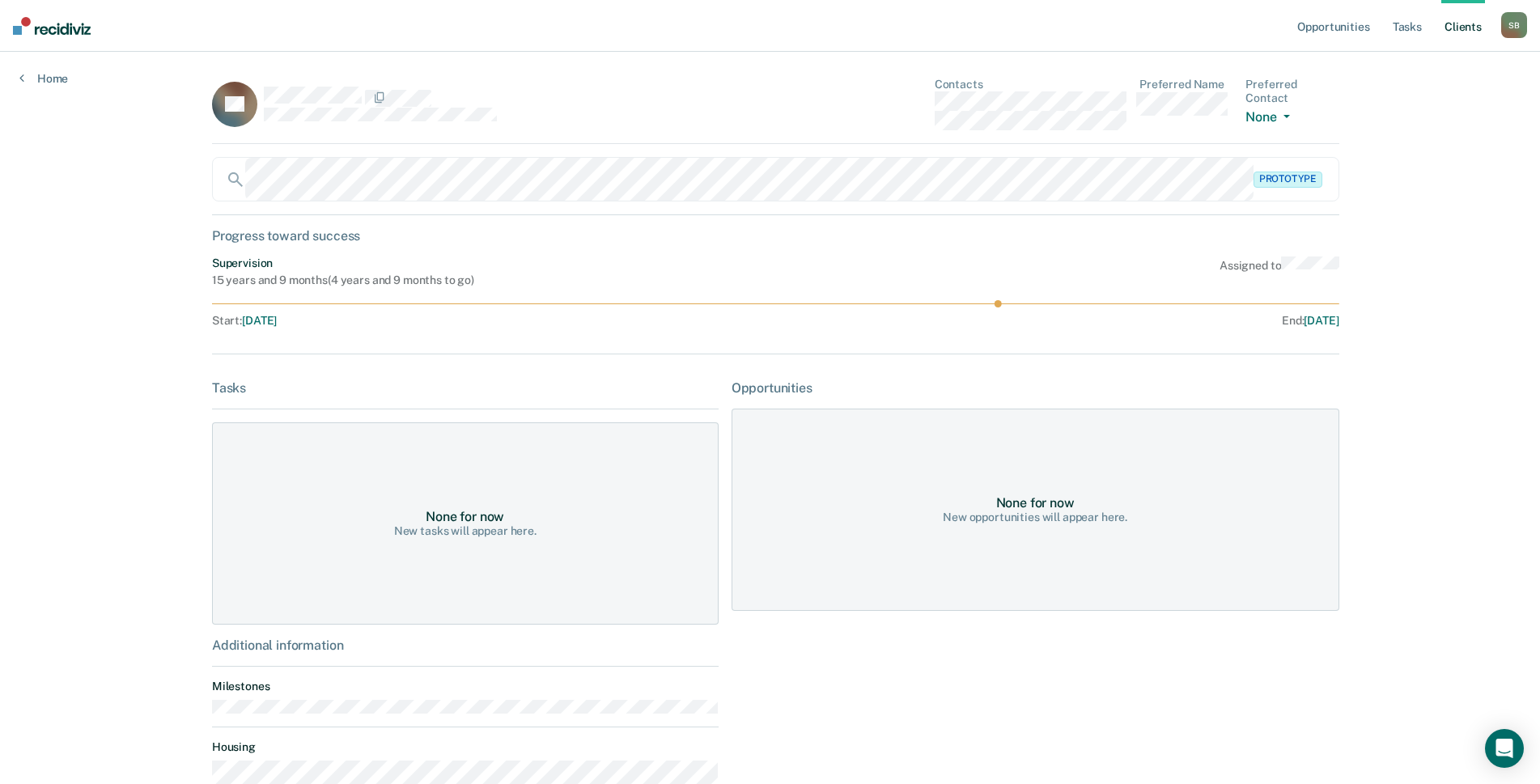
click at [891, 99] on div "AL Contacts Preferred Name Preferred Contact None Call Text Email None" at bounding box center [775, 110] width 1127 height 67
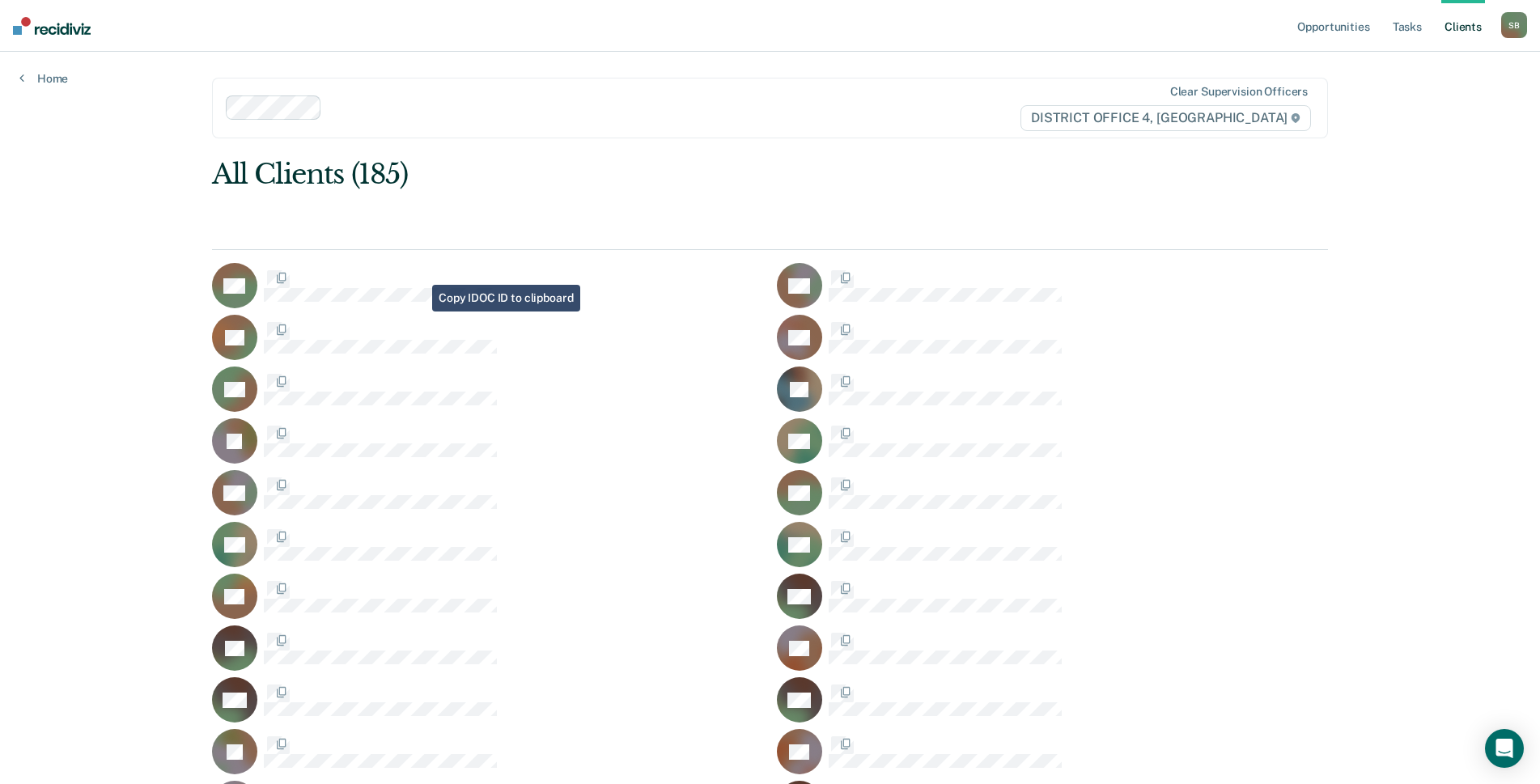
scroll to position [2506, 0]
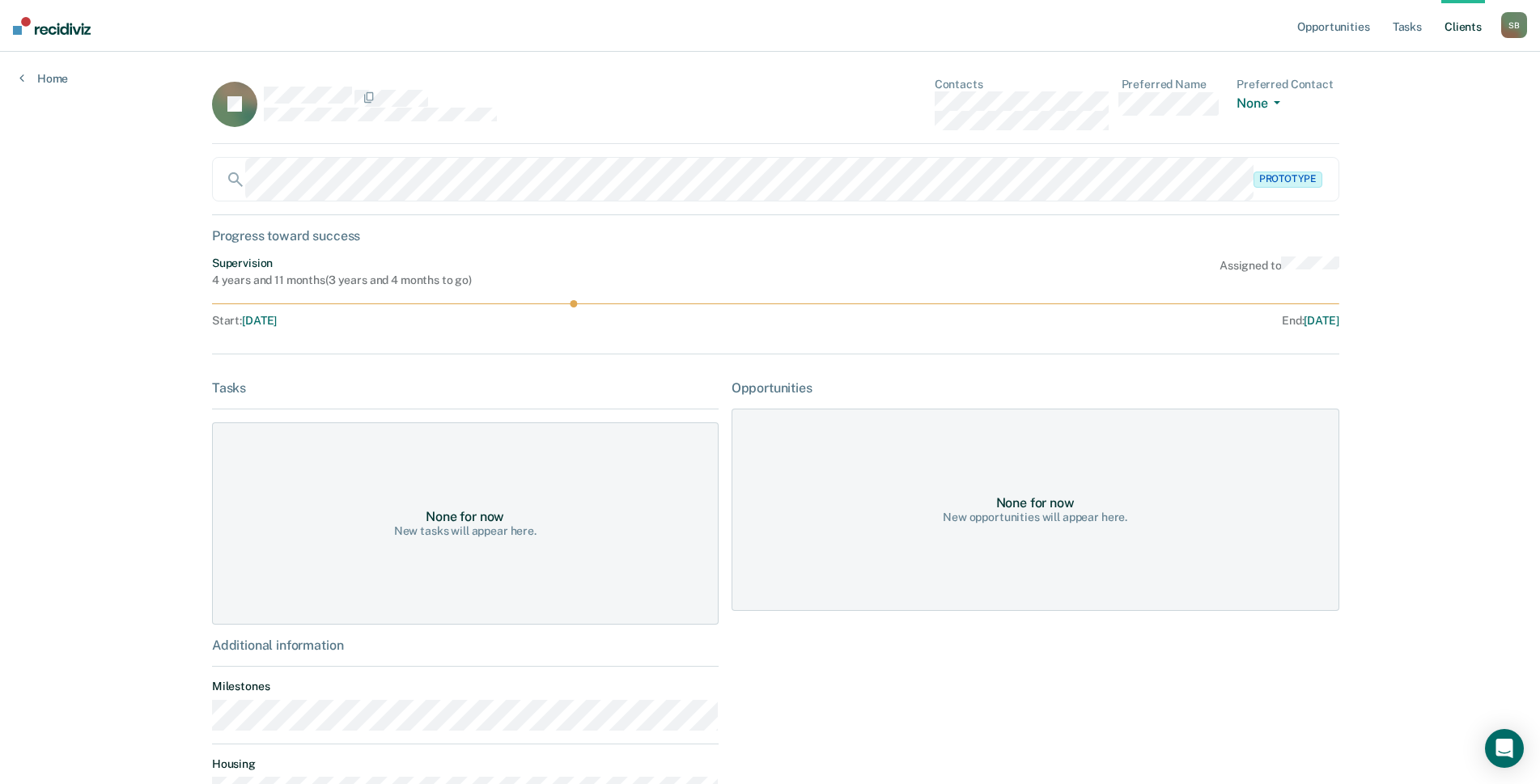
click at [854, 101] on div "JL Contacts Preferred Name Preferred Contact None Call Text Email None" at bounding box center [775, 110] width 1127 height 67
click at [900, 101] on div "EL Contacts Preferred Name Preferred Contact None Call Text Email None" at bounding box center [775, 110] width 1127 height 67
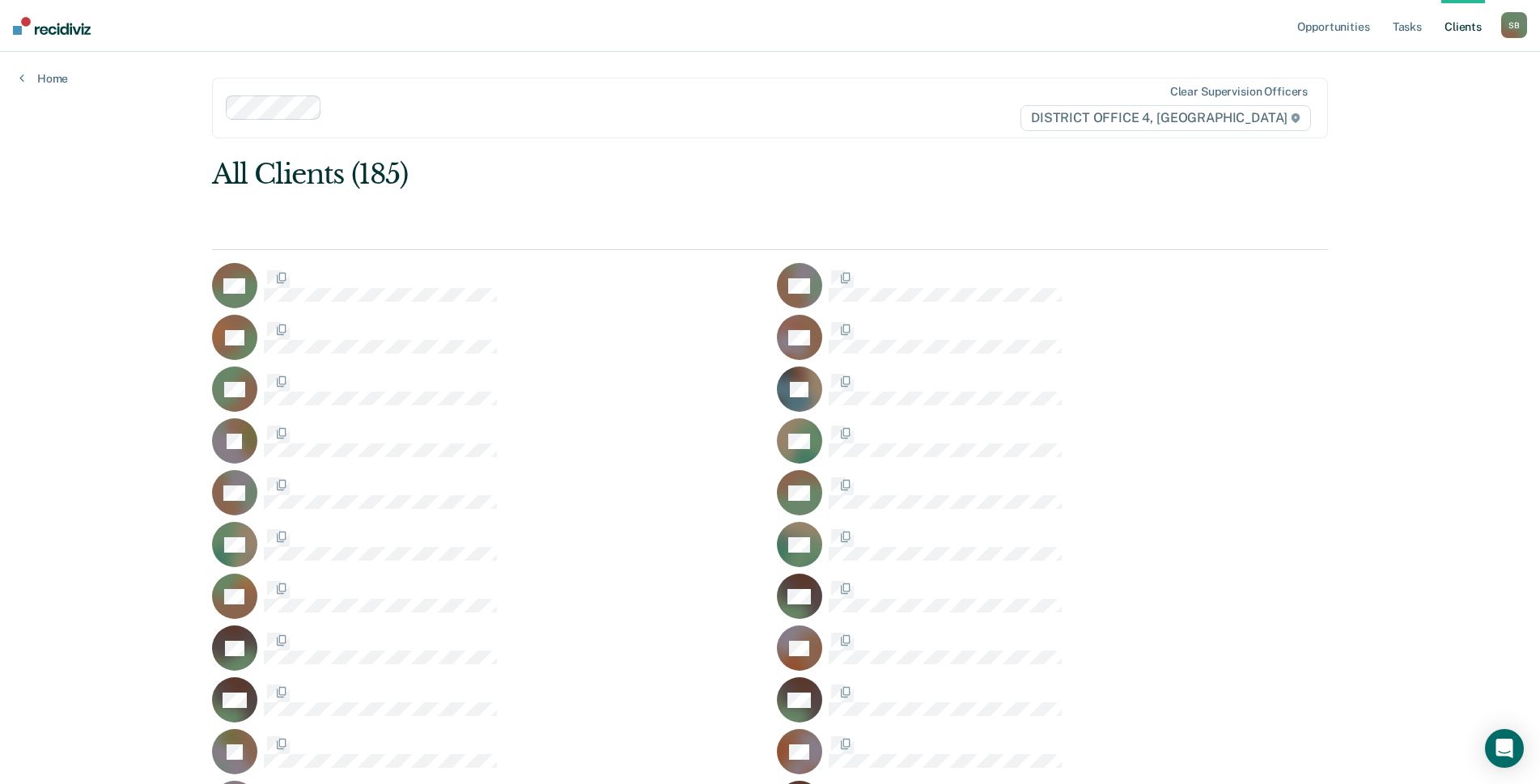
scroll to position [2506, 0]
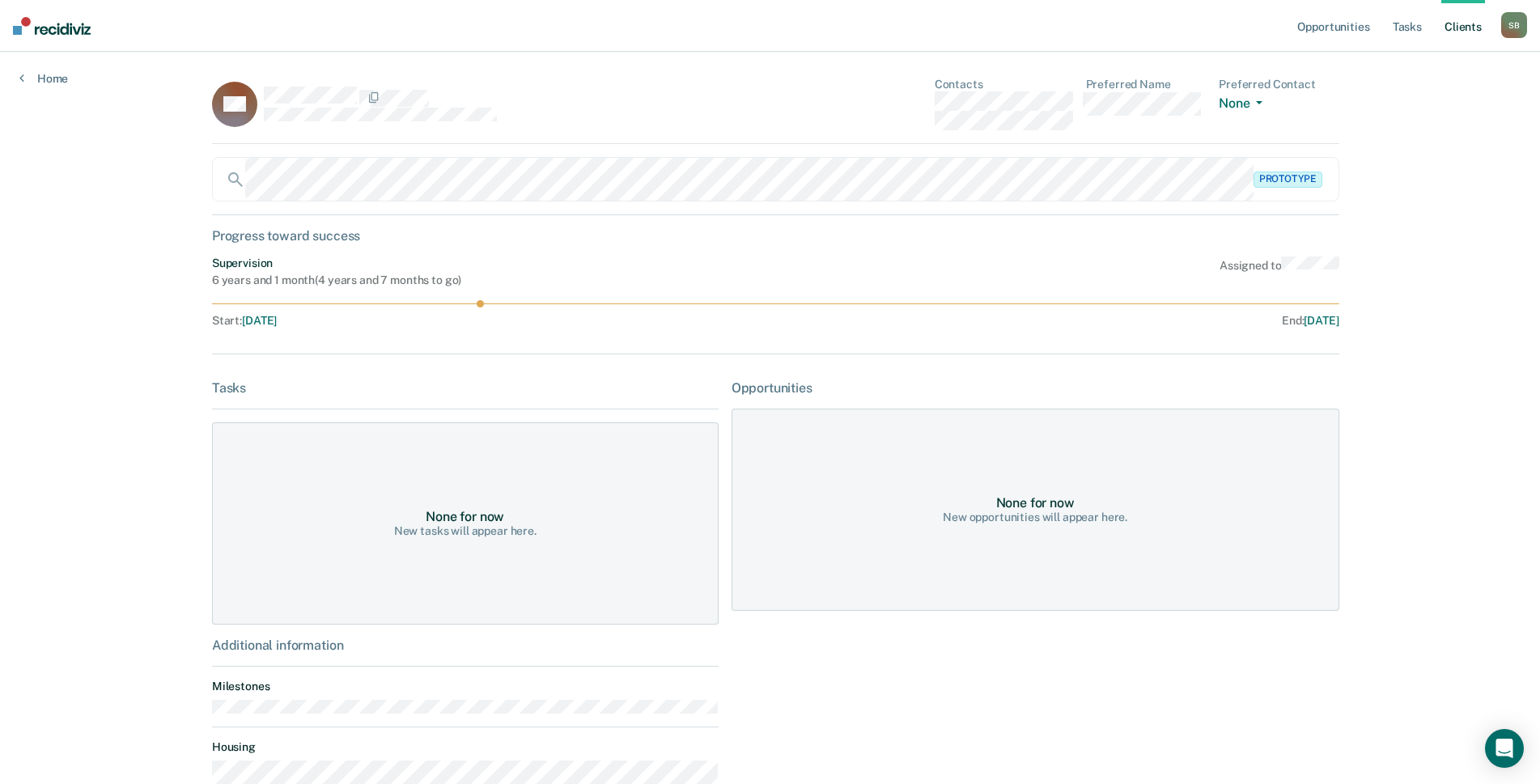
click at [868, 97] on div "ML Contacts Preferred Name Preferred Contact None Call Text Email None" at bounding box center [775, 110] width 1127 height 67
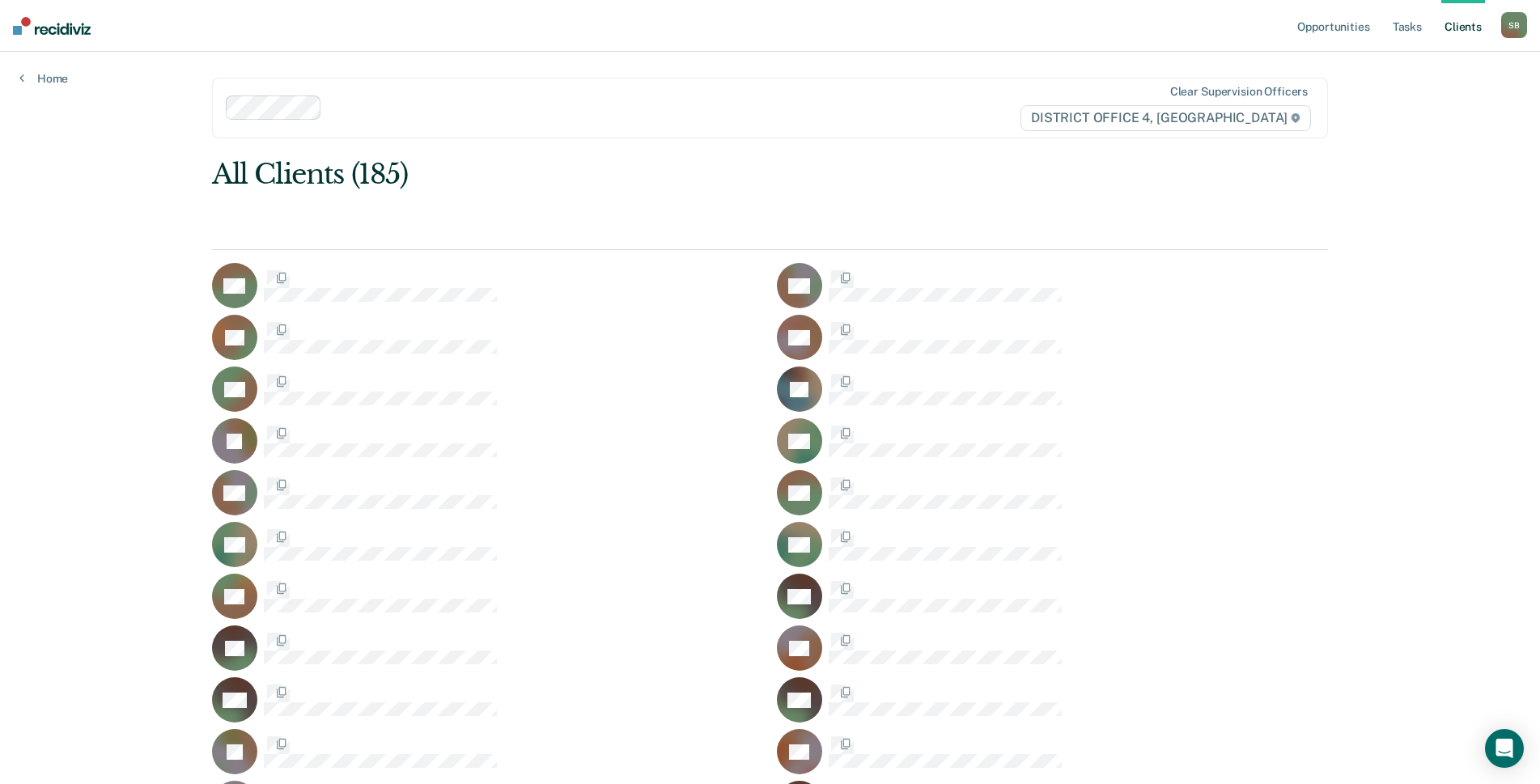
scroll to position [2506, 0]
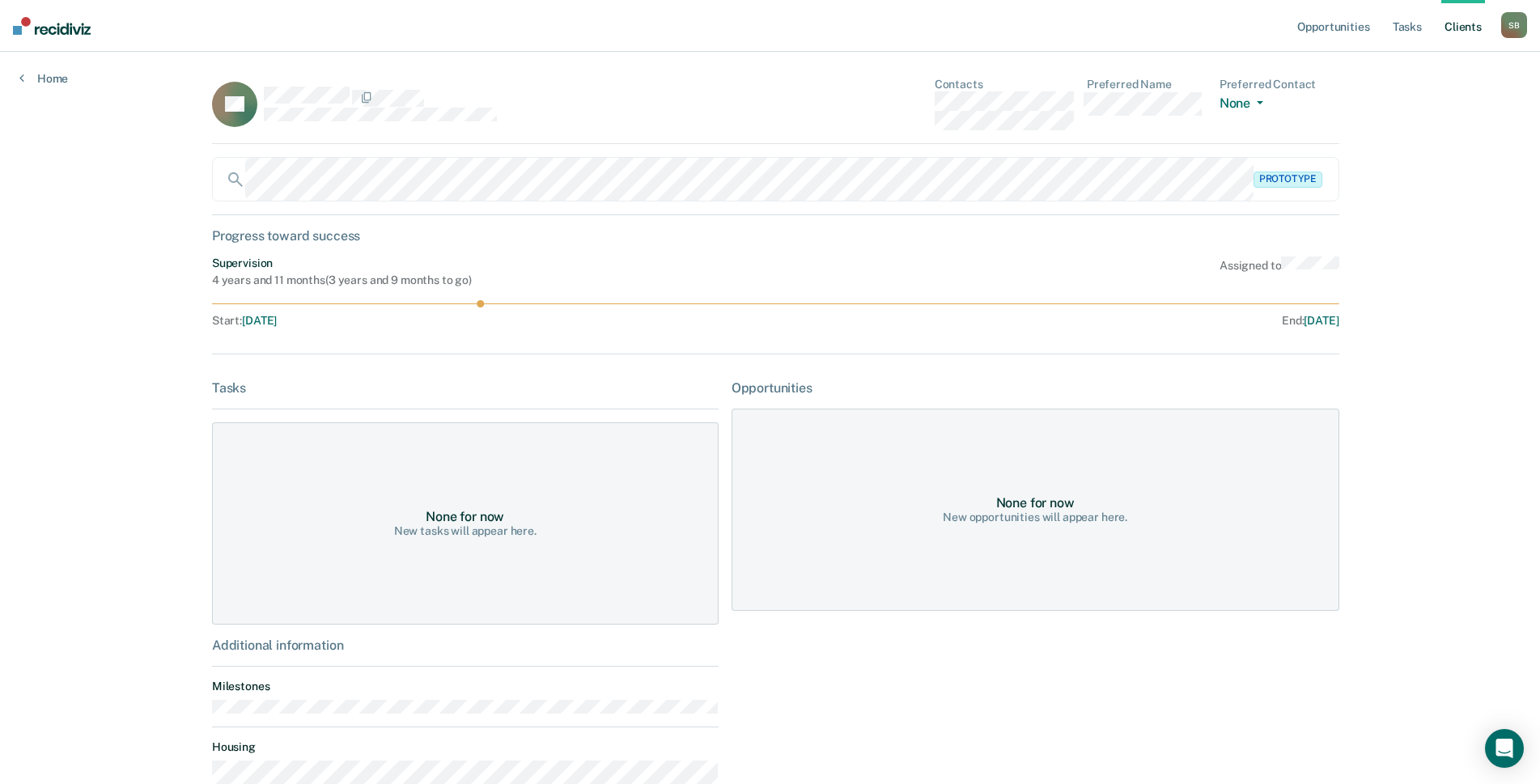
click at [909, 103] on div "RL Contacts Preferred Name Preferred Contact None Call Text Email None" at bounding box center [775, 110] width 1127 height 67
click at [975, 124] on div "Contacts Preferred Name Preferred Contact None Call Text Email None" at bounding box center [1137, 103] width 404 height 53
click at [1079, 130] on div "Contacts Preferred Name Preferred Contact None Call Text Email None" at bounding box center [1137, 103] width 404 height 53
drag, startPoint x: 1071, startPoint y: 123, endPoint x: 927, endPoint y: 124, distance: 144.0
click at [927, 124] on div "RL Contacts Preferred Name Preferred Contact None Call Text Email None" at bounding box center [775, 110] width 1127 height 67
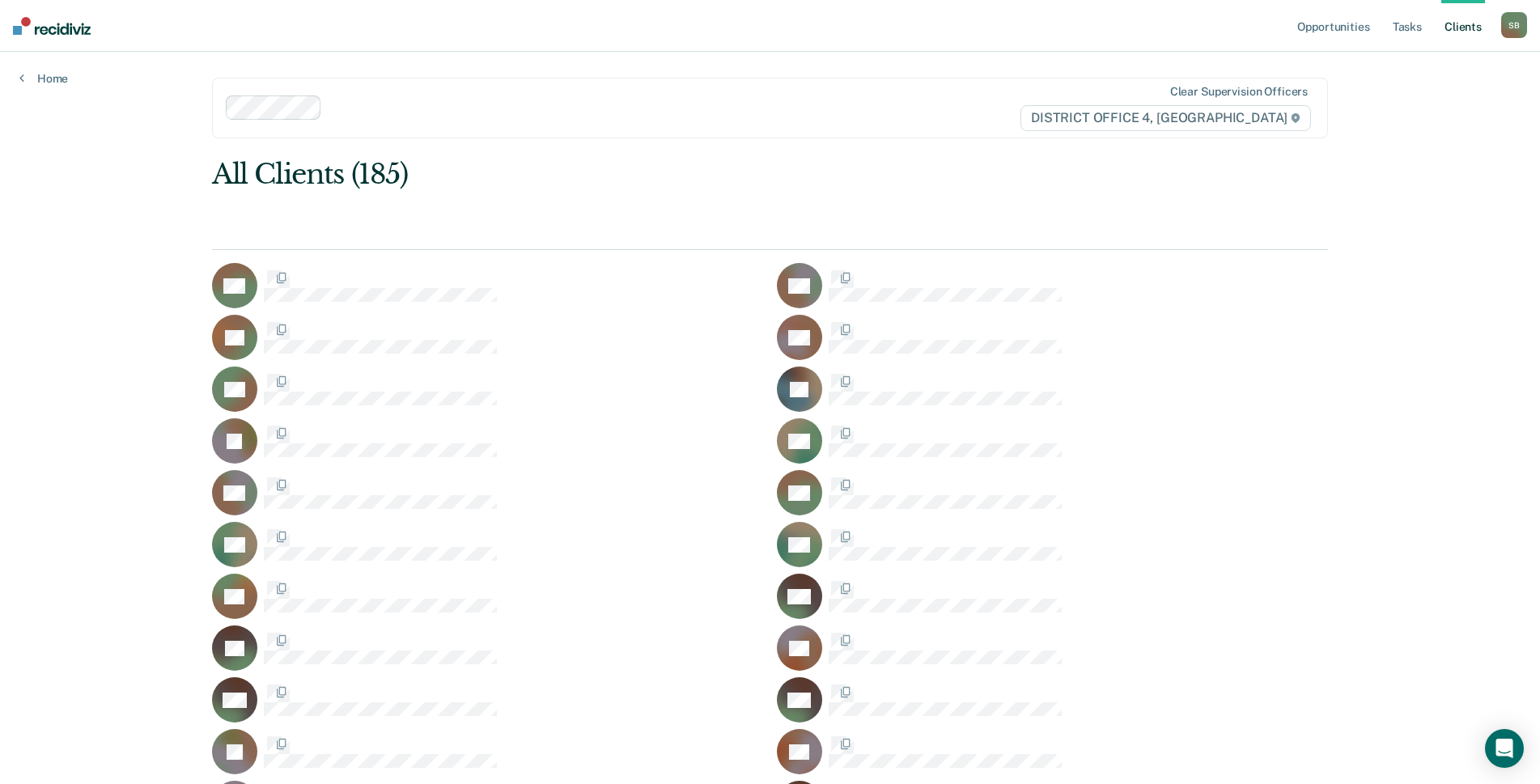
scroll to position [2506, 0]
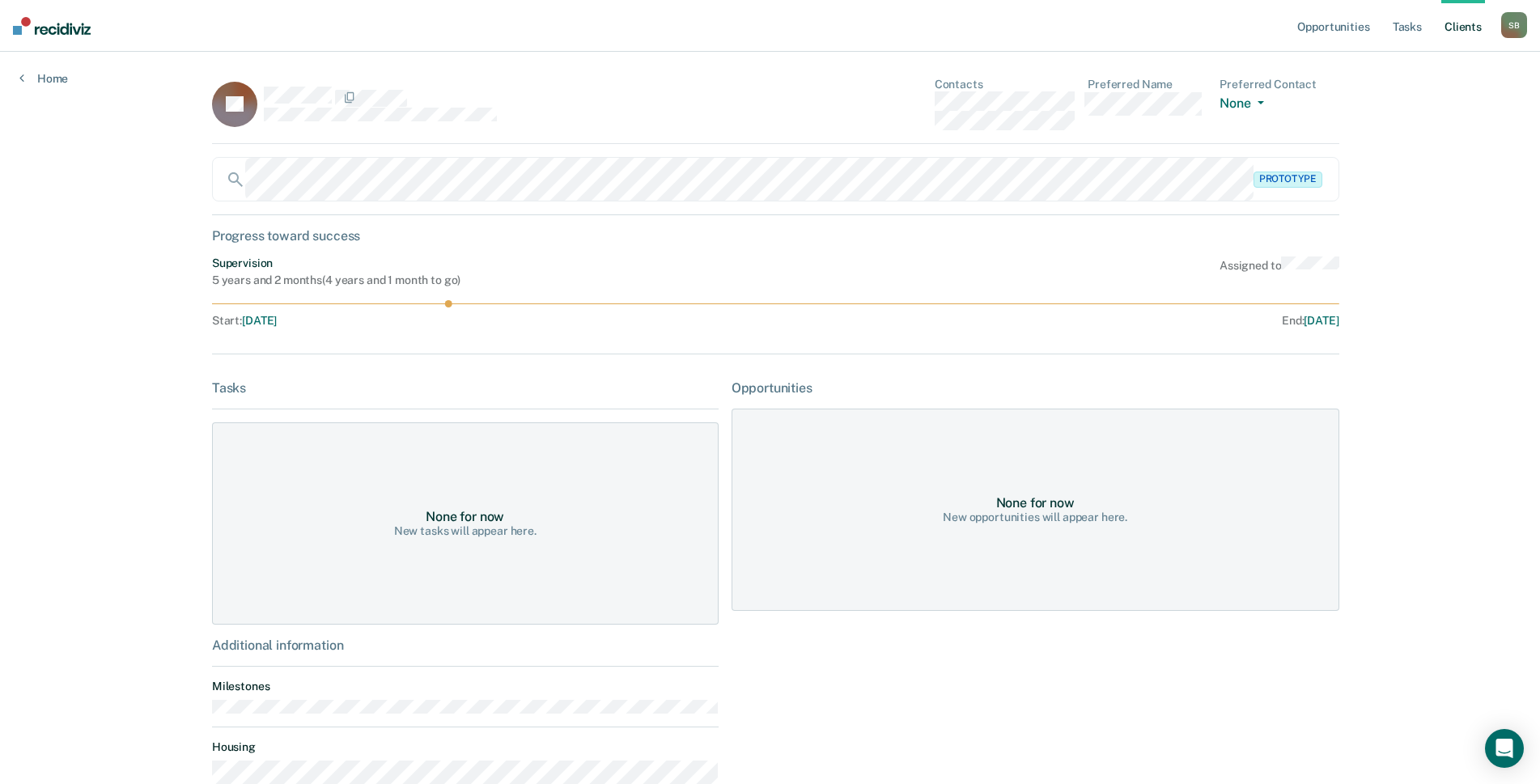
click at [902, 103] on div "EL Contacts Preferred Name Preferred Contact None Call Text Email None" at bounding box center [775, 110] width 1127 height 67
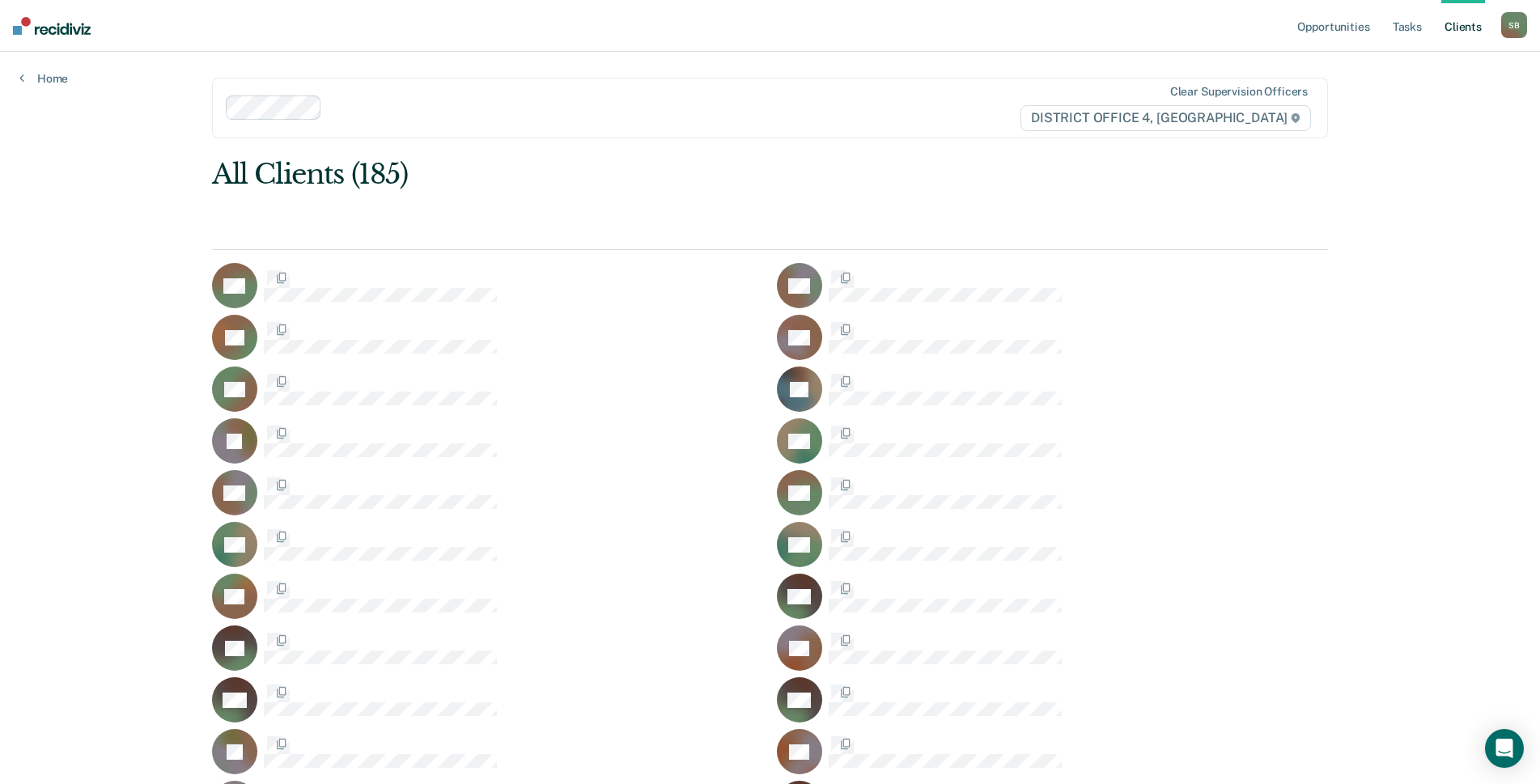
scroll to position [2506, 0]
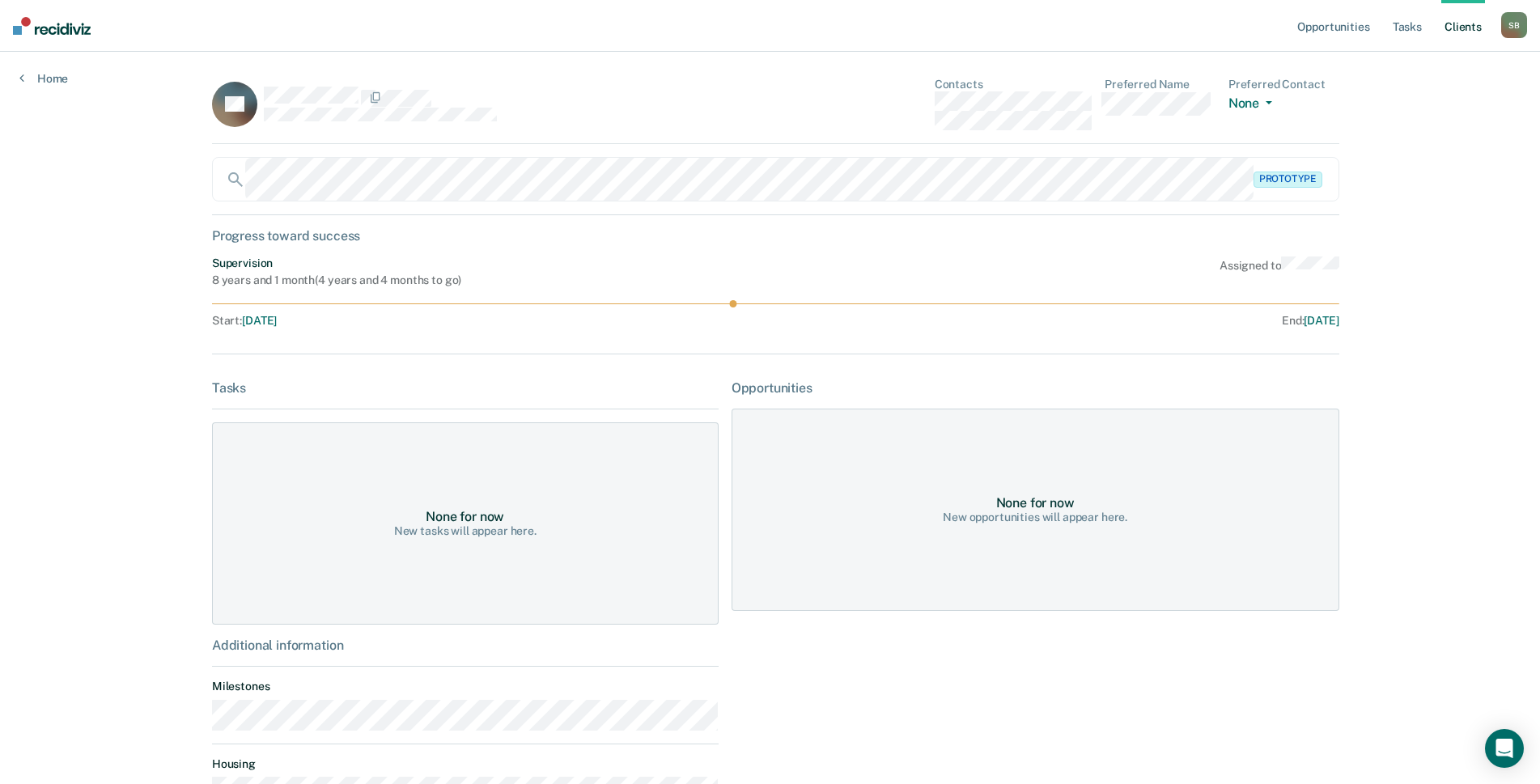
click at [904, 102] on div "JM Contacts Preferred Name Preferred Contact None Call Text Email None" at bounding box center [775, 110] width 1127 height 67
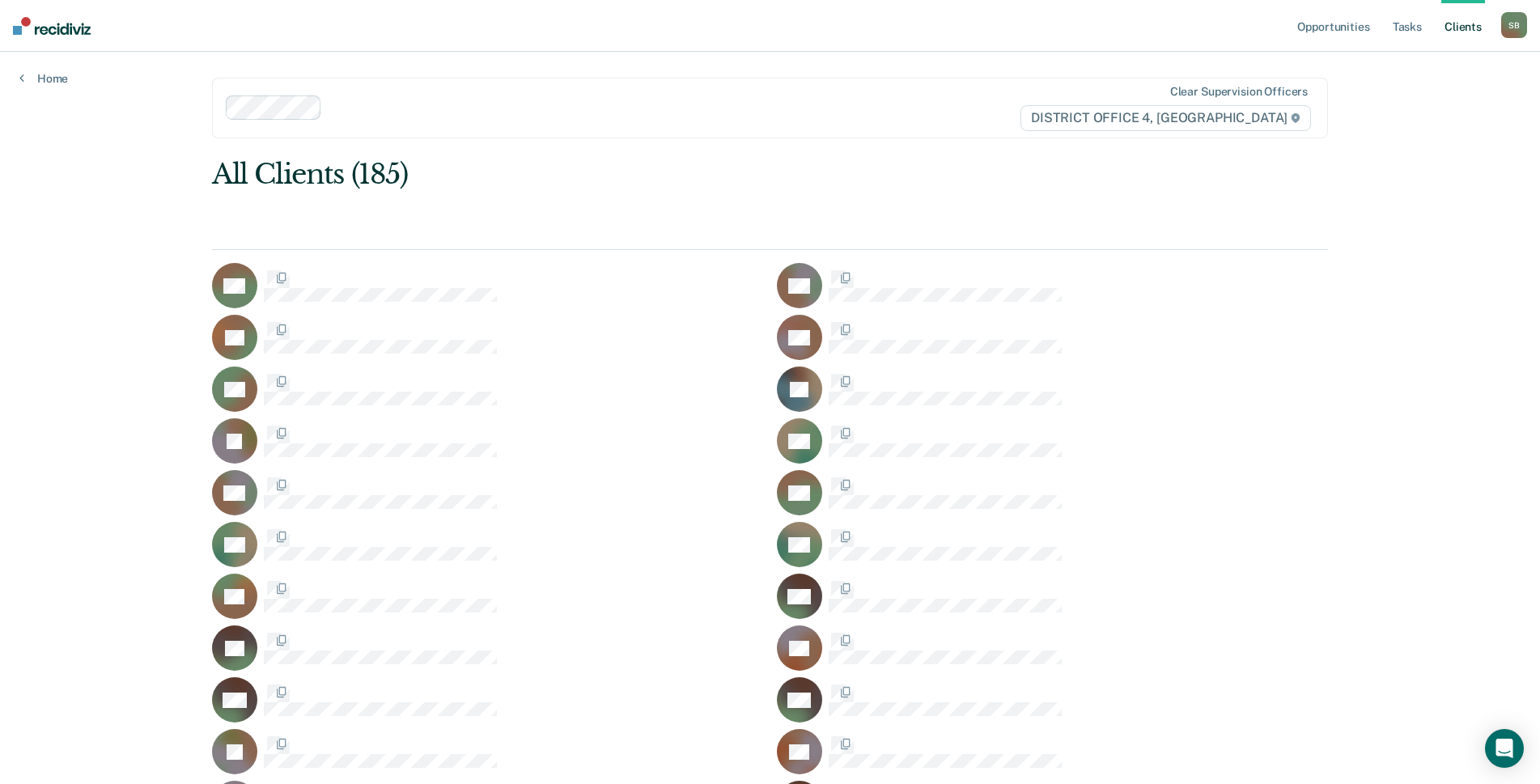
scroll to position [2506, 0]
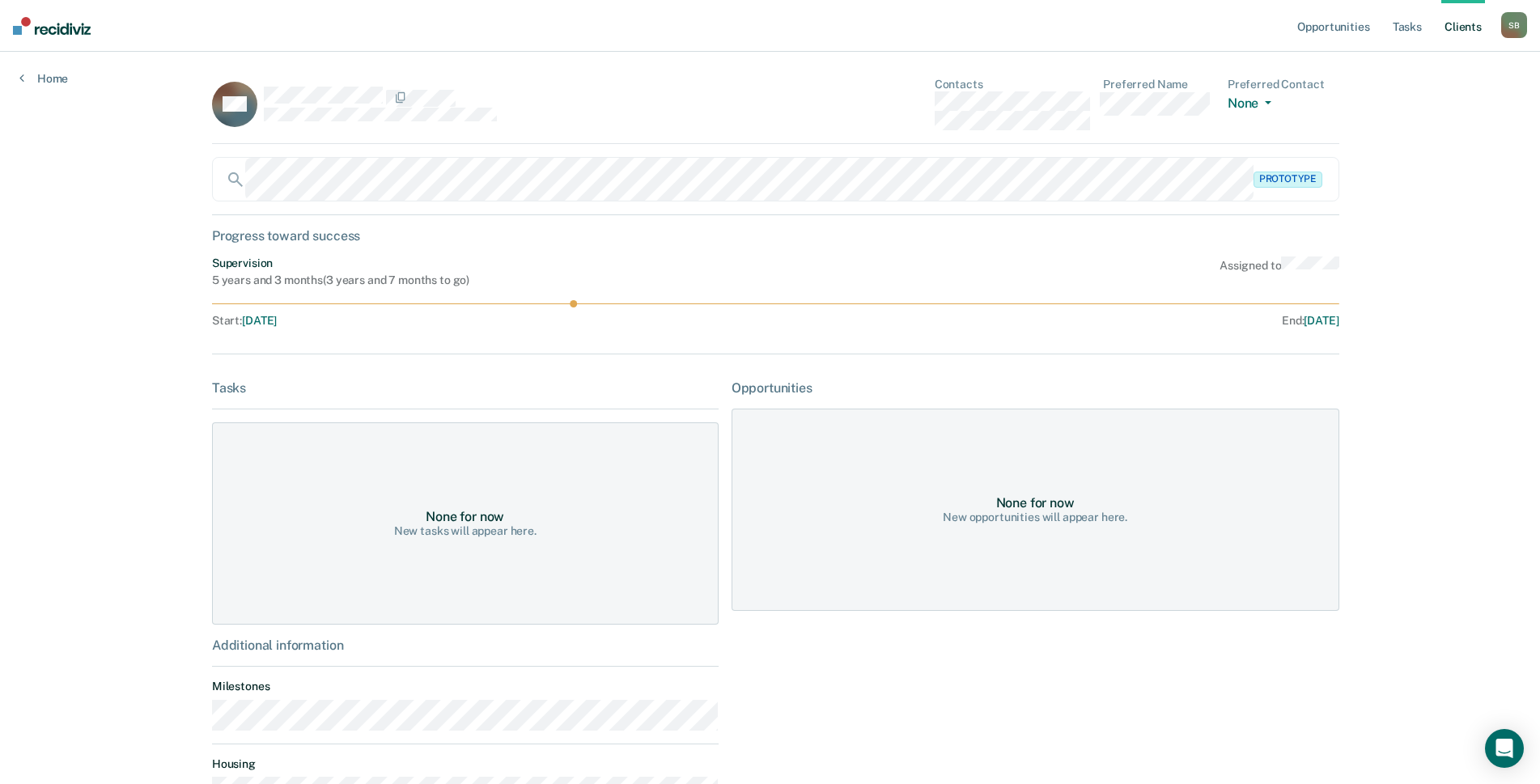
click at [891, 104] on div "BM Contacts Preferred Name Preferred Contact None Call Text Email None" at bounding box center [775, 110] width 1127 height 67
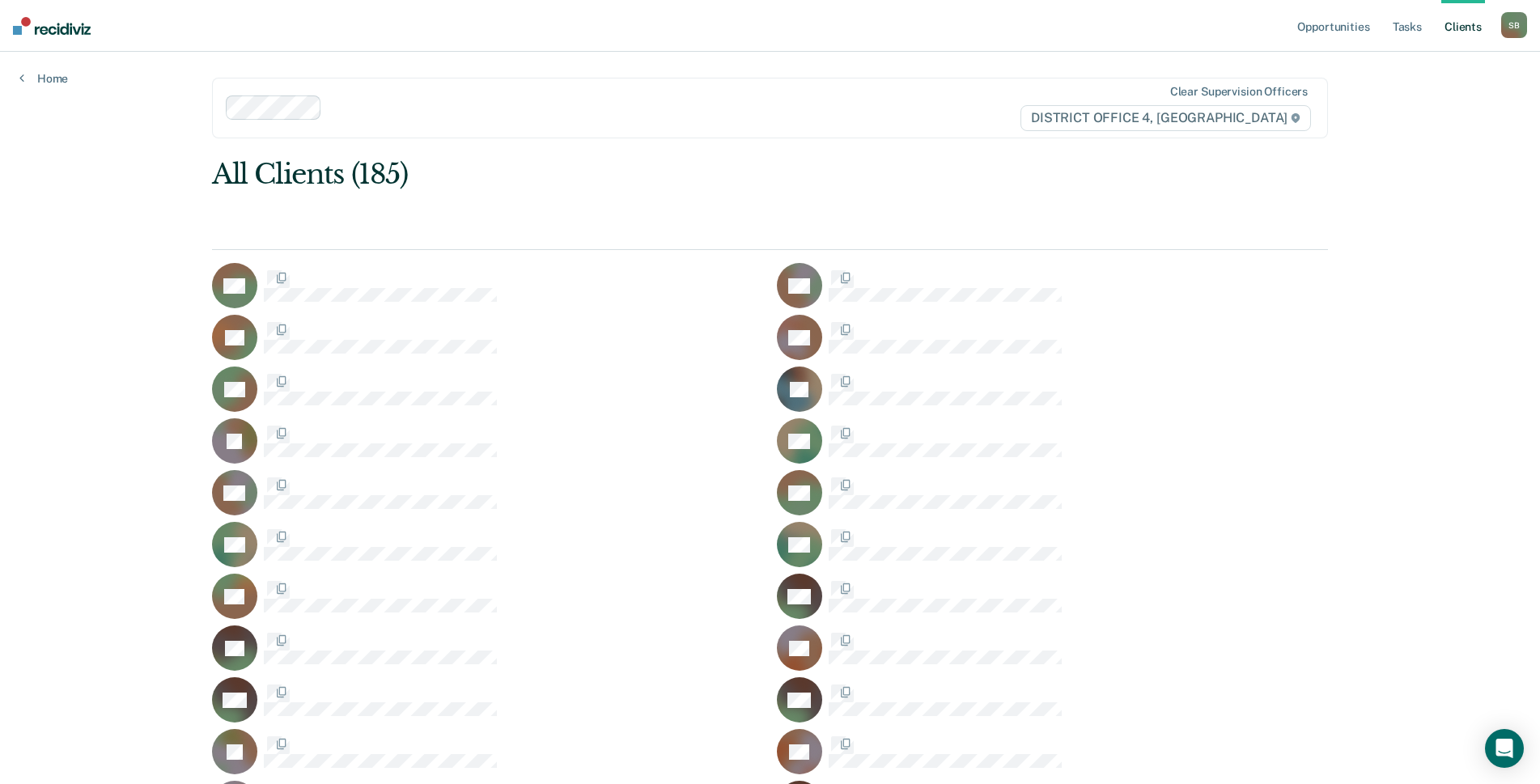
scroll to position [2506, 0]
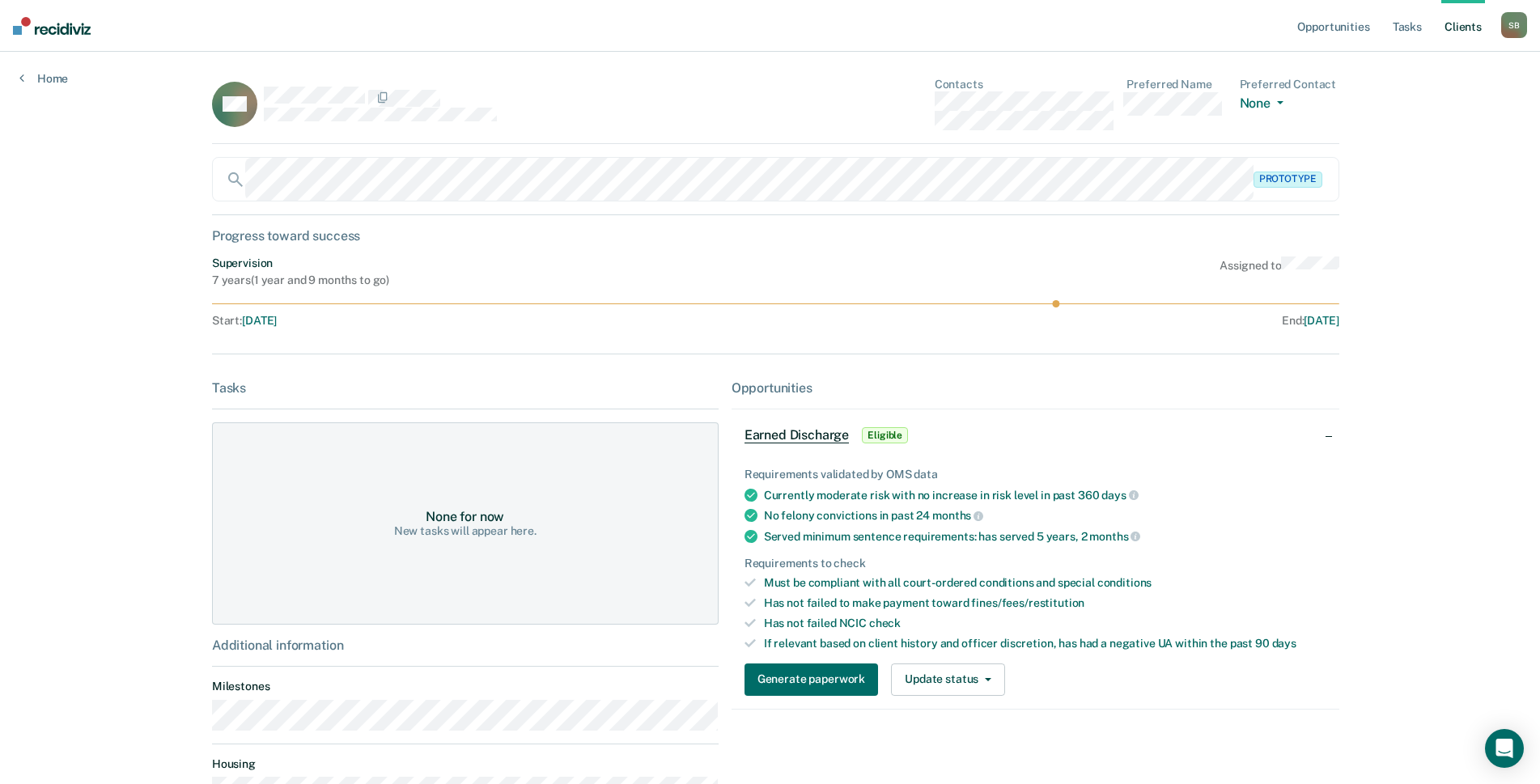
click at [912, 100] on div "CM Contacts Preferred Name Preferred Contact None Call Text Email None" at bounding box center [775, 110] width 1127 height 67
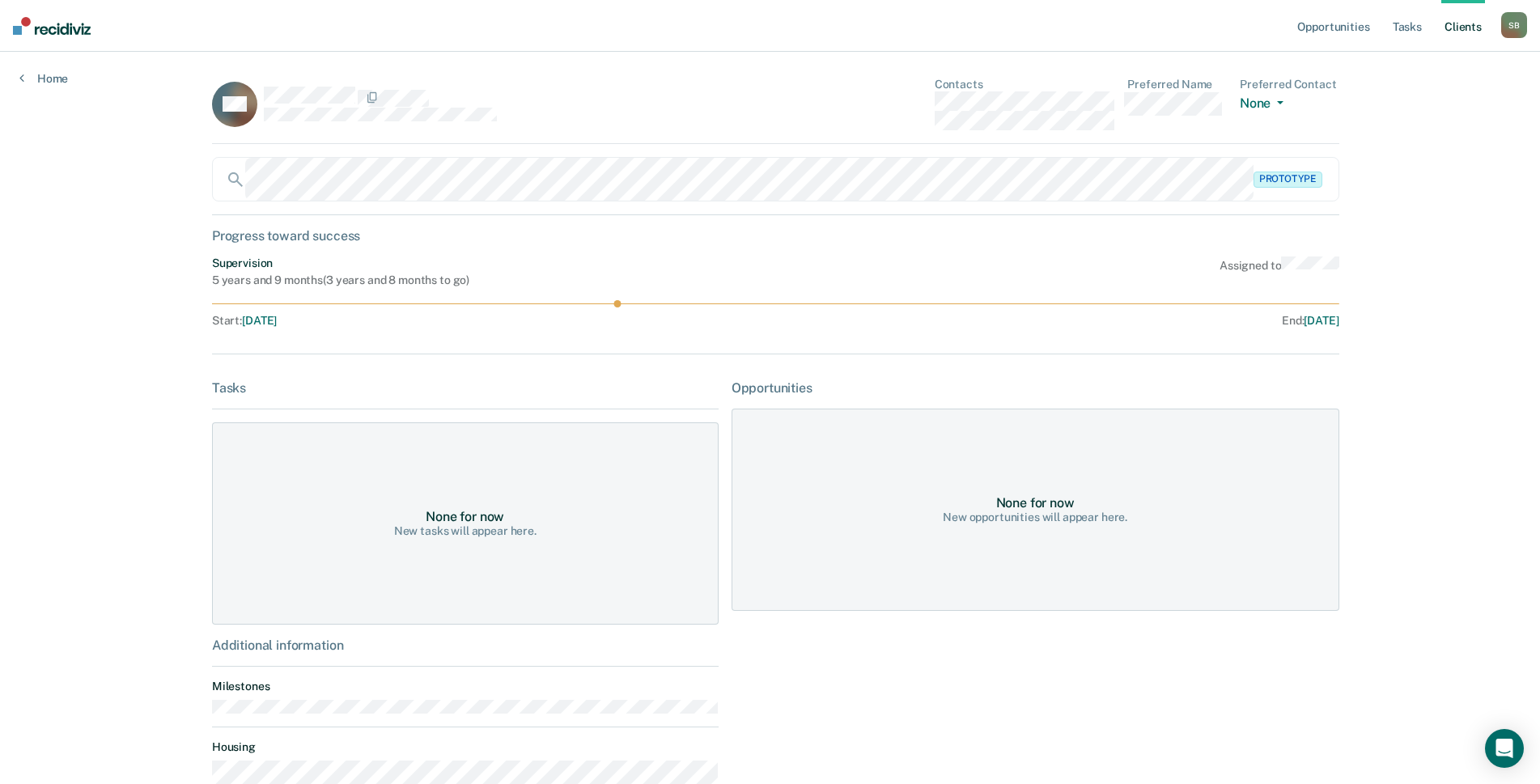
click at [883, 102] on div "RM Contacts Preferred Name Preferred Contact None Call Text Email None" at bounding box center [775, 110] width 1127 height 67
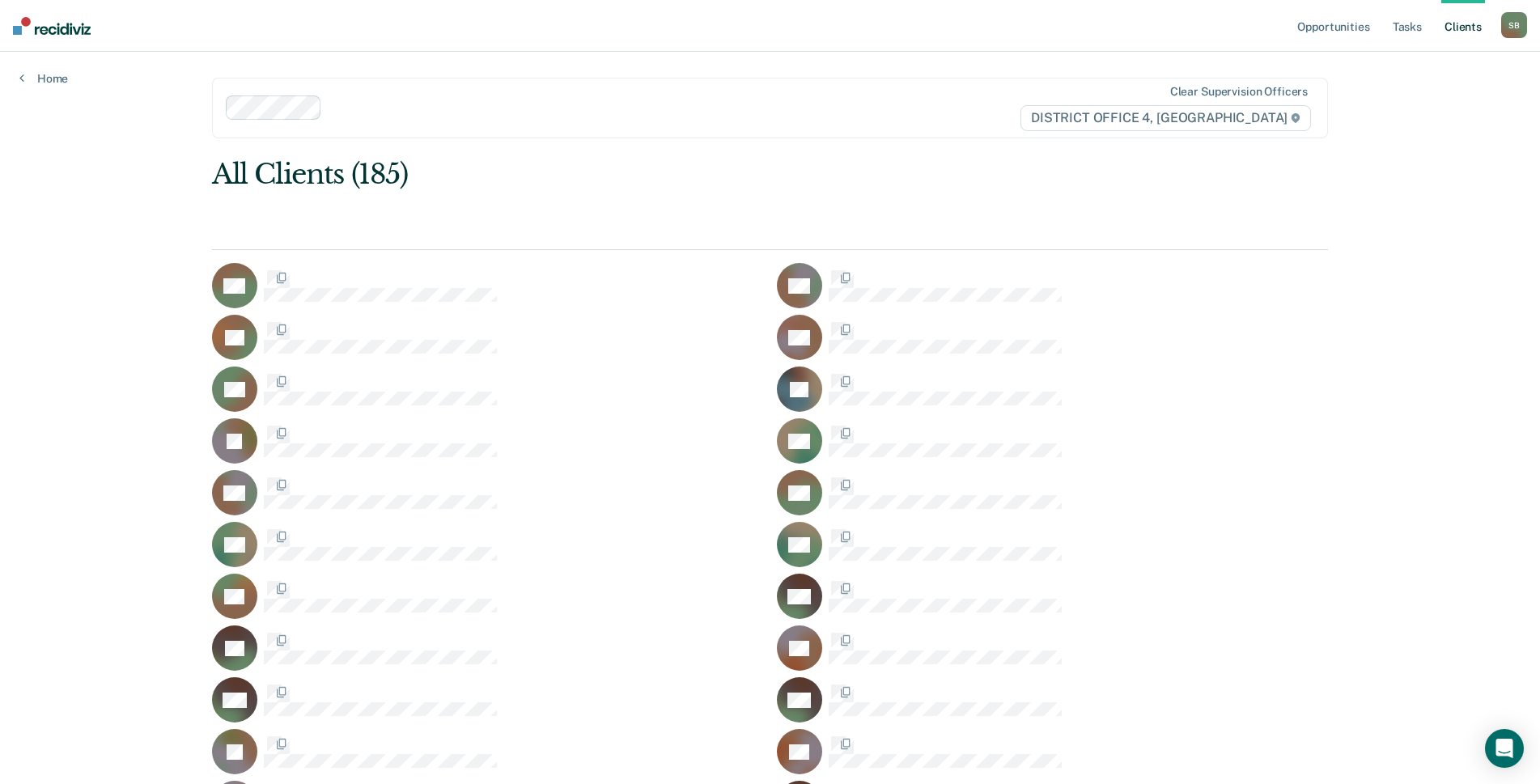
scroll to position [2506, 0]
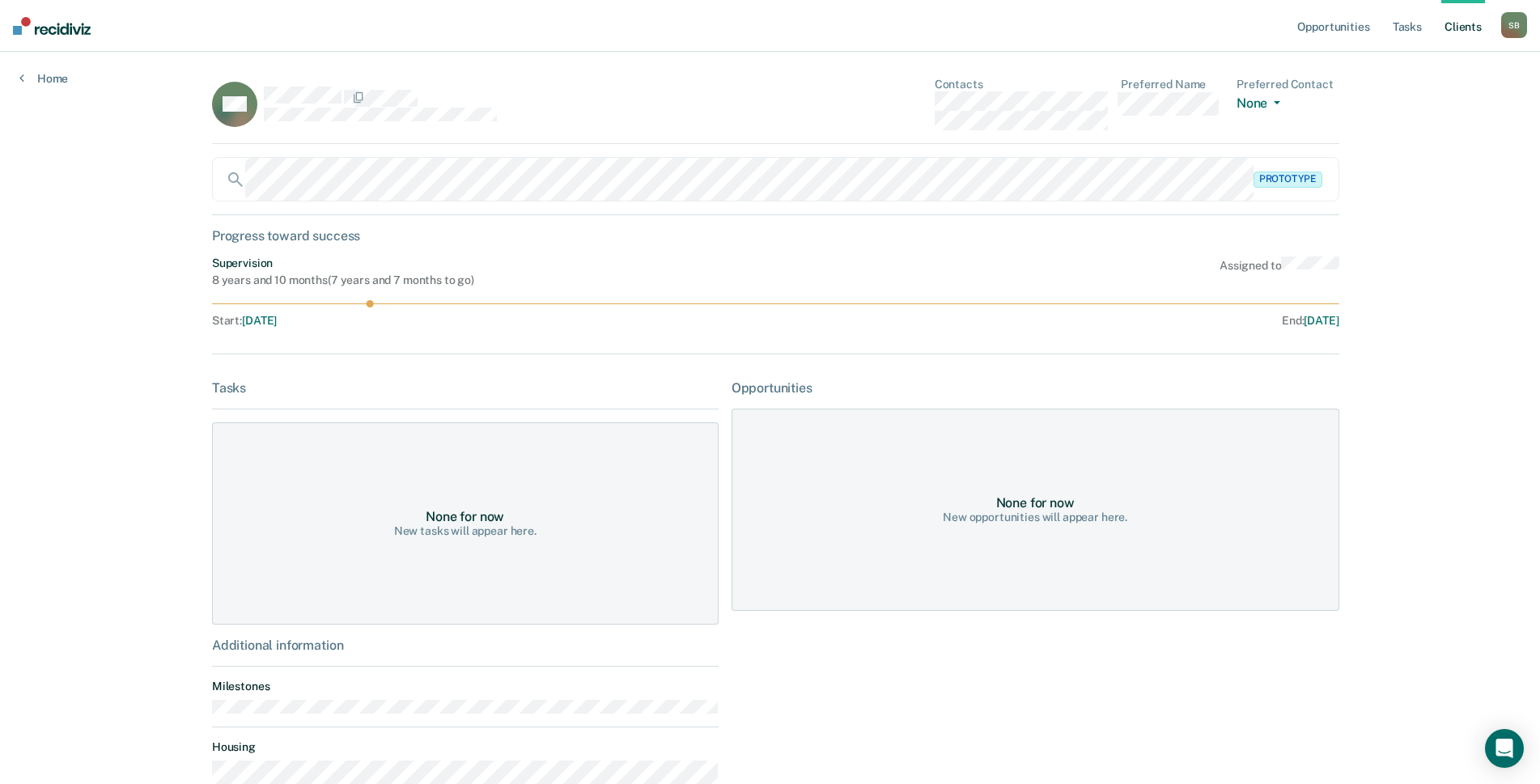
click at [901, 101] on div "SM Contacts Preferred Name Preferred Contact None Call Text Email None" at bounding box center [775, 110] width 1127 height 67
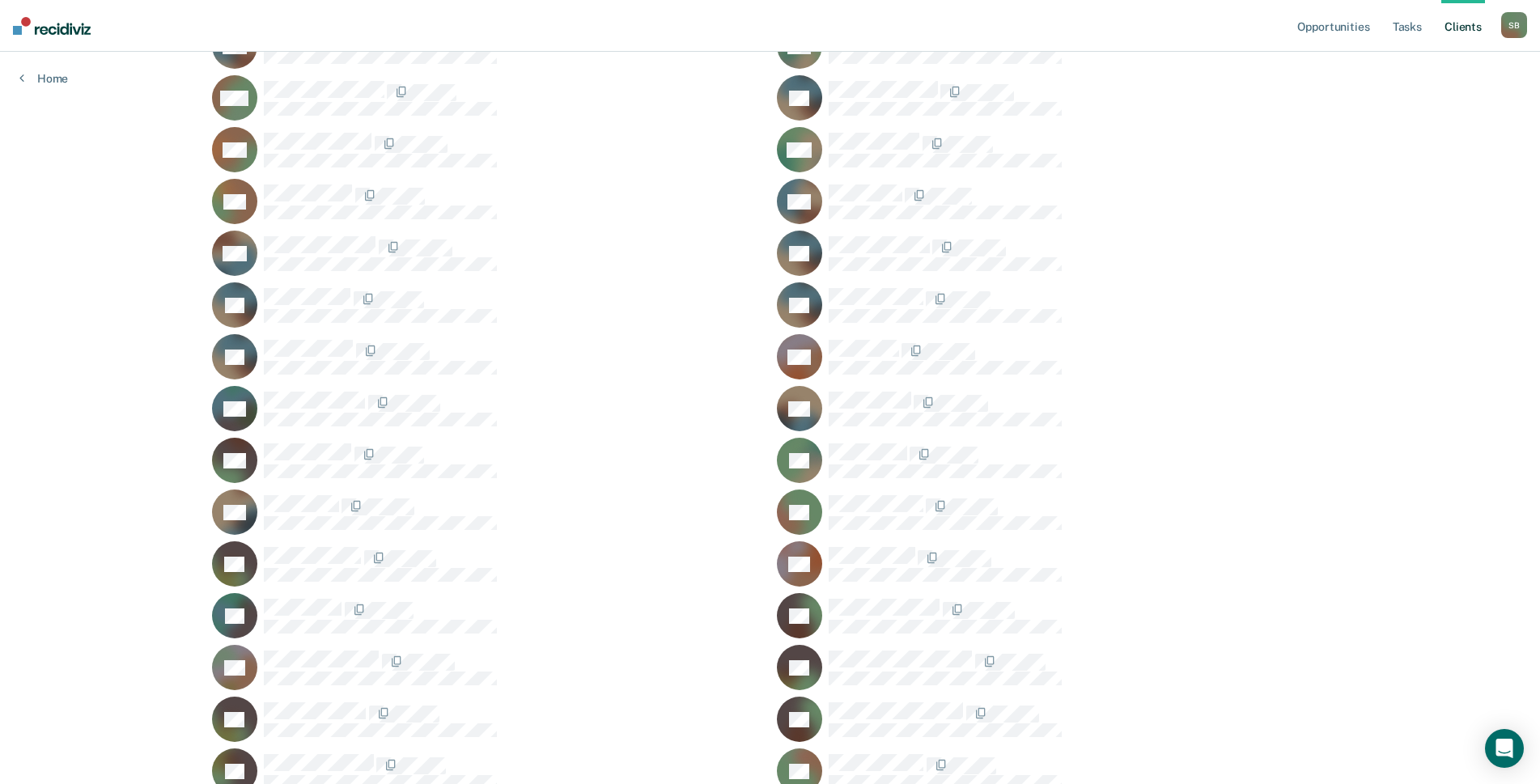
scroll to position [3234, 0]
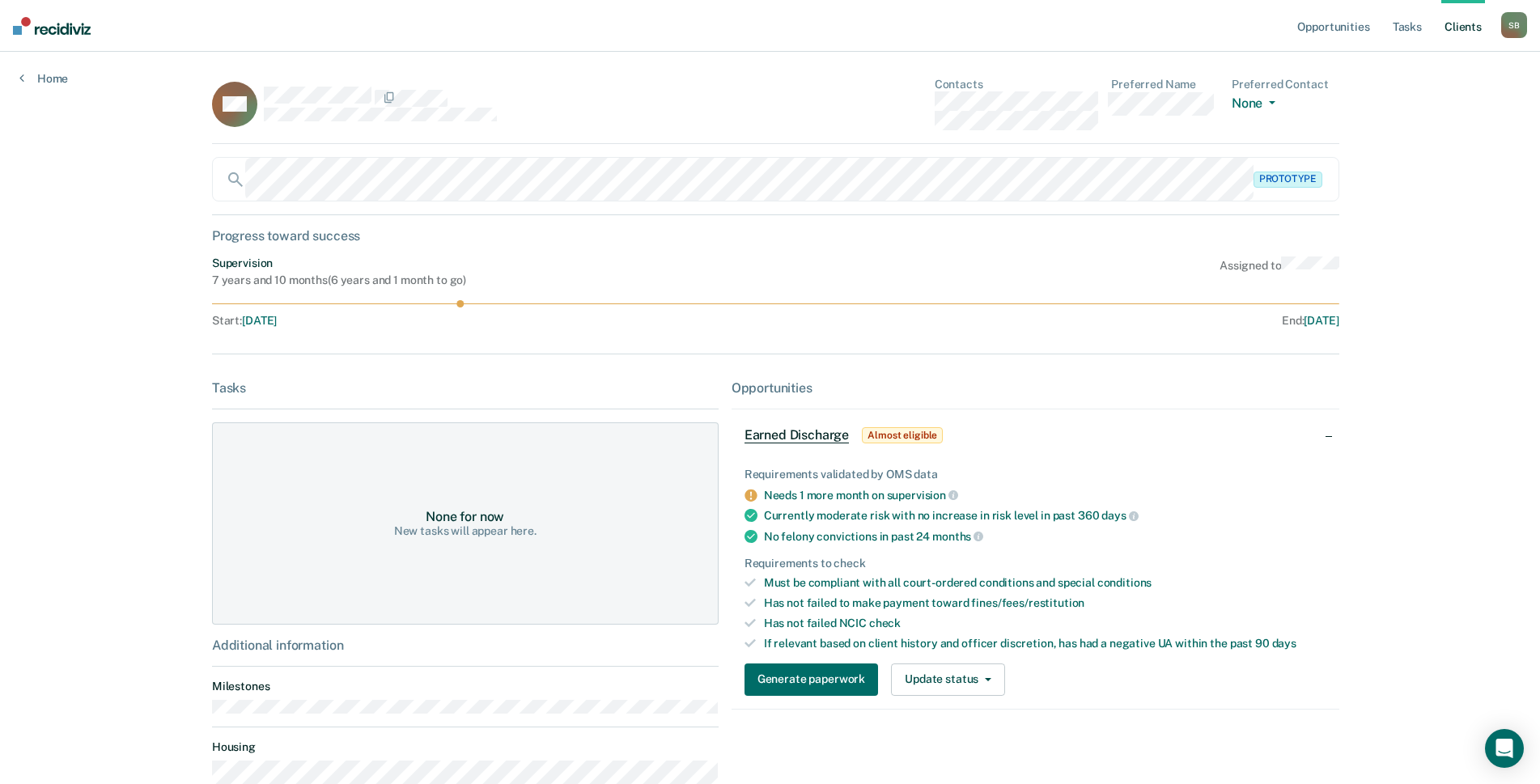
click at [873, 99] on div "DM Contacts Preferred Name Preferred Contact None Call Text Email None" at bounding box center [775, 110] width 1127 height 67
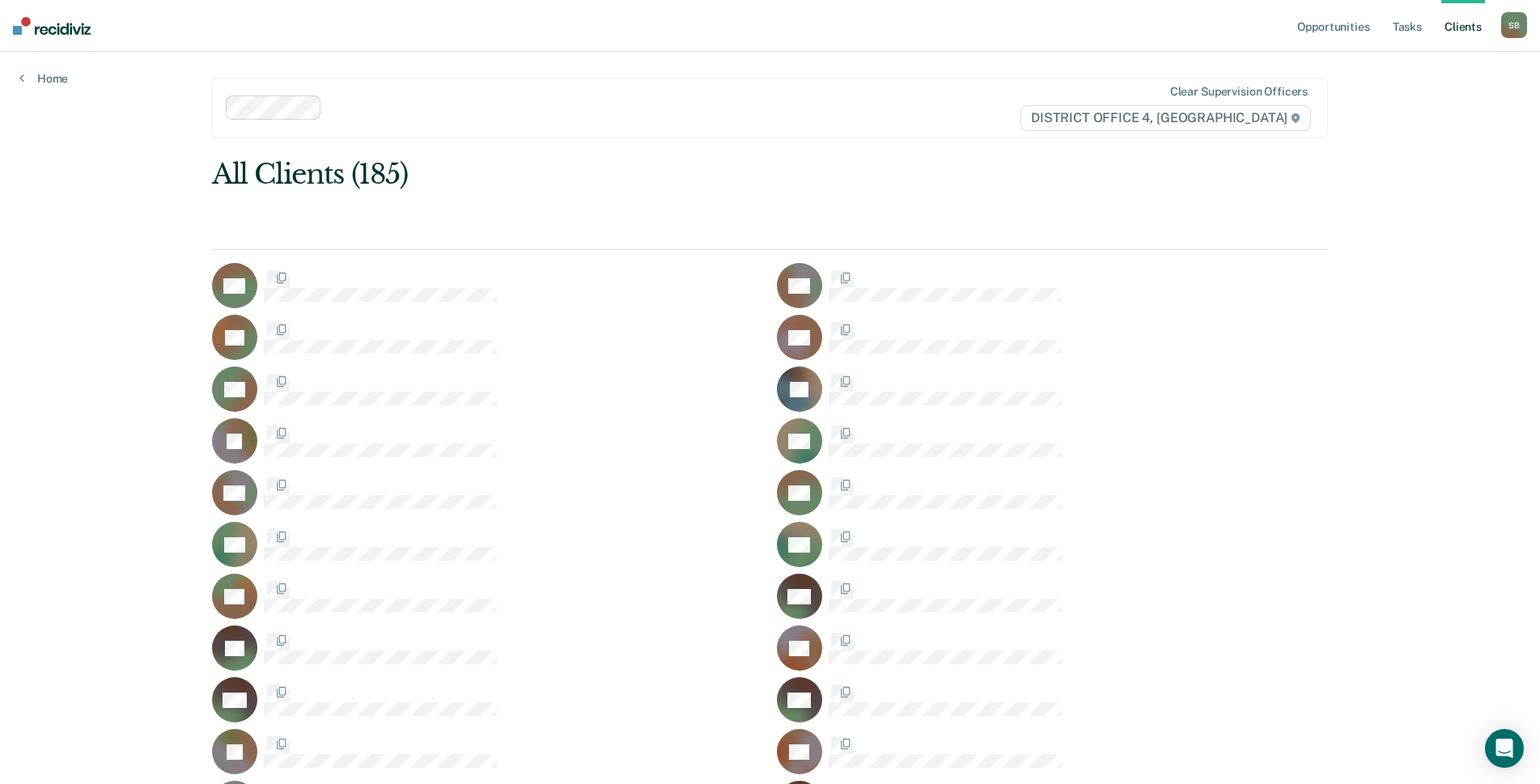
scroll to position [3234, 0]
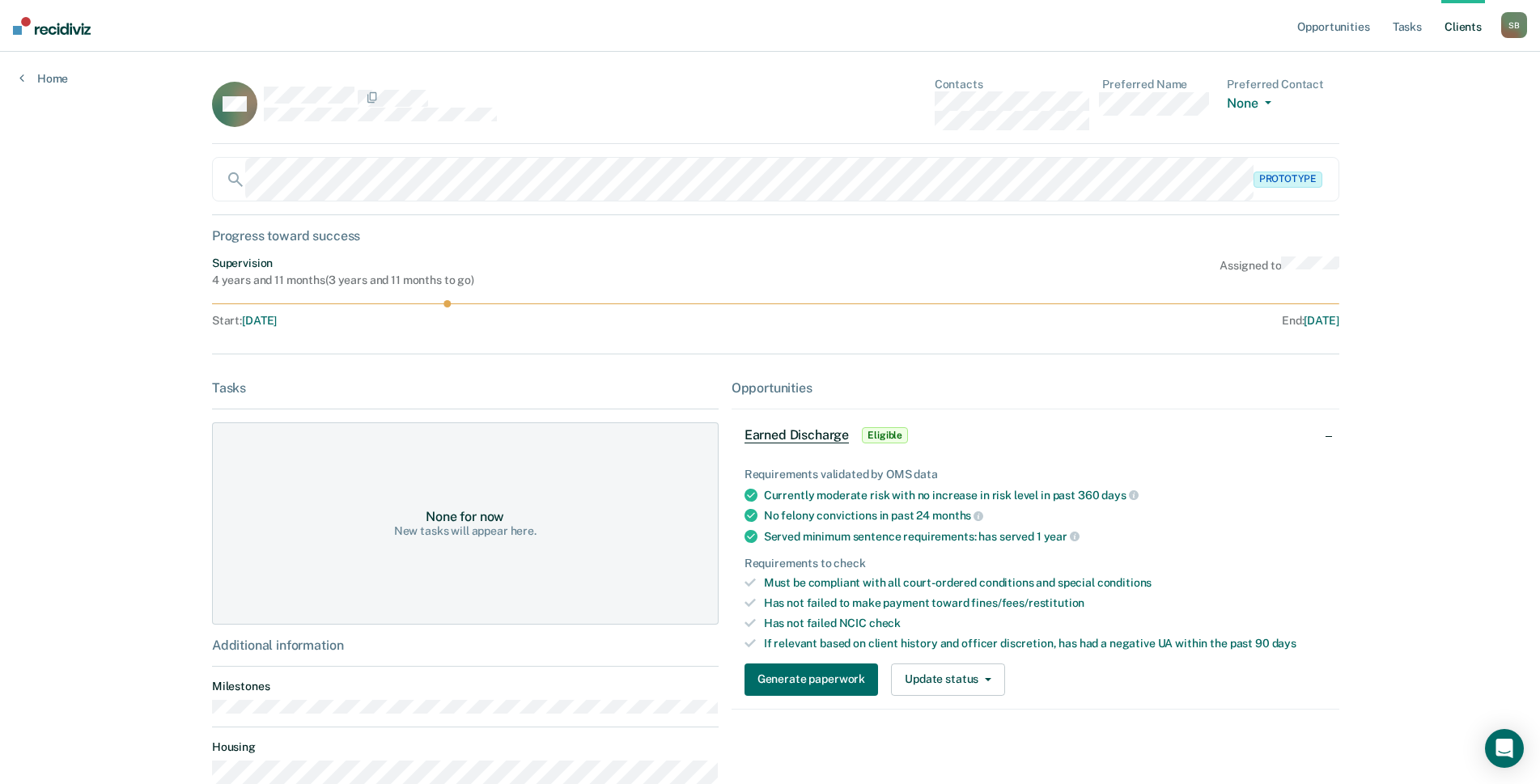
click at [901, 101] on div "CM Contacts Preferred Name Preferred Contact None Call Text Email None" at bounding box center [775, 110] width 1127 height 67
drag, startPoint x: 1086, startPoint y: 122, endPoint x: 927, endPoint y: 119, distance: 159.0
click at [927, 119] on div "CM Contacts Preferred Name Preferred Contact None Call Text Email None" at bounding box center [775, 110] width 1127 height 67
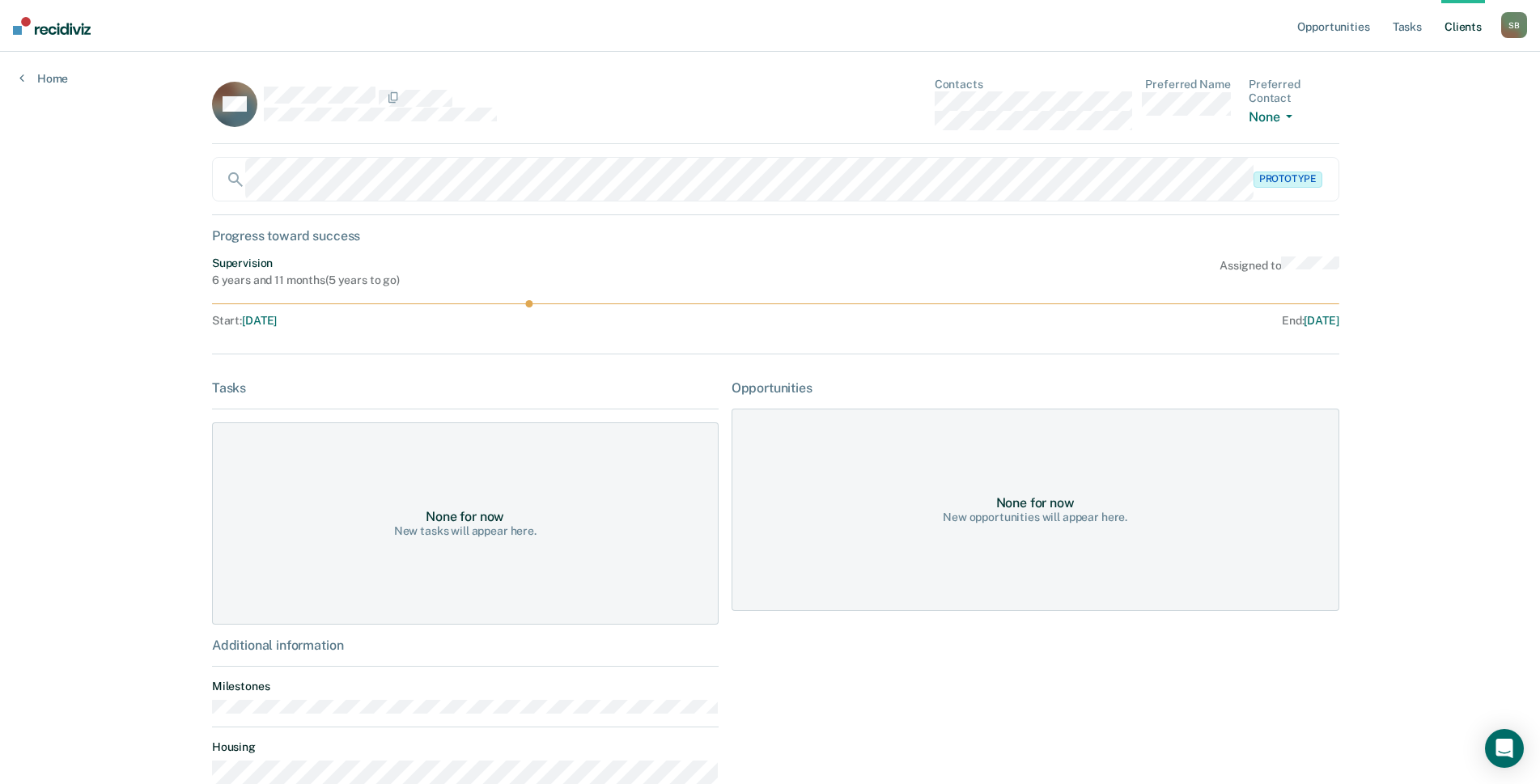
click at [919, 110] on div "BM Contacts Preferred Name Preferred Contact None Call Text Email None" at bounding box center [775, 110] width 1127 height 67
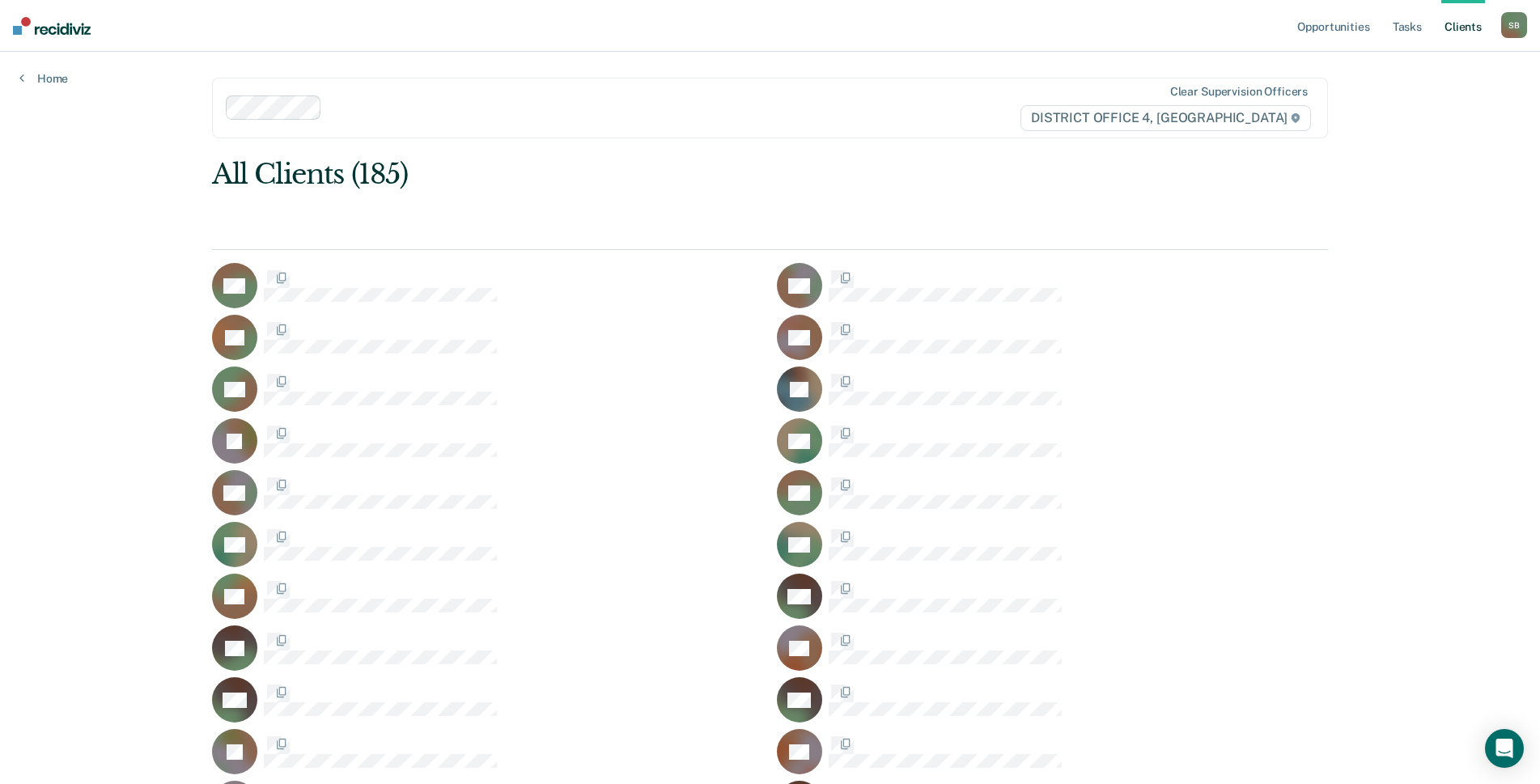
scroll to position [3234, 0]
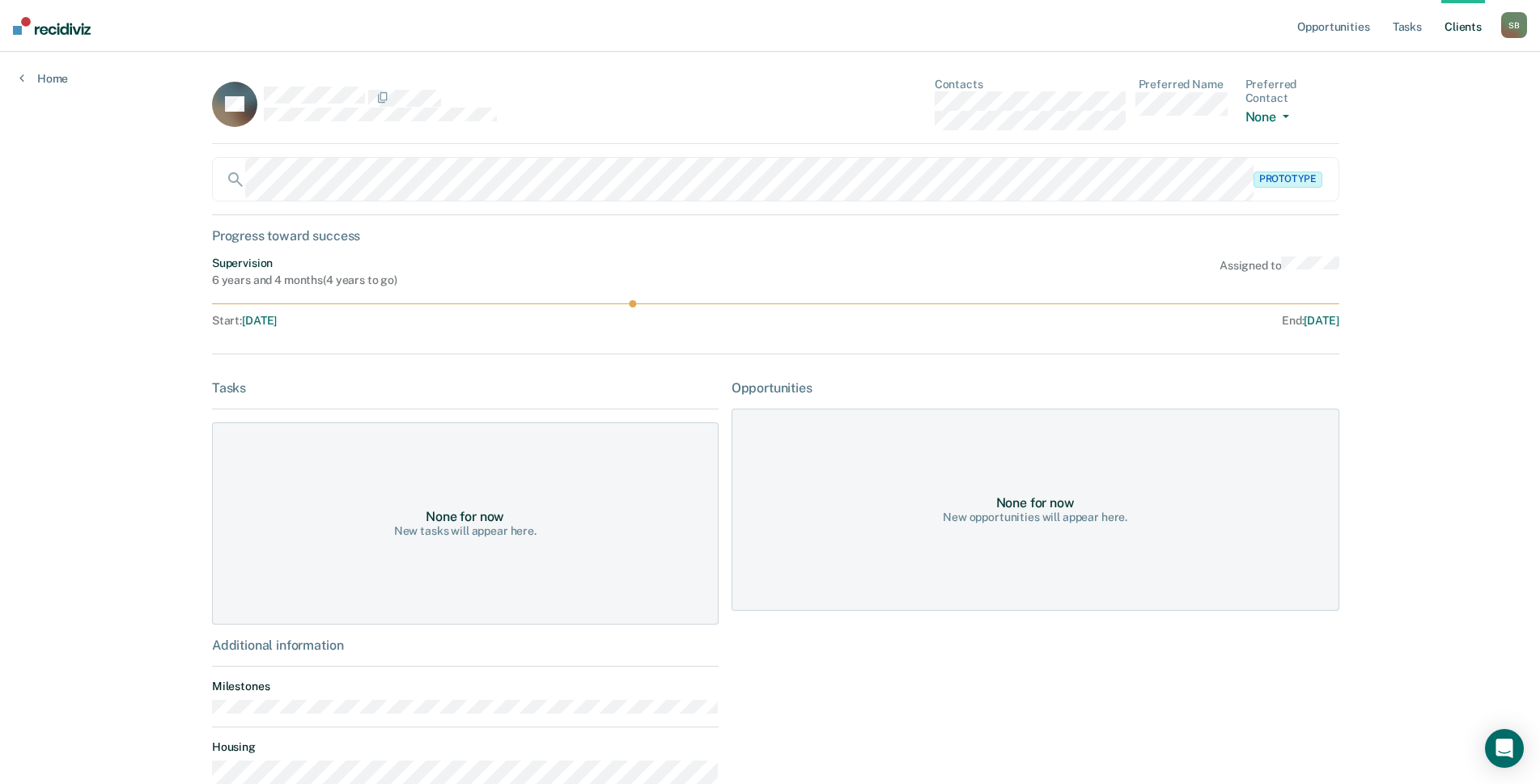
click at [904, 102] on div "JM Contacts Preferred Name Preferred Contact None Call Text Email None" at bounding box center [775, 110] width 1127 height 67
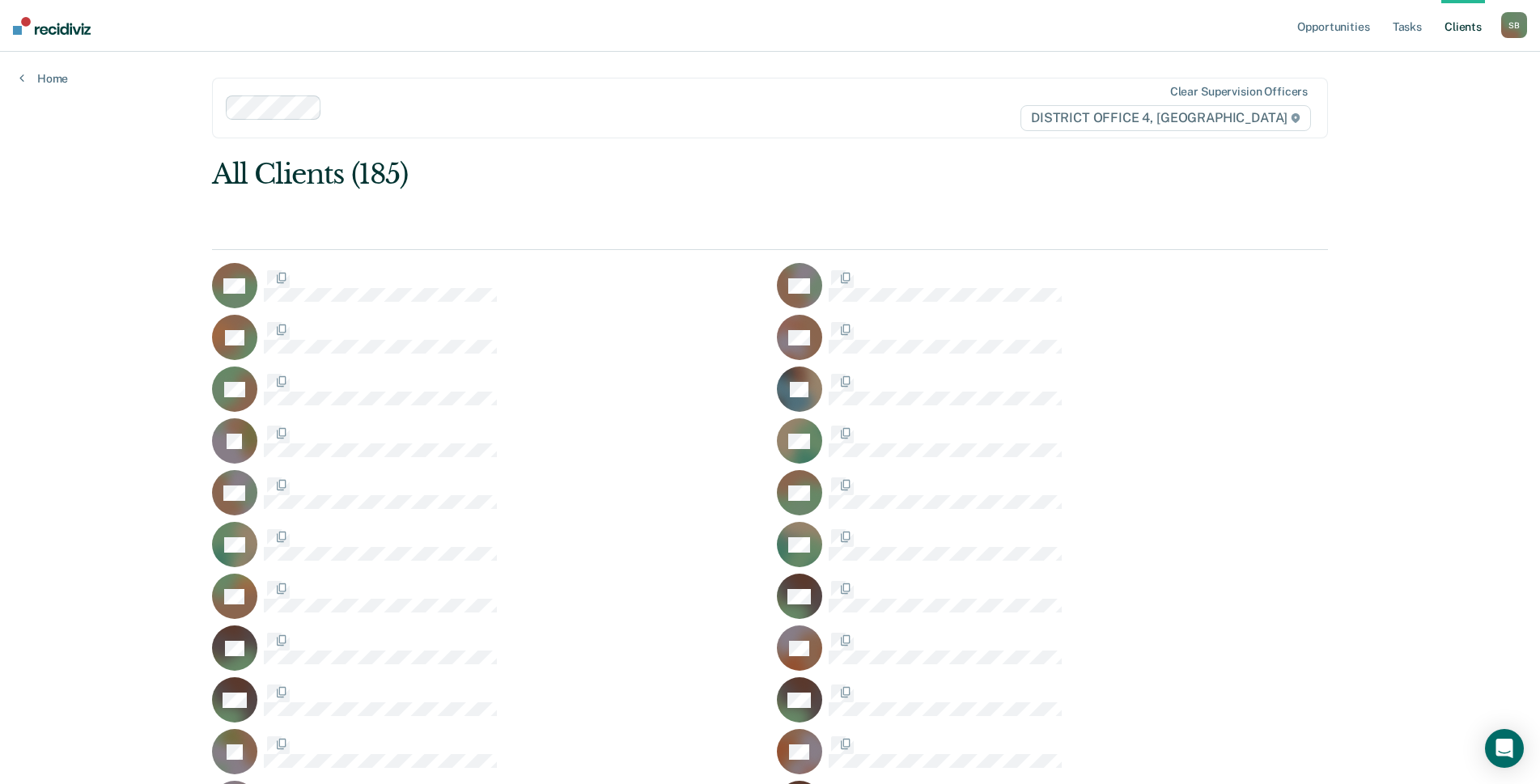
scroll to position [3234, 0]
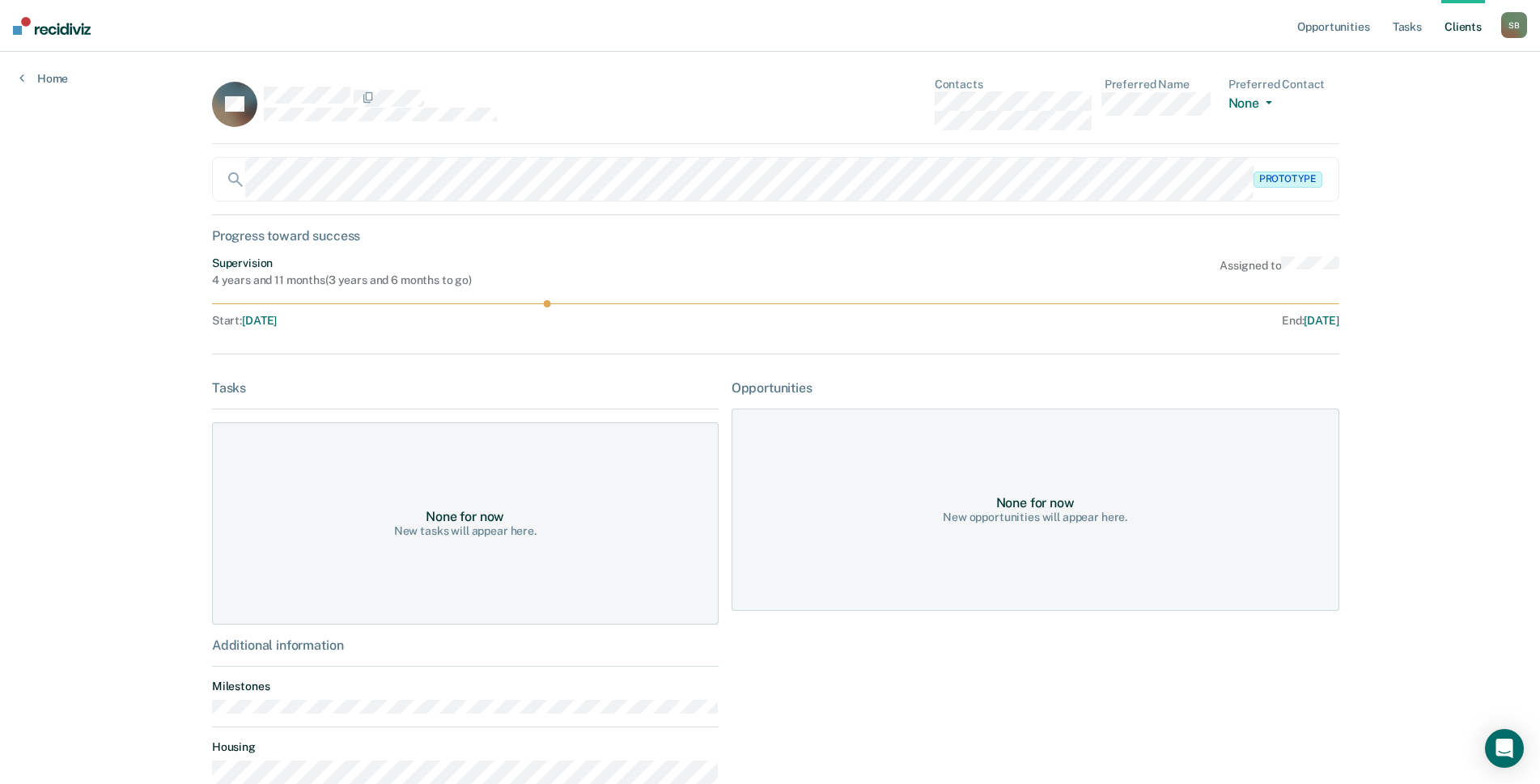
click at [887, 100] on div "JM Contacts Preferred Name Preferred Contact None Call Text Email None" at bounding box center [775, 110] width 1127 height 67
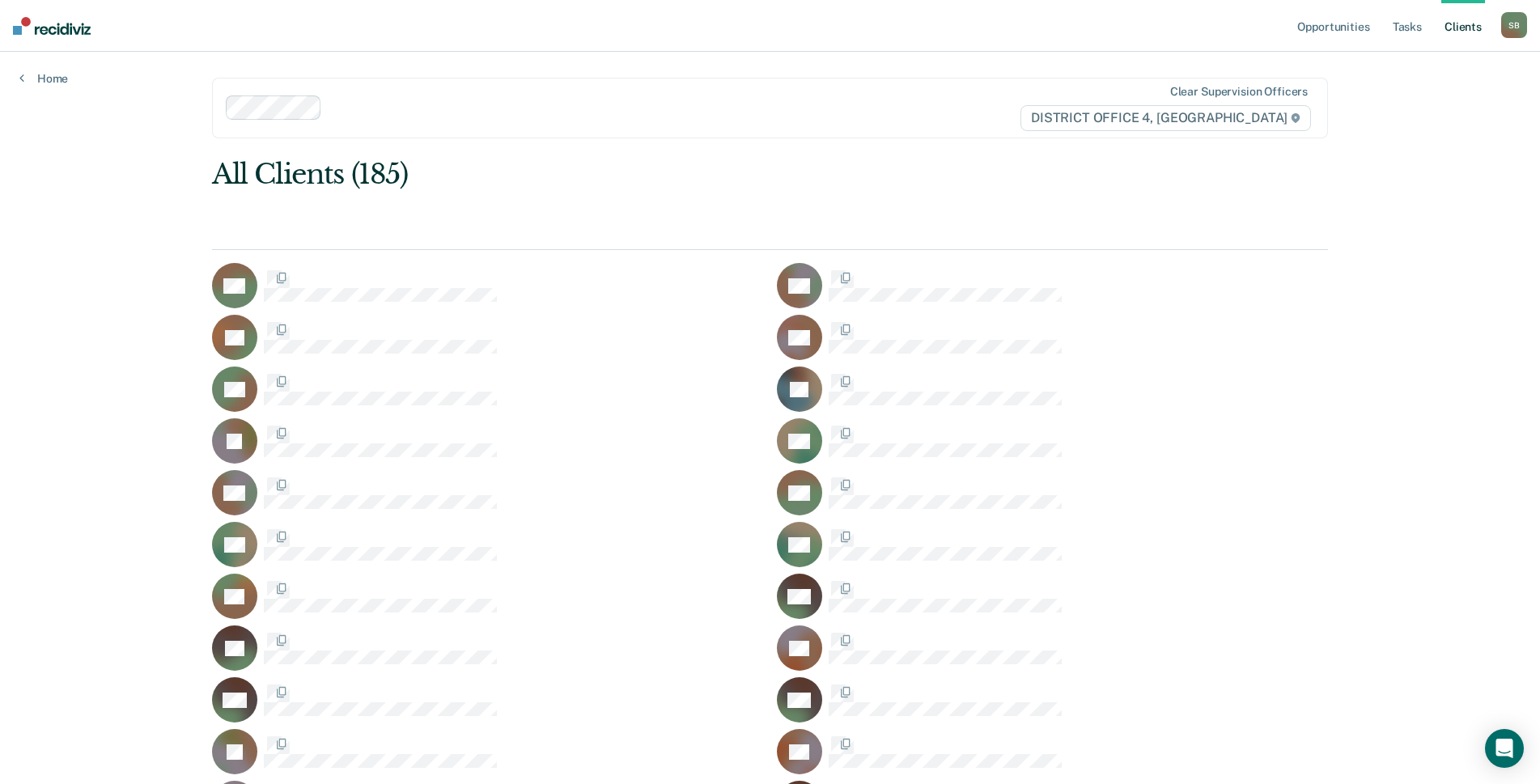
scroll to position [3234, 0]
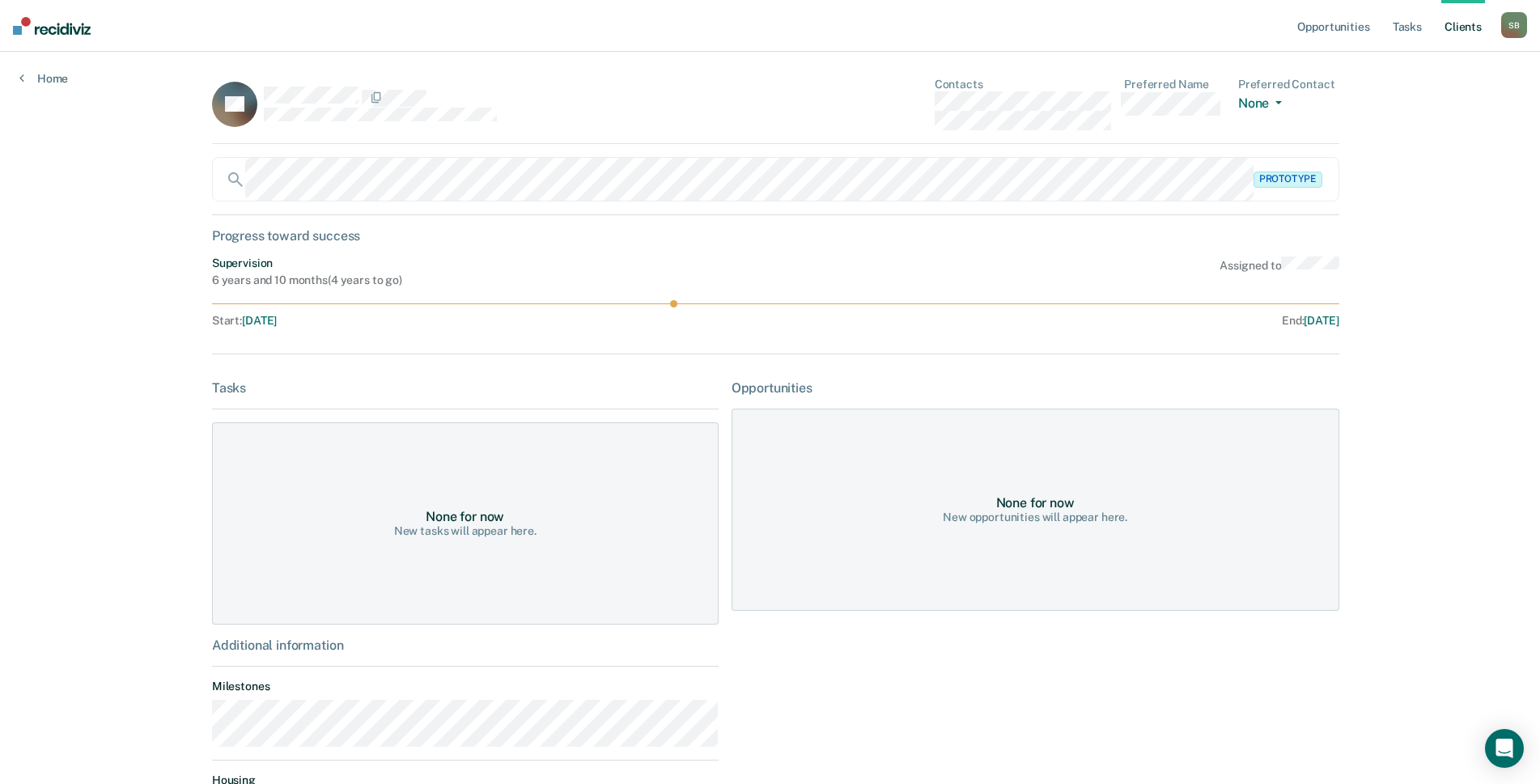
click at [923, 94] on div "JM Contacts Preferred Name Preferred Contact None Call Text Email None" at bounding box center [775, 110] width 1127 height 67
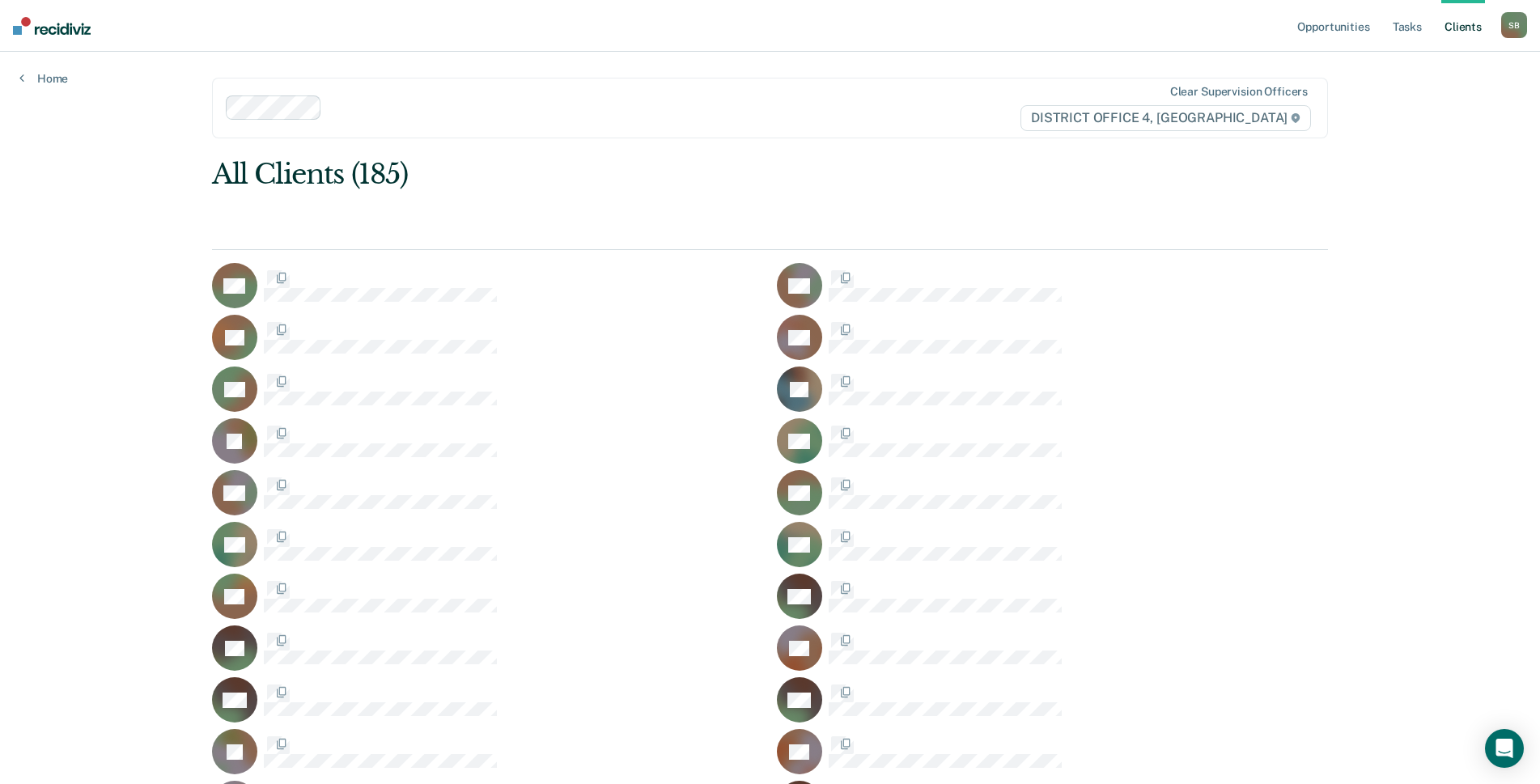
scroll to position [3234, 0]
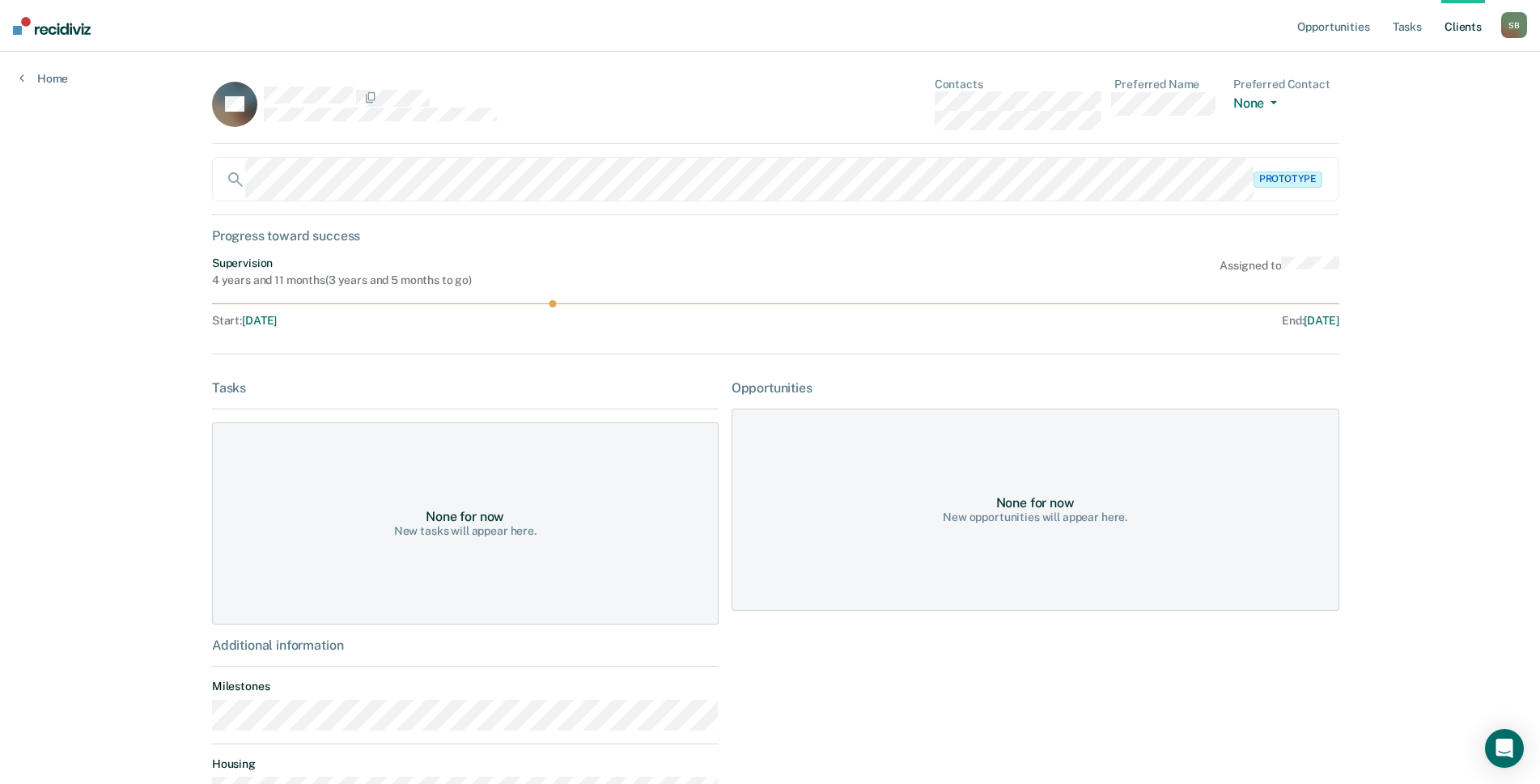
click at [889, 108] on div "JM Contacts Preferred Name Preferred Contact None Call Text Email None" at bounding box center [775, 110] width 1127 height 67
drag, startPoint x: 909, startPoint y: 124, endPoint x: 922, endPoint y: 124, distance: 13.0
click at [910, 124] on div "JM Contacts Preferred Name Preferred Contact None Call Text Email None" at bounding box center [775, 110] width 1127 height 67
click at [814, 98] on div "JM Contacts Preferred Name Preferred Contact None Call Text Email None" at bounding box center [775, 110] width 1127 height 67
click at [913, 104] on div "JM Contacts Preferred Name Preferred Contact None Call Text Email None" at bounding box center [775, 110] width 1127 height 67
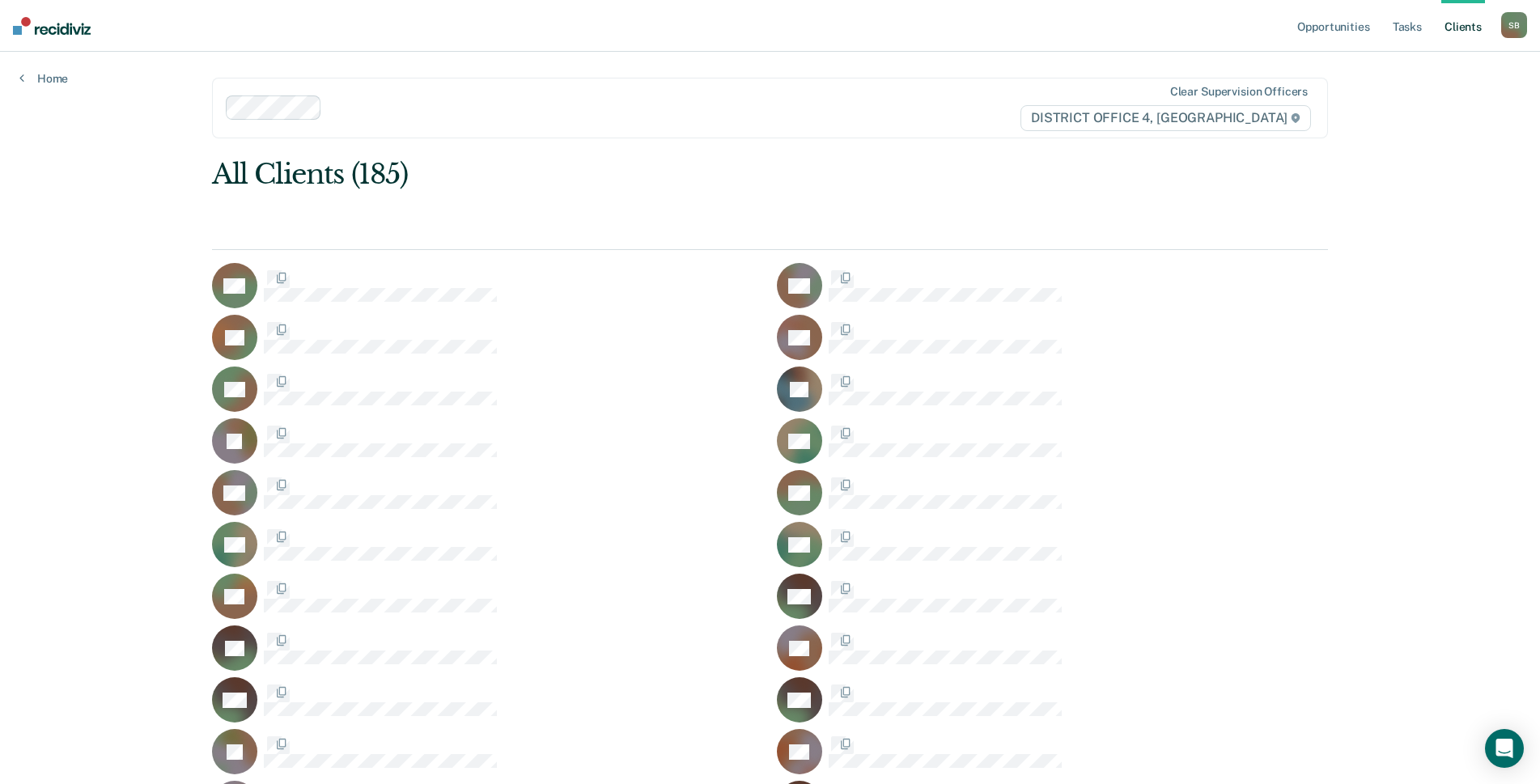
scroll to position [3234, 0]
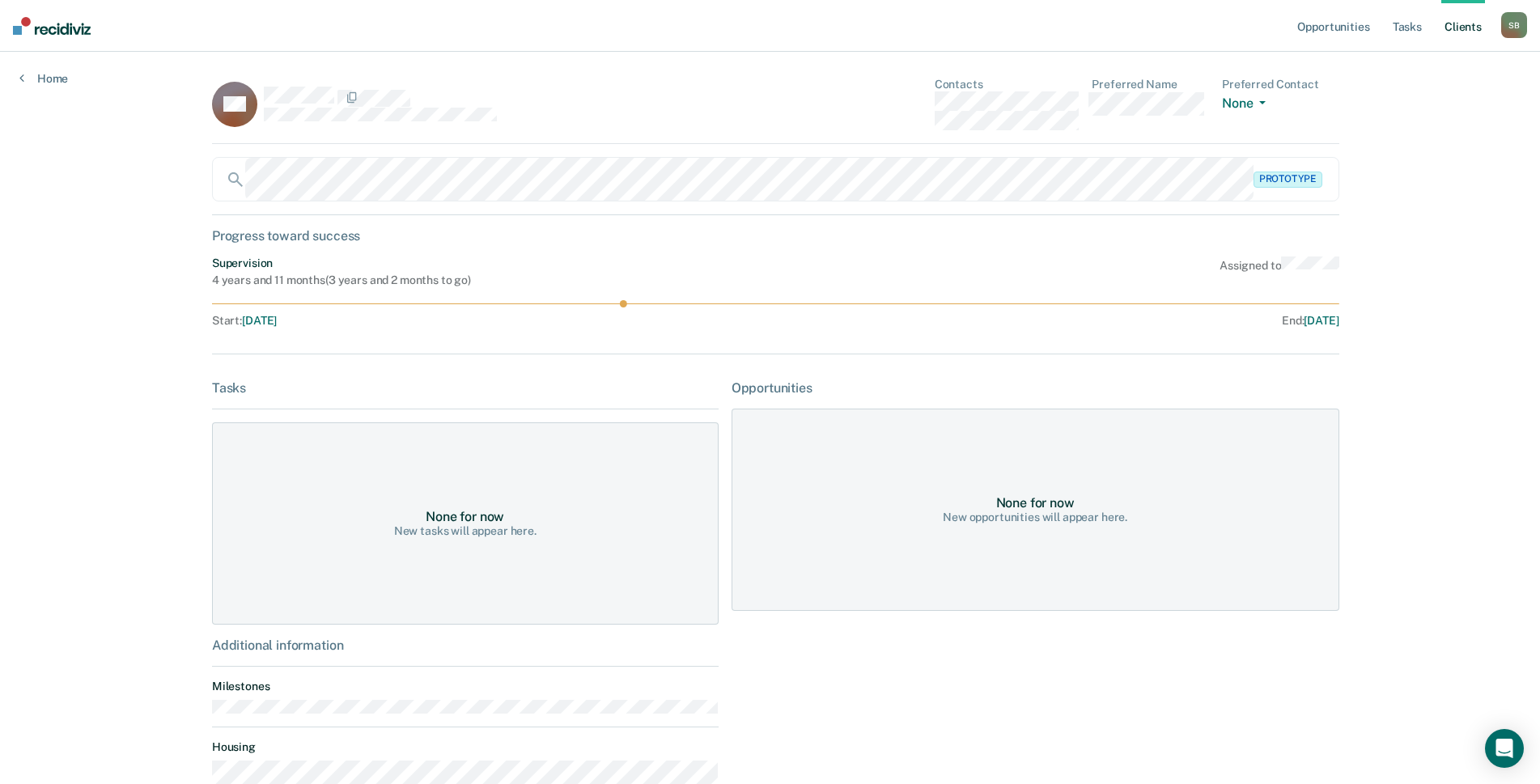
click at [935, 102] on dl "Contacts" at bounding box center [1006, 103] width 144 height 53
click at [902, 111] on div "GN Contacts Preferred Name Preferred Contact None Call Text Email None" at bounding box center [775, 110] width 1127 height 67
click at [926, 99] on div "GN Contacts Preferred Name Preferred Contact None Call Text Email None" at bounding box center [775, 110] width 1127 height 67
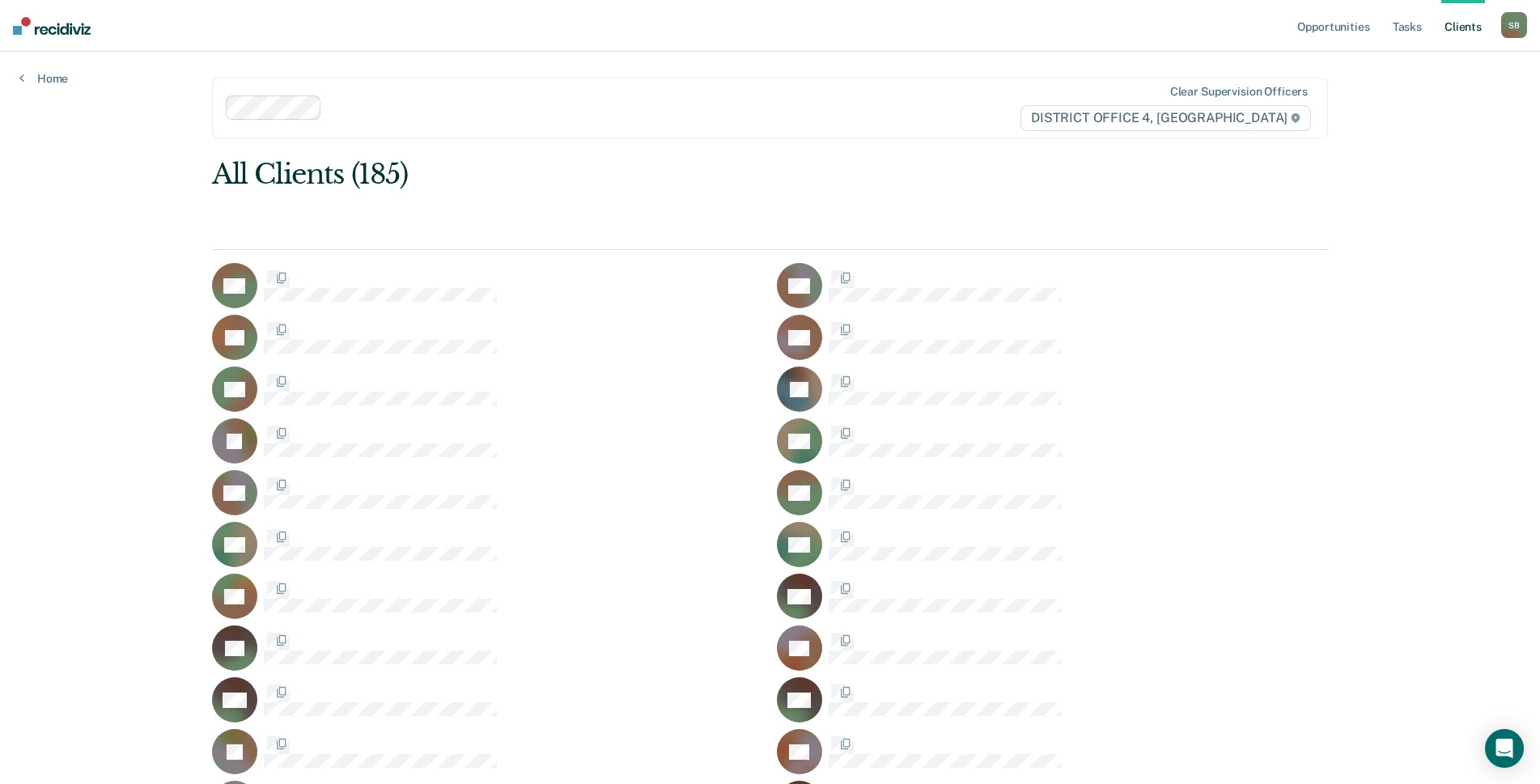
scroll to position [3234, 0]
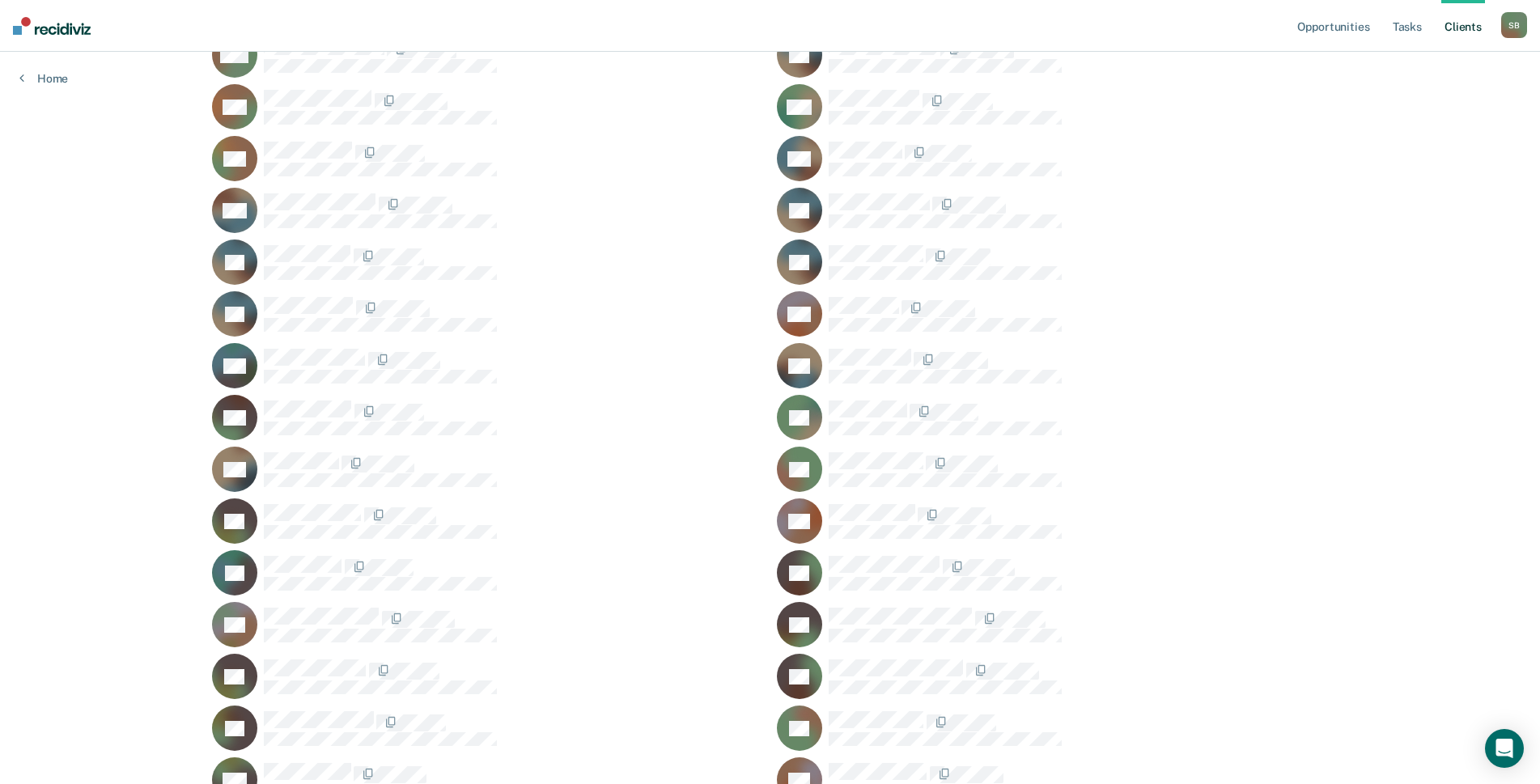
click at [307, 347] on div "BN" at bounding box center [488, 366] width 551 height 46
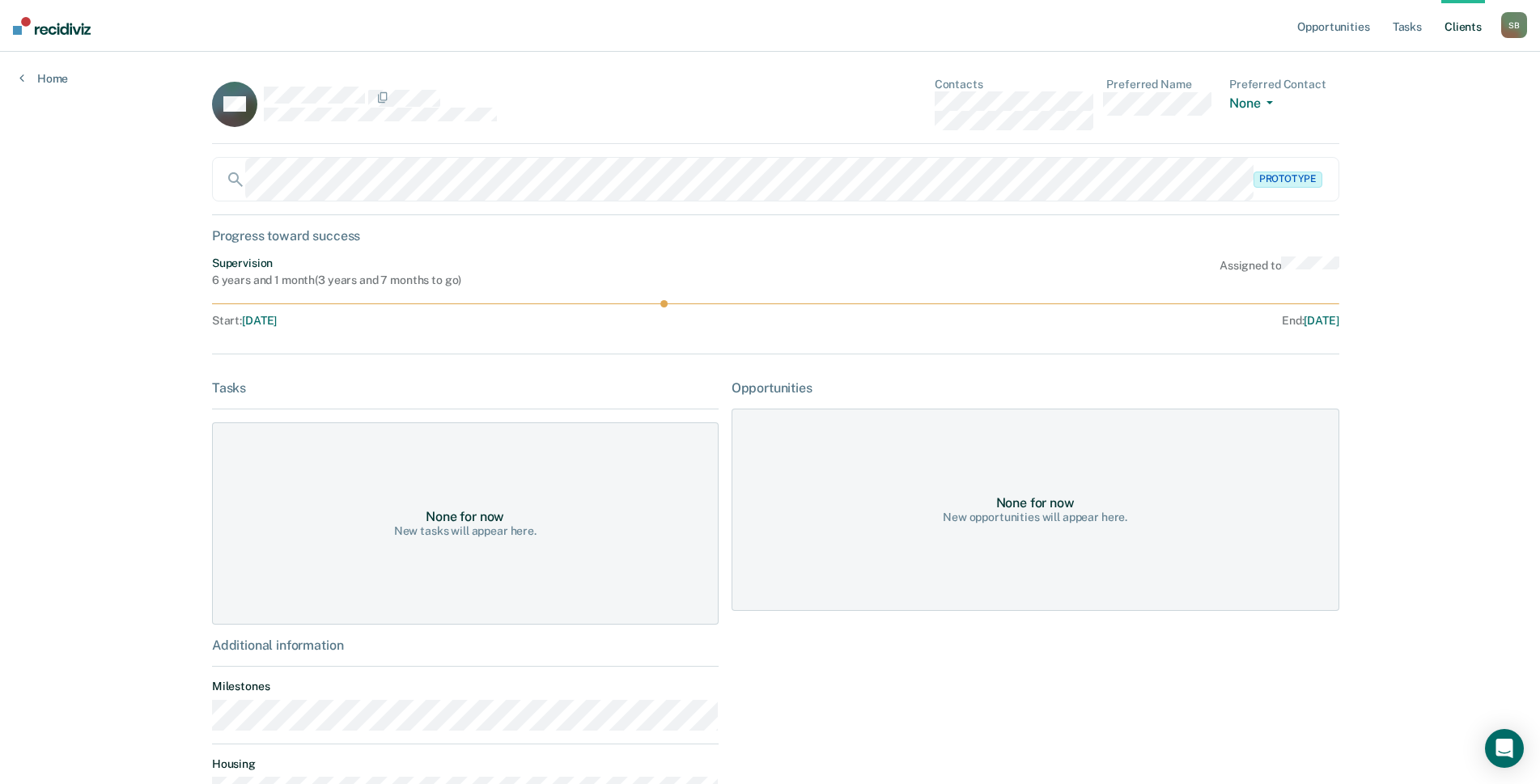
click at [910, 105] on div "BN Contacts Preferred Name Preferred Contact None Call Text Email None" at bounding box center [775, 110] width 1127 height 67
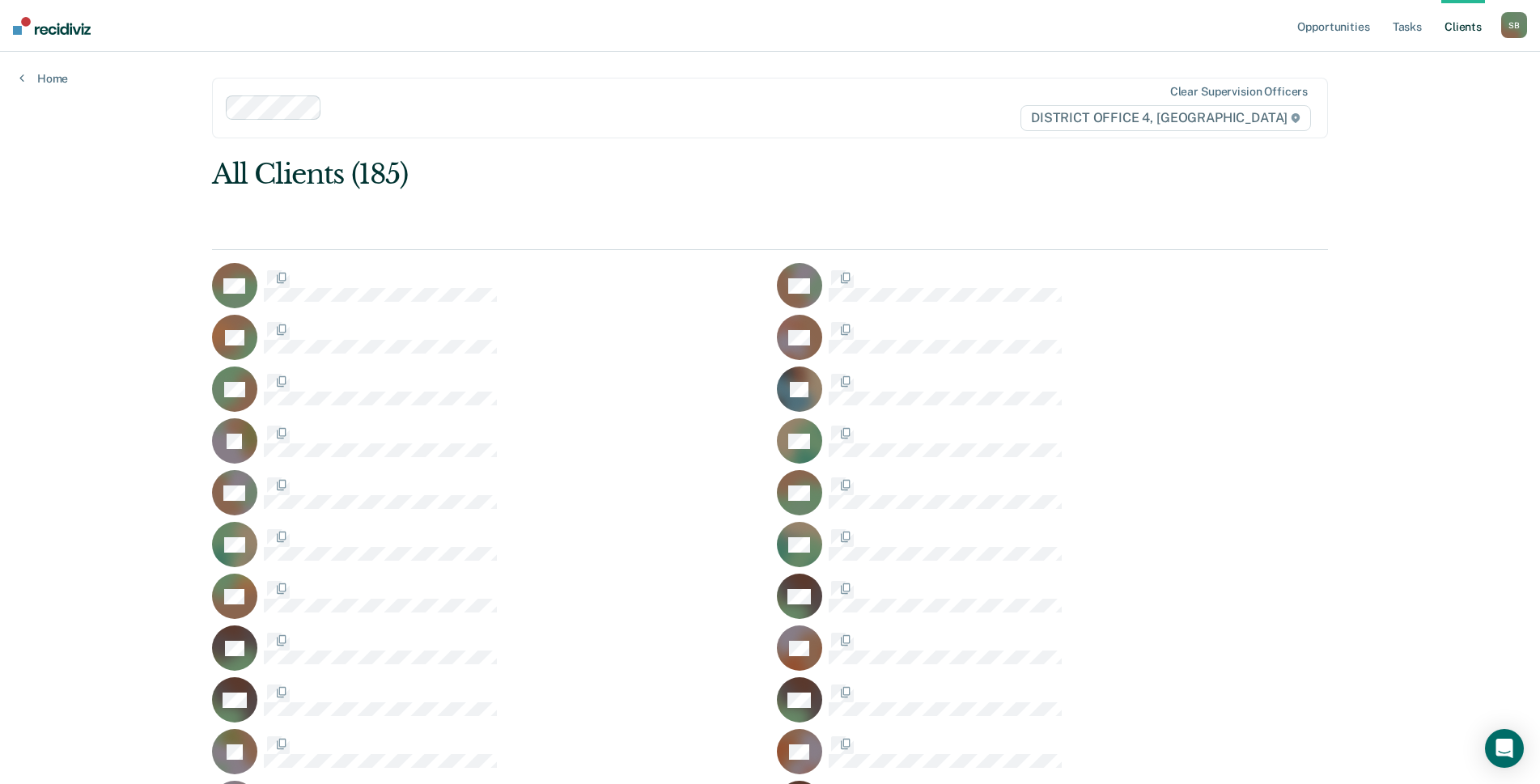
scroll to position [3234, 0]
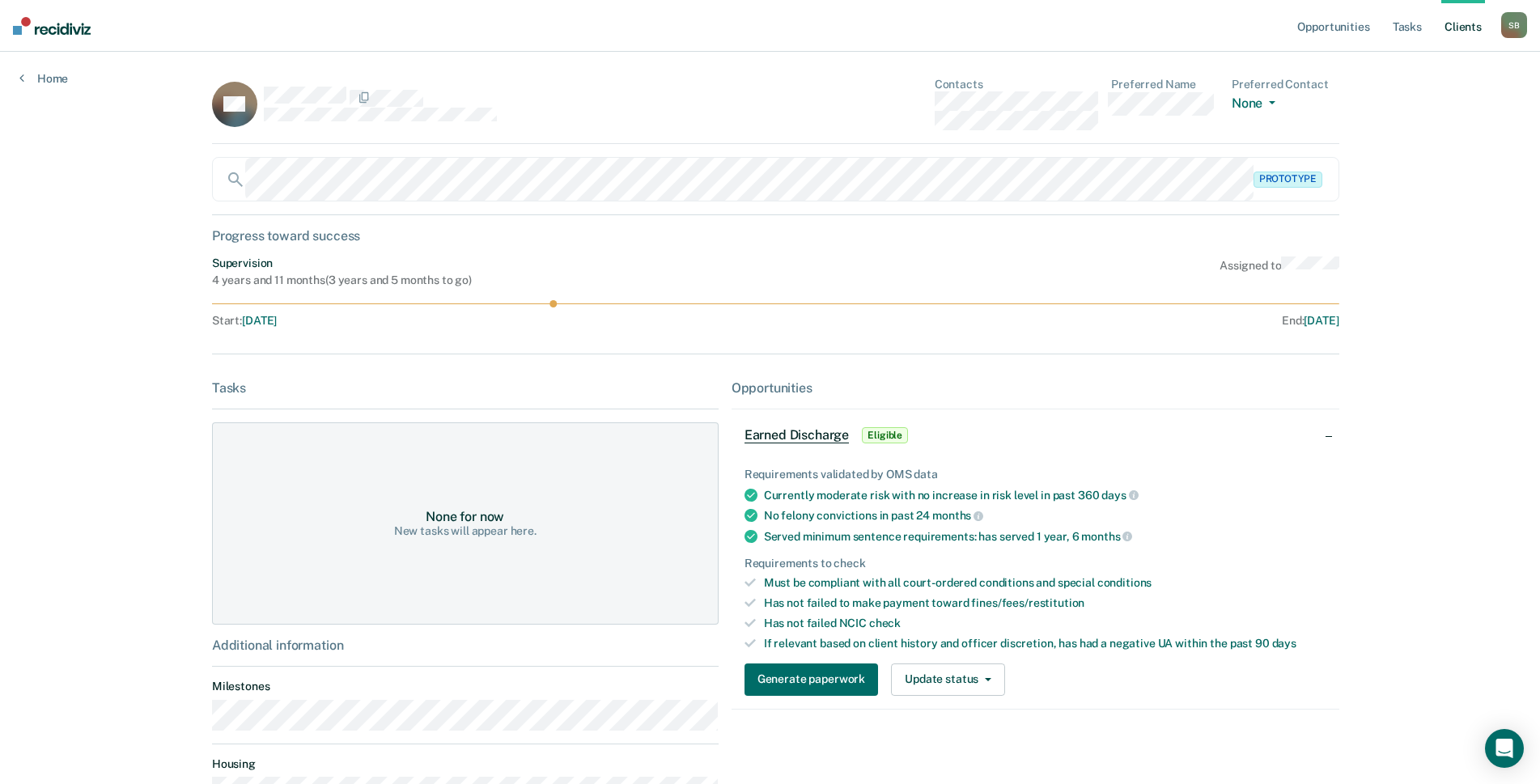
click at [885, 101] on div "SN Contacts Preferred Name Preferred Contact None Call Text Email None" at bounding box center [775, 110] width 1127 height 67
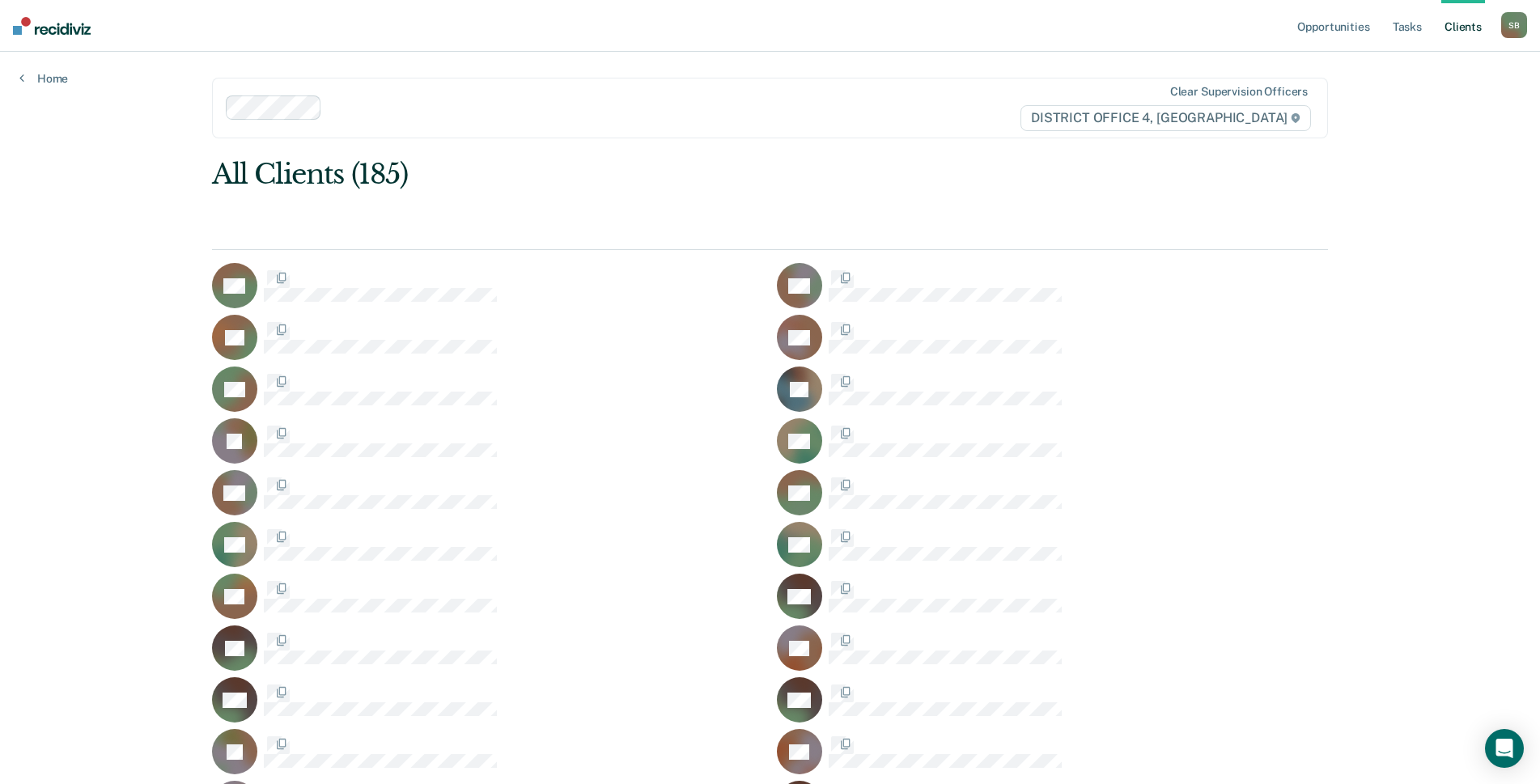
scroll to position [3234, 0]
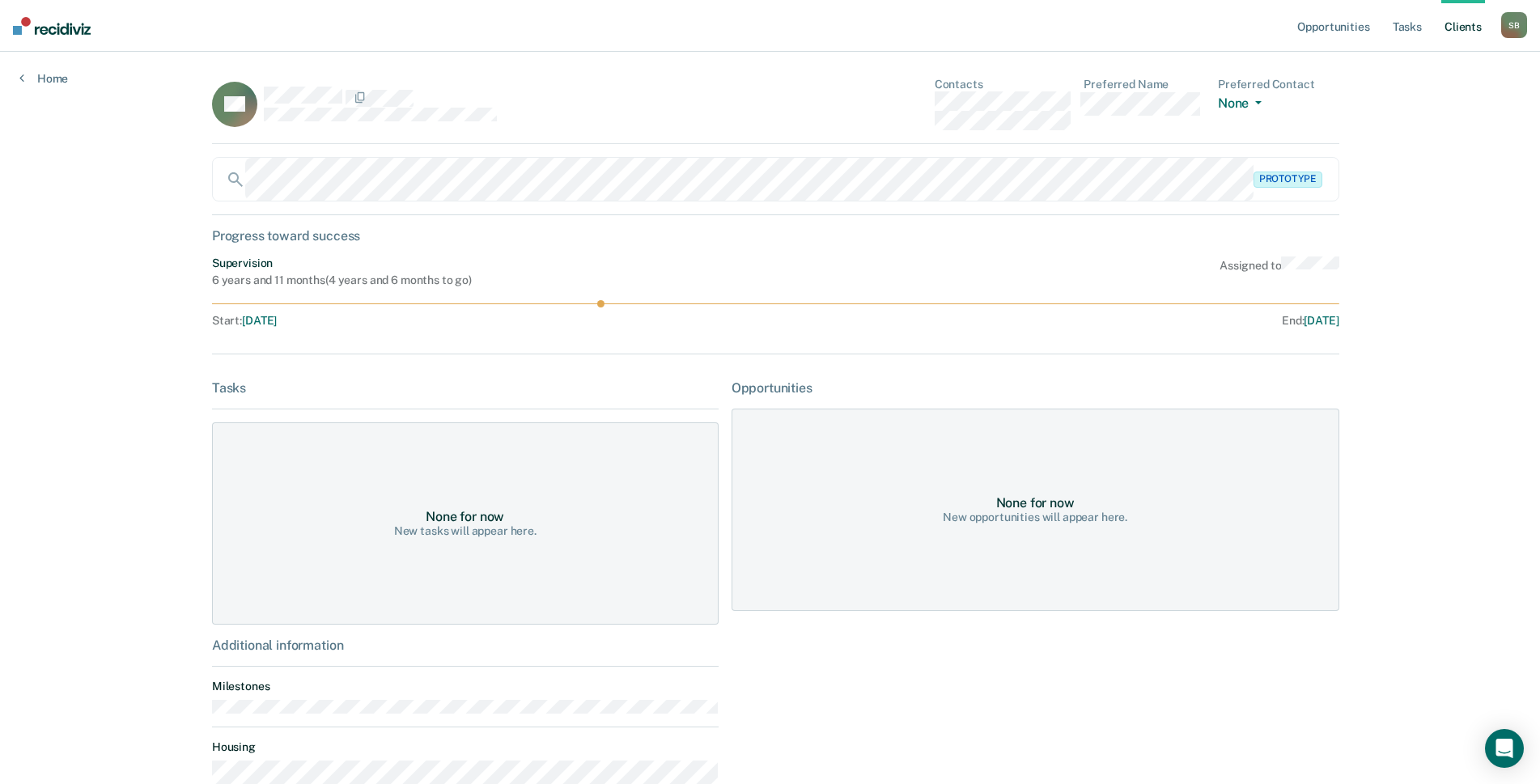
click at [899, 100] on div "TN Contacts Preferred Name Preferred Contact None Call Text Email None" at bounding box center [775, 110] width 1127 height 67
click at [896, 104] on div "DO Contacts Preferred Name Preferred Contact None Call Text Email None" at bounding box center [775, 110] width 1127 height 67
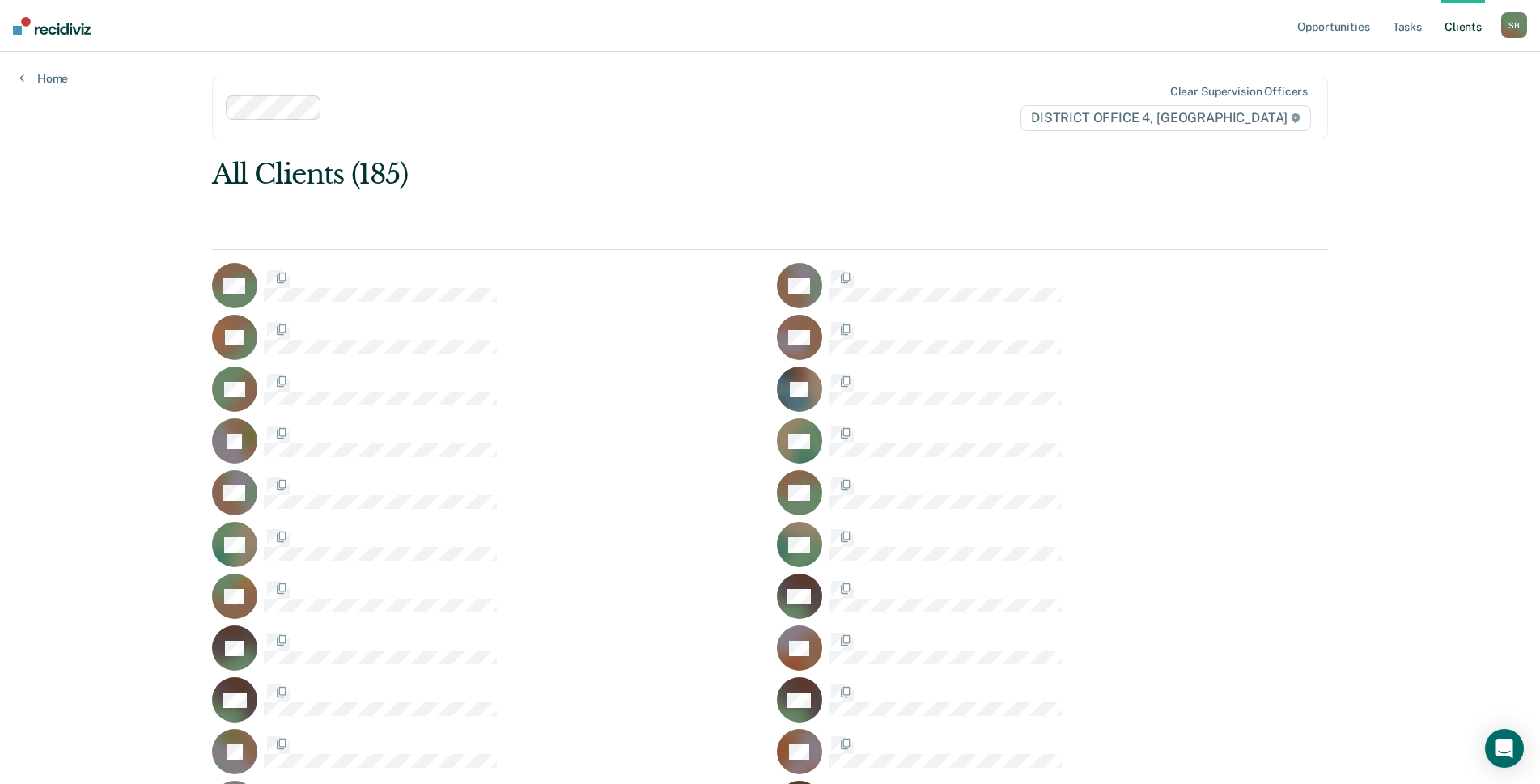
scroll to position [3234, 0]
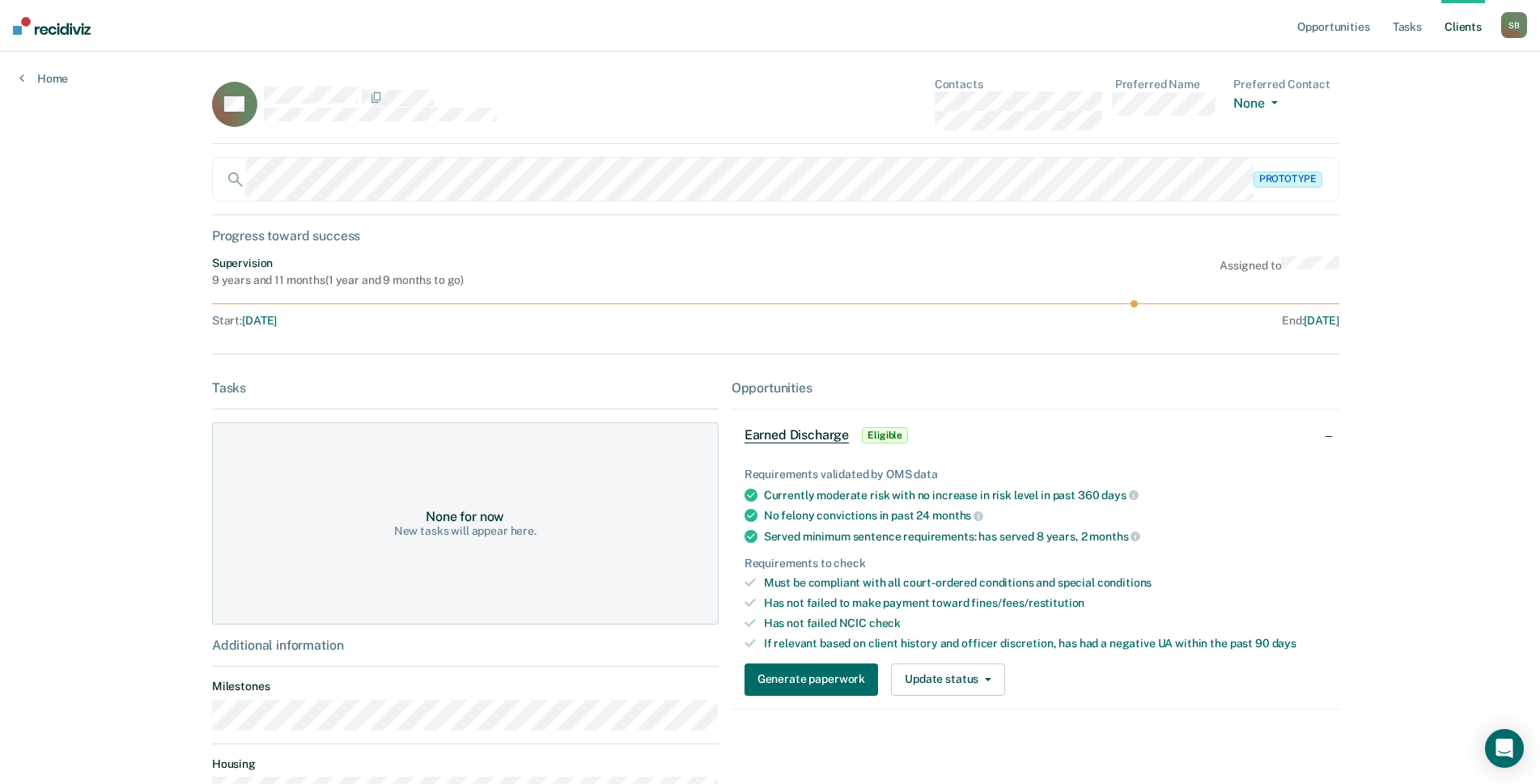
click at [907, 98] on div "RP Contacts Preferred Name Preferred Contact None Call Text Email None" at bounding box center [775, 110] width 1127 height 67
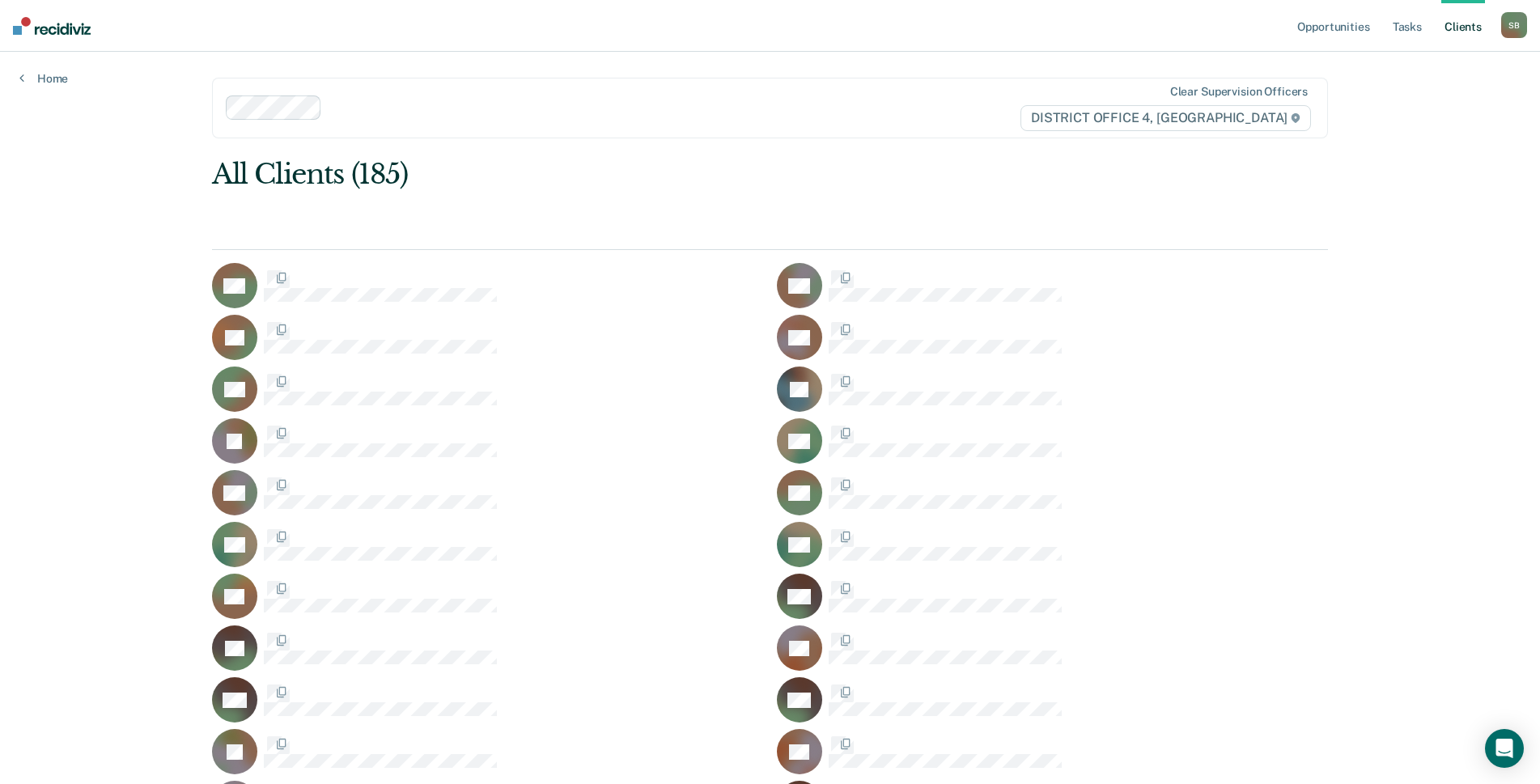
scroll to position [3234, 0]
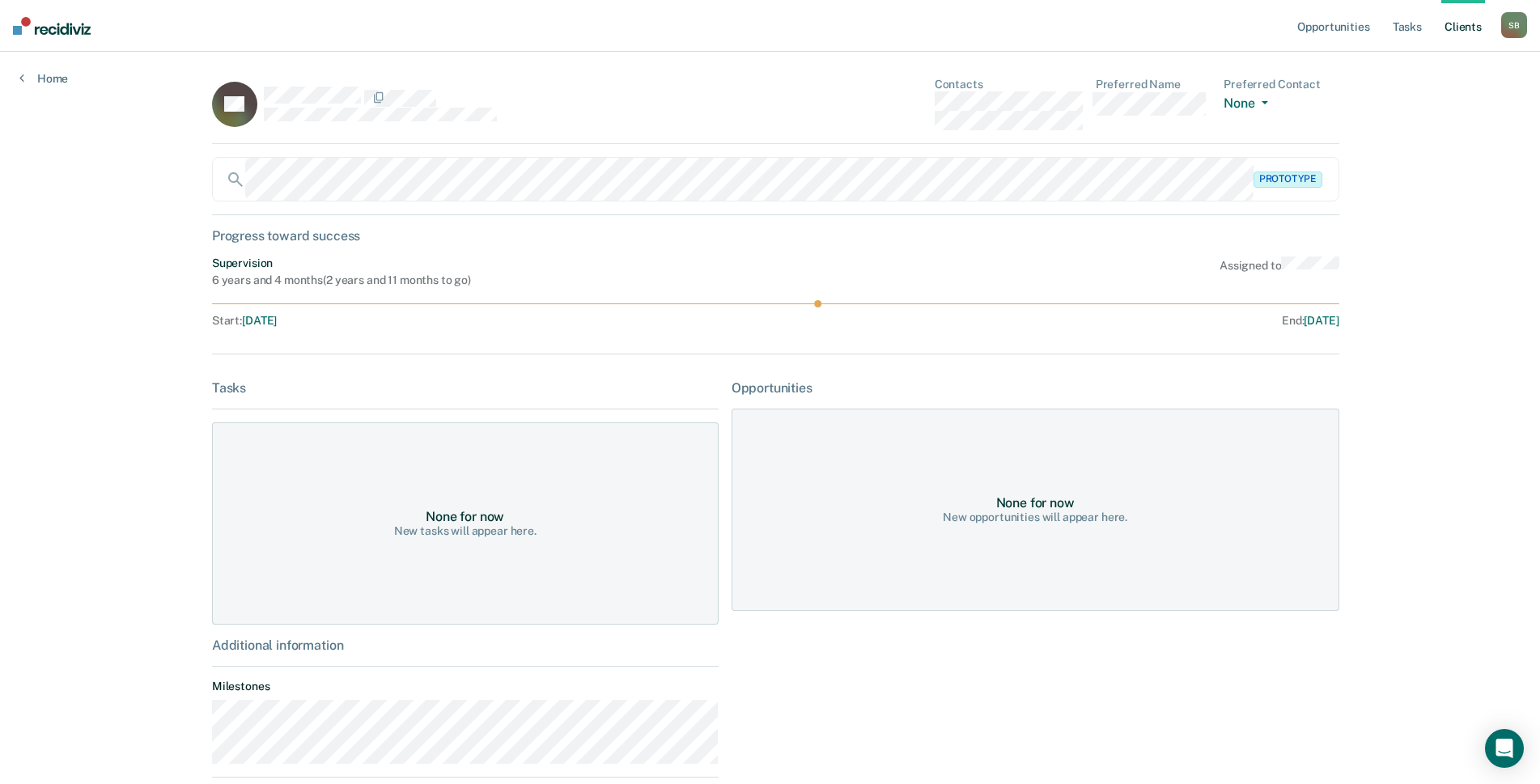
click at [868, 106] on div "KP Contacts Preferred Name Preferred Contact None Call Text Email None" at bounding box center [775, 110] width 1127 height 67
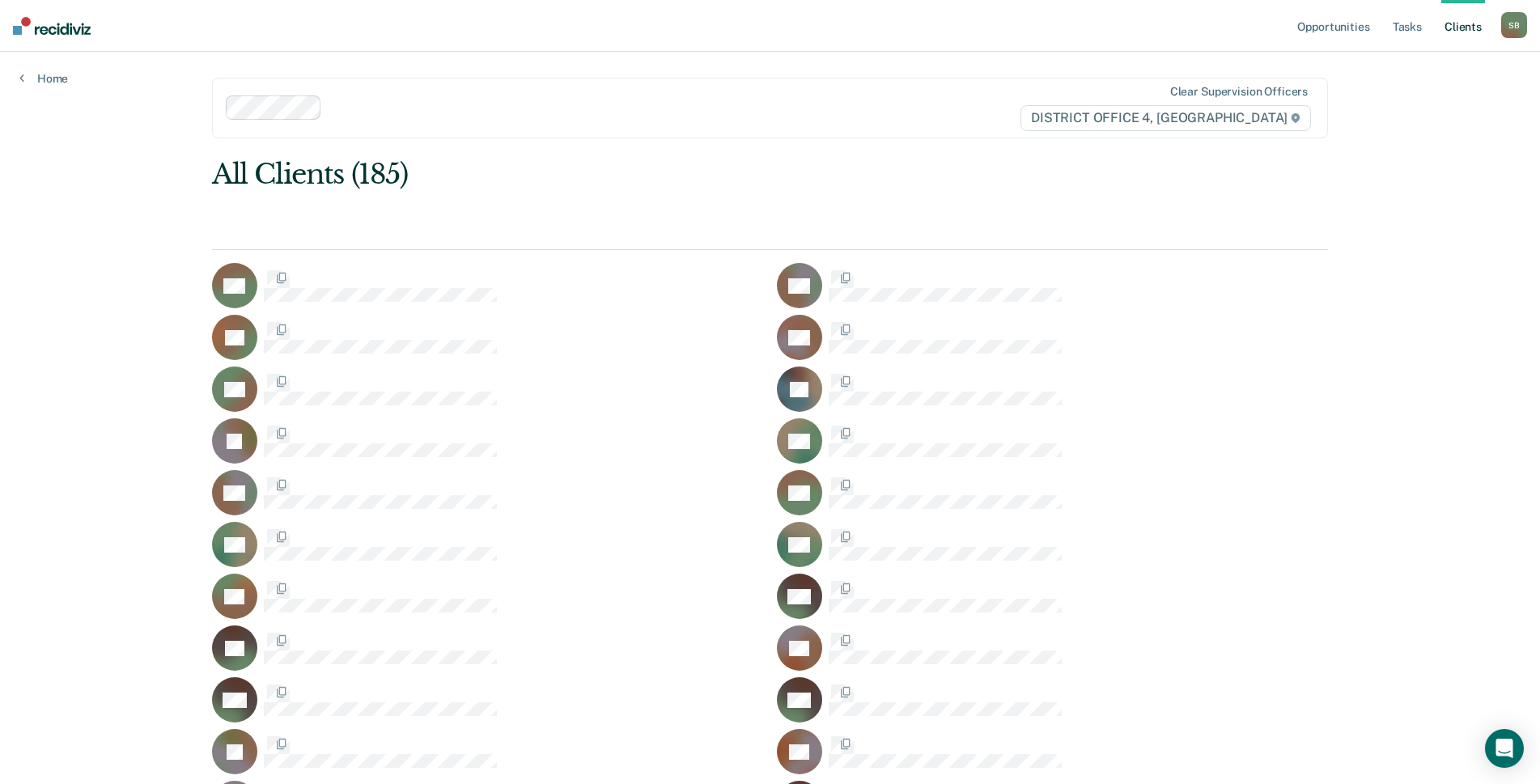
scroll to position [3234, 0]
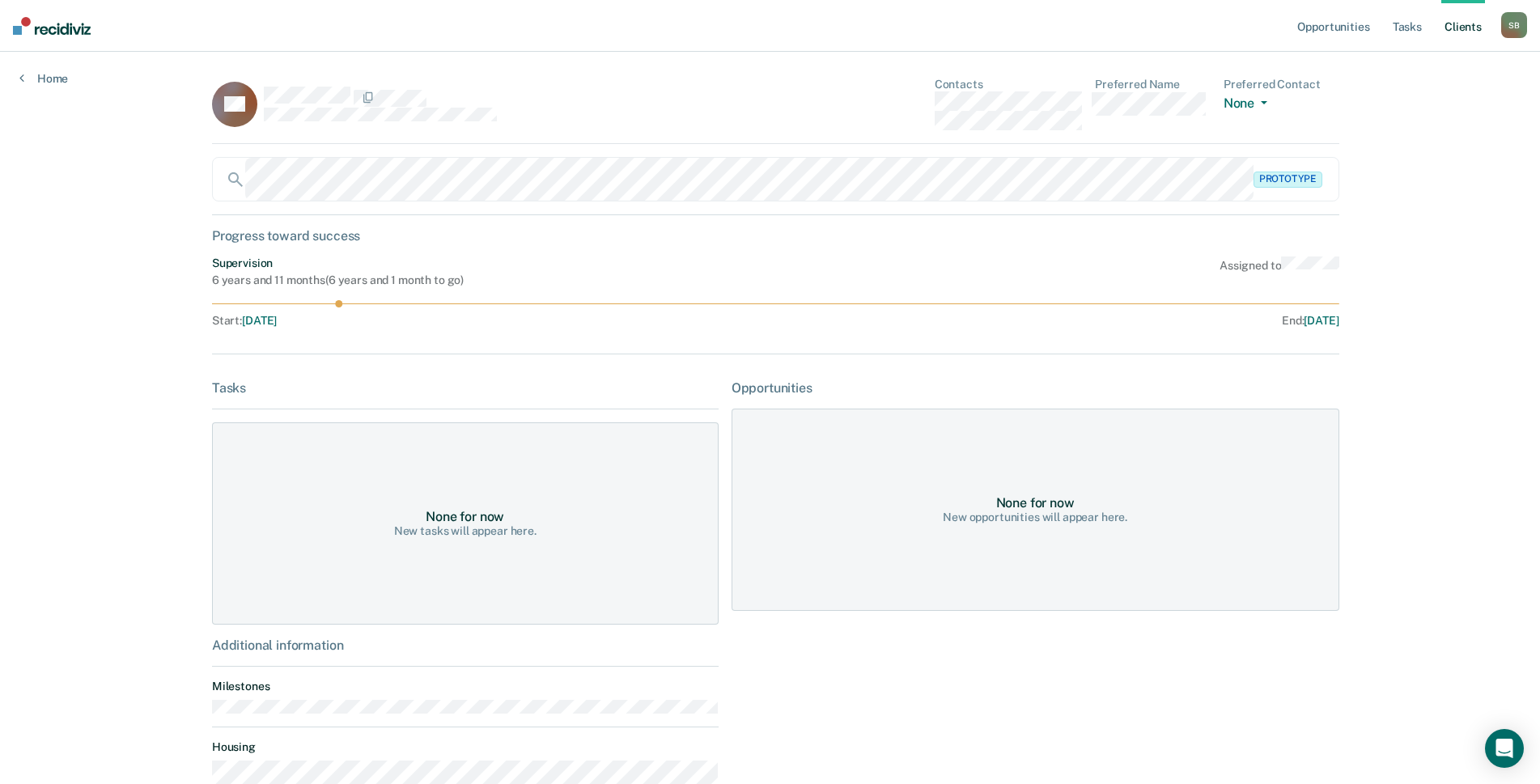
click at [893, 100] on div "QP Contacts Preferred Name Preferred Contact None Call Text Email None" at bounding box center [775, 110] width 1127 height 67
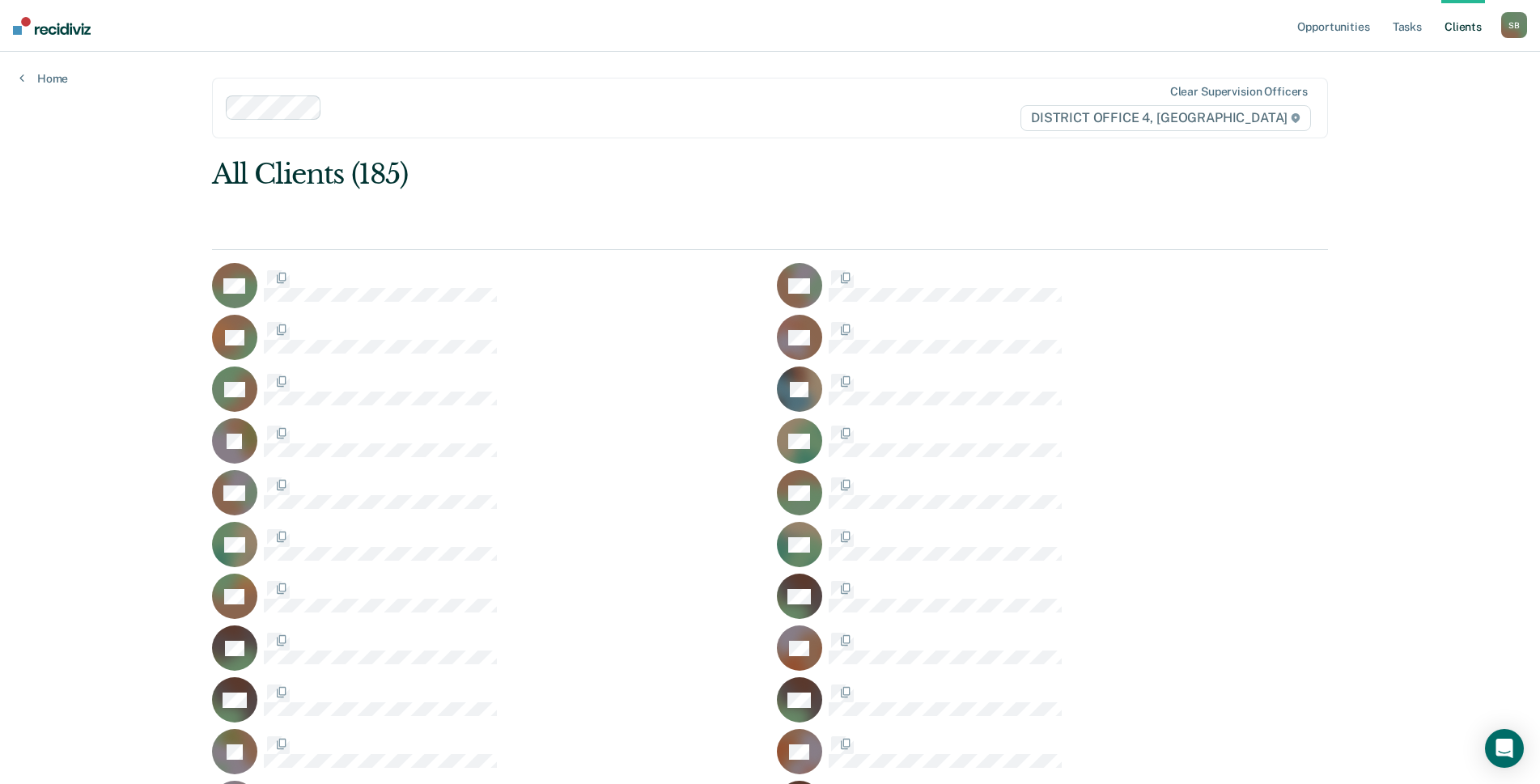
scroll to position [3234, 0]
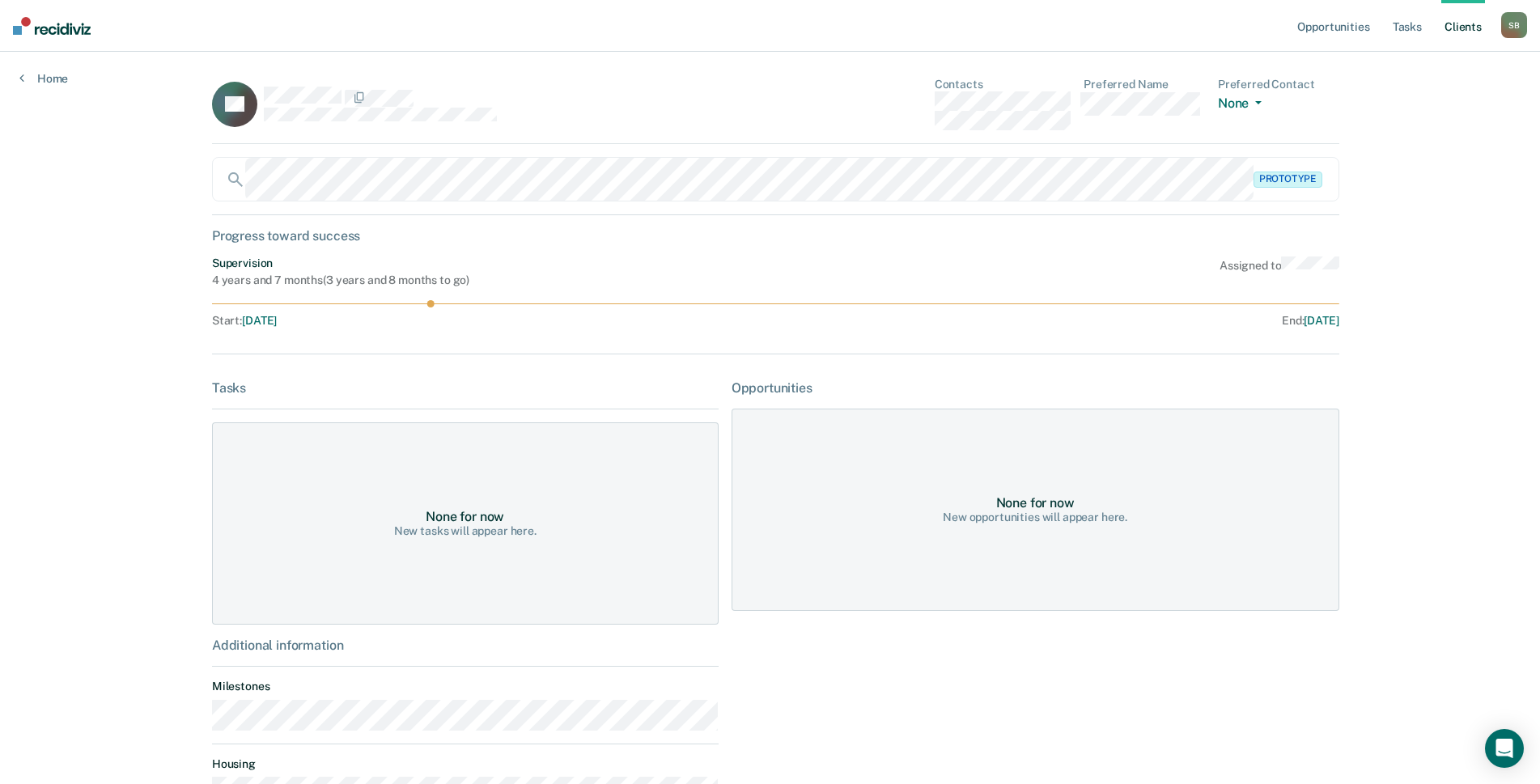
click at [910, 98] on div "TP Contacts Preferred Name Preferred Contact None Call Text Email None" at bounding box center [775, 110] width 1127 height 67
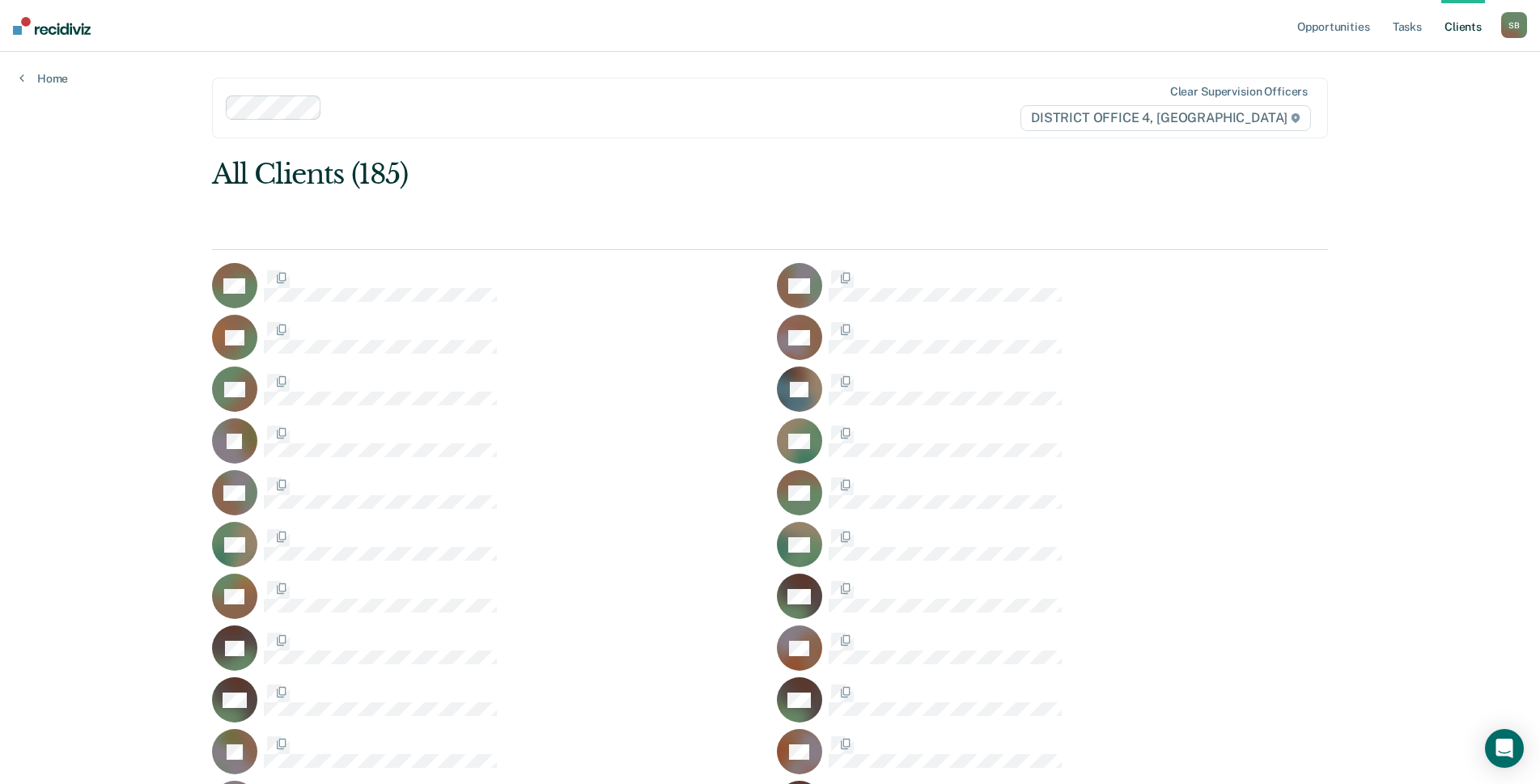
scroll to position [3234, 0]
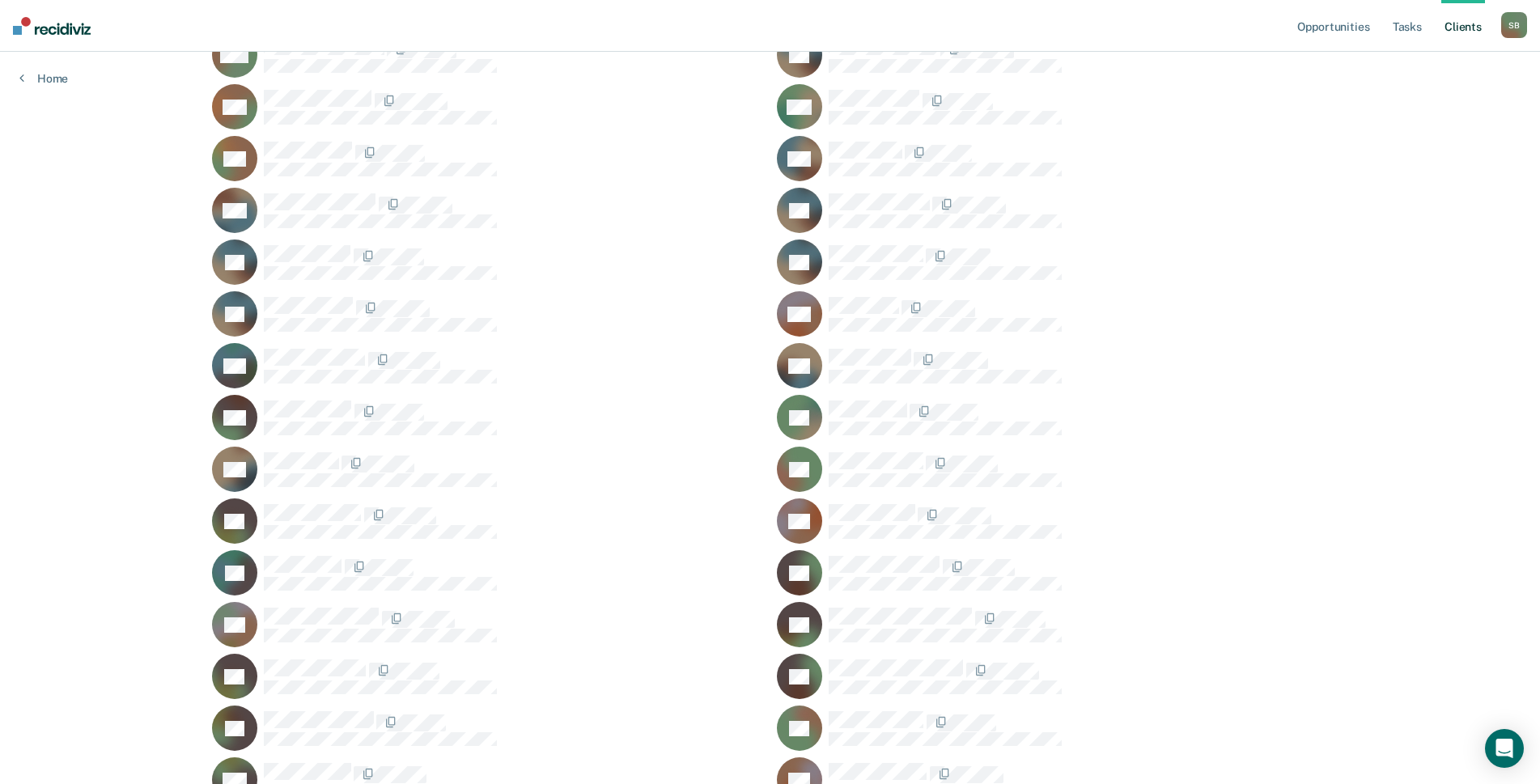
drag, startPoint x: 898, startPoint y: 546, endPoint x: 905, endPoint y: 554, distance: 10.6
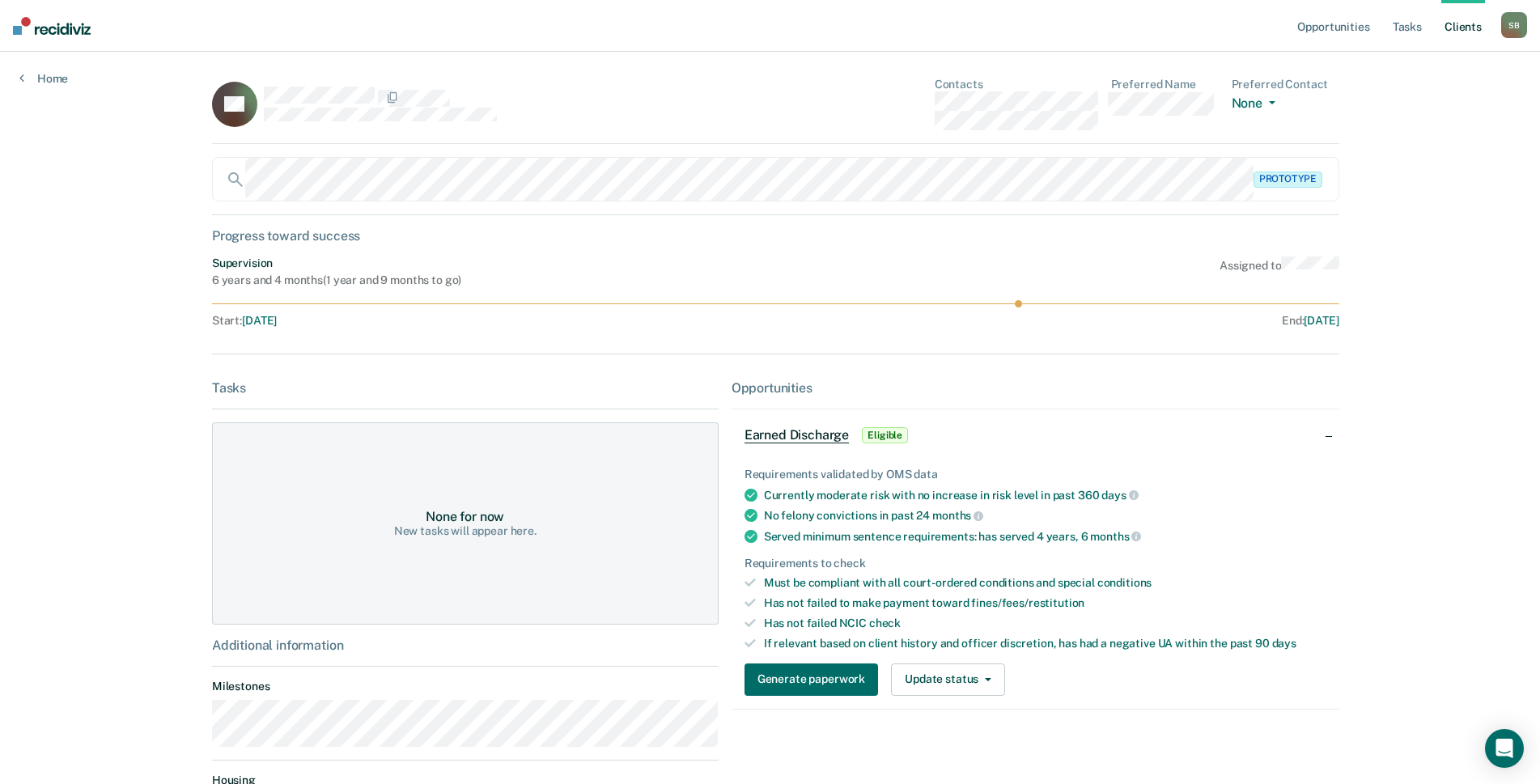
click at [876, 98] on div "CP Contacts Preferred Name Preferred Contact None Call Text Email None" at bounding box center [775, 110] width 1127 height 67
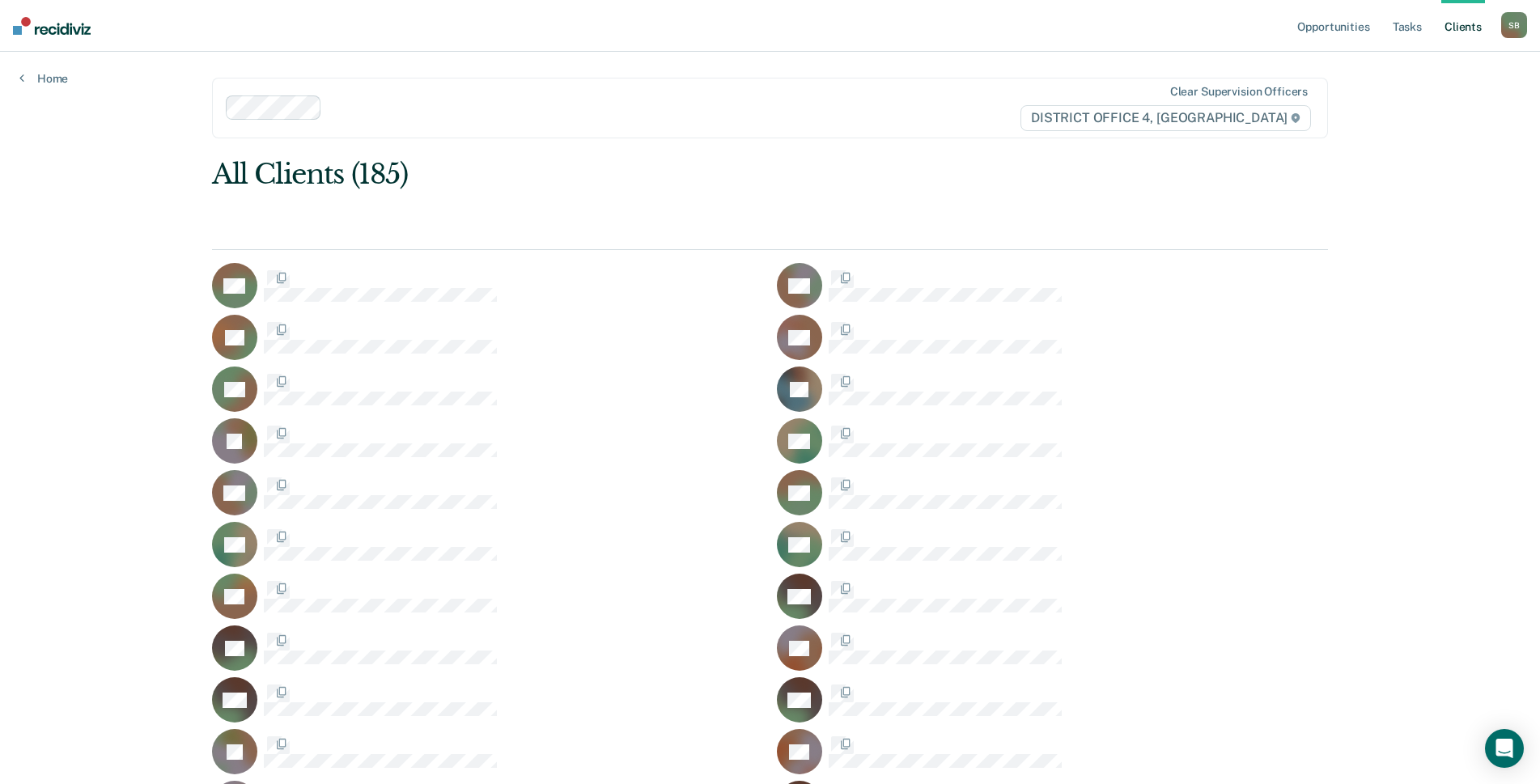
scroll to position [3234, 0]
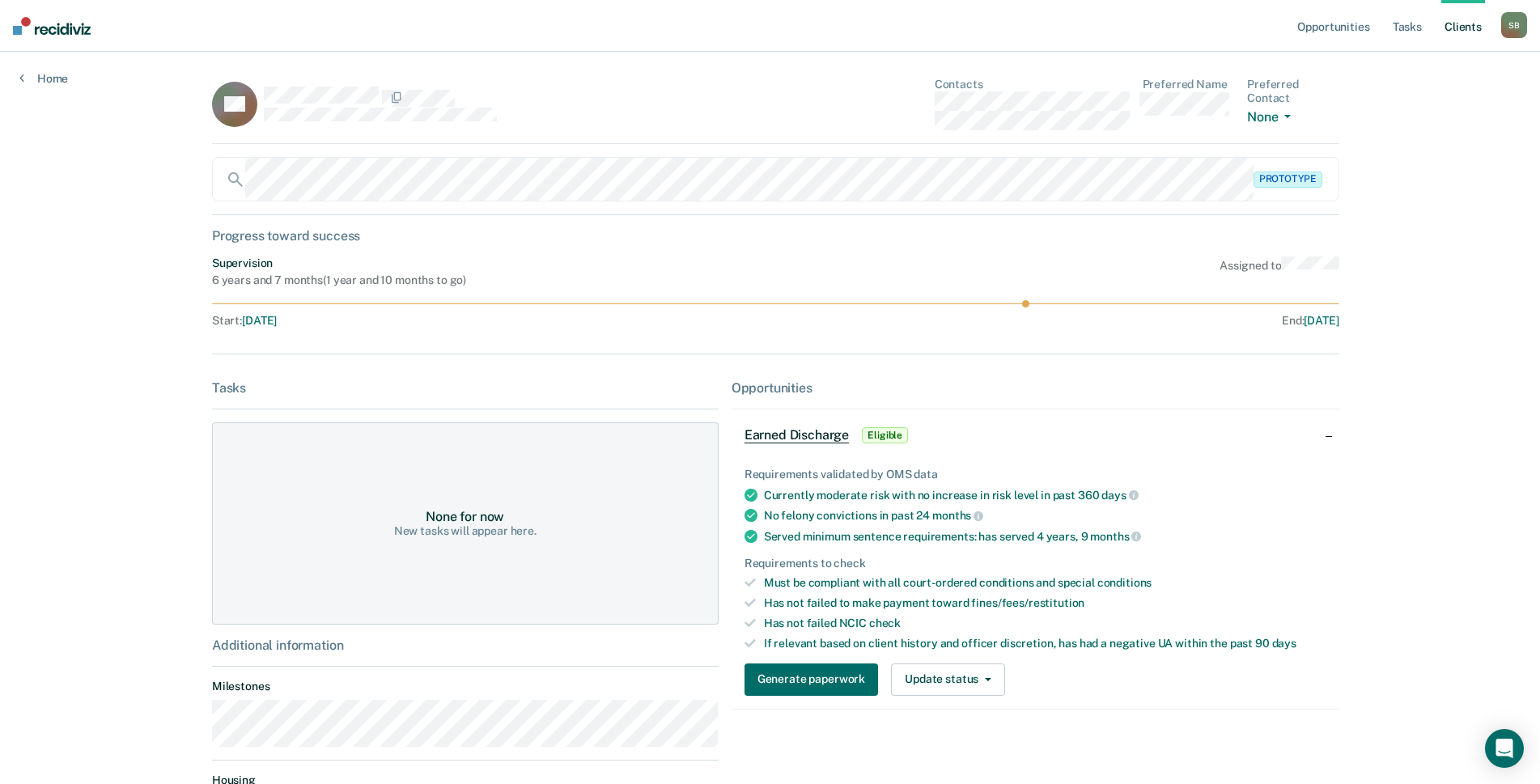
click at [894, 104] on div "HP Contacts Preferred Name Preferred Contact None Call Text Email None" at bounding box center [775, 110] width 1127 height 67
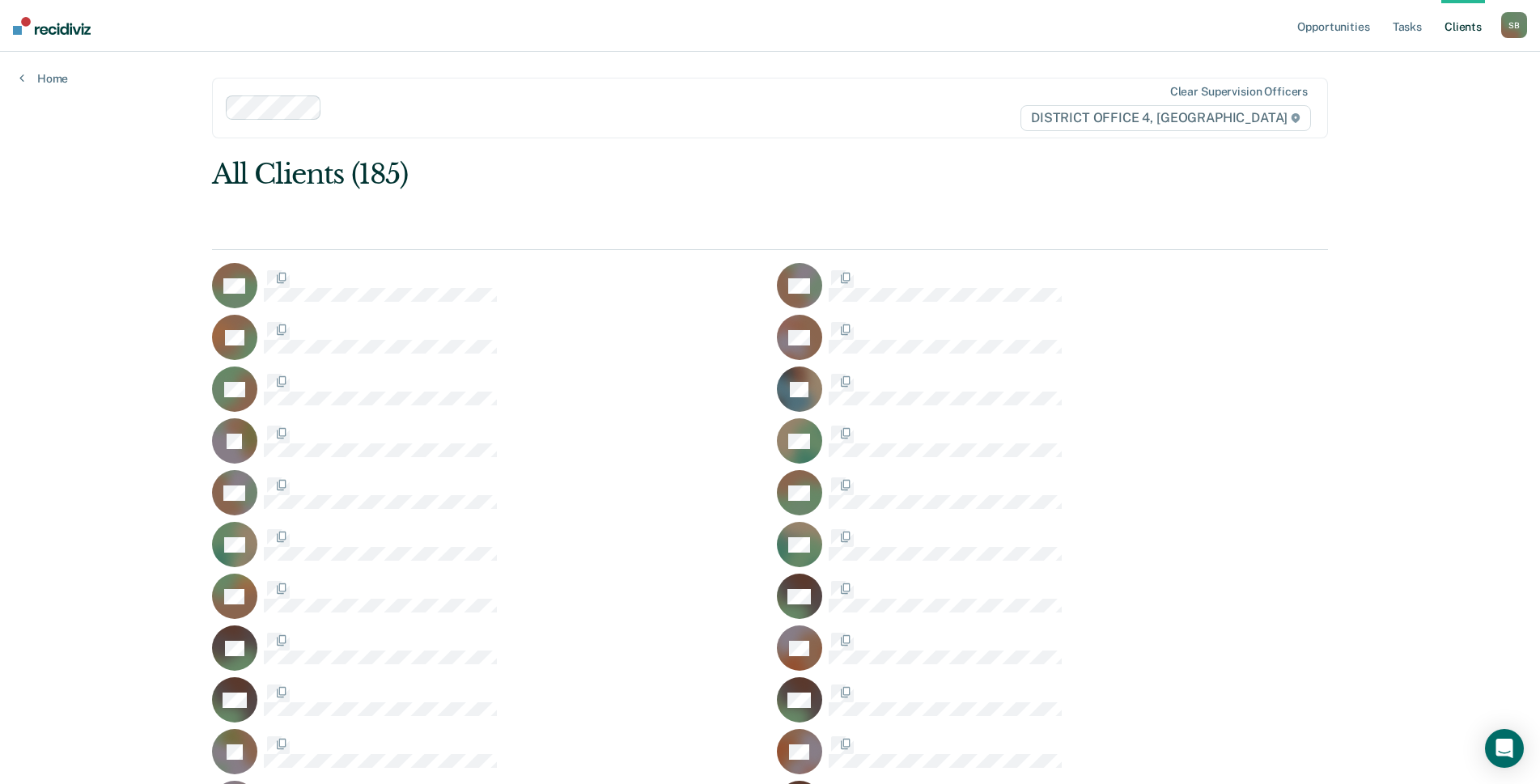
scroll to position [3234, 0]
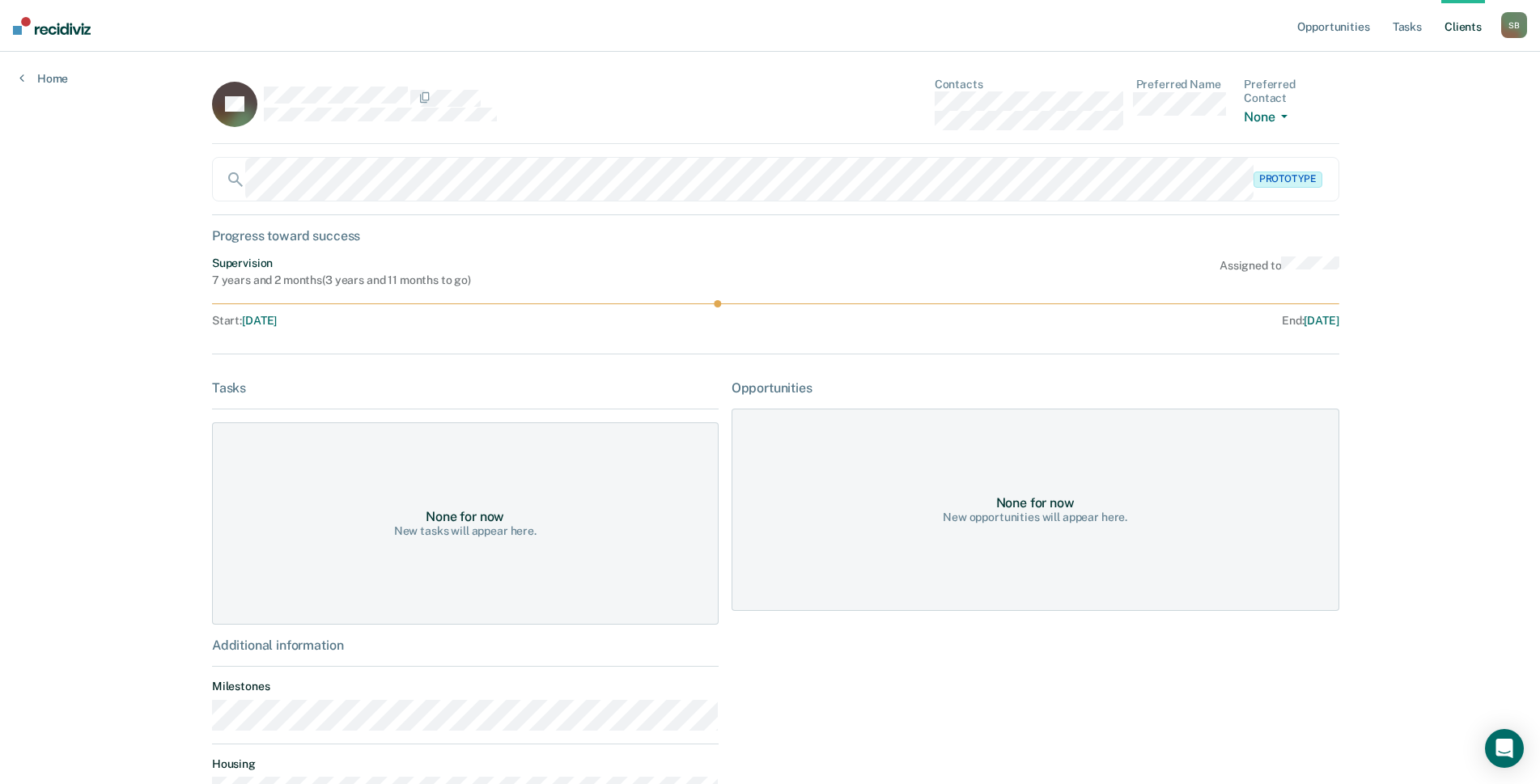
click at [876, 98] on div "SP Contacts Preferred Name Preferred Contact None Call Text Email None" at bounding box center [775, 110] width 1127 height 67
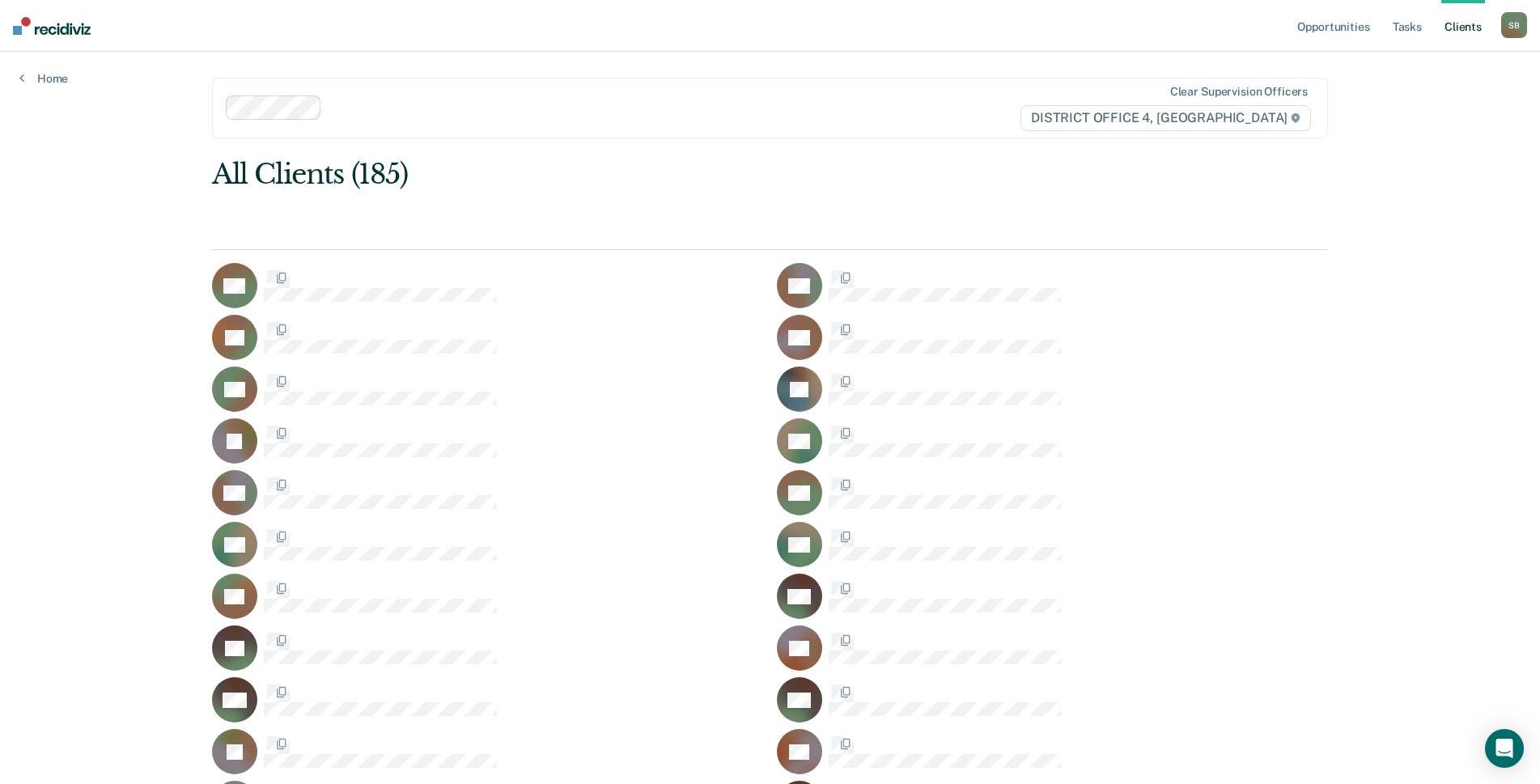
scroll to position [3234, 0]
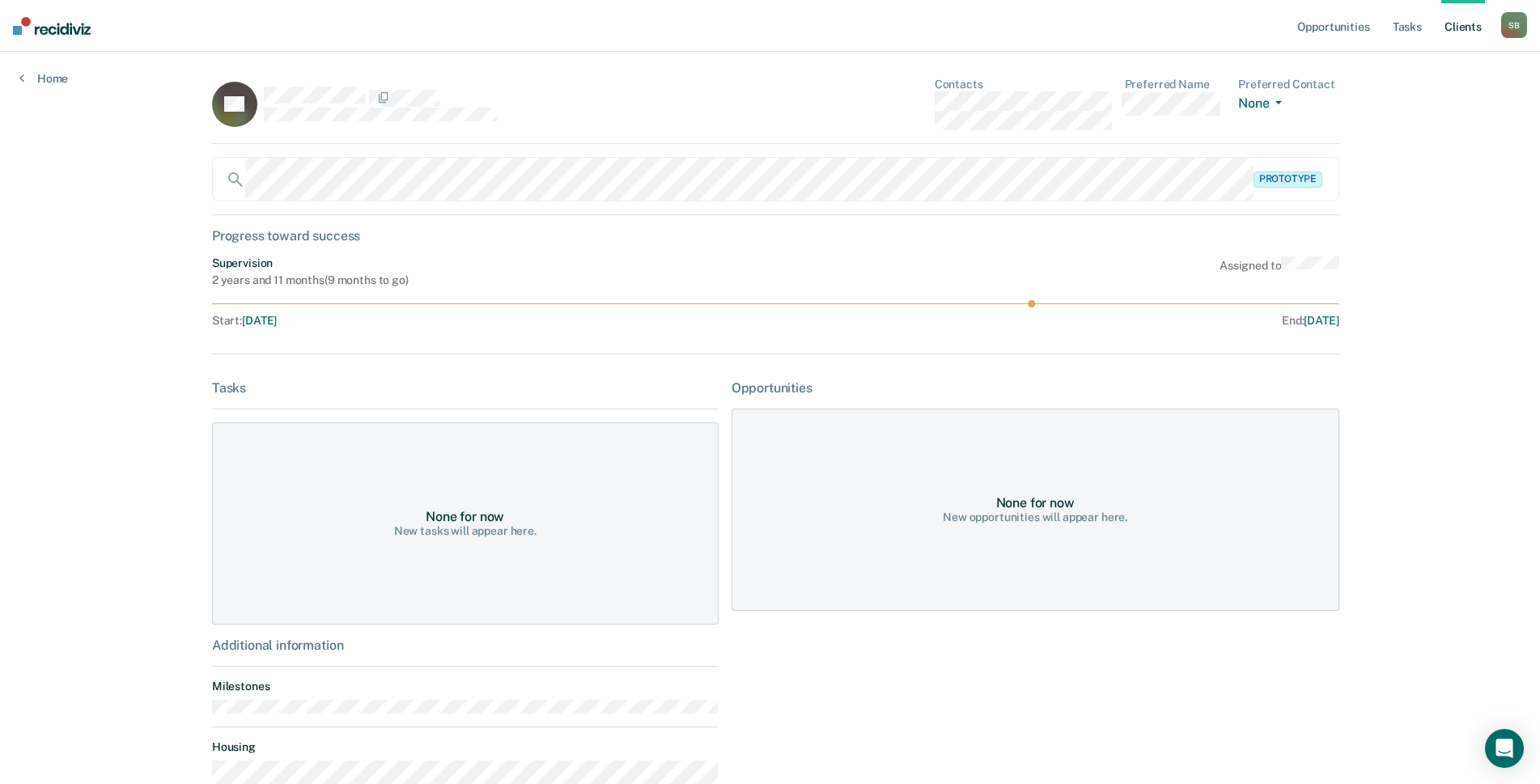
click at [903, 105] on div "KP Contacts Preferred Name Preferred Contact None Call Text Email None" at bounding box center [775, 110] width 1127 height 67
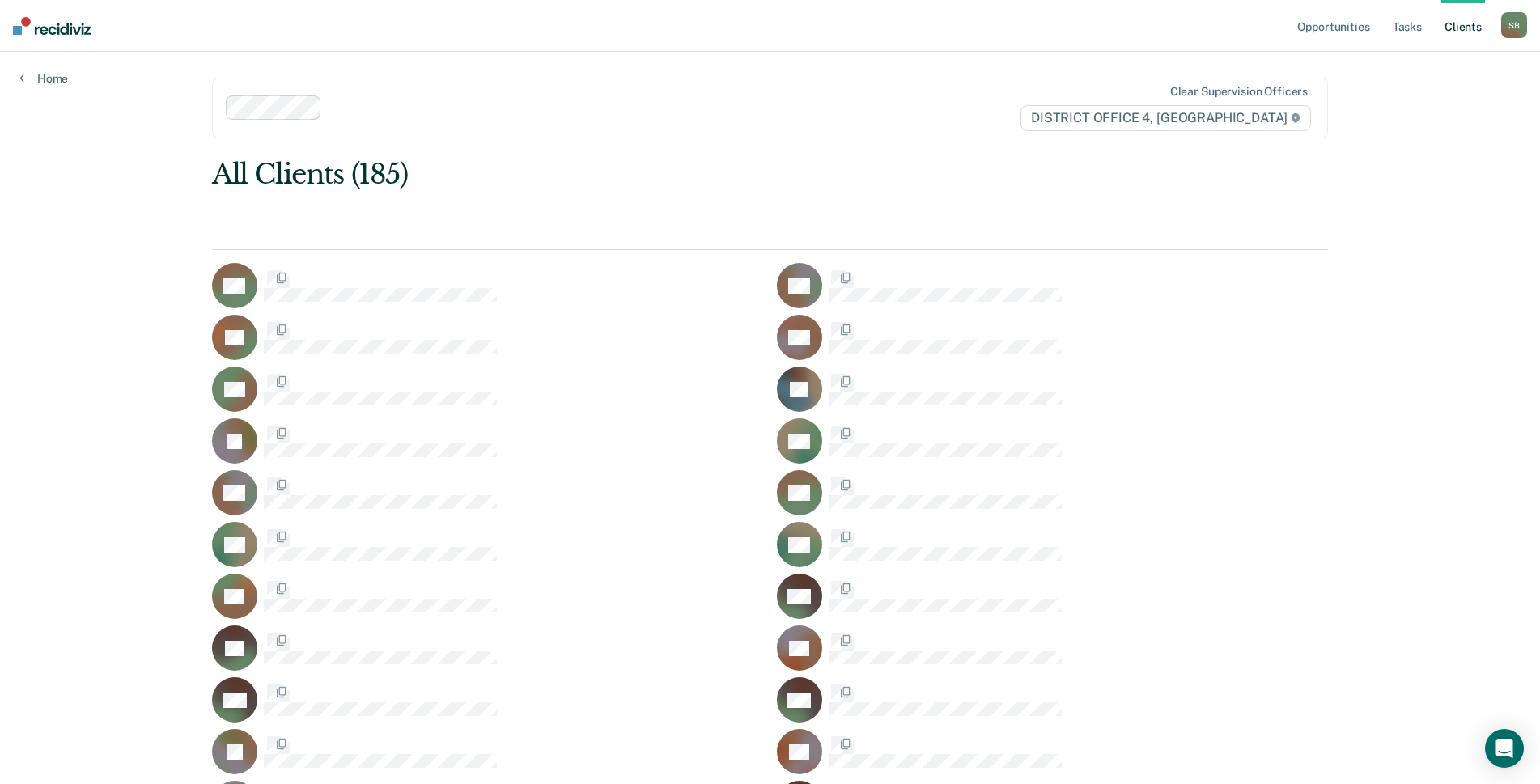
scroll to position [3234, 0]
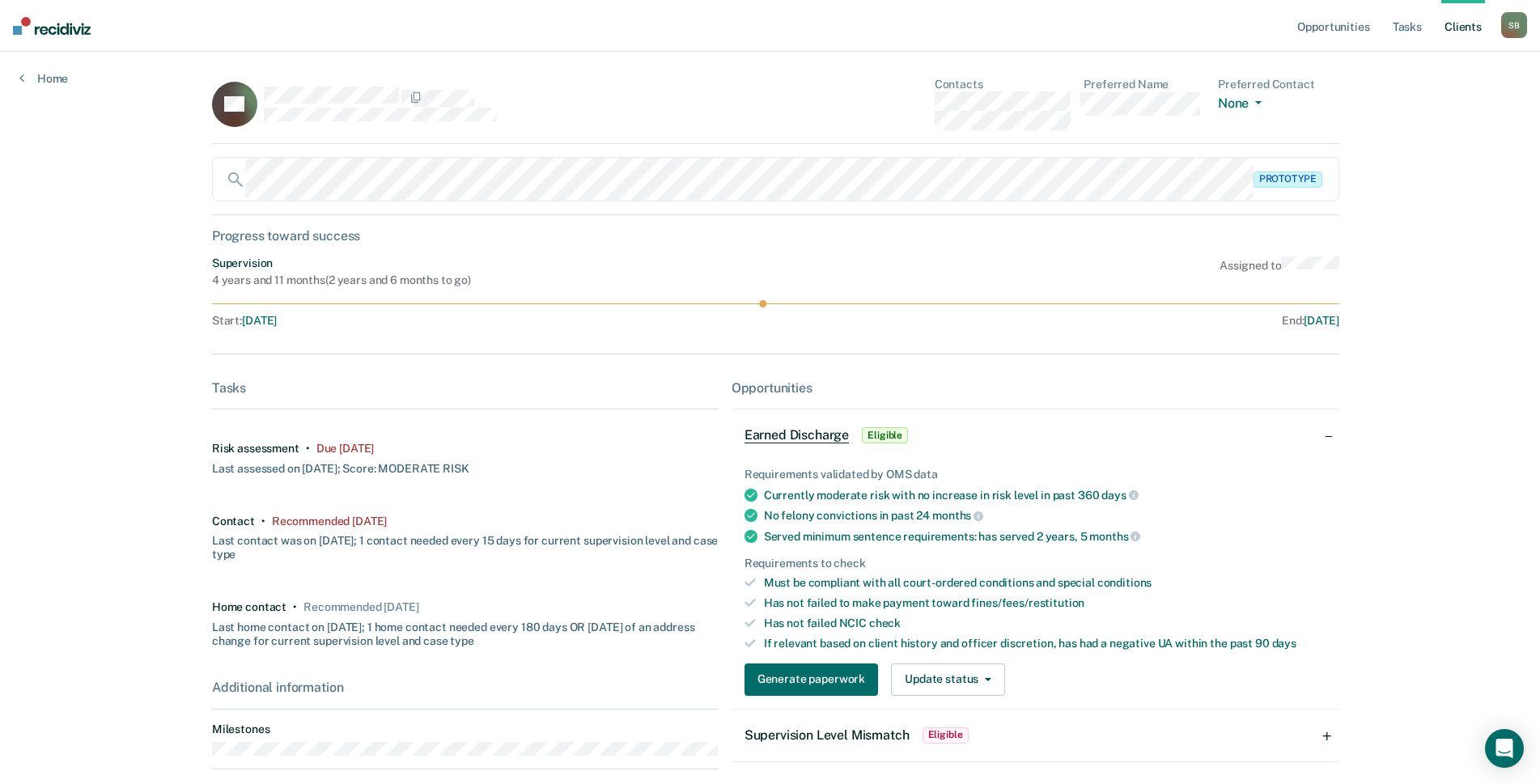
click at [895, 112] on div "CP Contacts Preferred Name Preferred Contact None Call Text Email None" at bounding box center [775, 110] width 1127 height 67
click at [912, 108] on div "CP Contacts Preferred Name Preferred Contact None Call Text Email None" at bounding box center [775, 110] width 1127 height 67
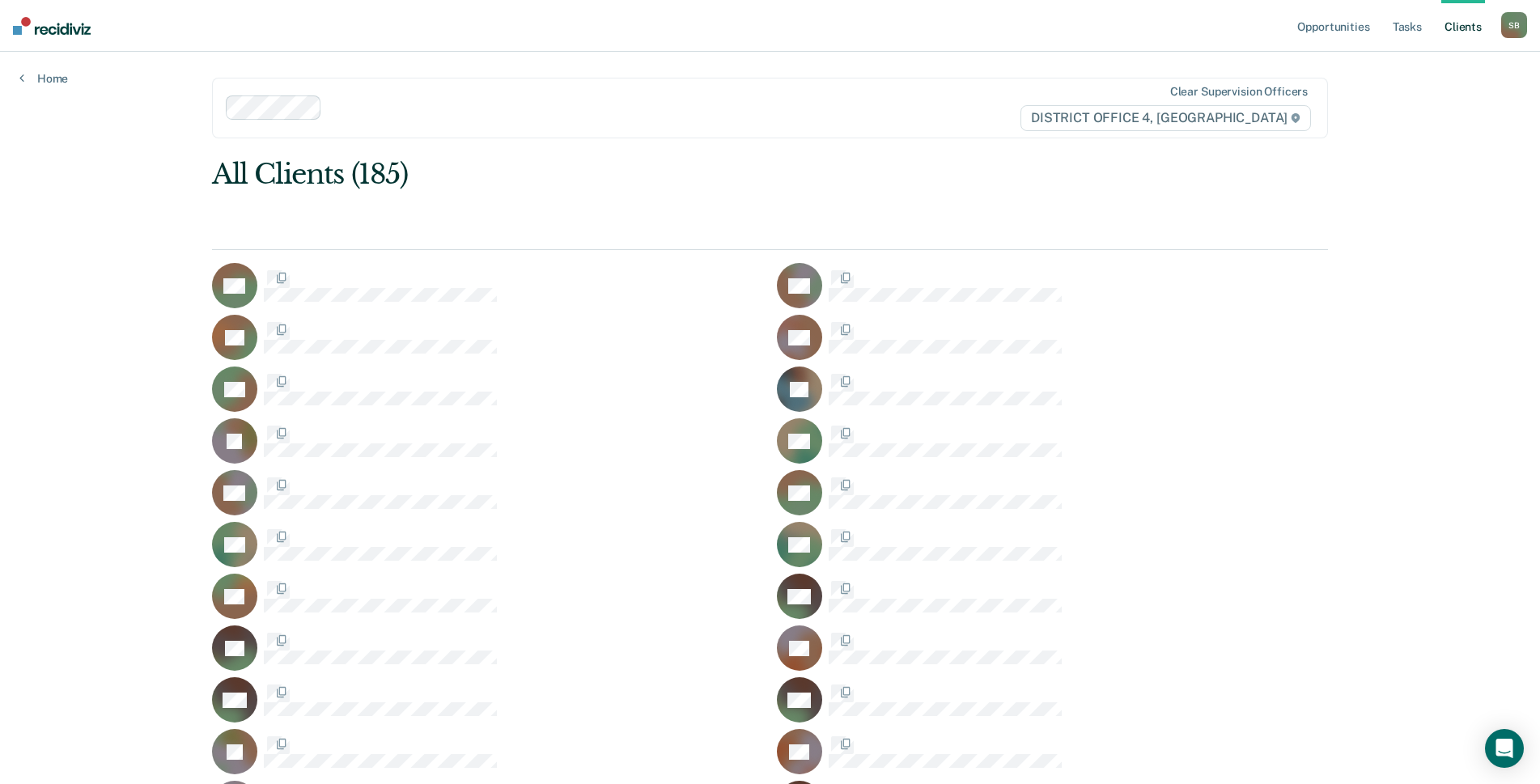
scroll to position [3234, 0]
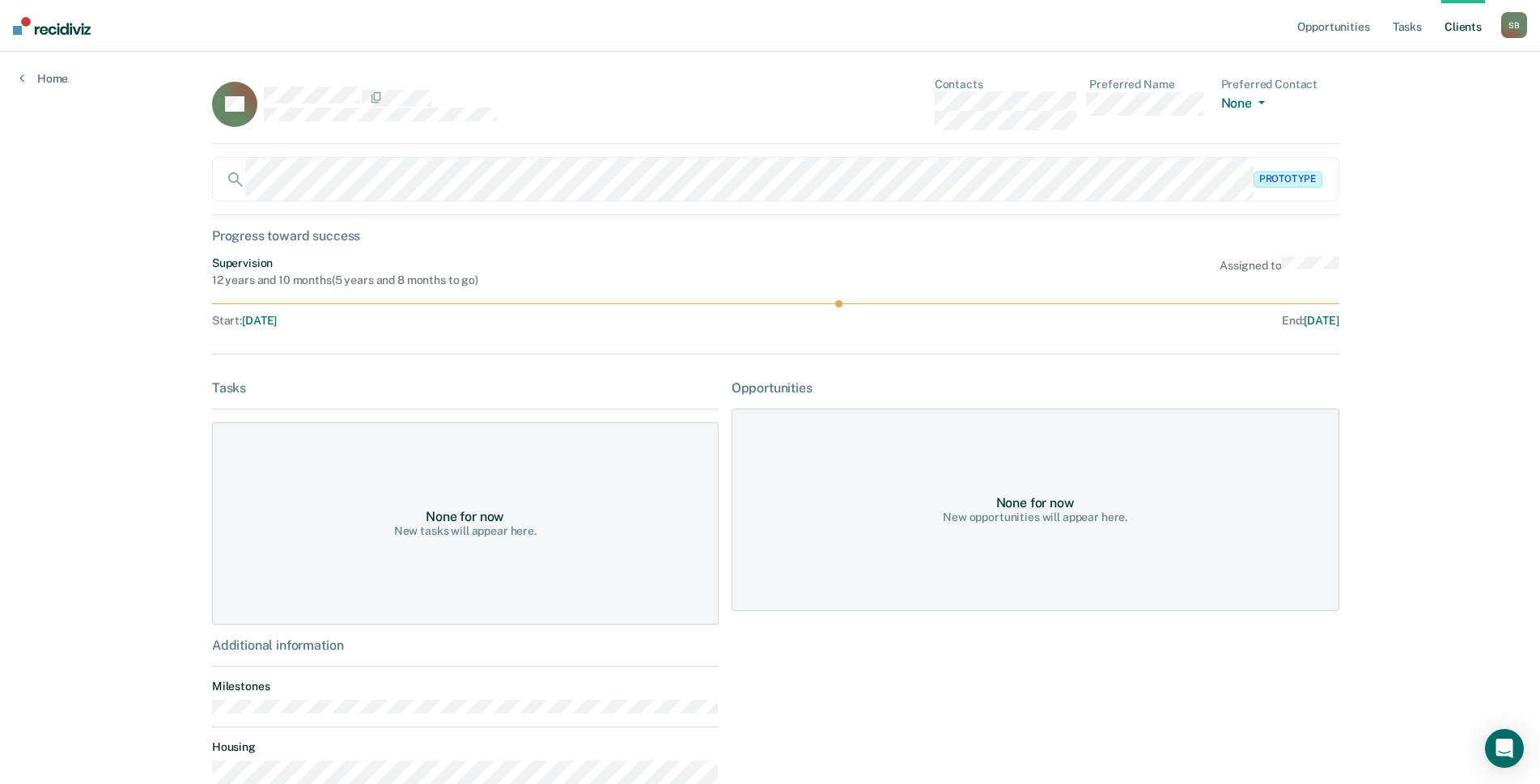
click at [899, 94] on div "TR Contacts Preferred Name Preferred Contact None Call Text Email None" at bounding box center [775, 110] width 1127 height 67
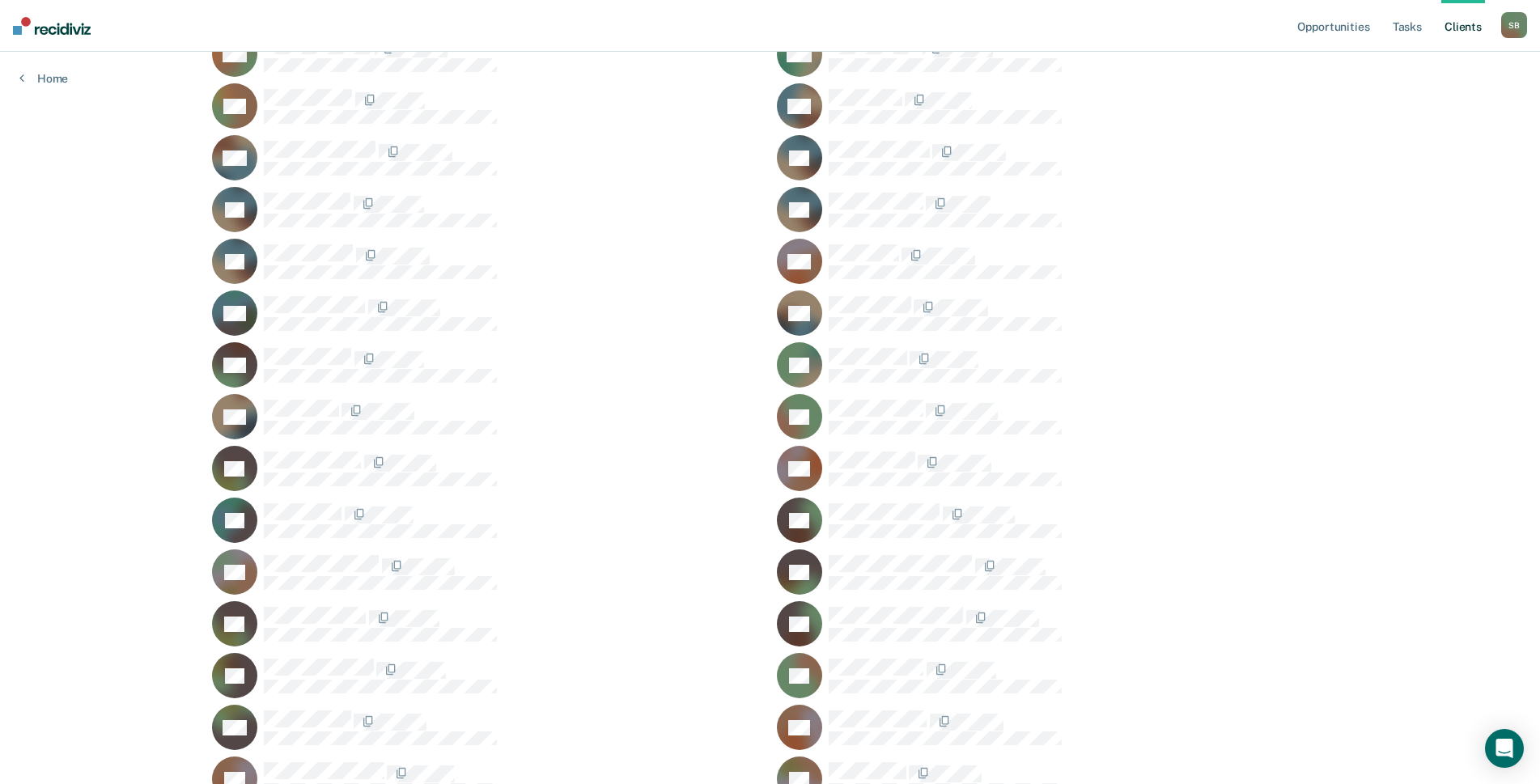
scroll to position [3396, 0]
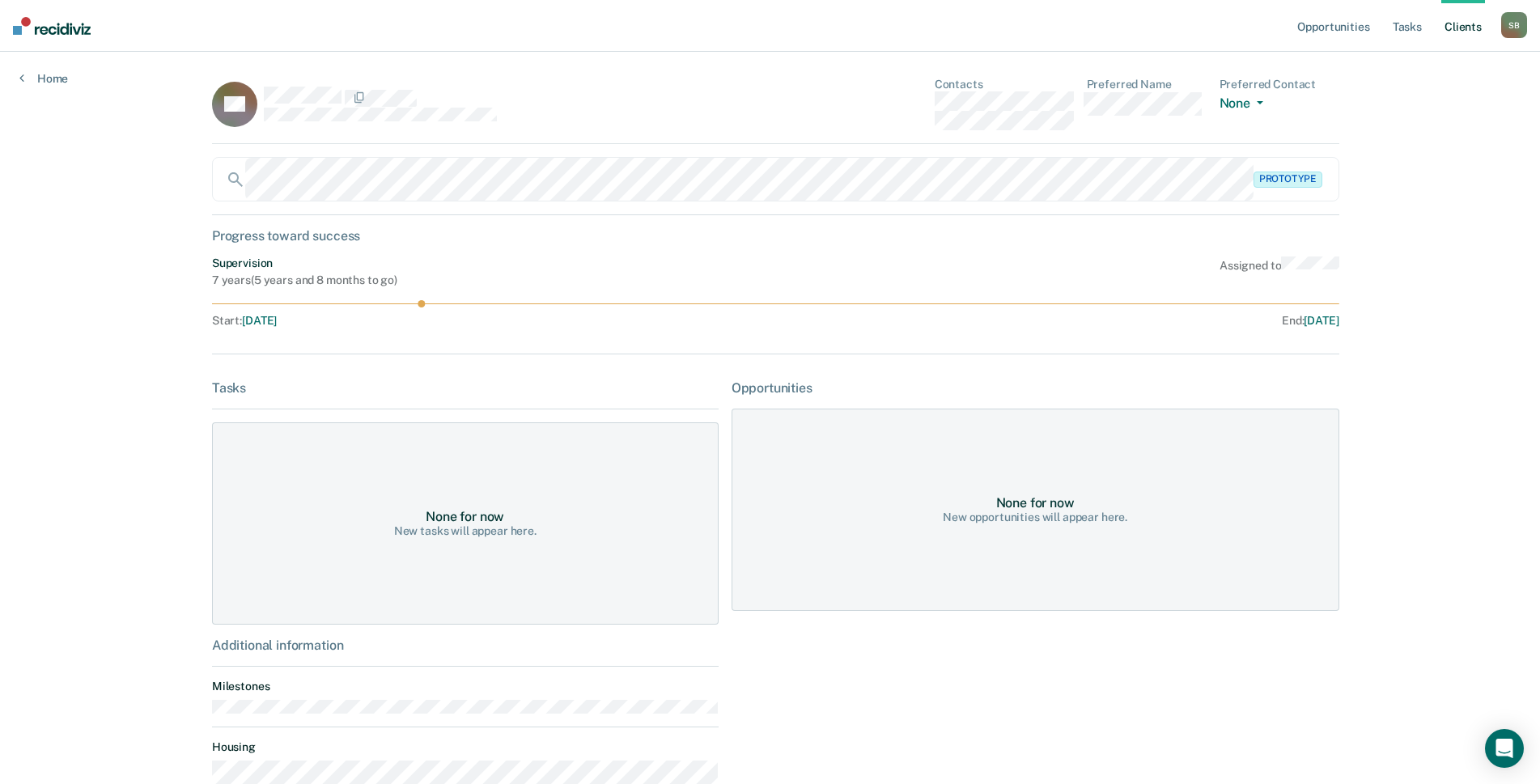
click at [919, 98] on div "BR Contacts Preferred Name Preferred Contact None Call Text Email None" at bounding box center [775, 110] width 1127 height 67
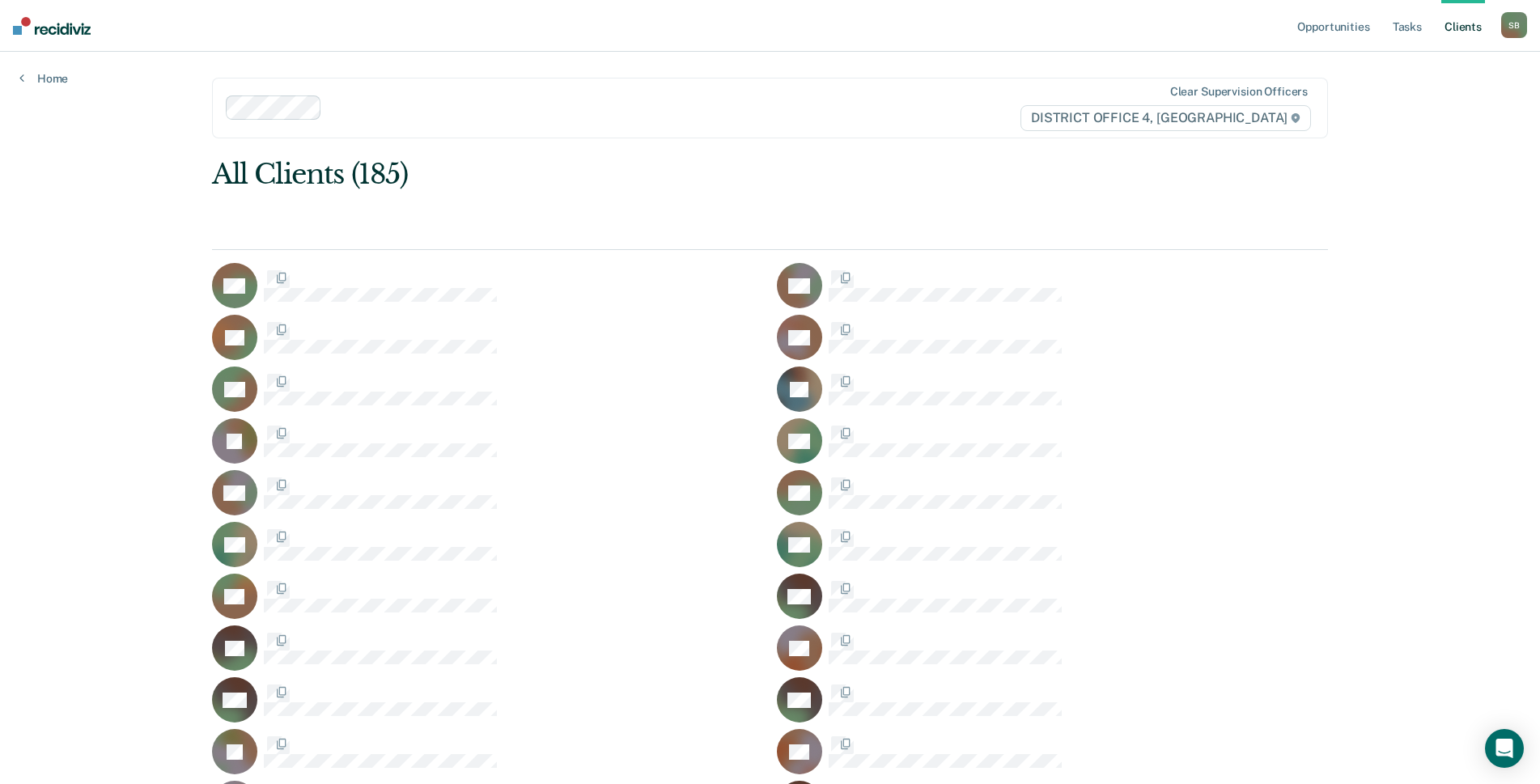
scroll to position [3396, 0]
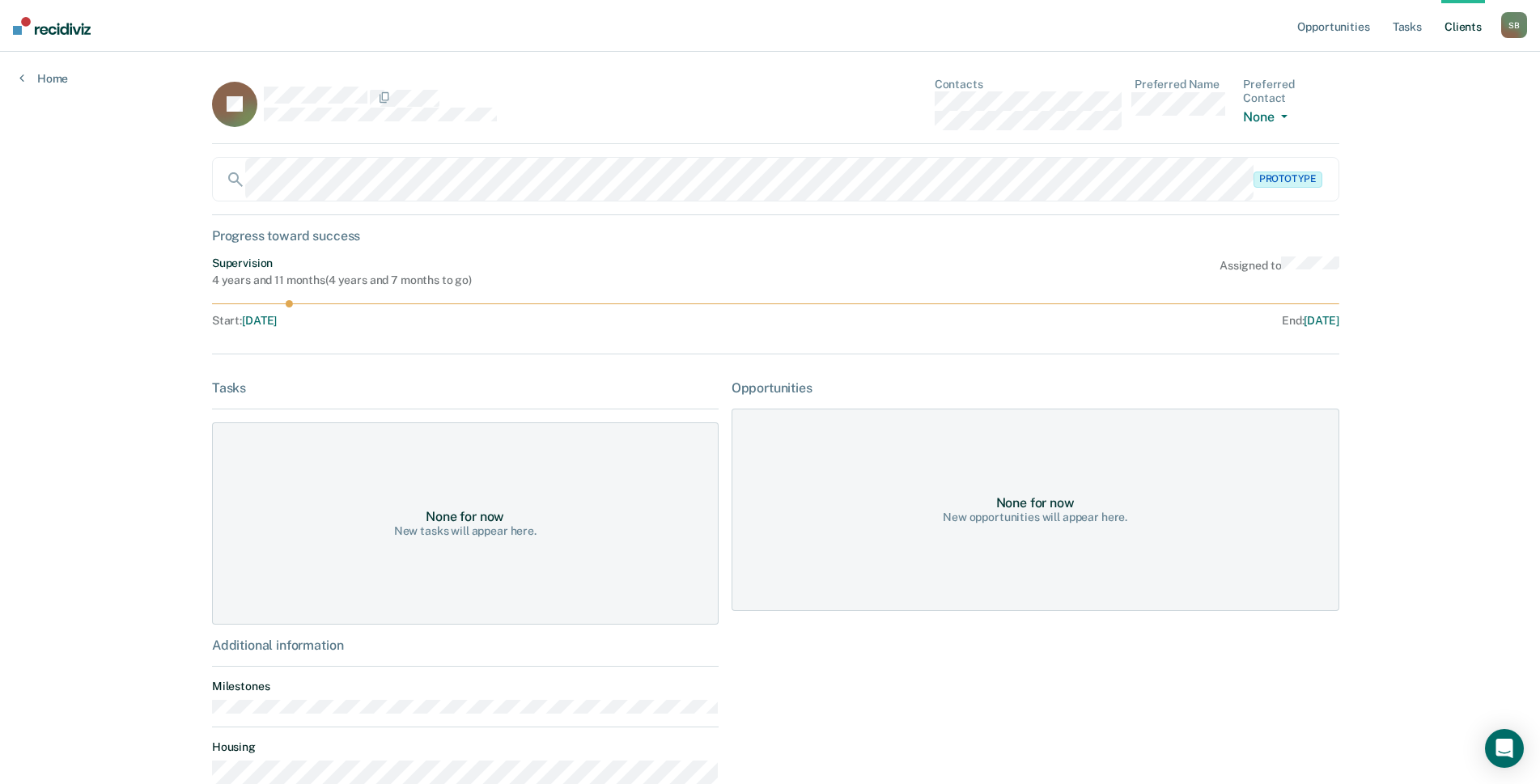
click at [804, 97] on div "JS Contacts Preferred Name Preferred Contact None Call Text Email None" at bounding box center [775, 110] width 1127 height 67
click at [906, 101] on div "JS Contacts Preferred Name Preferred Contact None Call Text Email None" at bounding box center [775, 110] width 1127 height 67
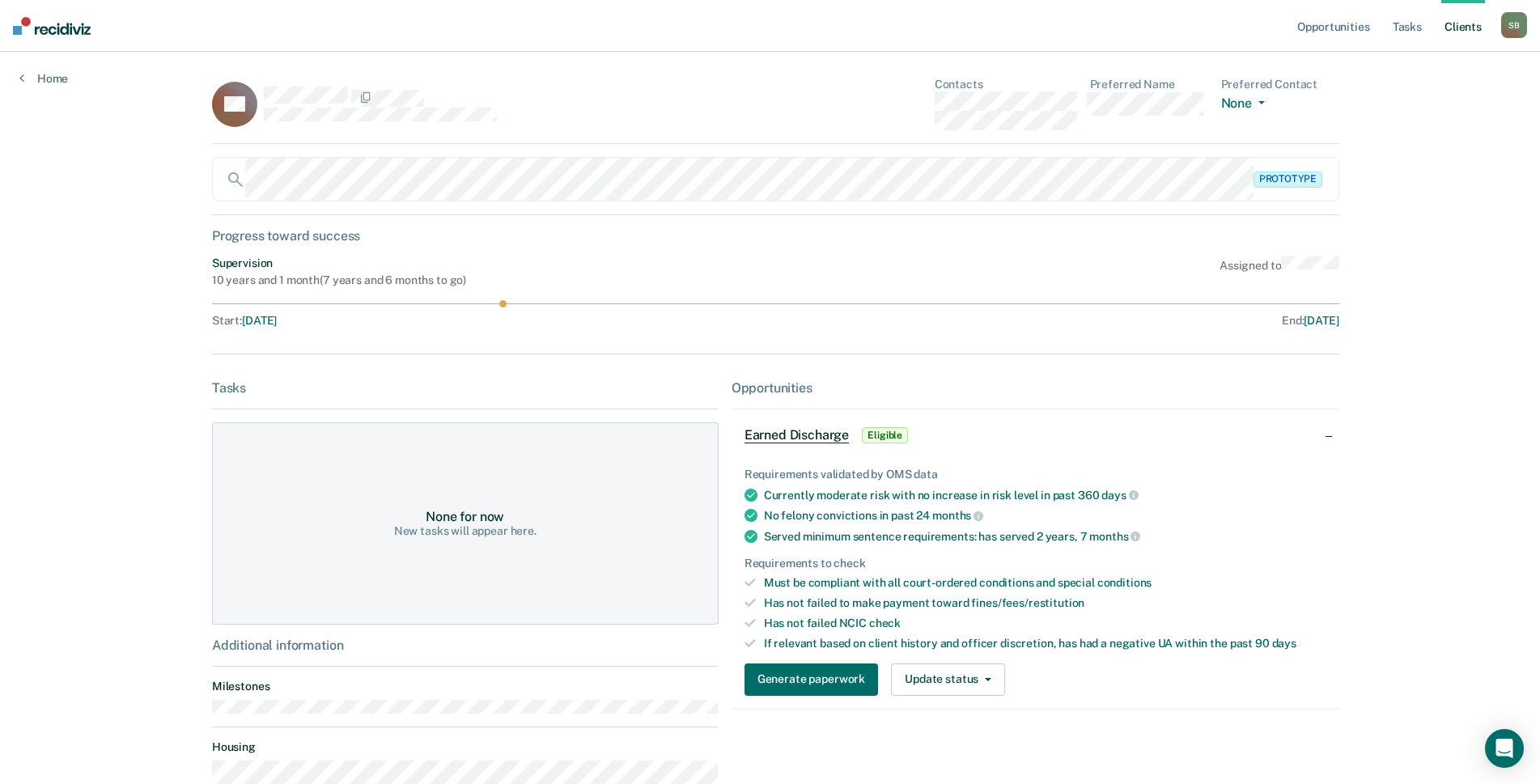
click at [914, 105] on div "DS Contacts Preferred Name Preferred Contact None Call Text Email None" at bounding box center [775, 110] width 1127 height 67
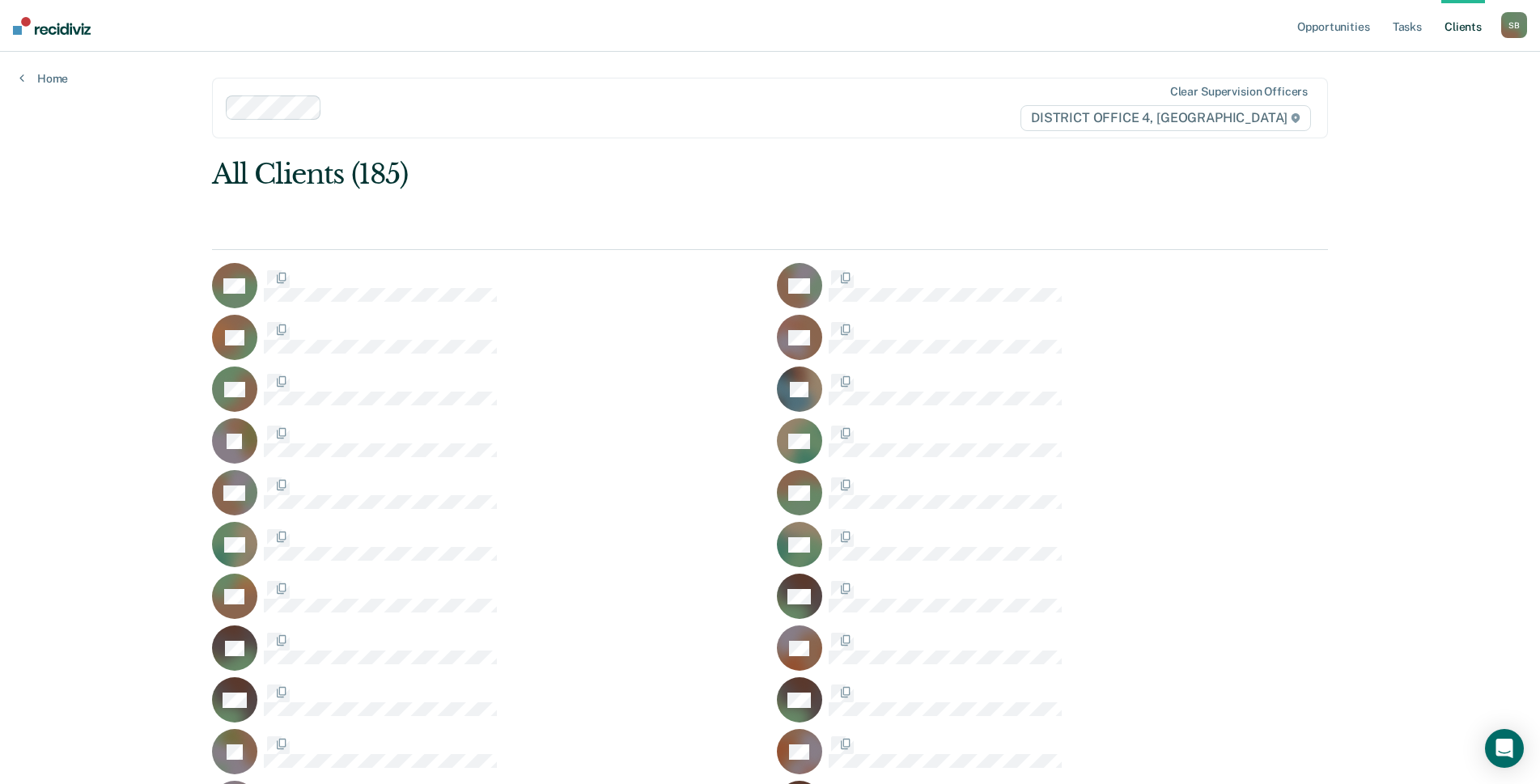
scroll to position [3396, 0]
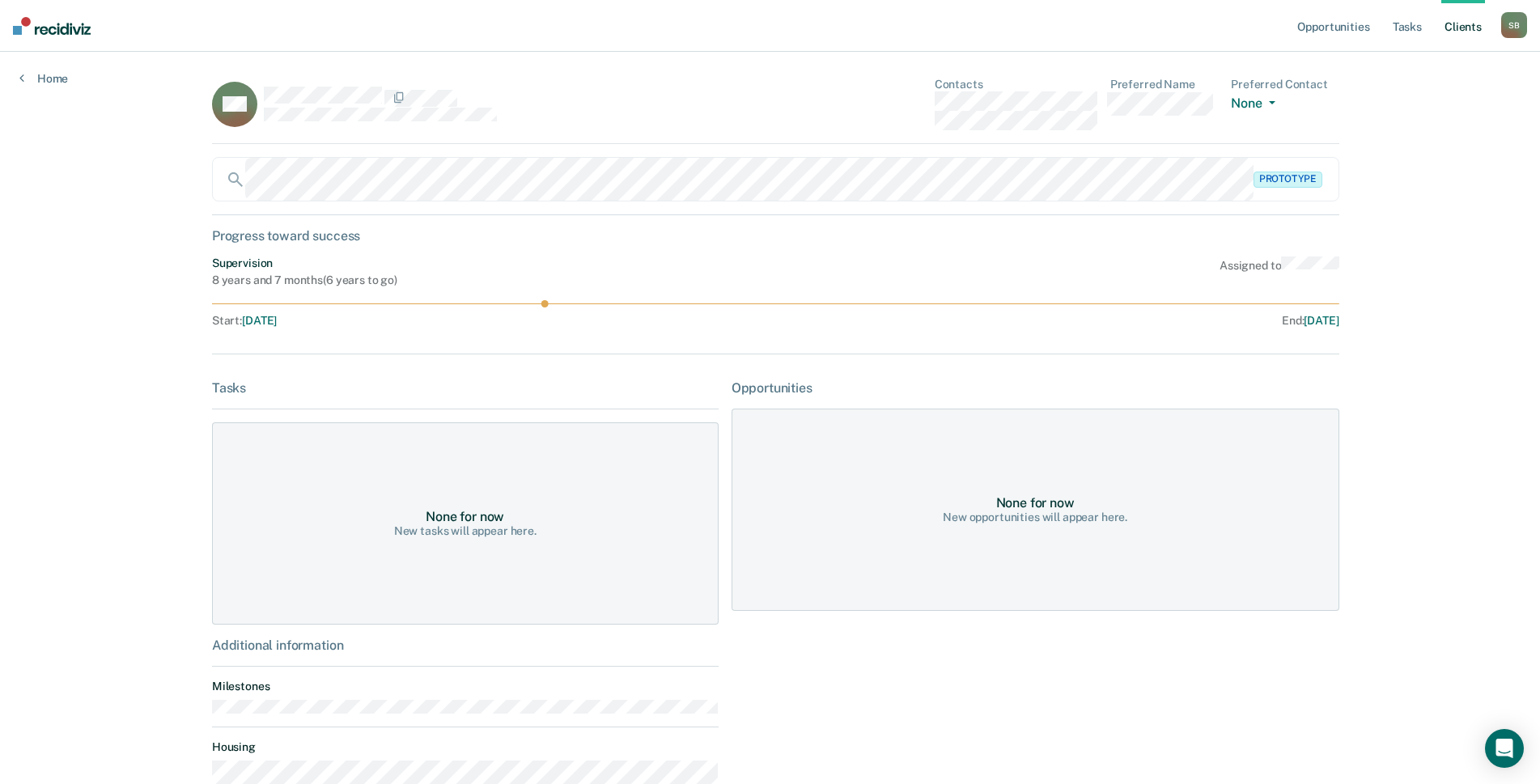
click at [899, 107] on div "MS Contacts Preferred Name Preferred Contact None Call Text Email None" at bounding box center [775, 110] width 1127 height 67
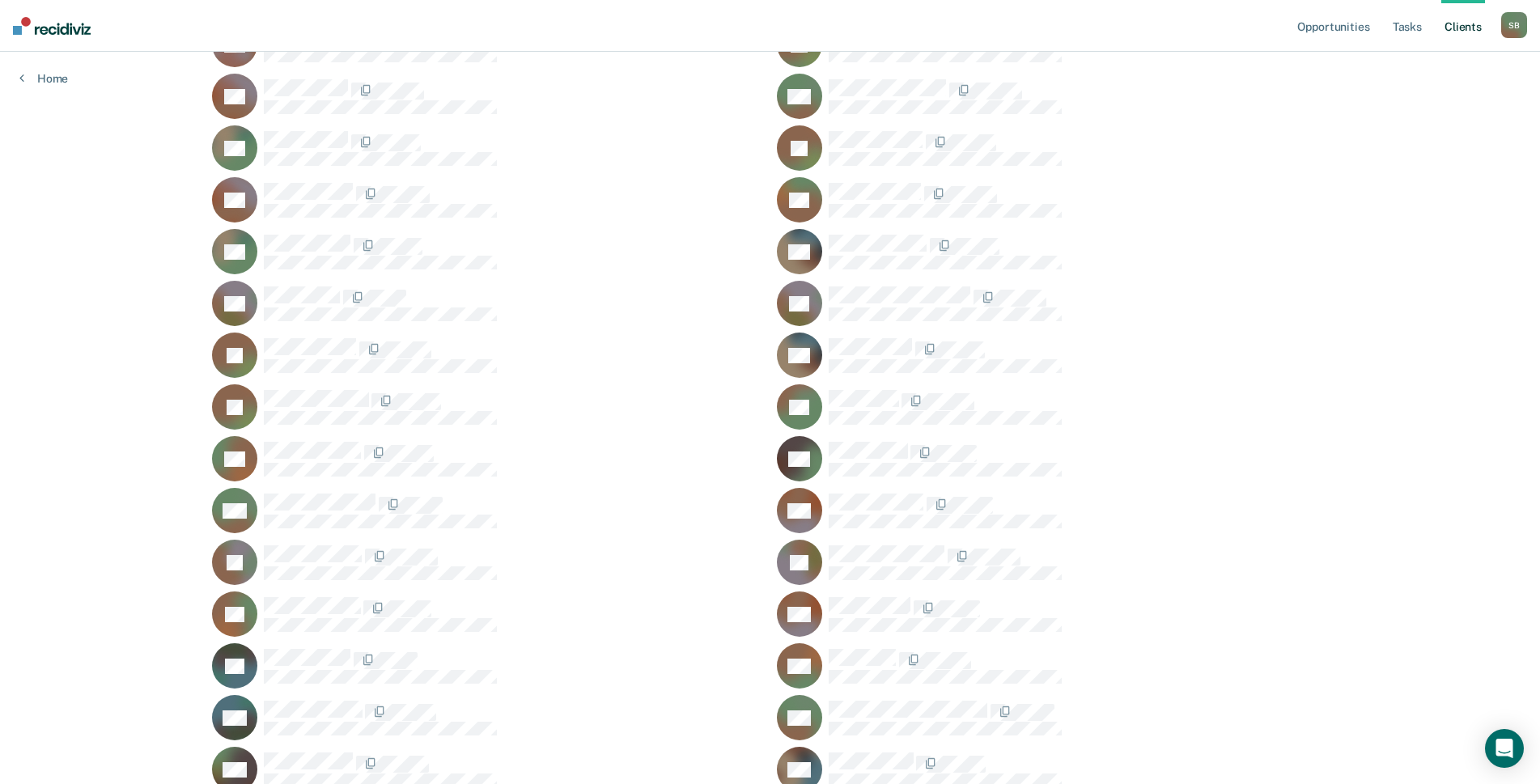
scroll to position [4124, 0]
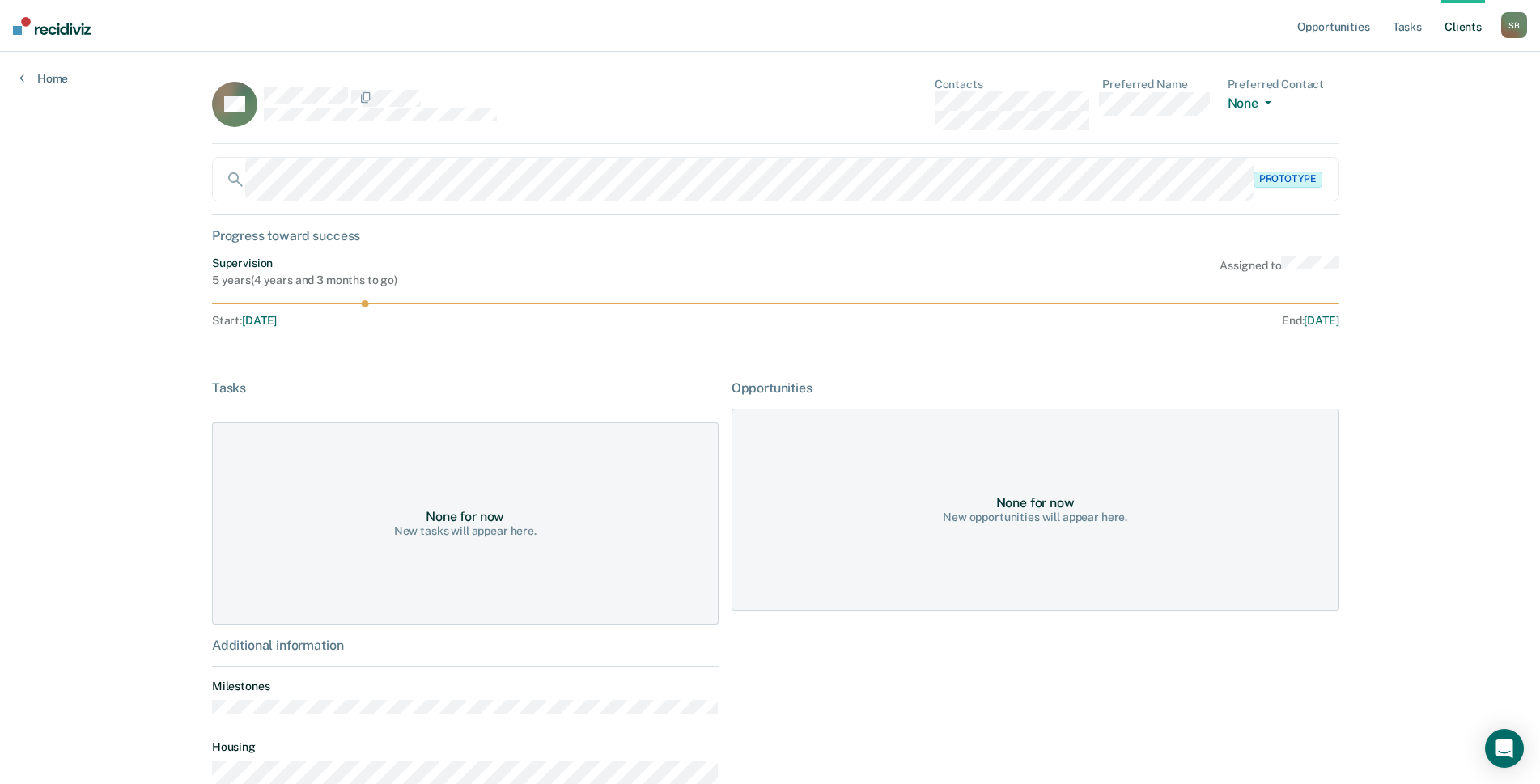
drag, startPoint x: 1047, startPoint y: 688, endPoint x: 884, endPoint y: 98, distance: 612.1
click at [888, 98] on div "AS Contacts Preferred Name Preferred Contact None Call Text Email None" at bounding box center [775, 110] width 1127 height 67
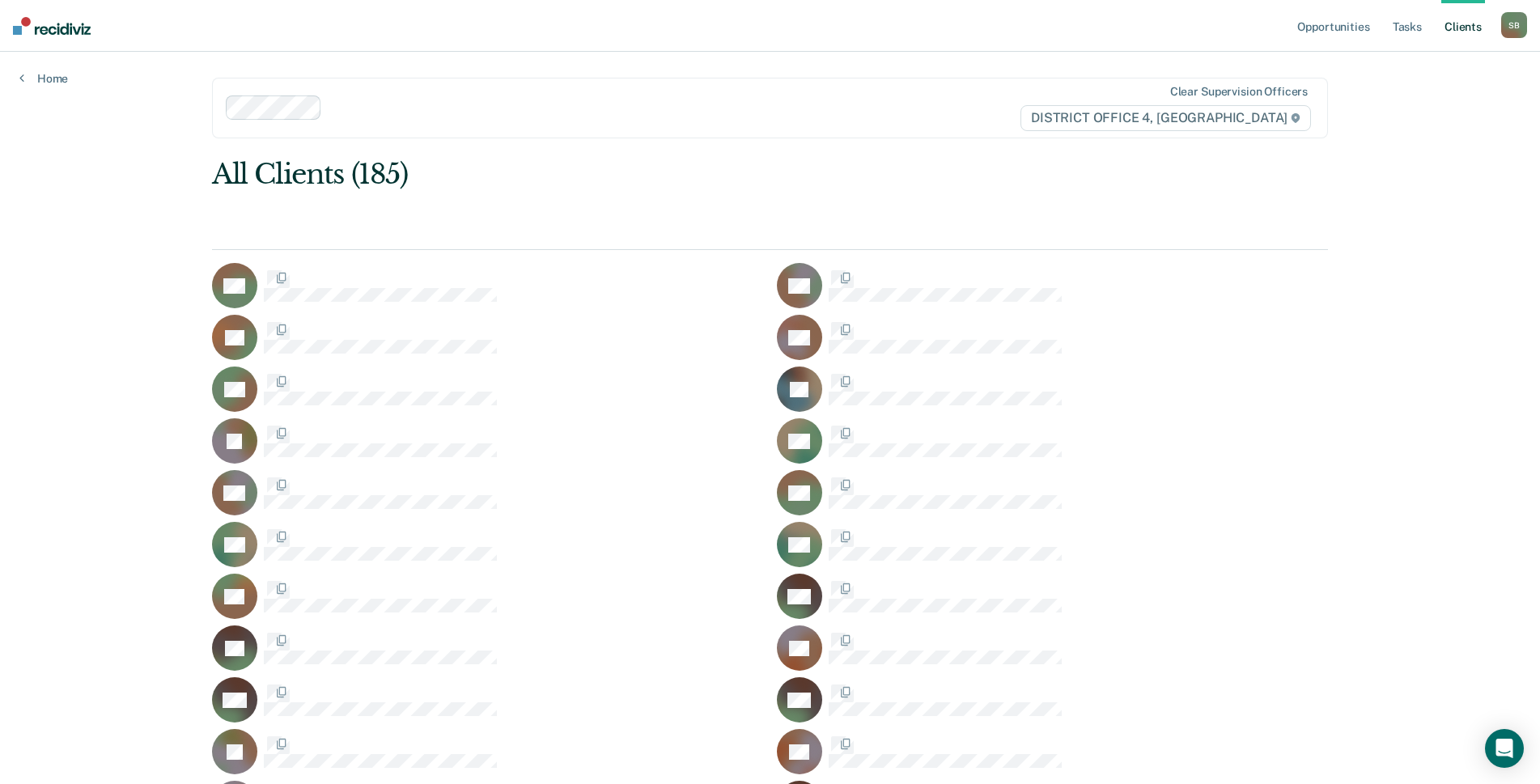
scroll to position [4124, 0]
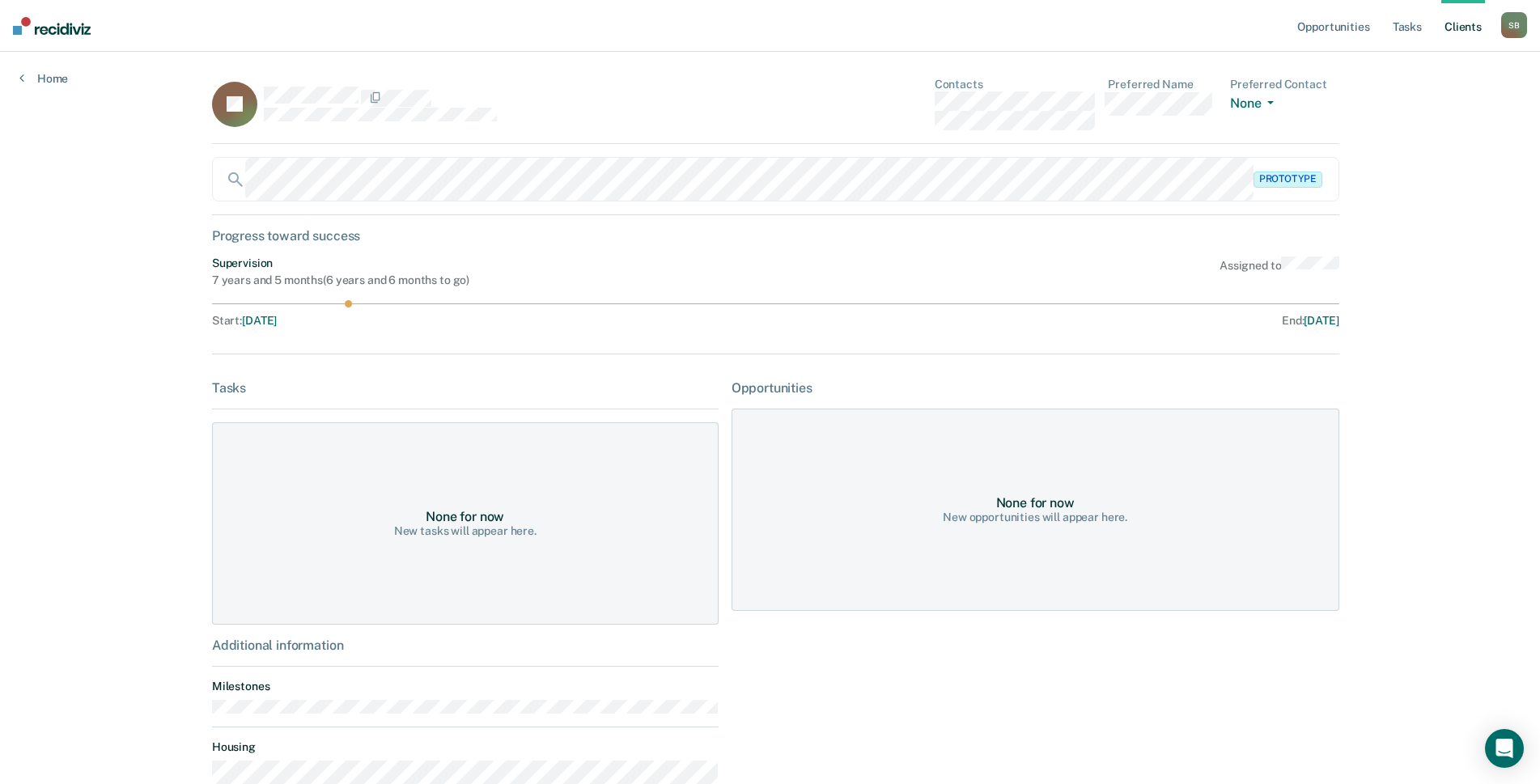
click at [881, 103] on div "JS Contacts Preferred Name Preferred Contact None Call Text Email None" at bounding box center [775, 110] width 1127 height 67
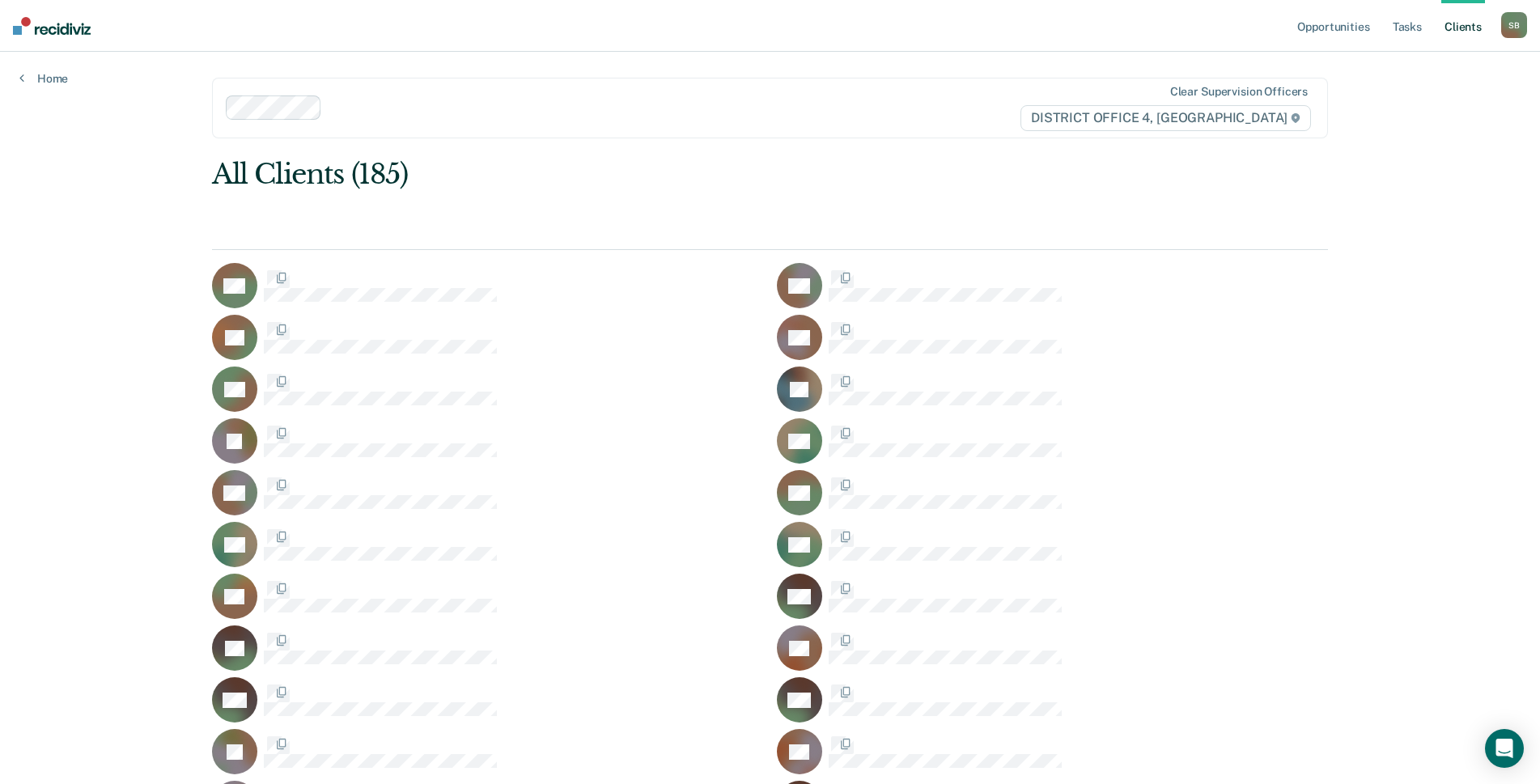
scroll to position [4124, 0]
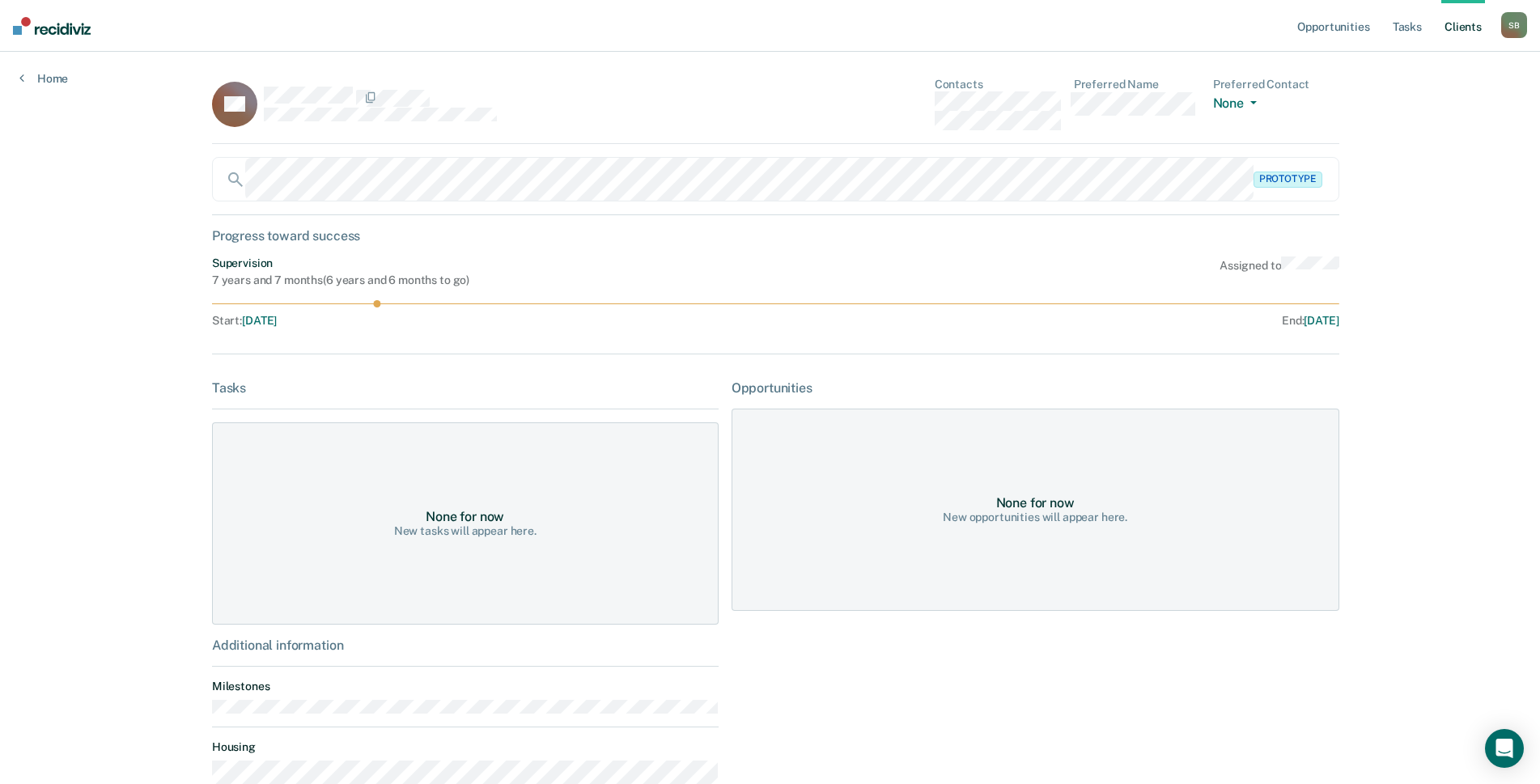
click at [909, 98] on div "DS Contacts Preferred Name Preferred Contact None Call Text Email None" at bounding box center [775, 110] width 1127 height 67
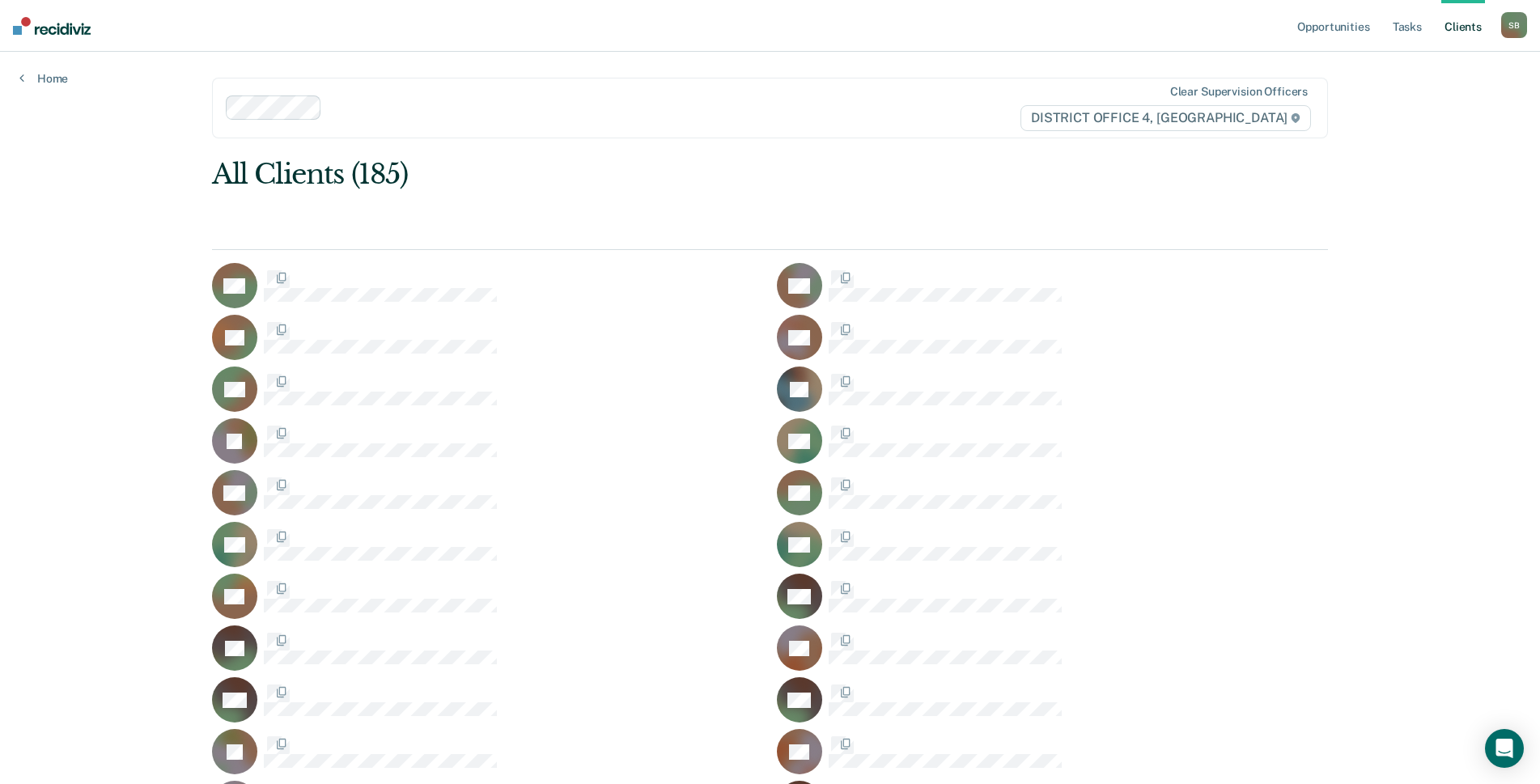
scroll to position [4124, 0]
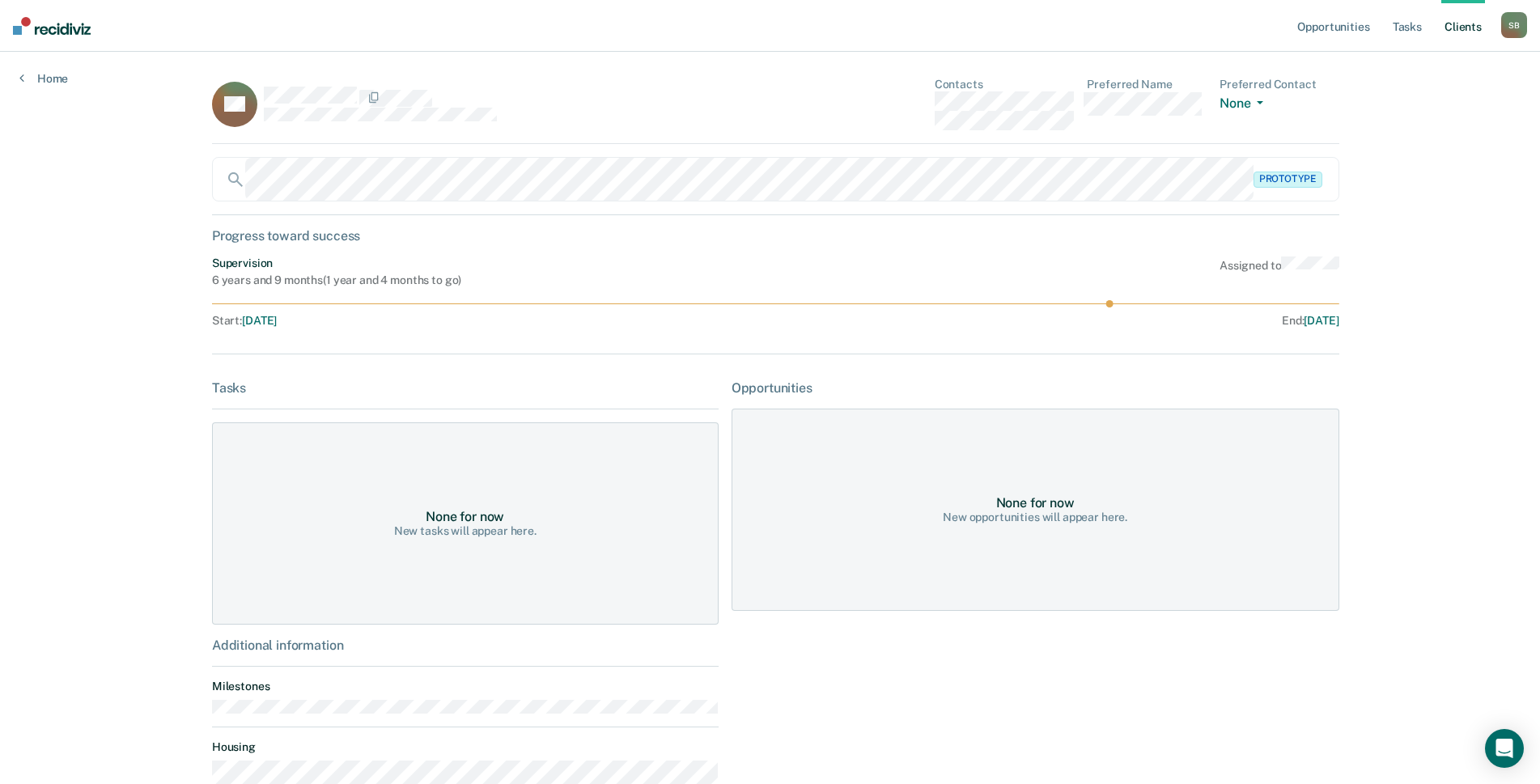
click at [919, 104] on div "BS Contacts Preferred Name Preferred Contact None Call Text Email None" at bounding box center [775, 110] width 1127 height 67
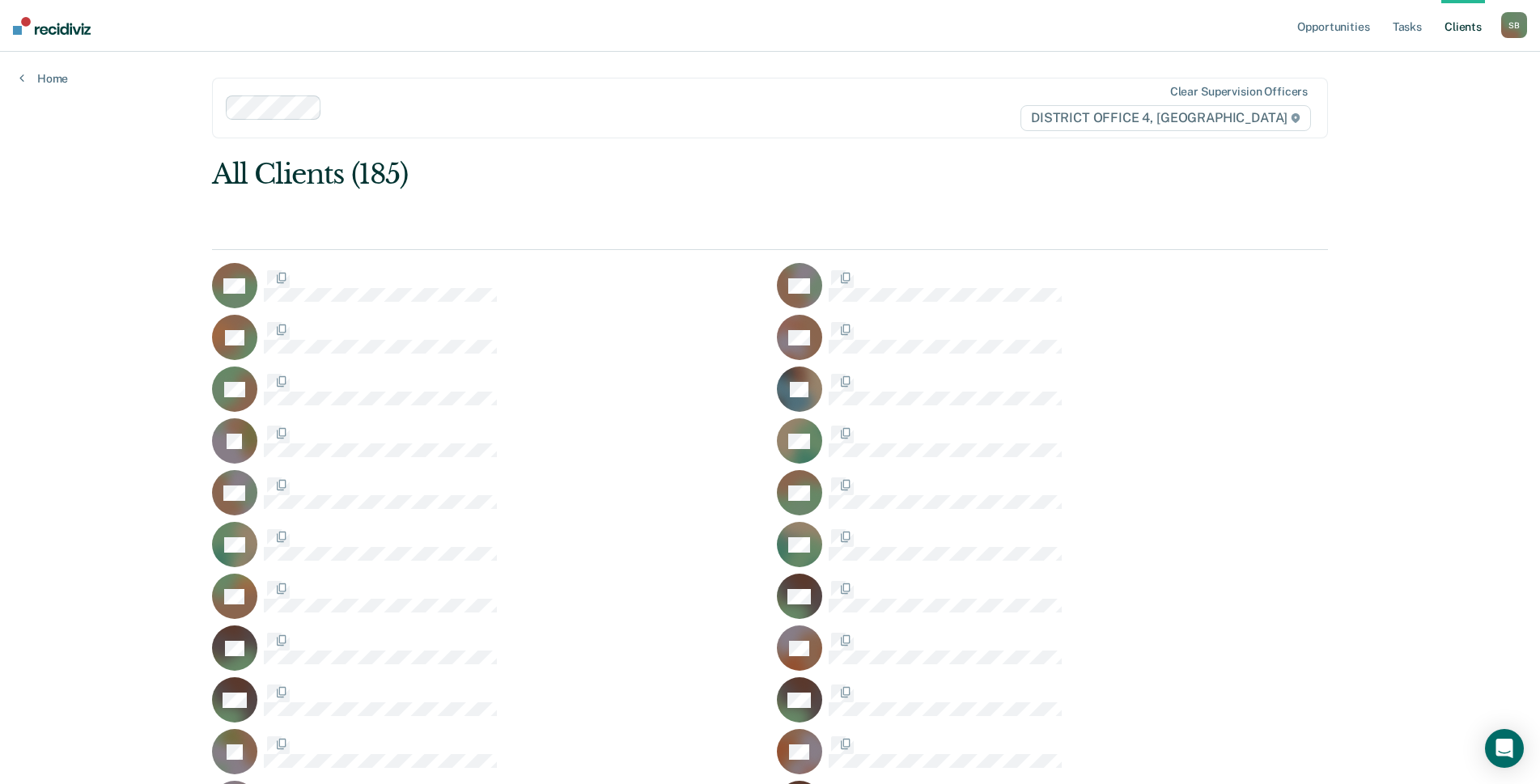
scroll to position [4124, 0]
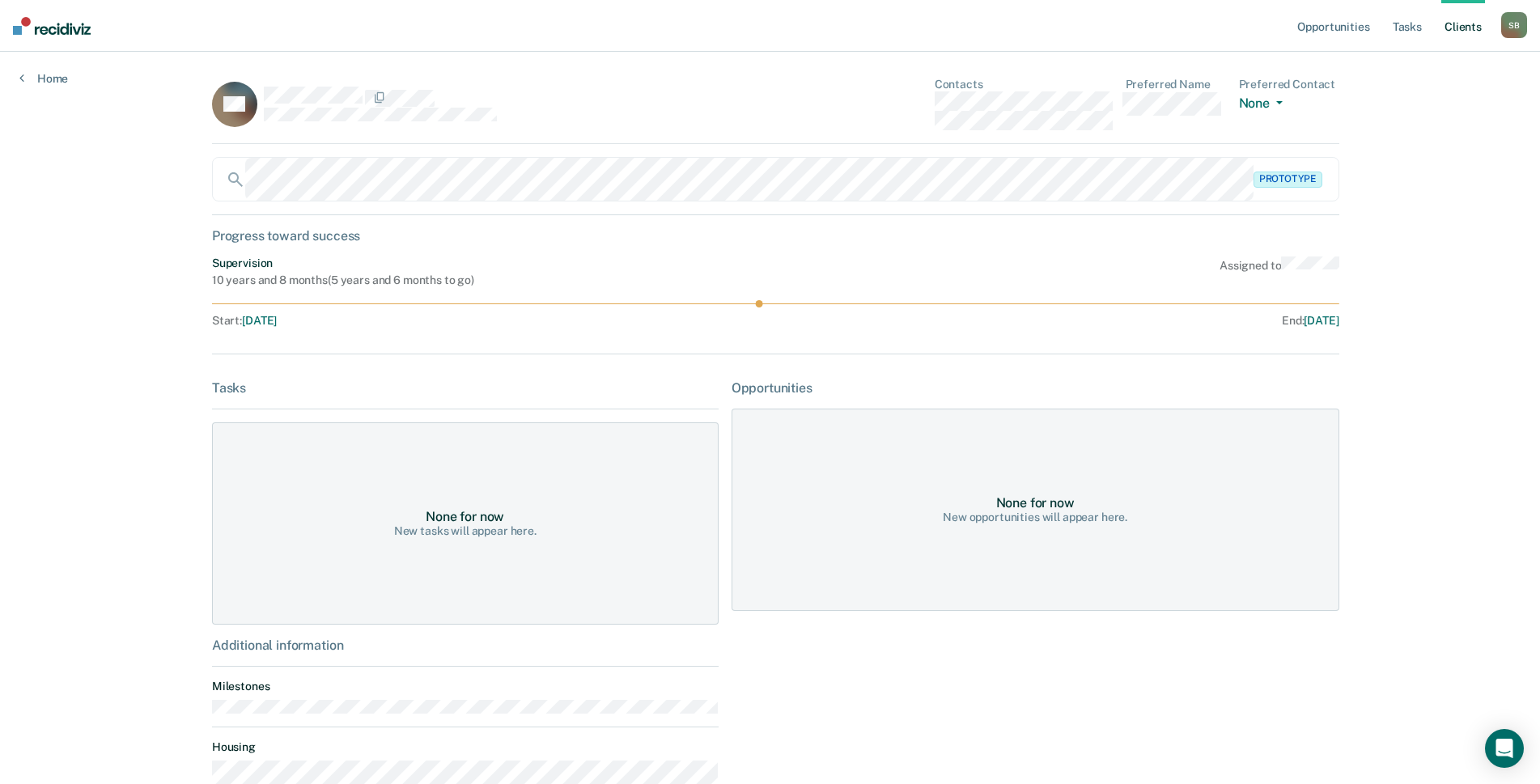
click at [918, 99] on div "HS Contacts Preferred Name Preferred Contact None Call Text Email None" at bounding box center [775, 110] width 1127 height 67
click at [896, 103] on div "KS Contacts Preferred Name Preferred Contact None Call Text Email None" at bounding box center [775, 110] width 1127 height 67
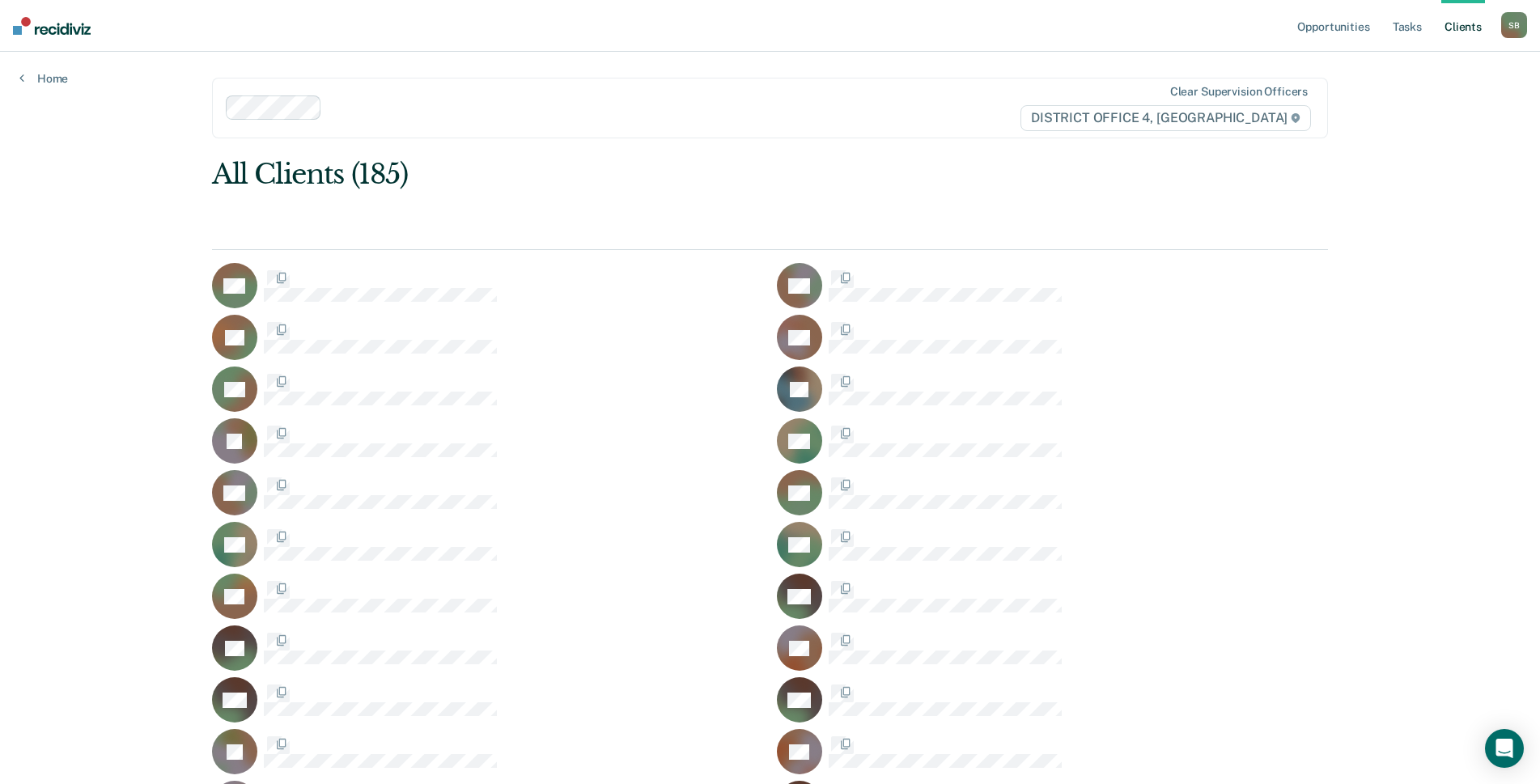
scroll to position [4124, 0]
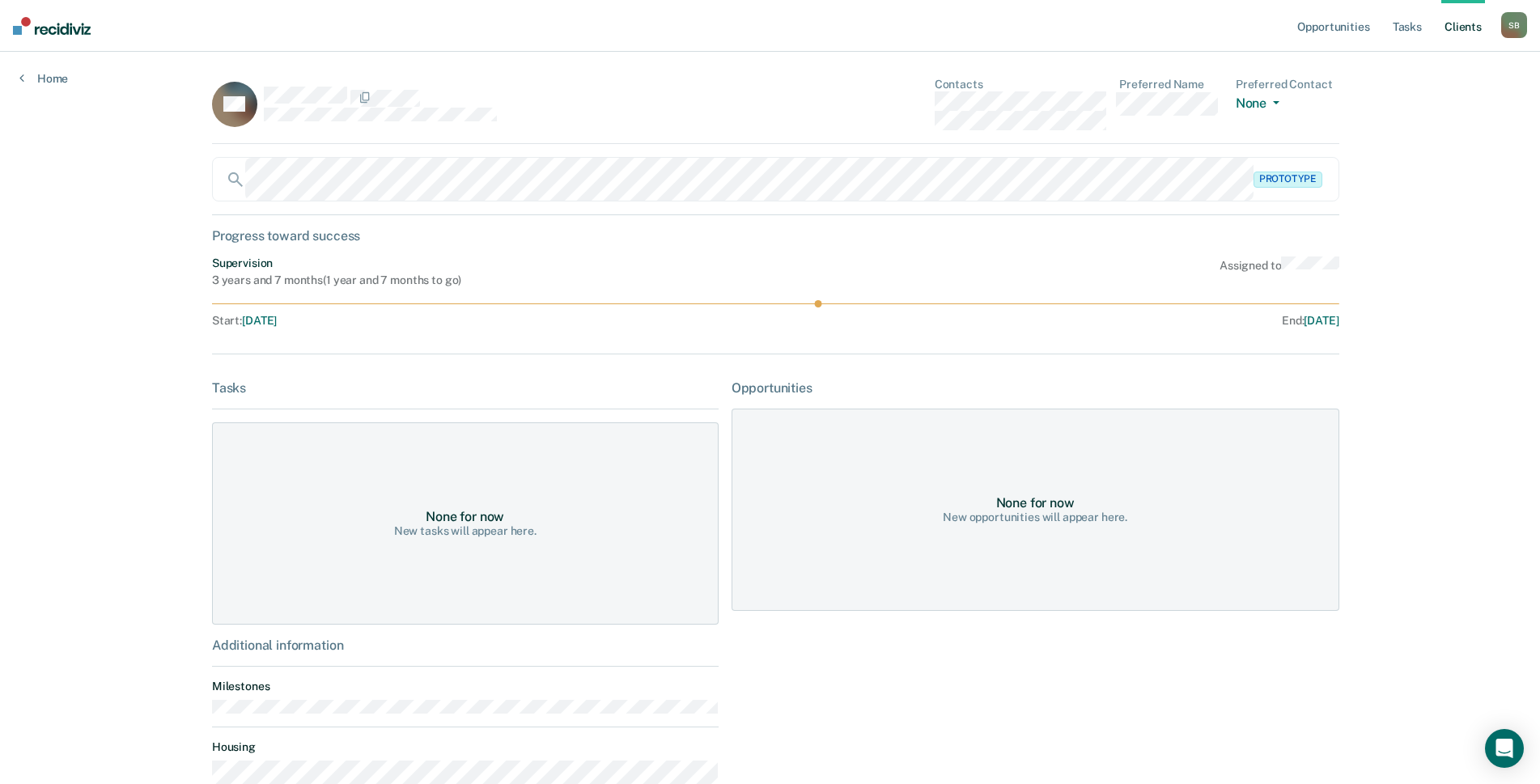
click at [886, 106] on div "HS Contacts Preferred Name Preferred Contact None Call Text Email None" at bounding box center [775, 110] width 1127 height 67
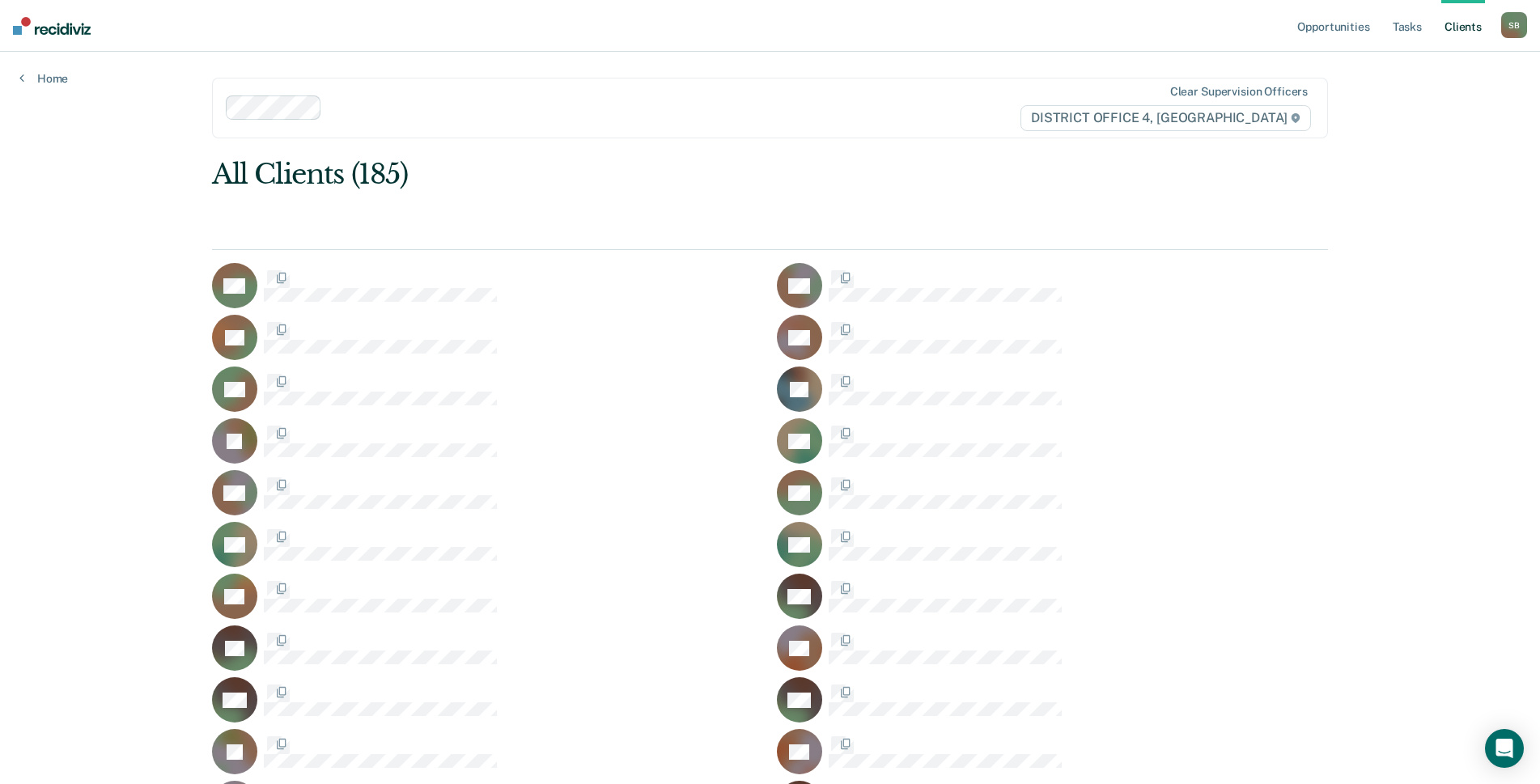
scroll to position [4124, 0]
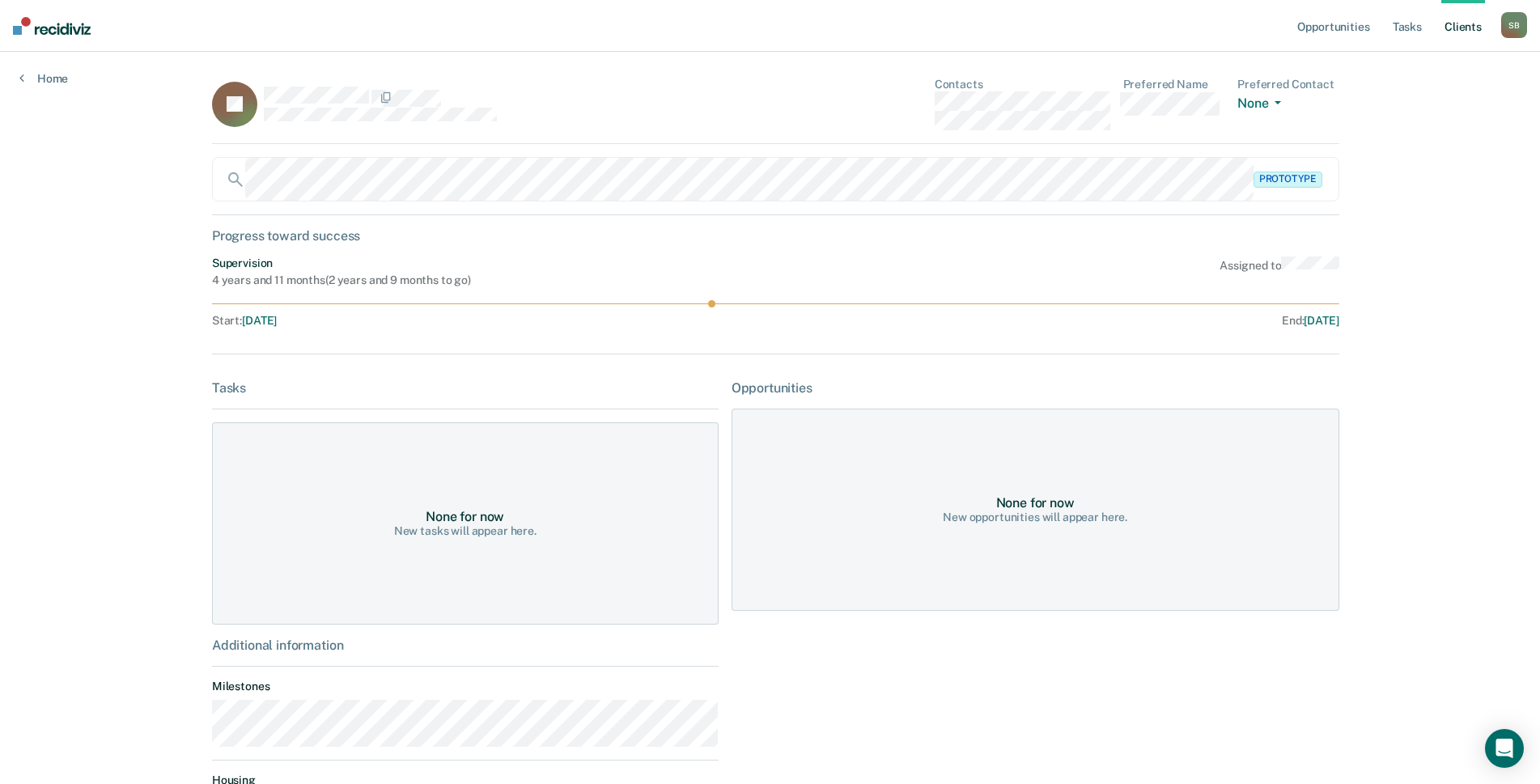
click at [892, 105] on div "JS Contacts Preferred Name Preferred Contact None Call Text Email None" at bounding box center [775, 110] width 1127 height 67
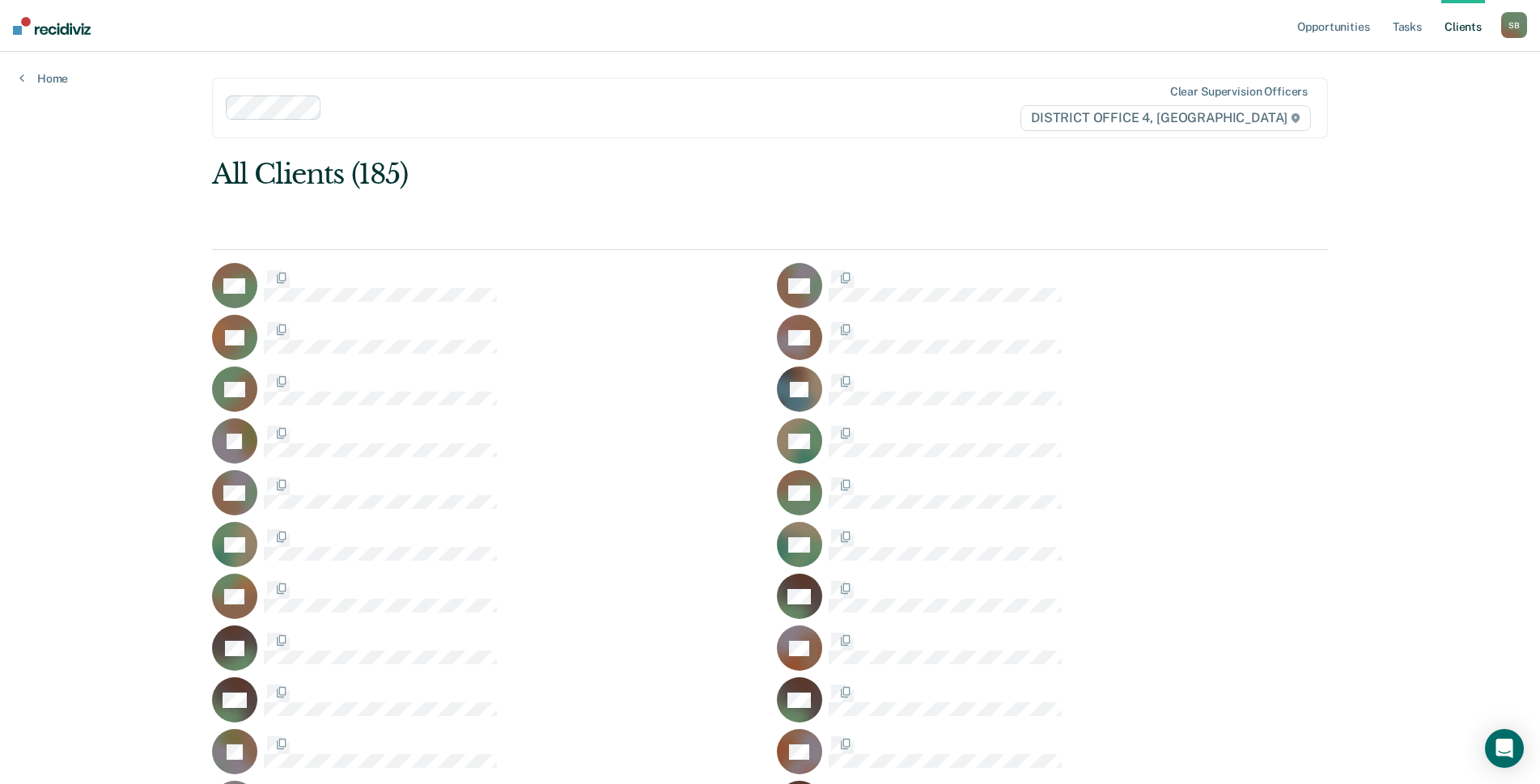
scroll to position [4124, 0]
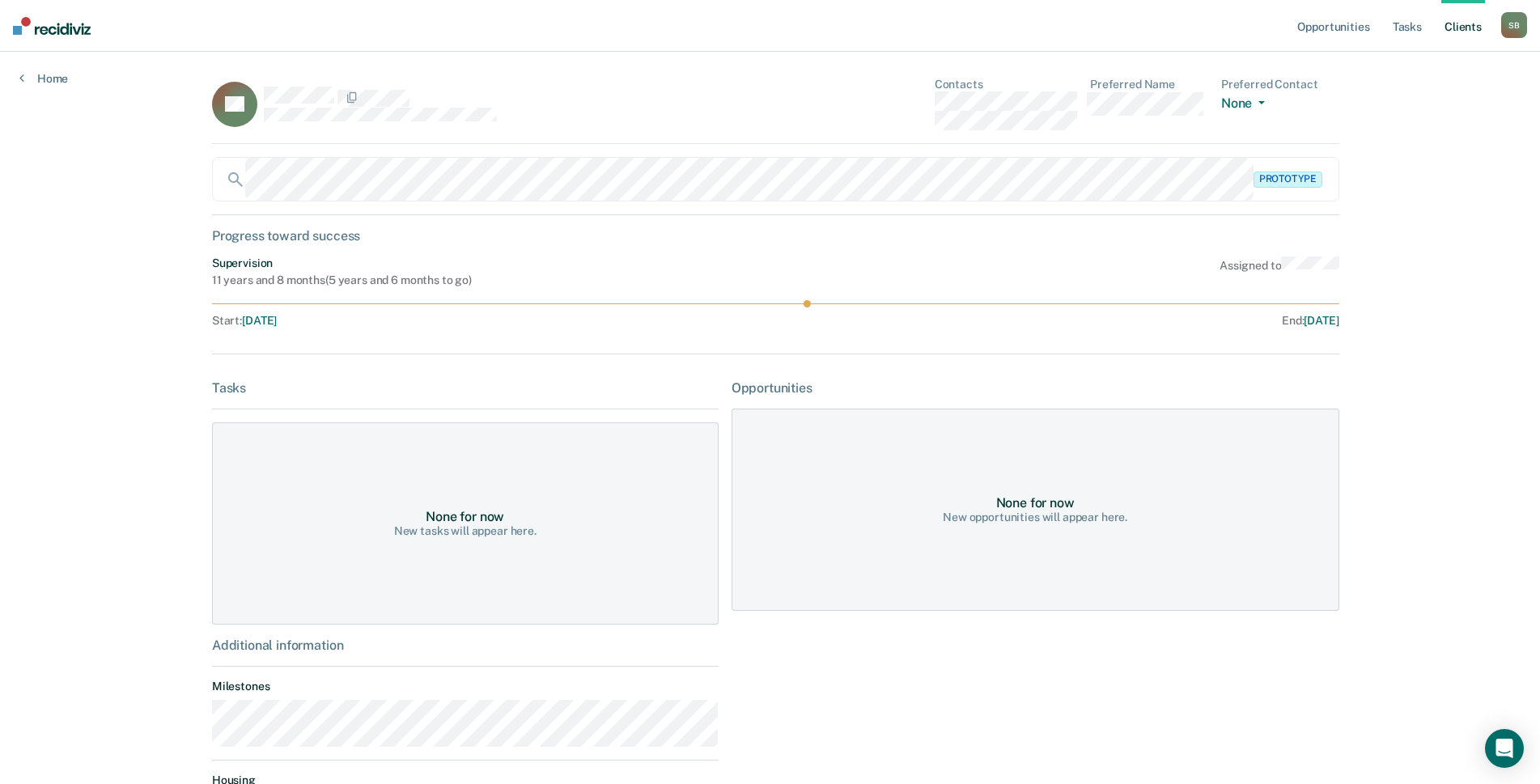
click at [888, 98] on div "ES Contacts Preferred Name Preferred Contact None Call Text Email None" at bounding box center [775, 110] width 1127 height 67
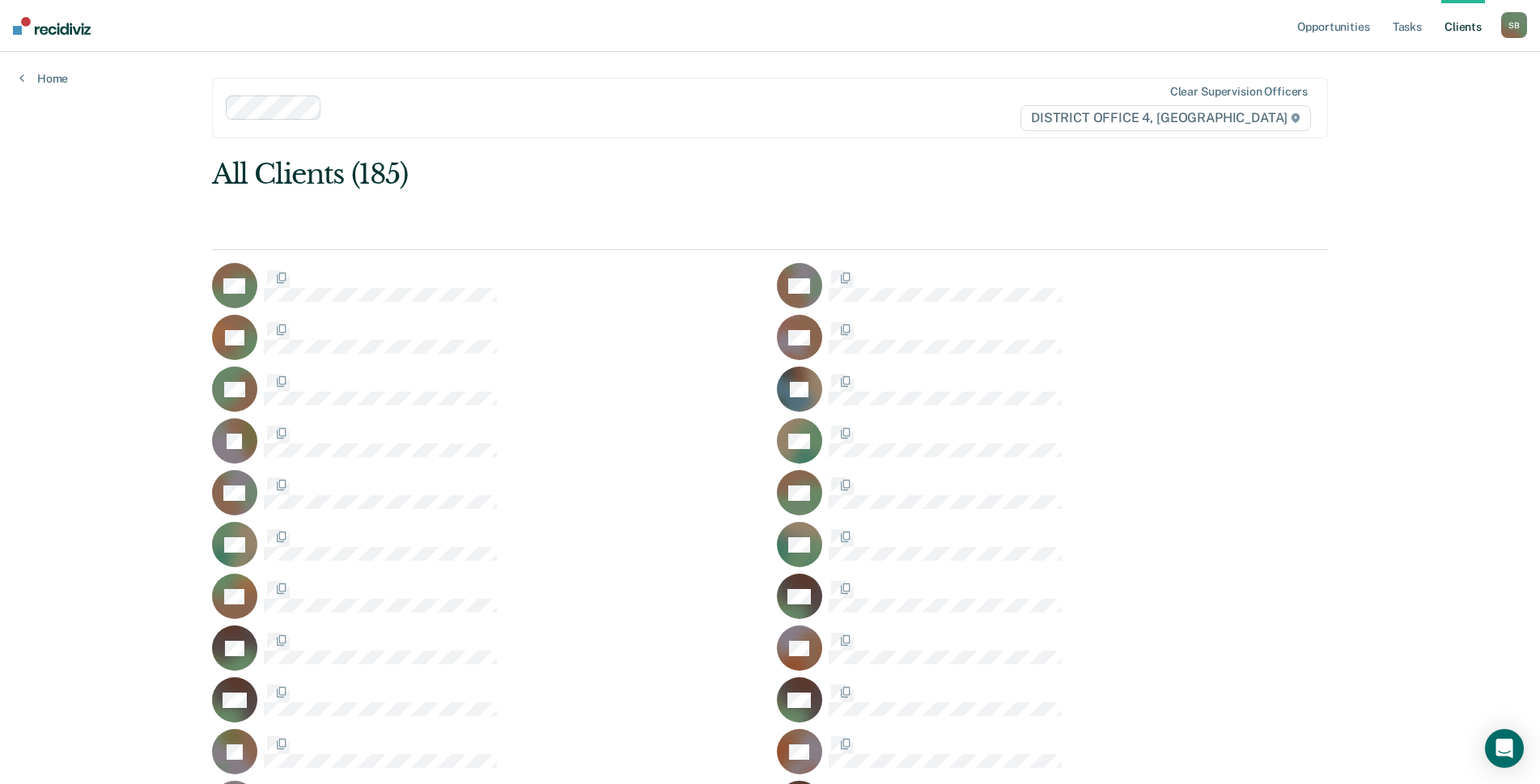
scroll to position [4124, 0]
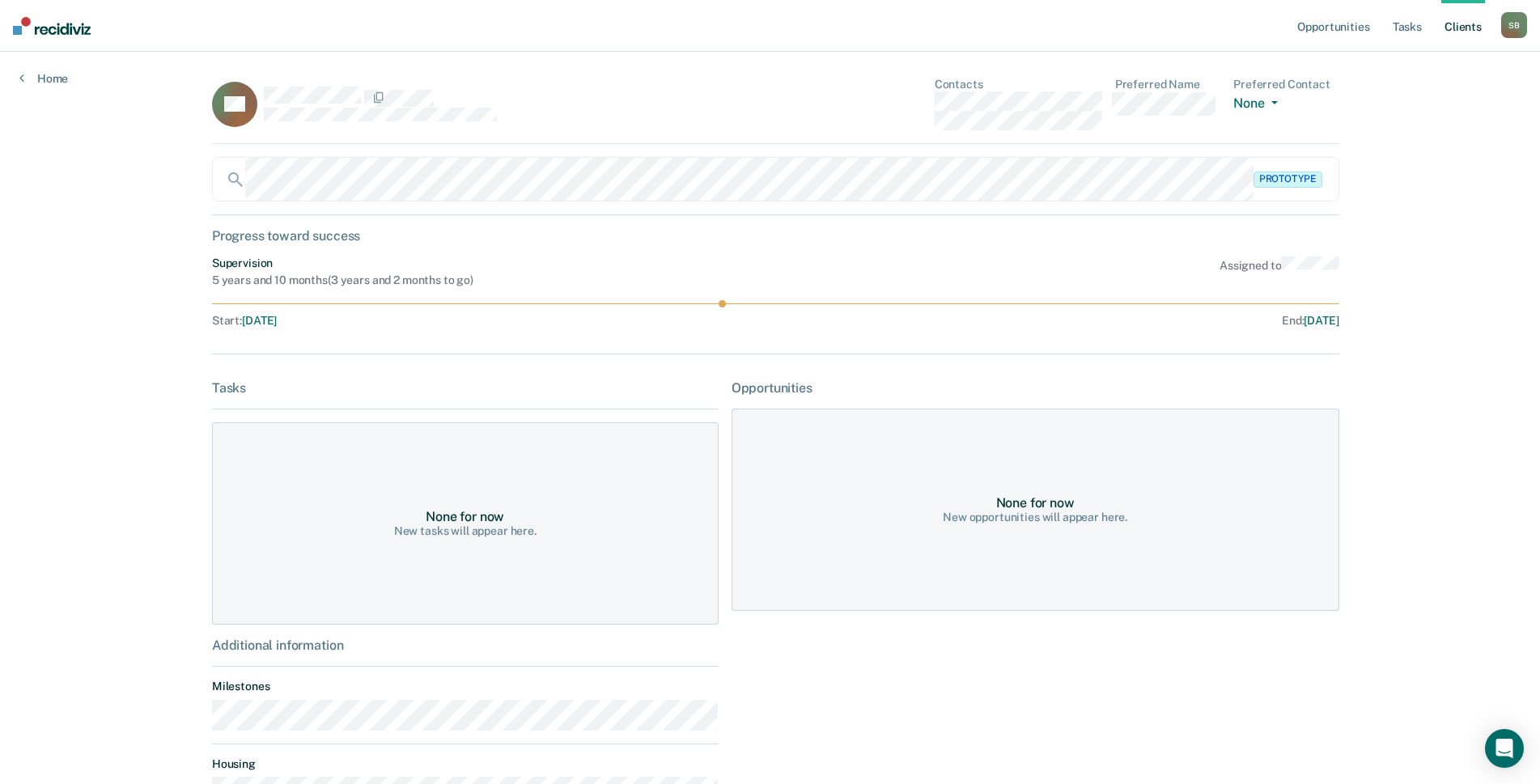
click at [882, 99] on div "RS Contacts Preferred Name Preferred Contact None Call Text Email None" at bounding box center [775, 110] width 1127 height 67
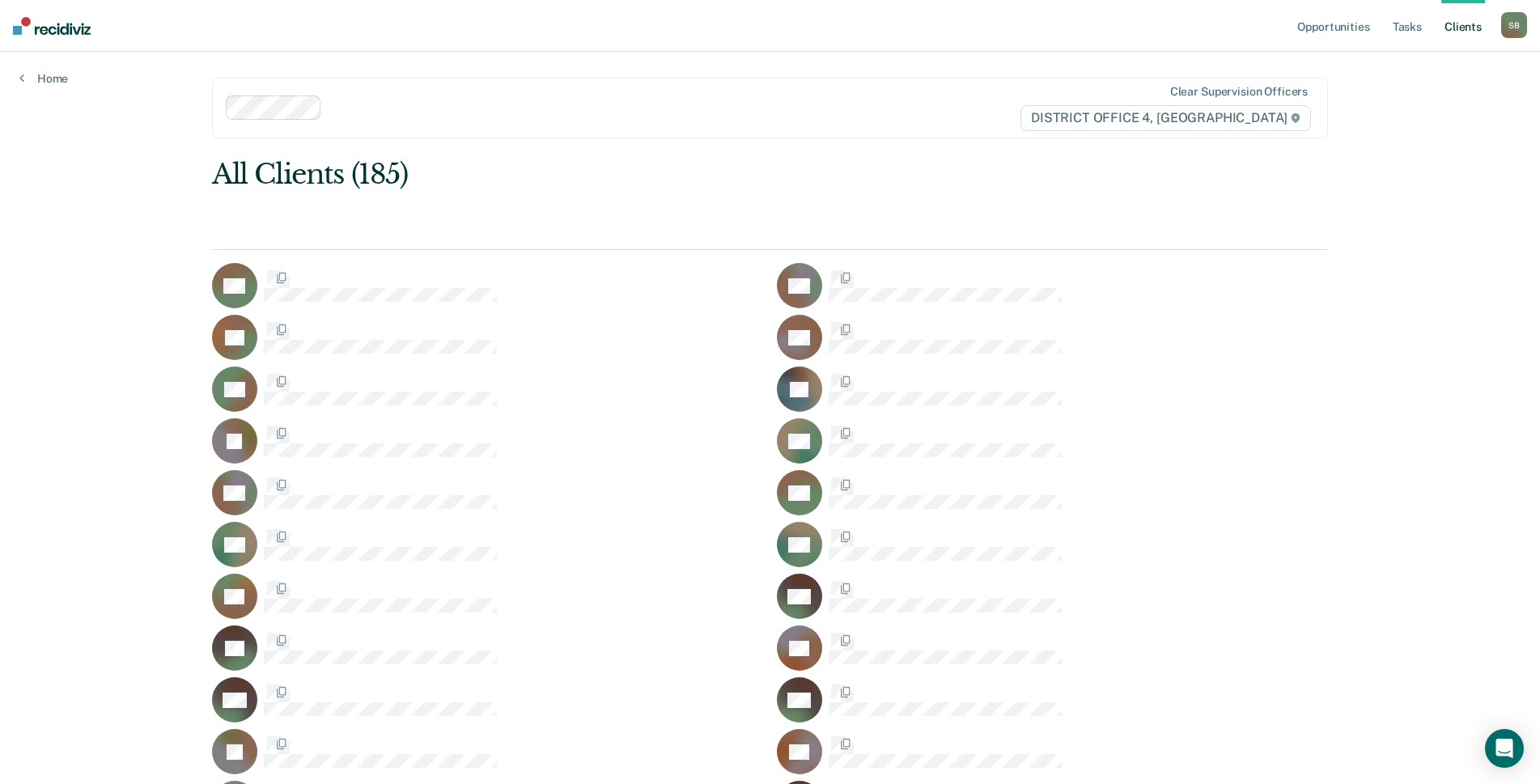
scroll to position [4124, 0]
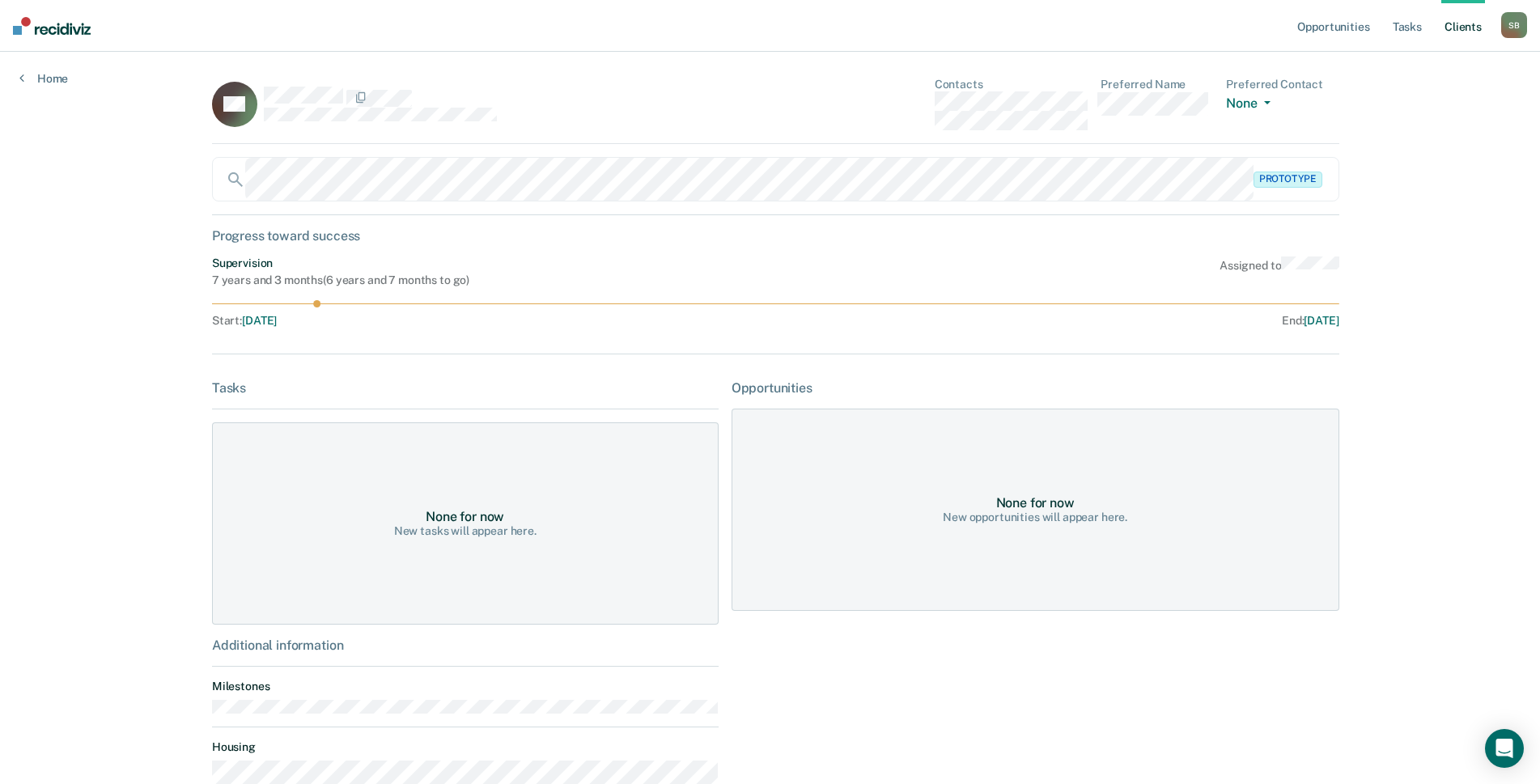
click at [906, 98] on div "NS Contacts Preferred Name Preferred Contact None Call Text Email None" at bounding box center [775, 110] width 1127 height 67
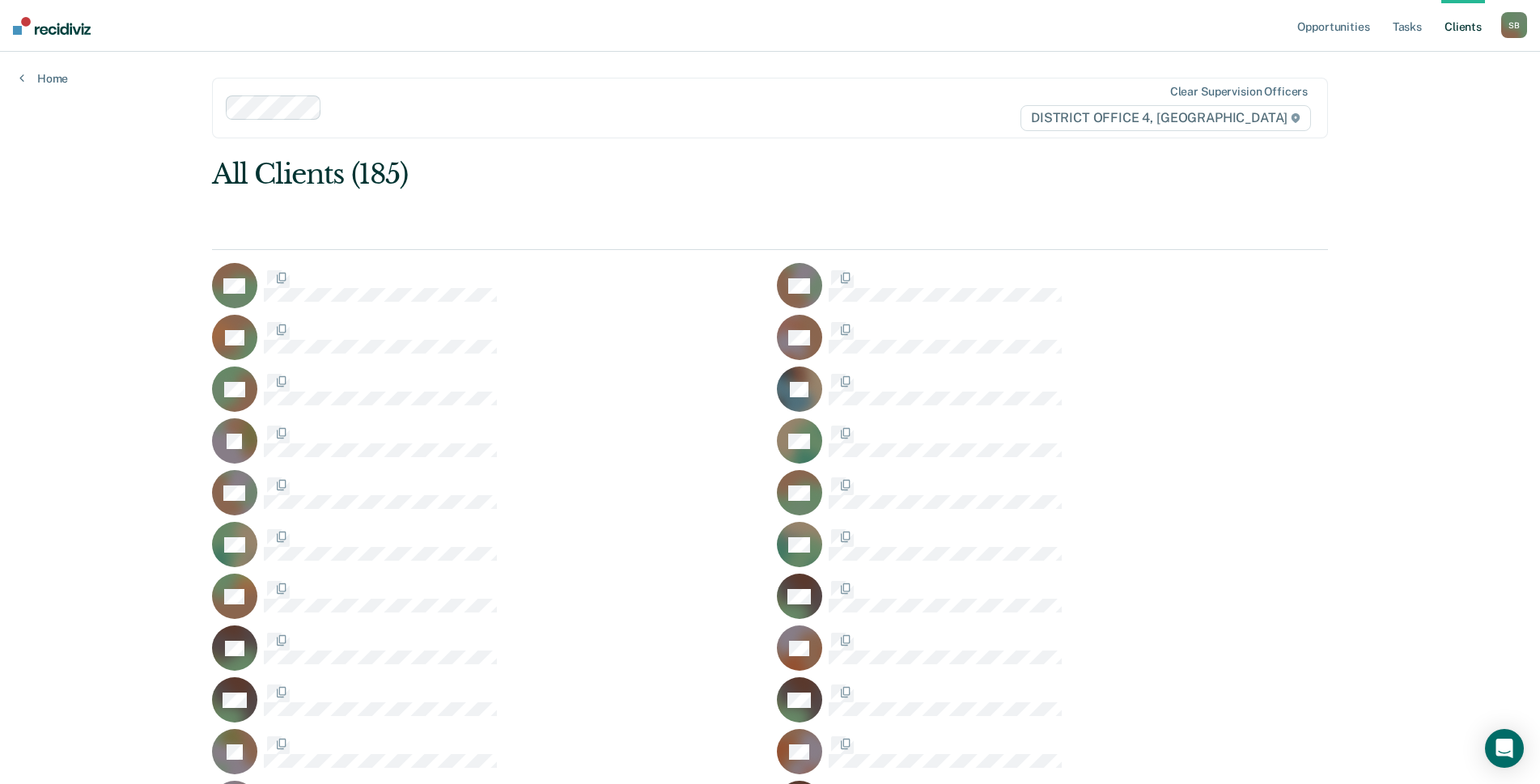
scroll to position [4124, 0]
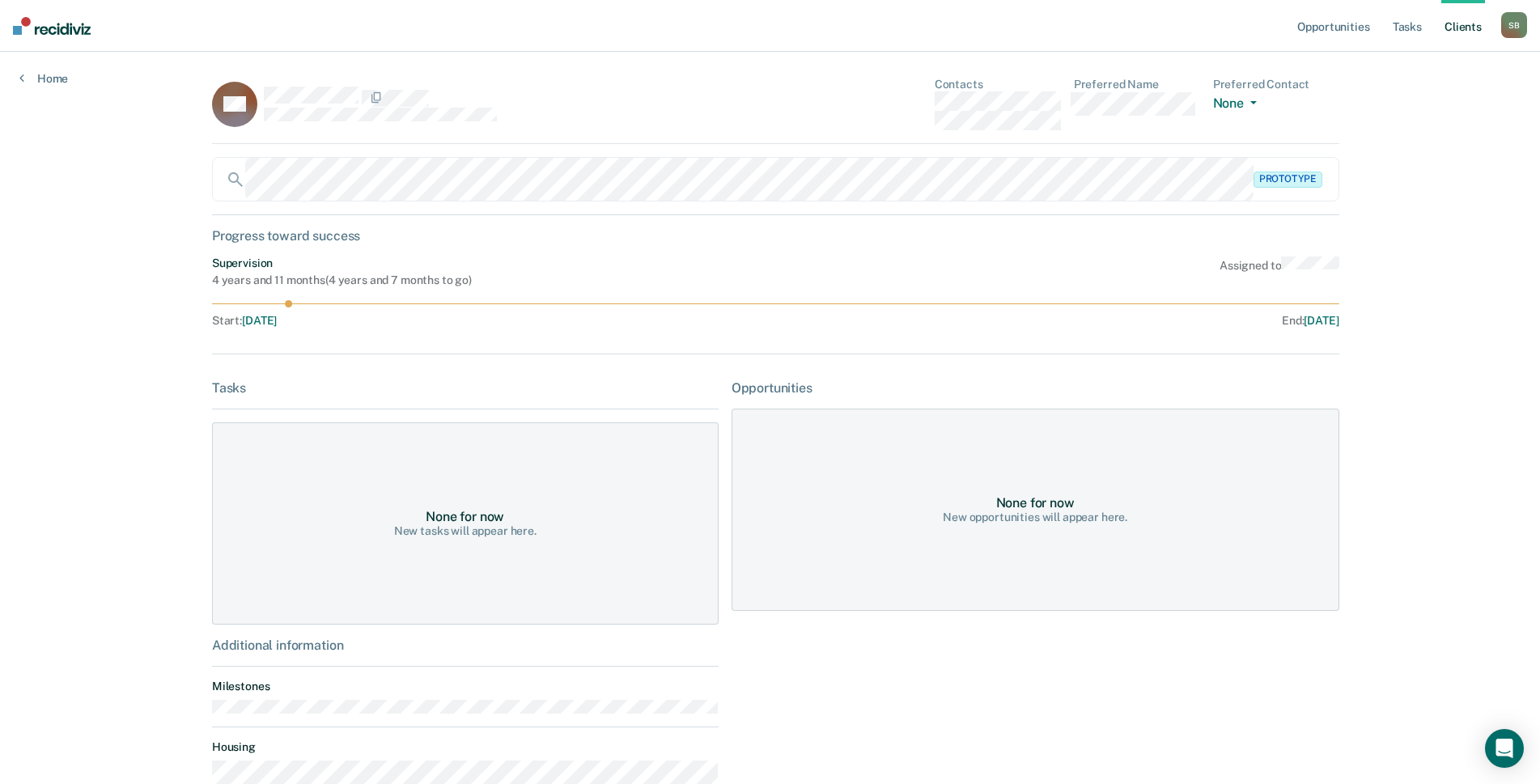
click at [905, 98] on div "MT Contacts Preferred Name Preferred Contact None Call Text Email None" at bounding box center [775, 110] width 1127 height 67
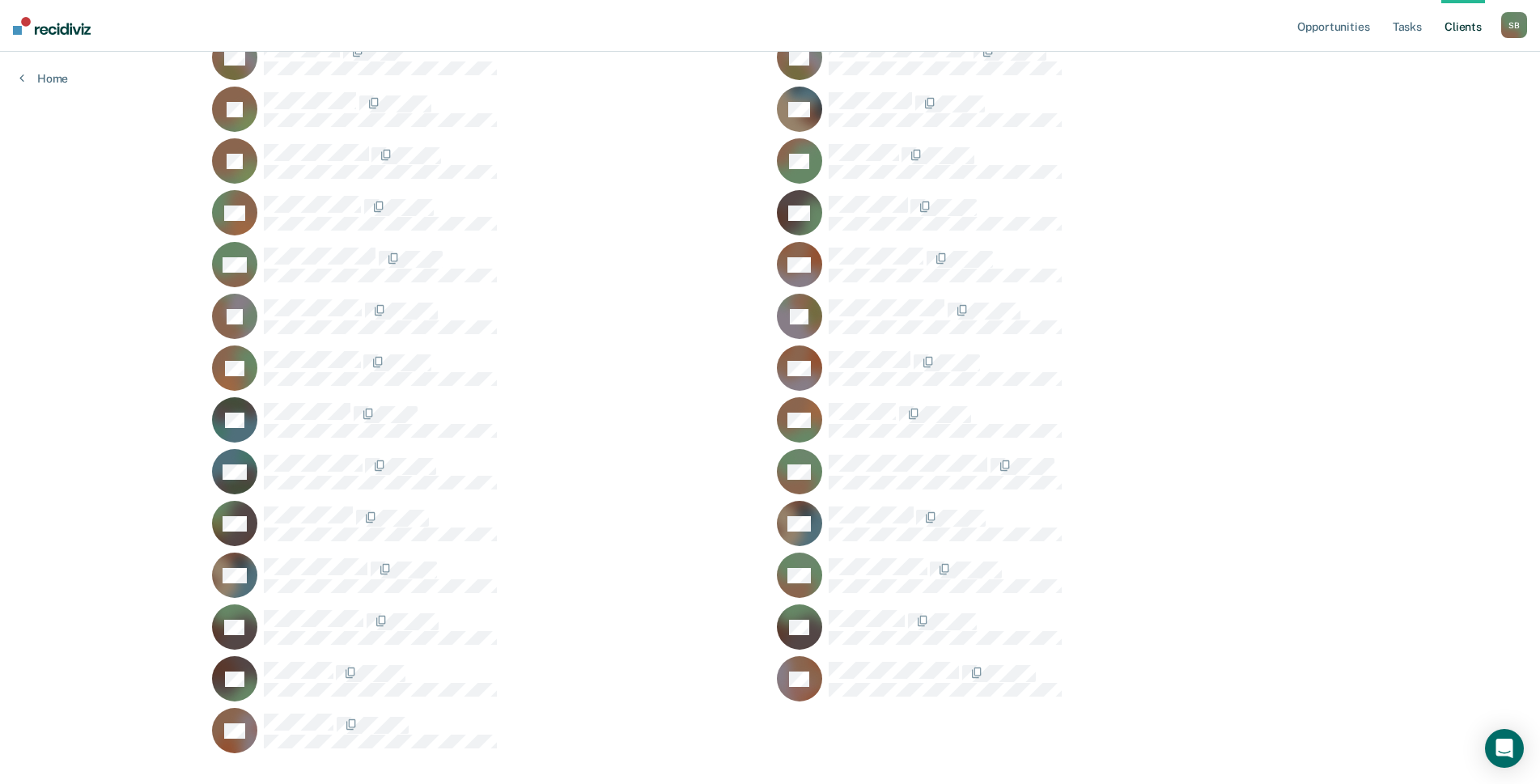
scroll to position [4350, 0]
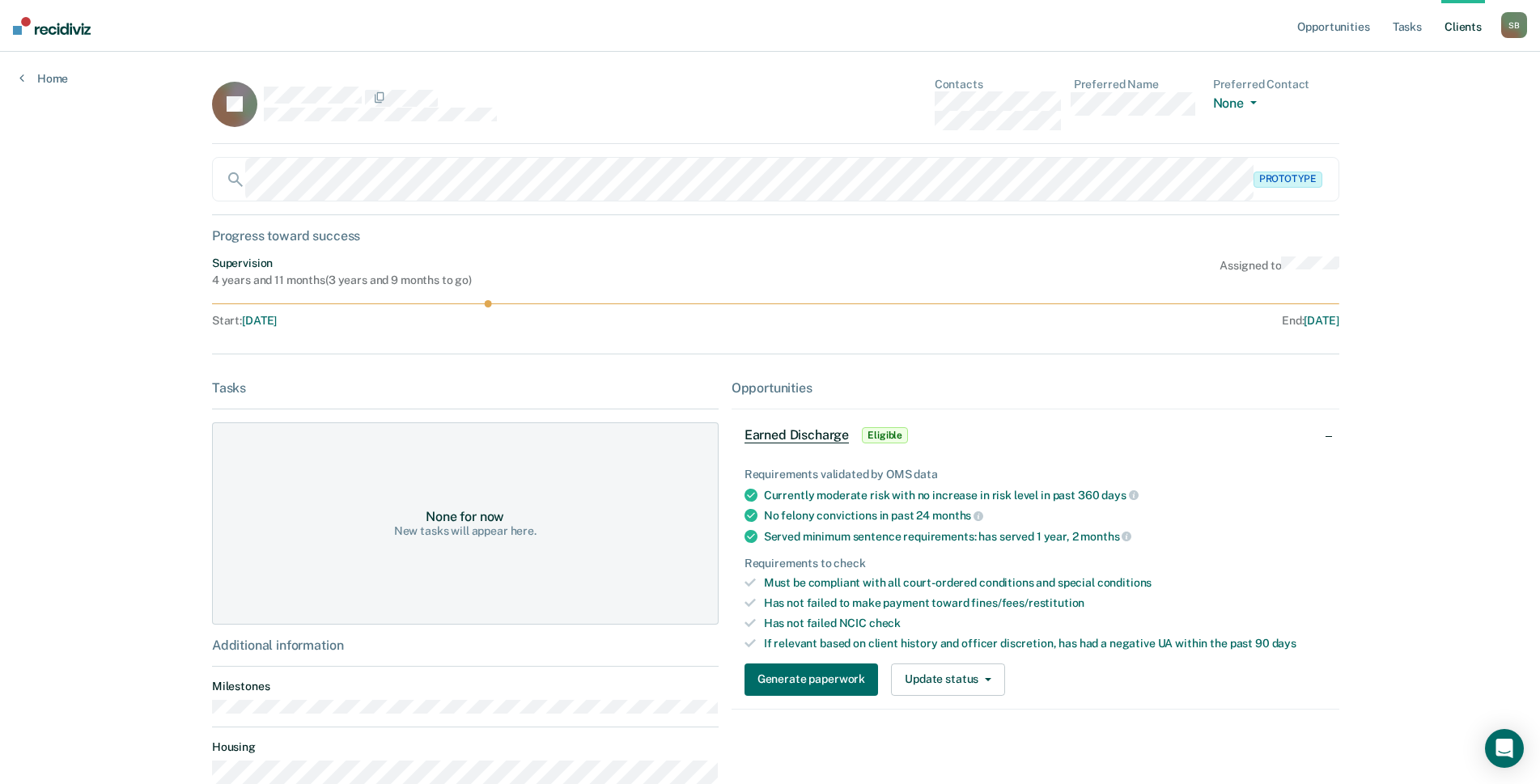
click at [879, 104] on div "LT Contacts Preferred Name Preferred Contact None Call Text Email None" at bounding box center [775, 110] width 1127 height 67
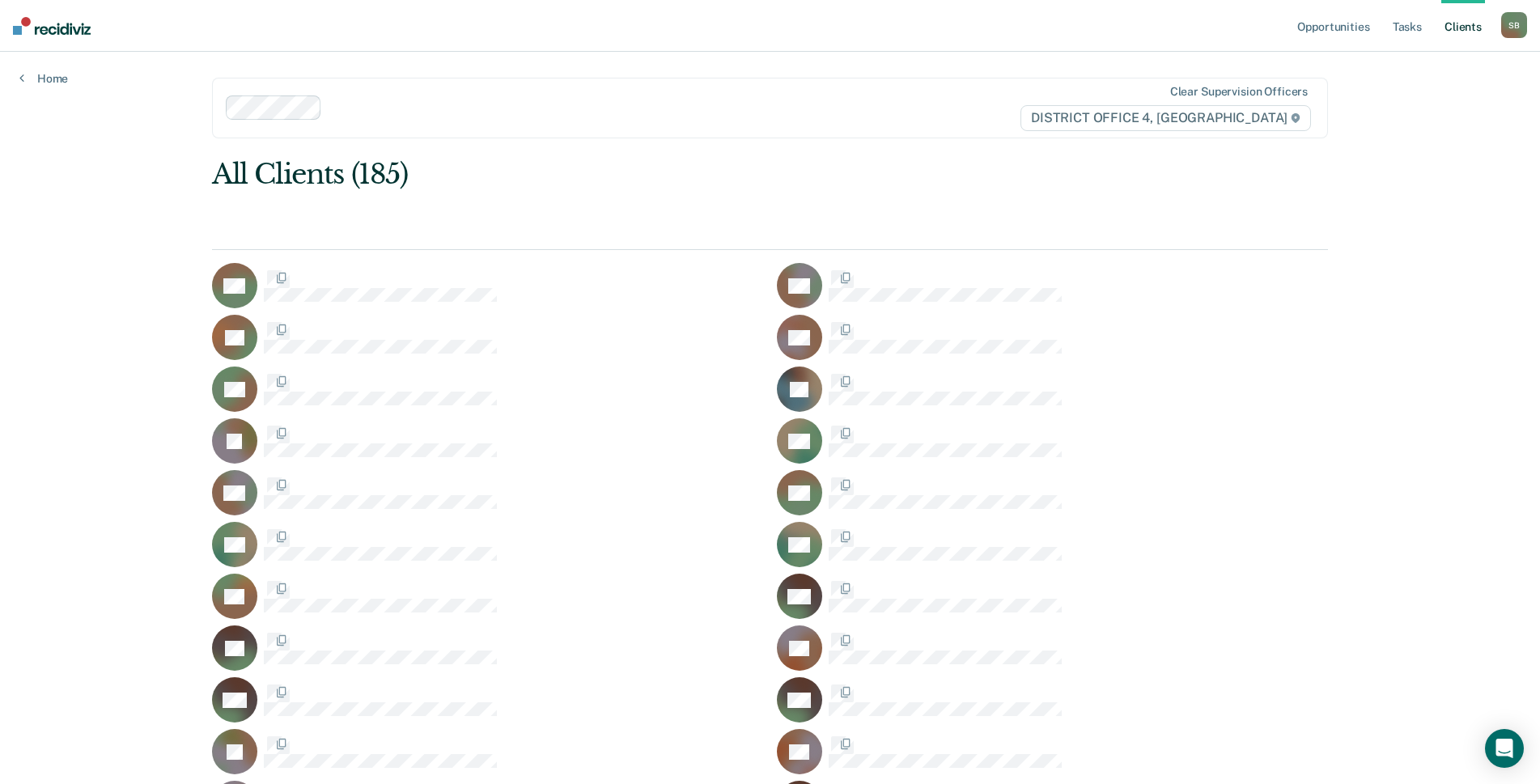
scroll to position [4350, 0]
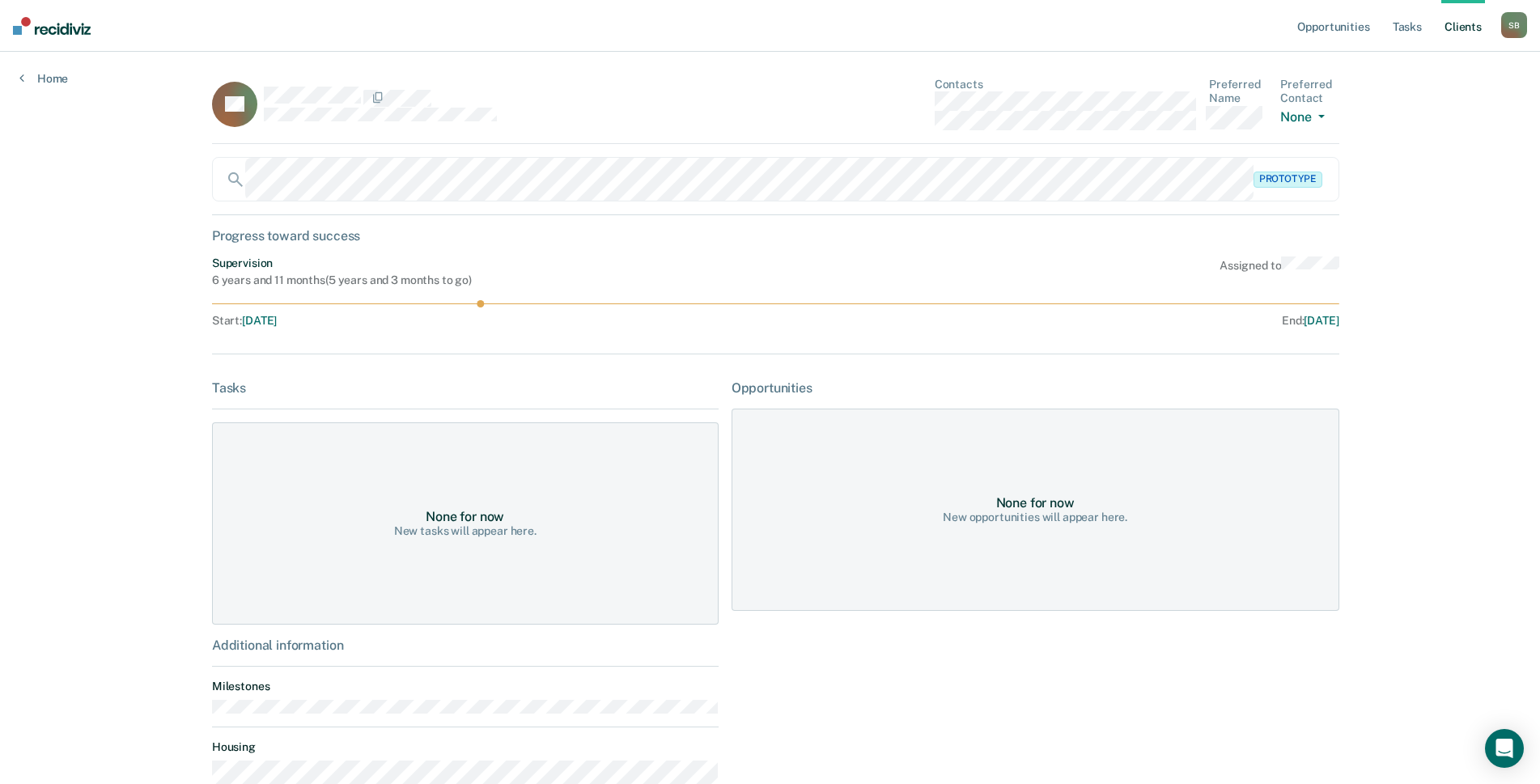
click at [886, 100] on div "CT Contacts Preferred Name Preferred Contact None Call Text Email None" at bounding box center [775, 110] width 1127 height 67
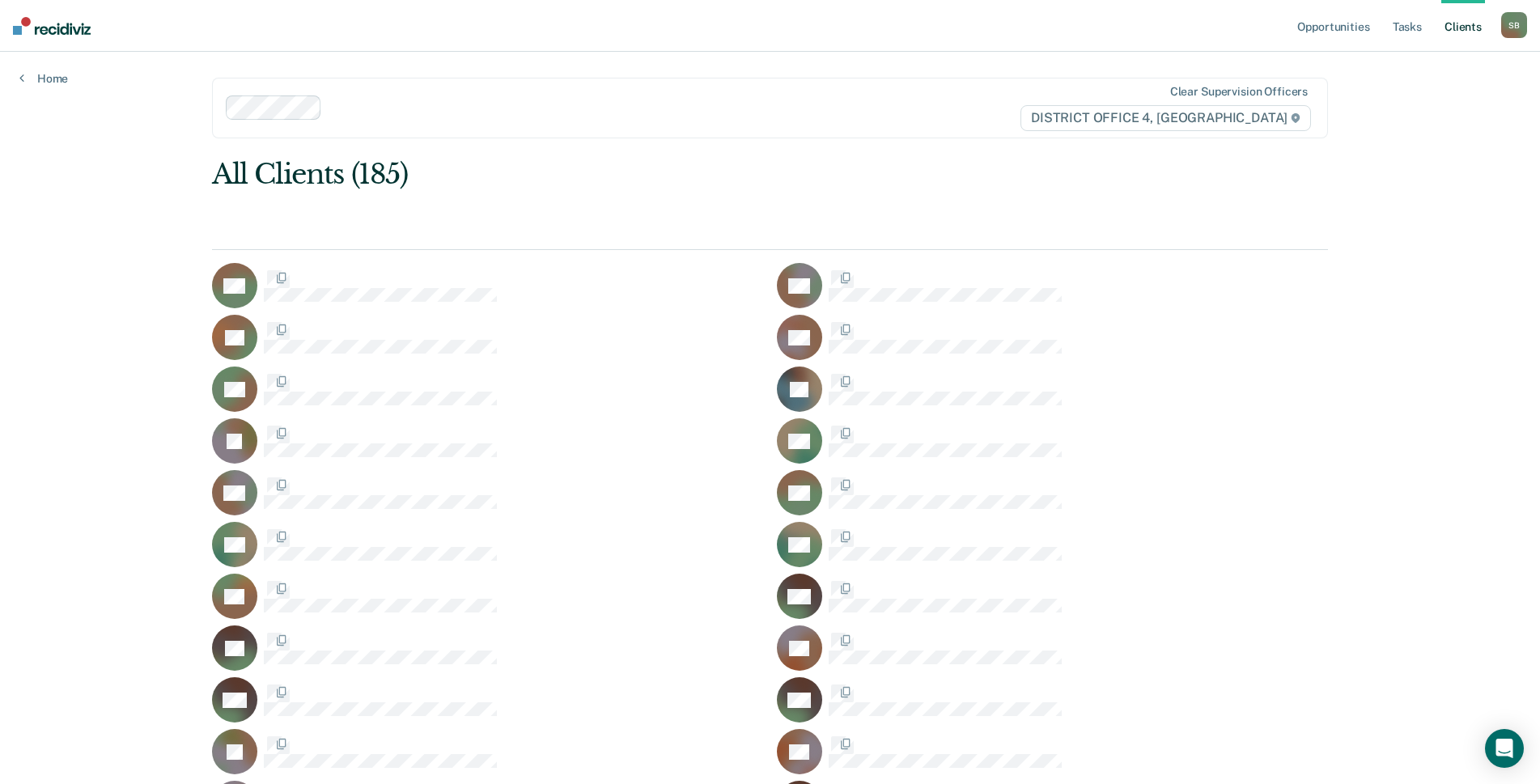
scroll to position [4350, 0]
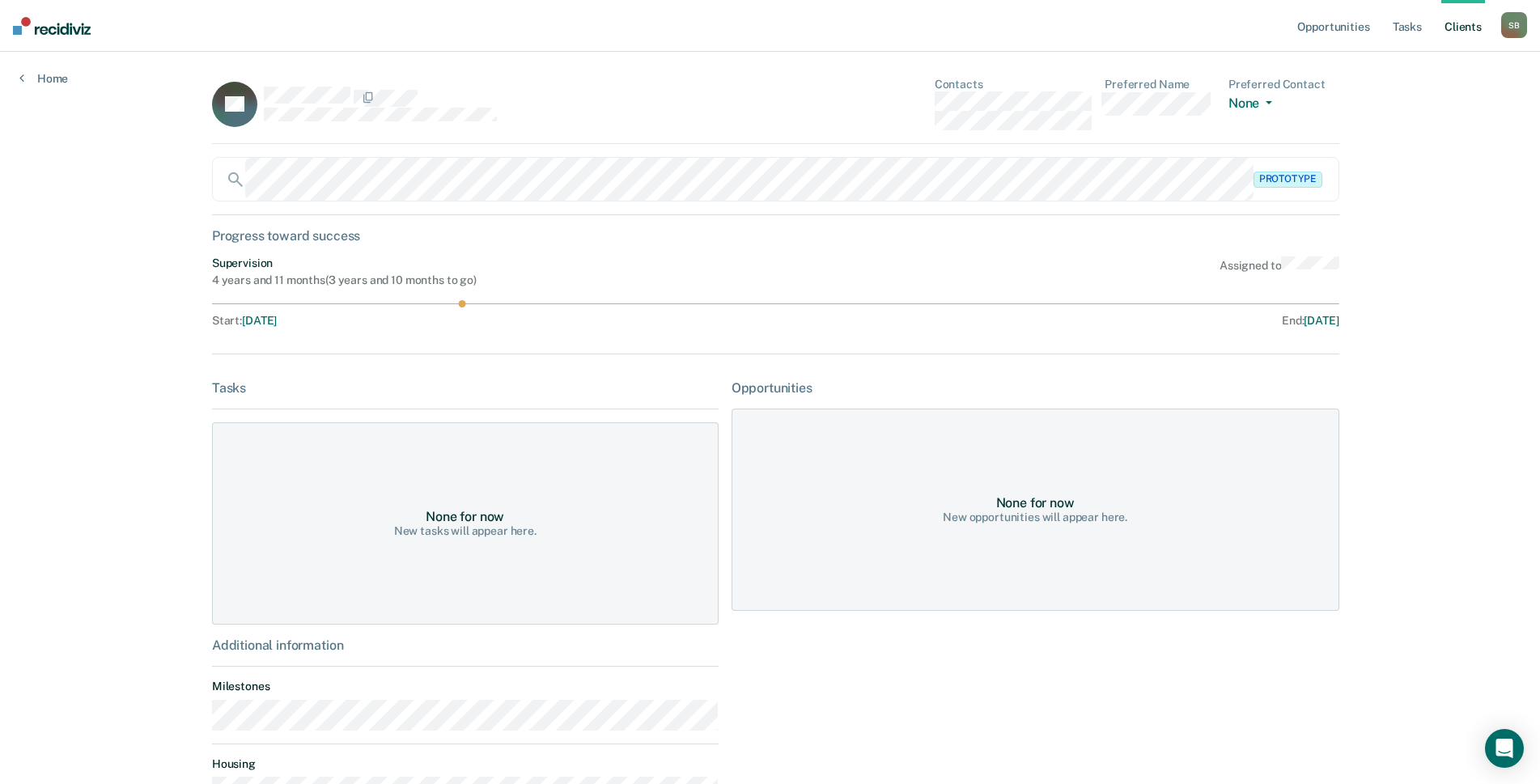
click at [894, 105] on div "PT Contacts Preferred Name Preferred Contact None Call Text Email None" at bounding box center [775, 110] width 1127 height 67
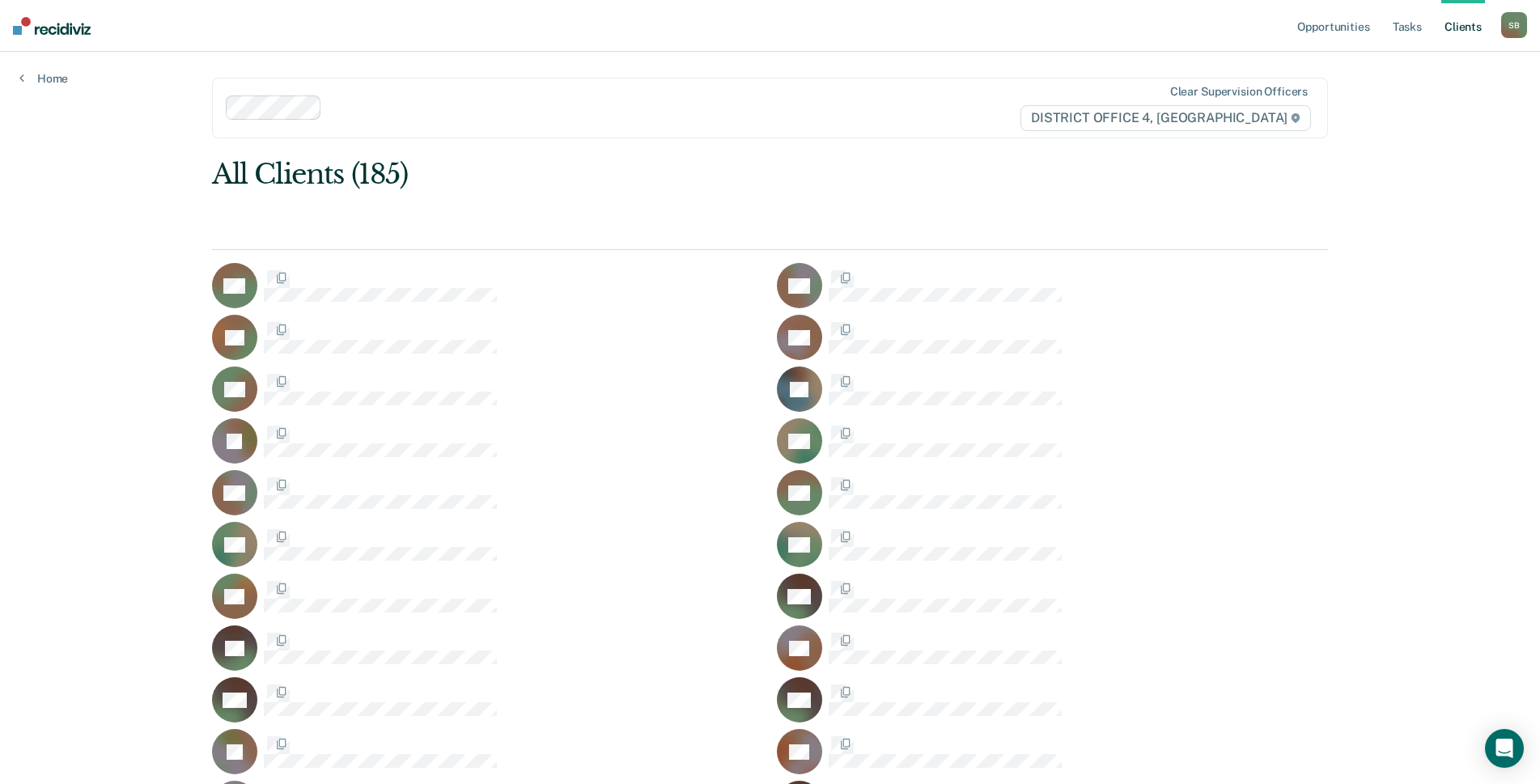
scroll to position [4350, 0]
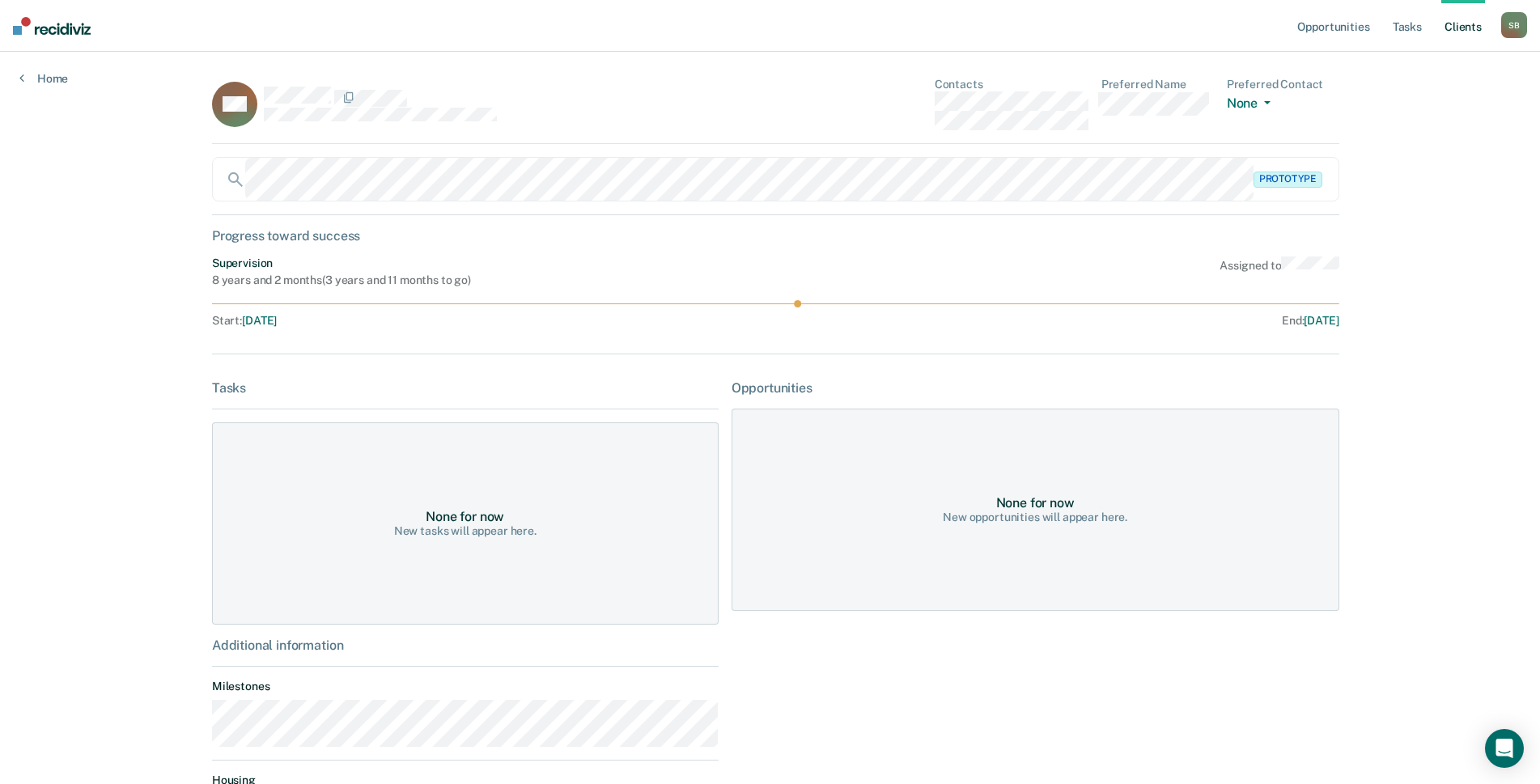
click at [905, 101] on div "MV Contacts Preferred Name Preferred Contact None Call Text Email None" at bounding box center [775, 110] width 1127 height 67
drag, startPoint x: 1220, startPoint y: 301, endPoint x: 1475, endPoint y: 335, distance: 257.3
click at [1445, 339] on div "Opportunities Tasks Client s [PERSON_NAME] S B Profile How it works Log Out Hom…" at bounding box center [770, 505] width 1540 height 1012
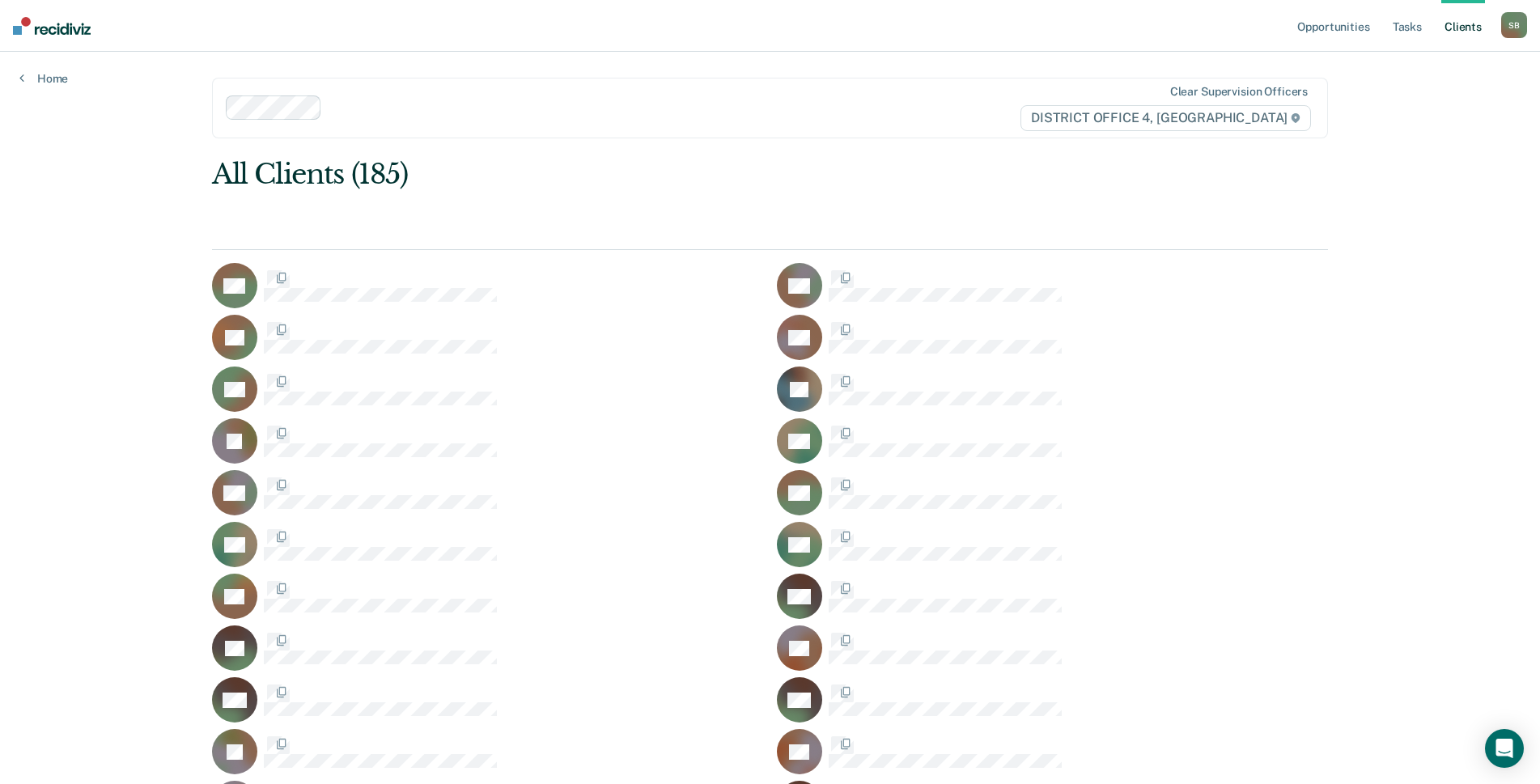
scroll to position [4350, 0]
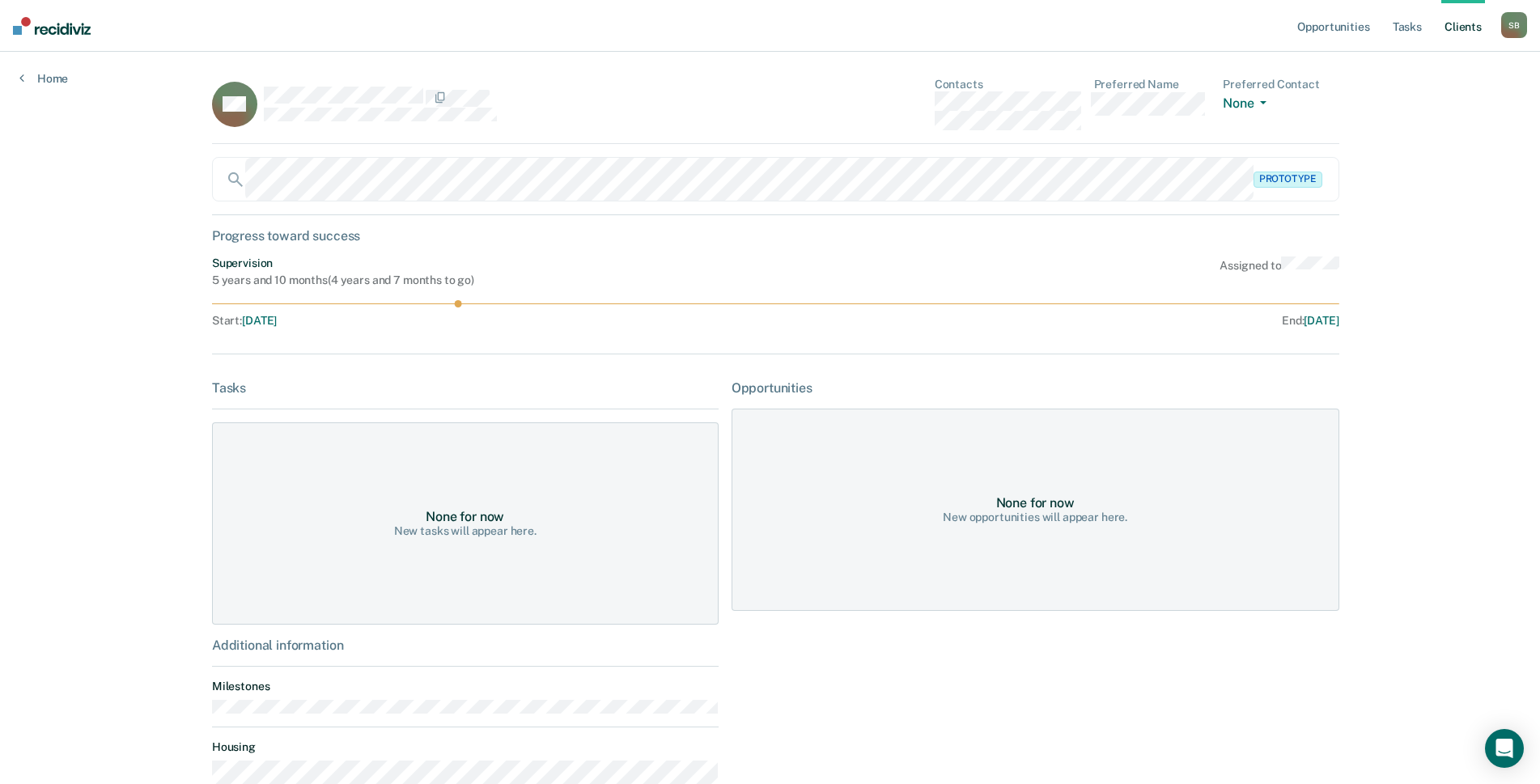
click at [912, 106] on div "AW Contacts Preferred Name Preferred Contact None Call Text Email None" at bounding box center [775, 110] width 1127 height 67
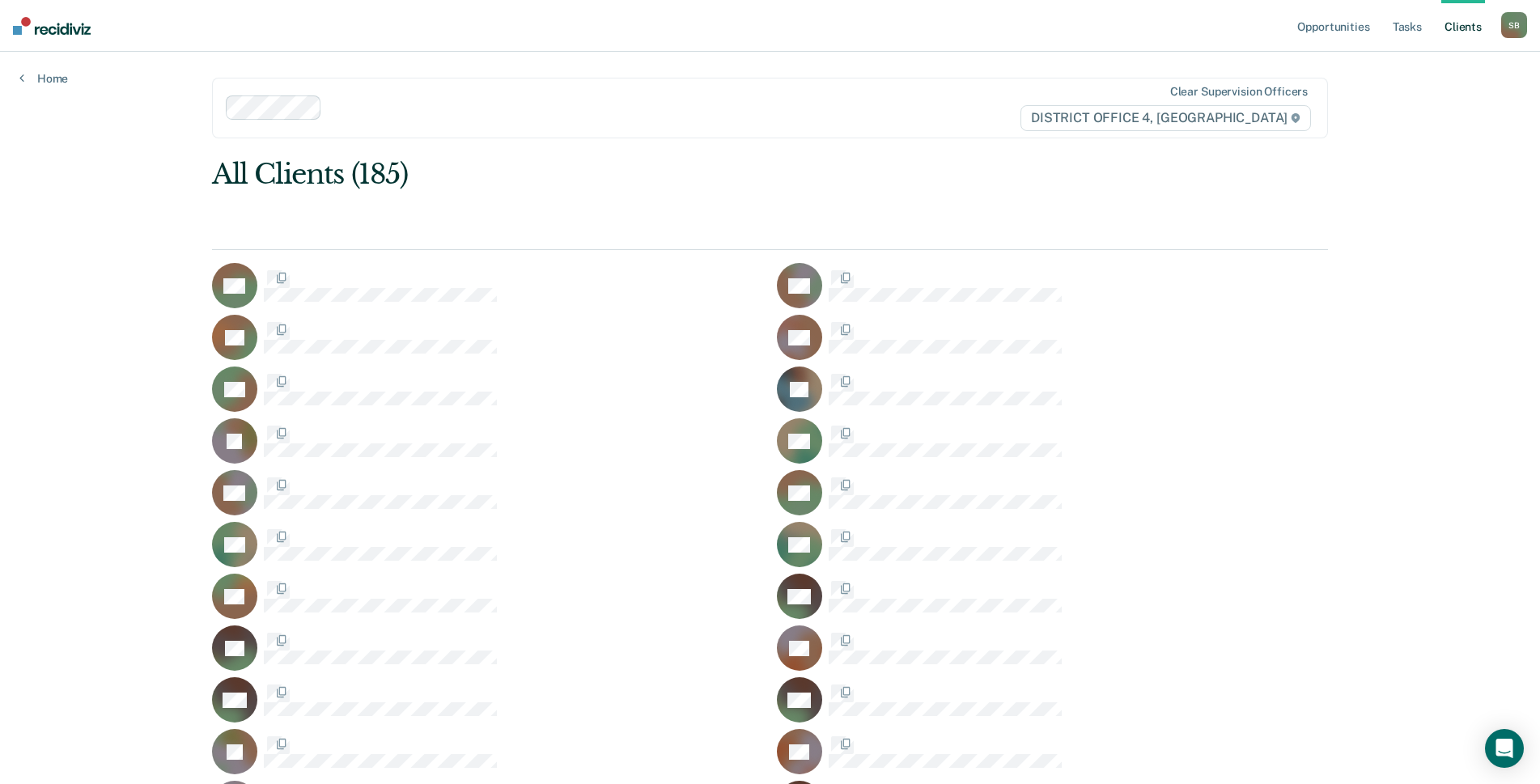
scroll to position [4350, 0]
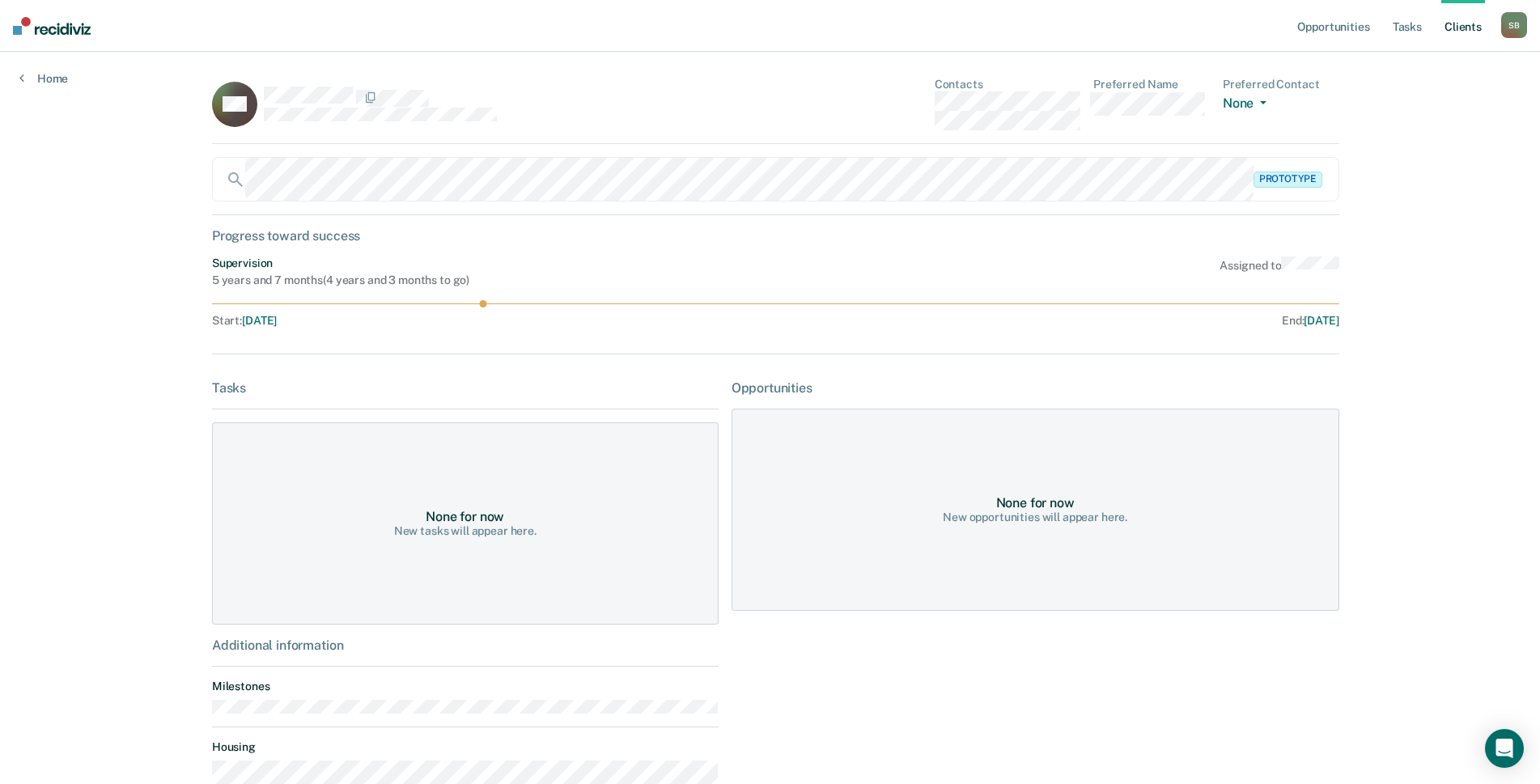
click at [853, 114] on div "RW Contacts Preferred Name Preferred Contact None Call Text Email None" at bounding box center [775, 110] width 1127 height 67
click at [916, 107] on div "RW Contacts Preferred Name Preferred Contact None Call Text Email None" at bounding box center [775, 110] width 1127 height 67
click at [892, 108] on div "TW Contacts Preferred Name Preferred Contact None Call Text Email None" at bounding box center [775, 110] width 1127 height 67
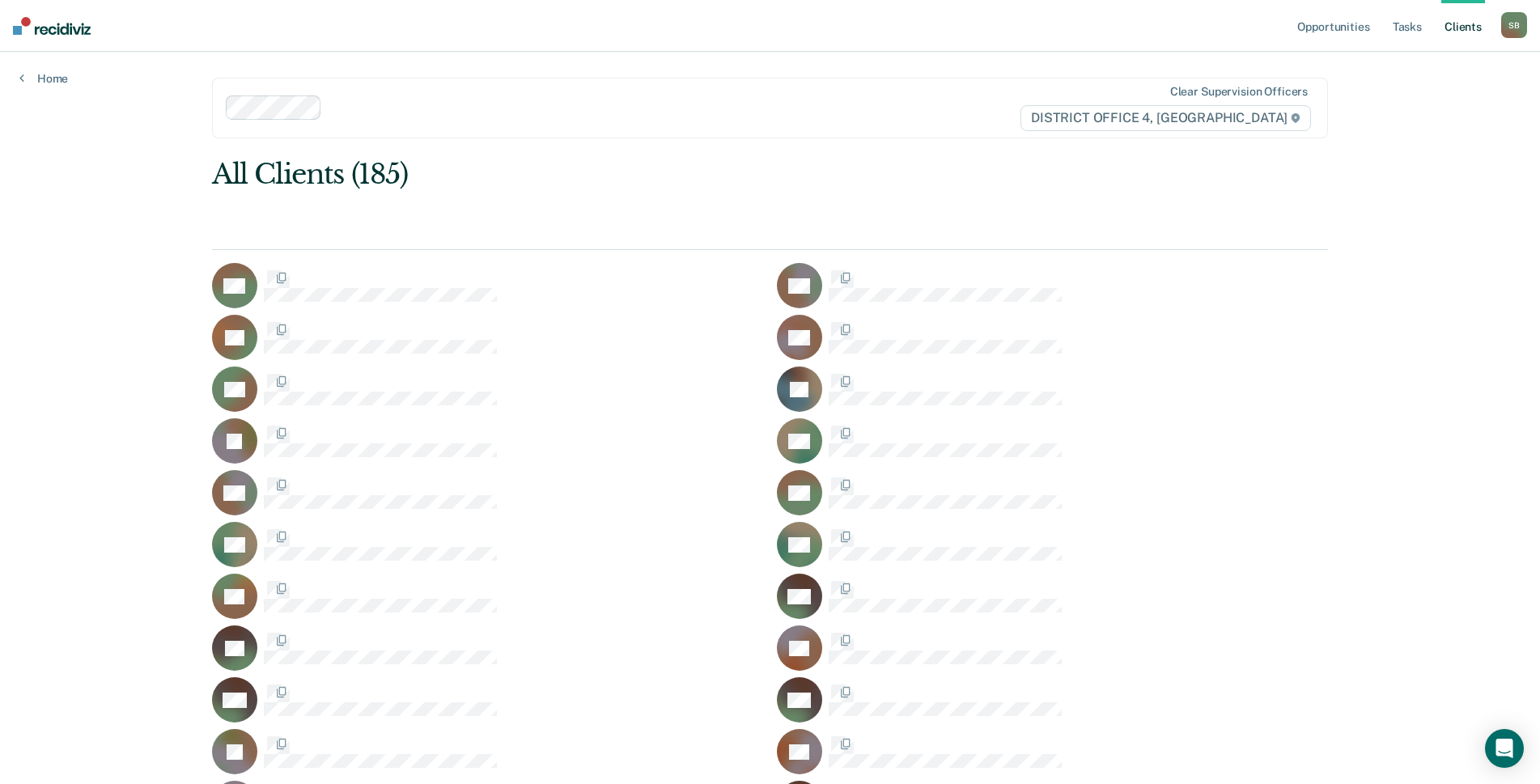
scroll to position [4350, 0]
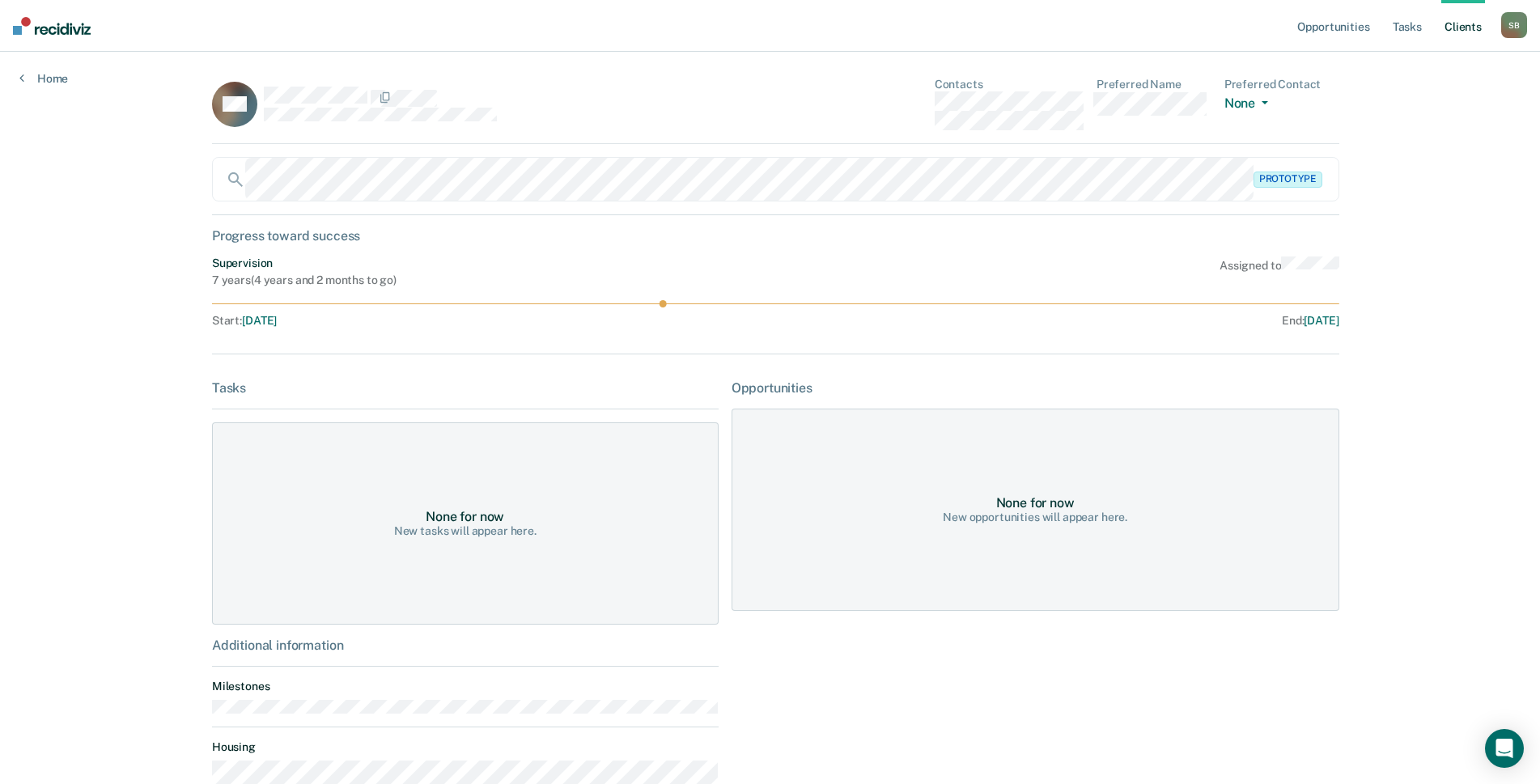
click at [880, 105] on div "TW Contacts Preferred Name Preferred Contact None Call Text Email None" at bounding box center [775, 110] width 1127 height 67
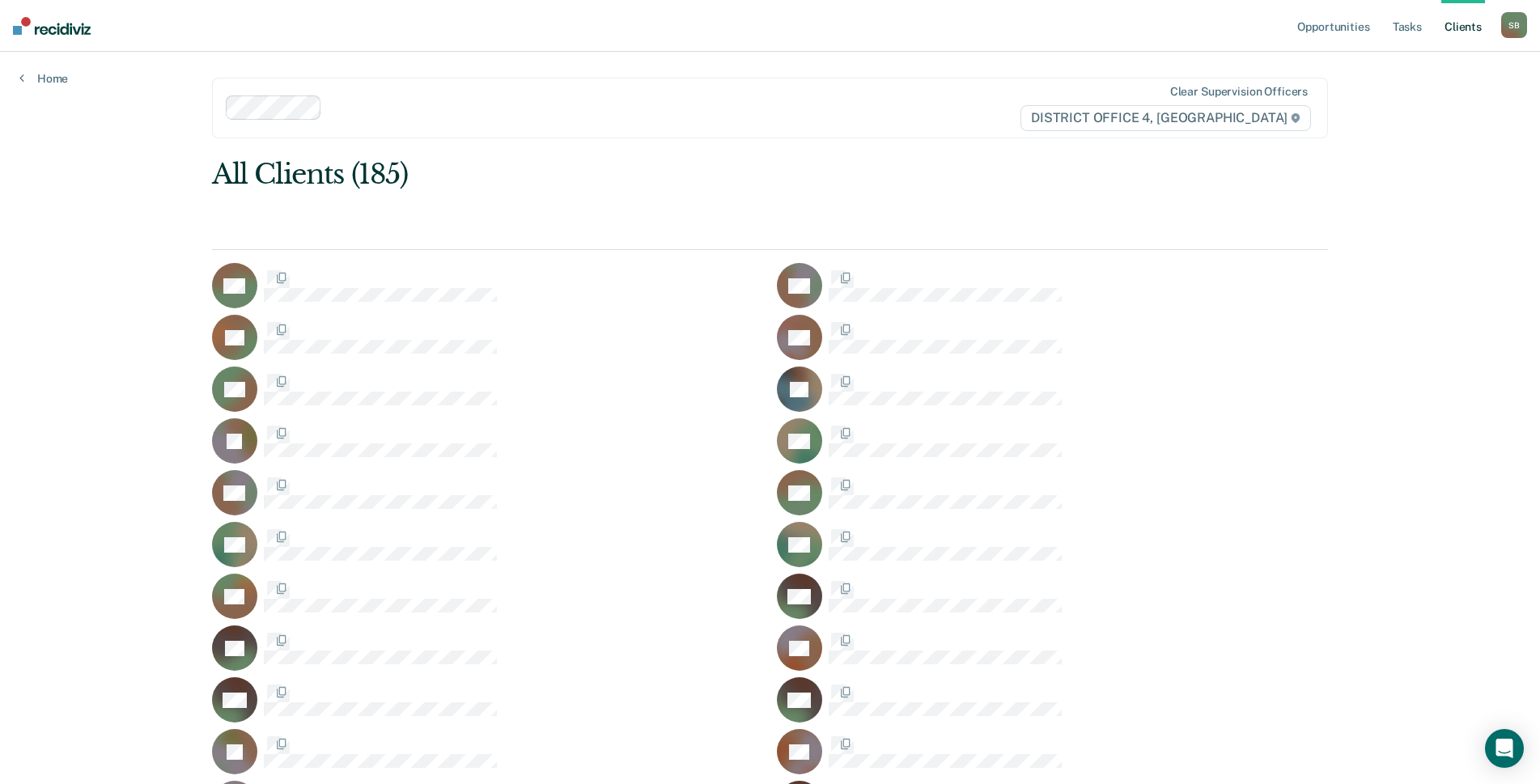
scroll to position [4350, 0]
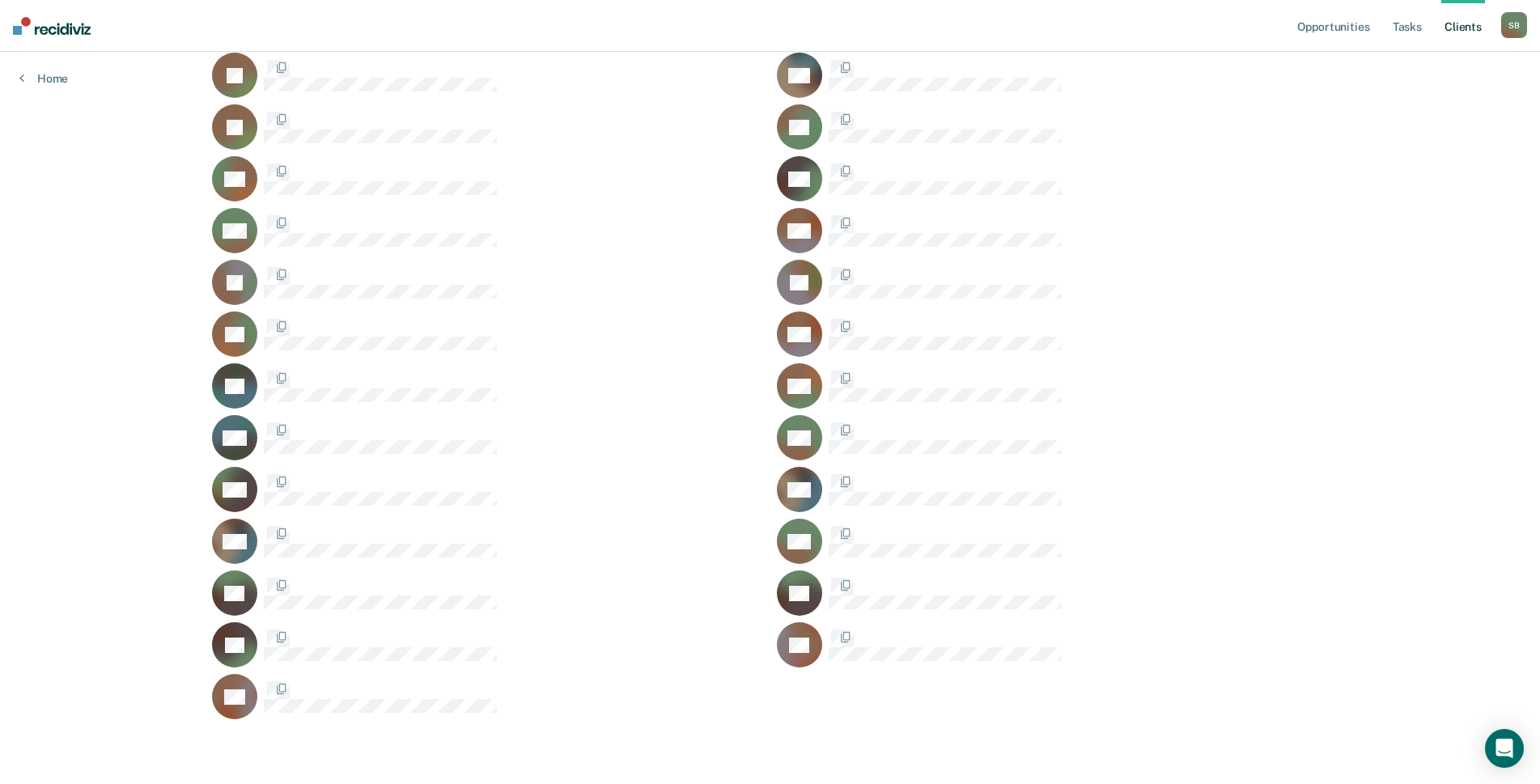
scroll to position [4350, 0]
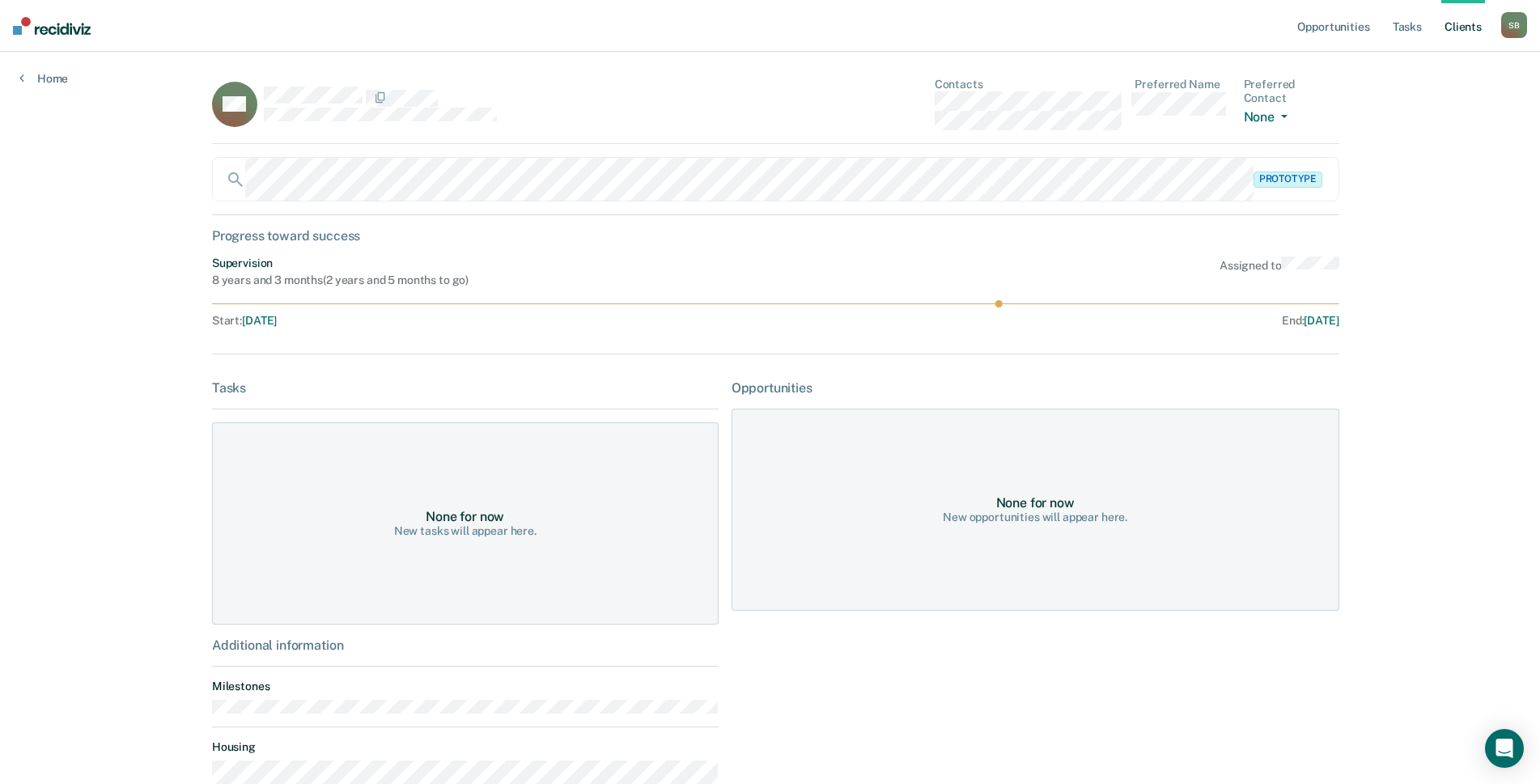
click at [859, 102] on div "AW Contacts Preferred Name Preferred Contact None Call Text Email None" at bounding box center [775, 110] width 1127 height 67
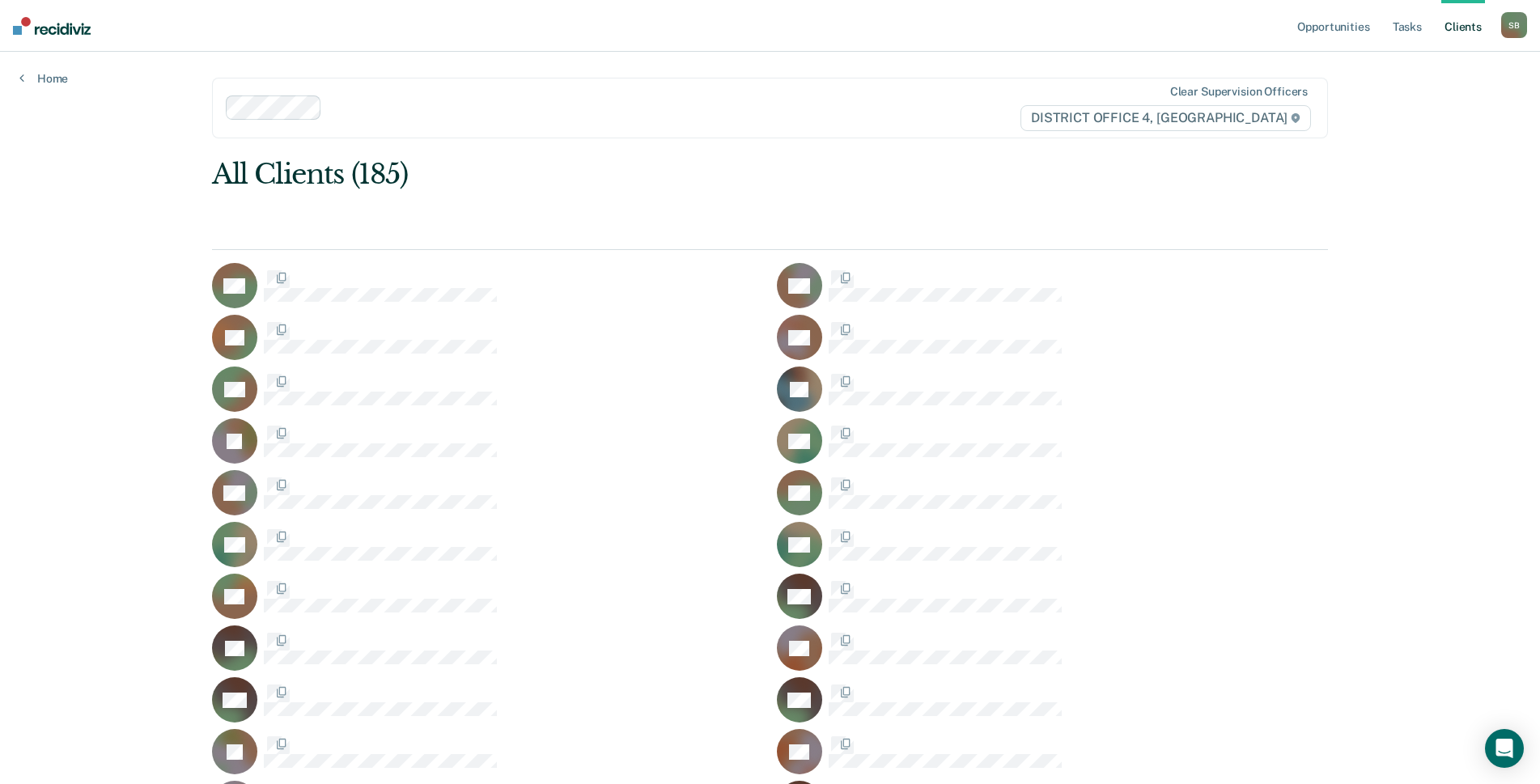
scroll to position [4350, 0]
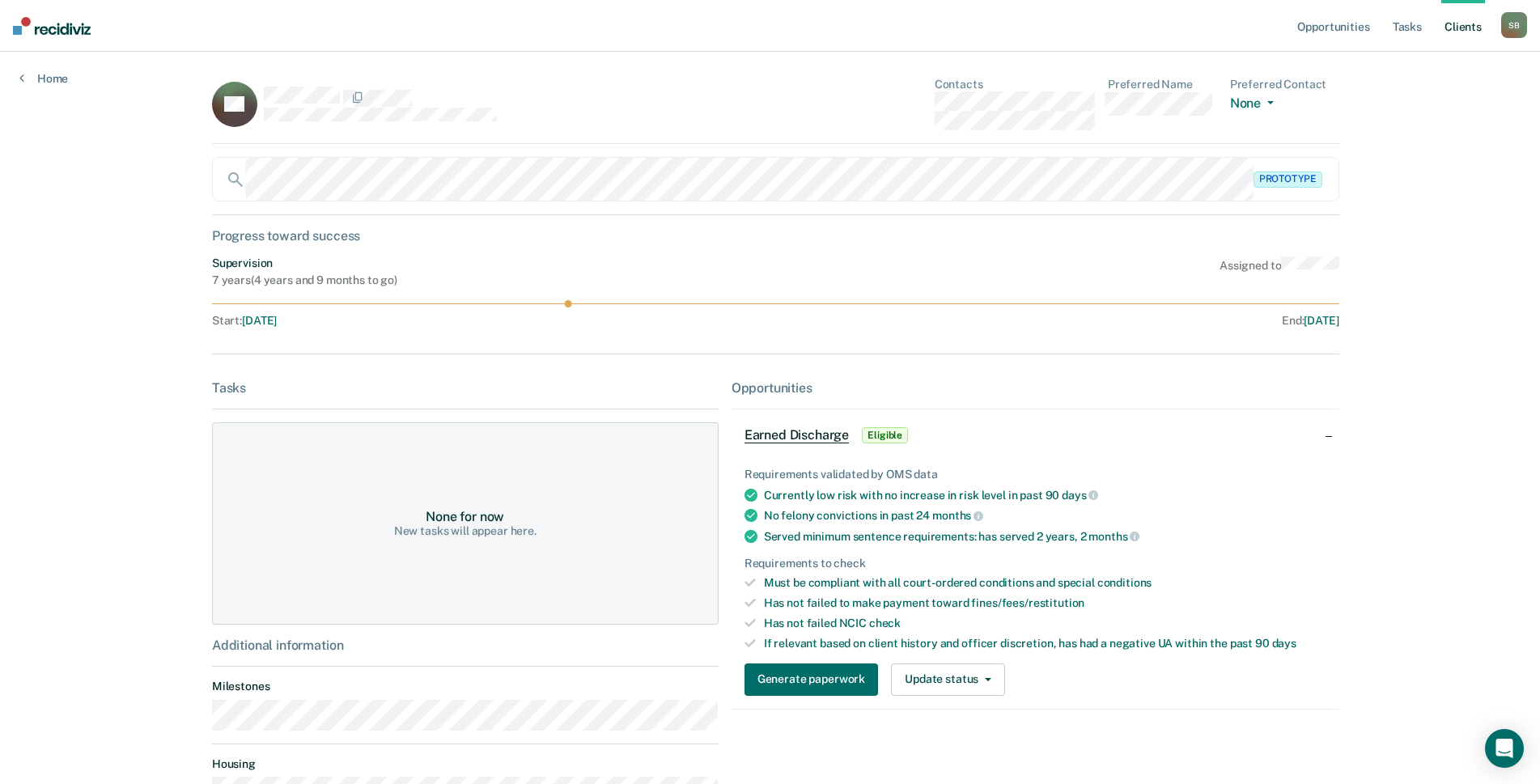
click at [888, 101] on div "JW Contacts Preferred Name Preferred Contact None Call Text Email None" at bounding box center [775, 110] width 1127 height 67
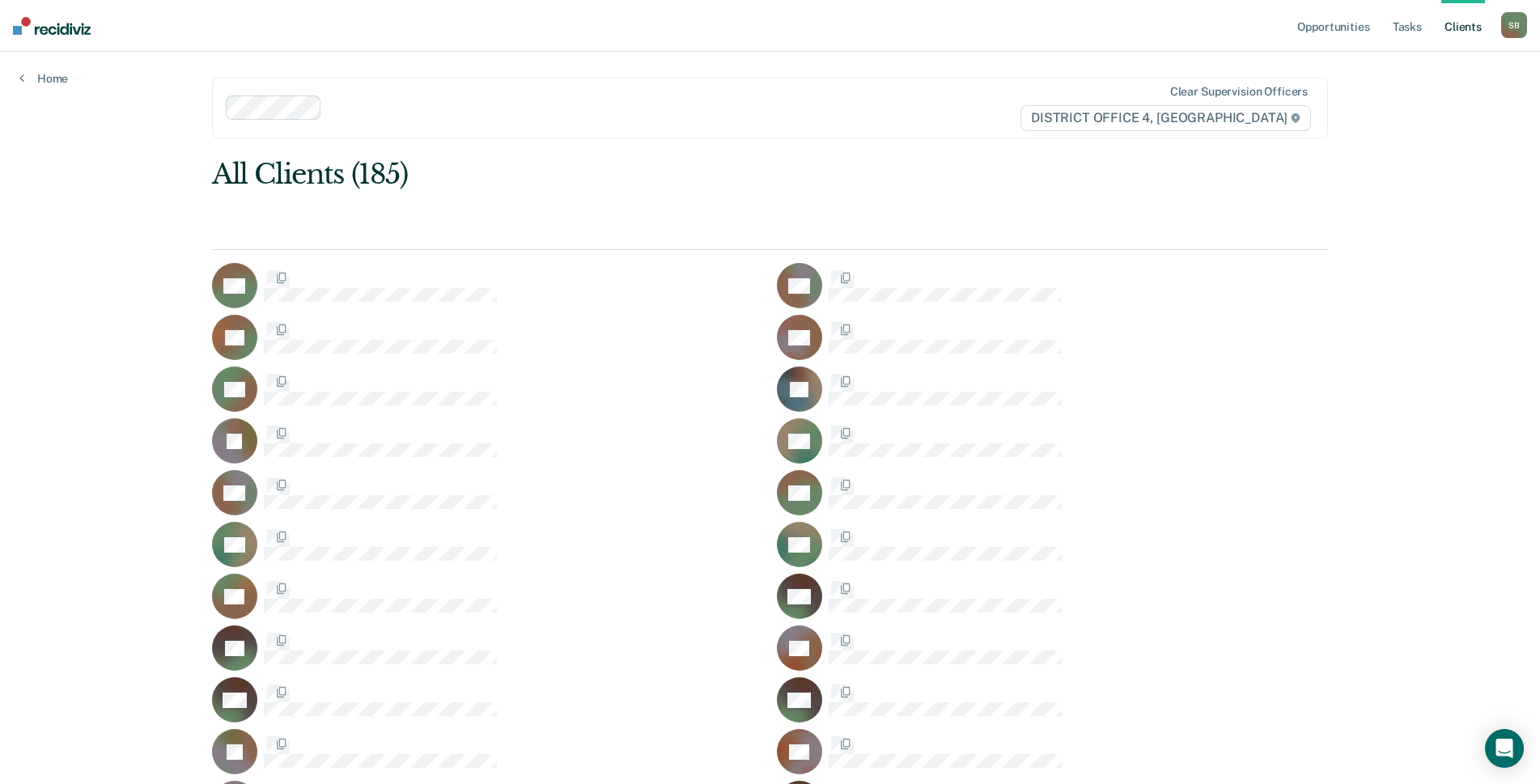
scroll to position [4350, 0]
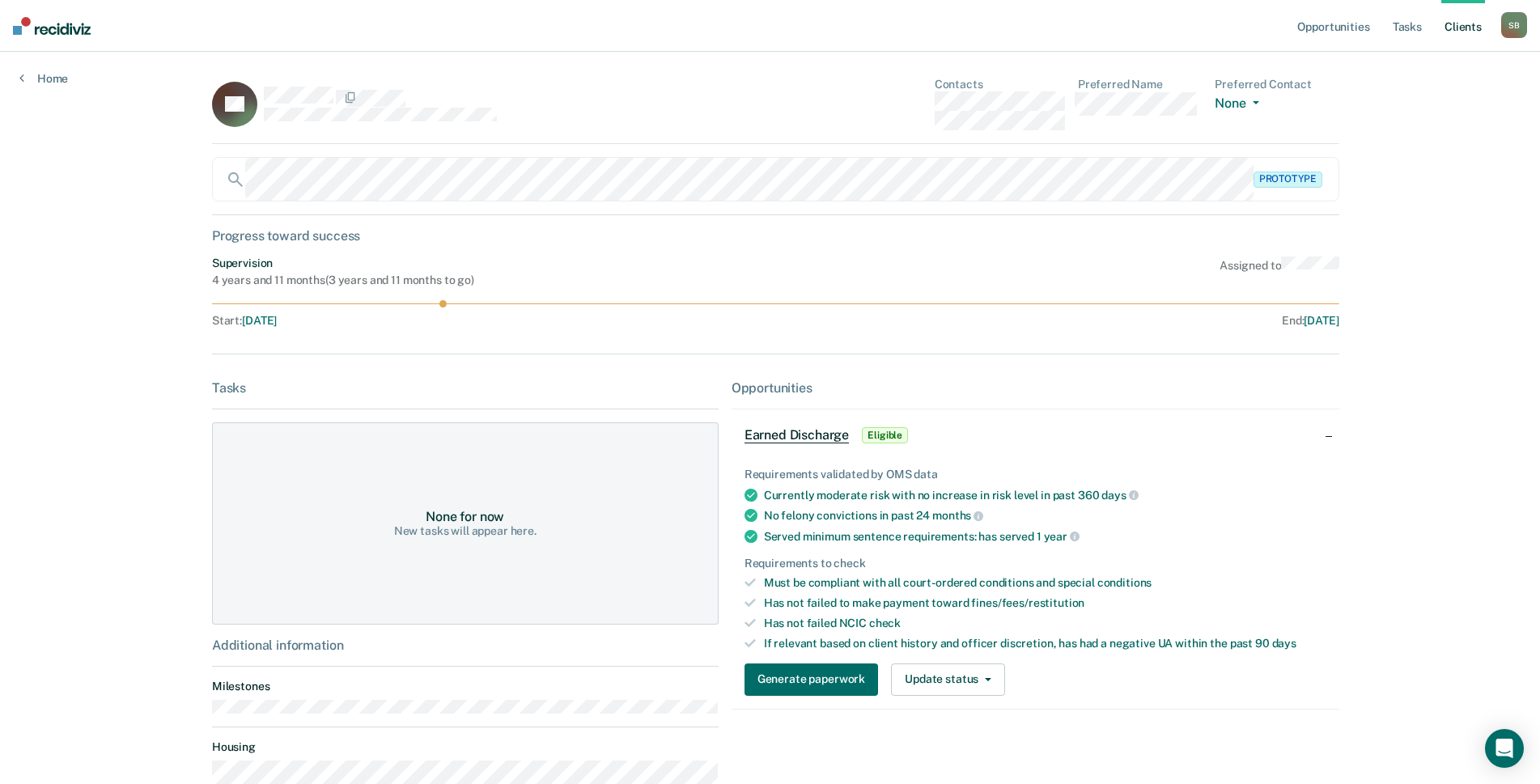
click at [901, 101] on div "DY Contacts Preferred Name Preferred Contact None Call Text Email None" at bounding box center [775, 110] width 1127 height 67
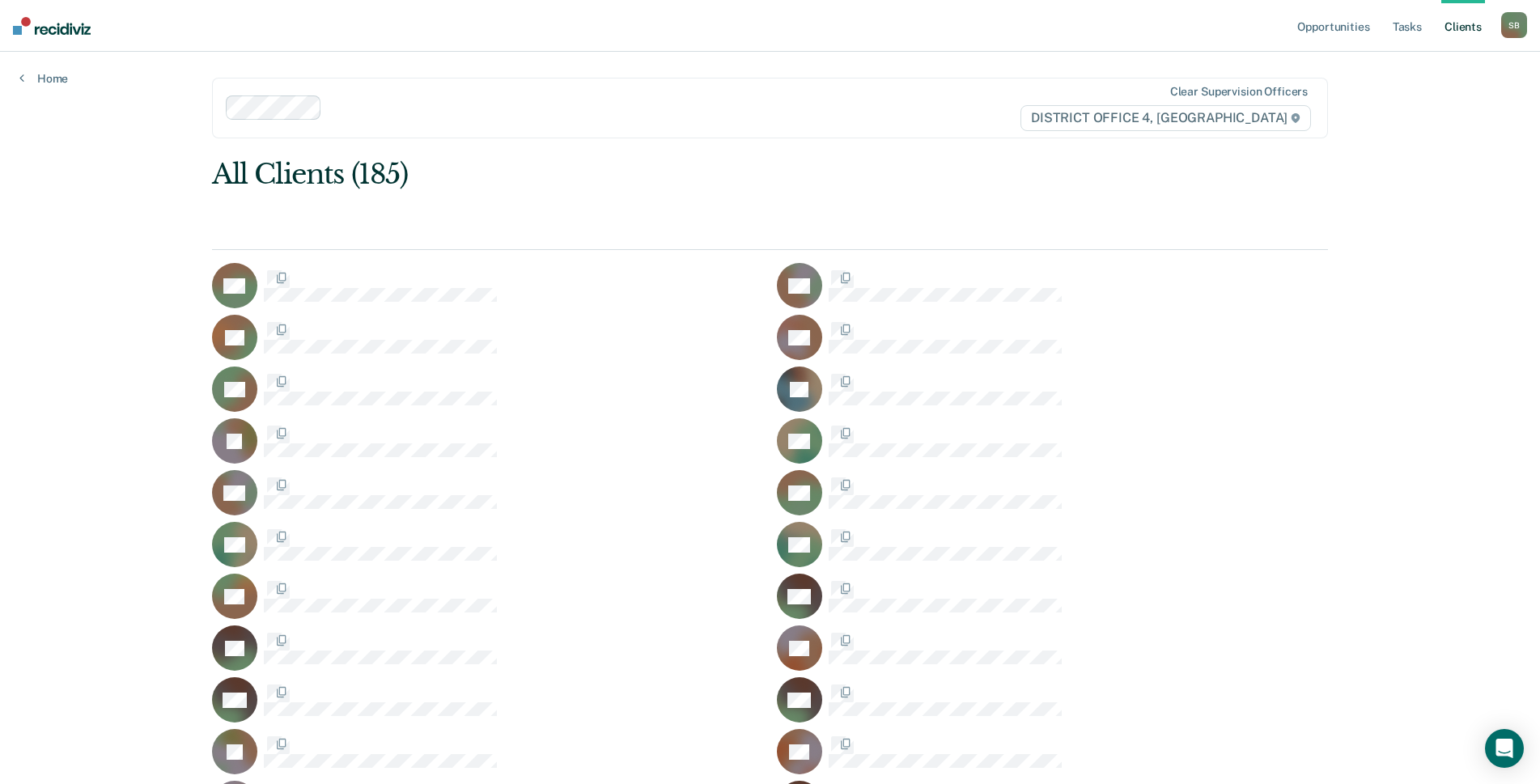
scroll to position [4350, 0]
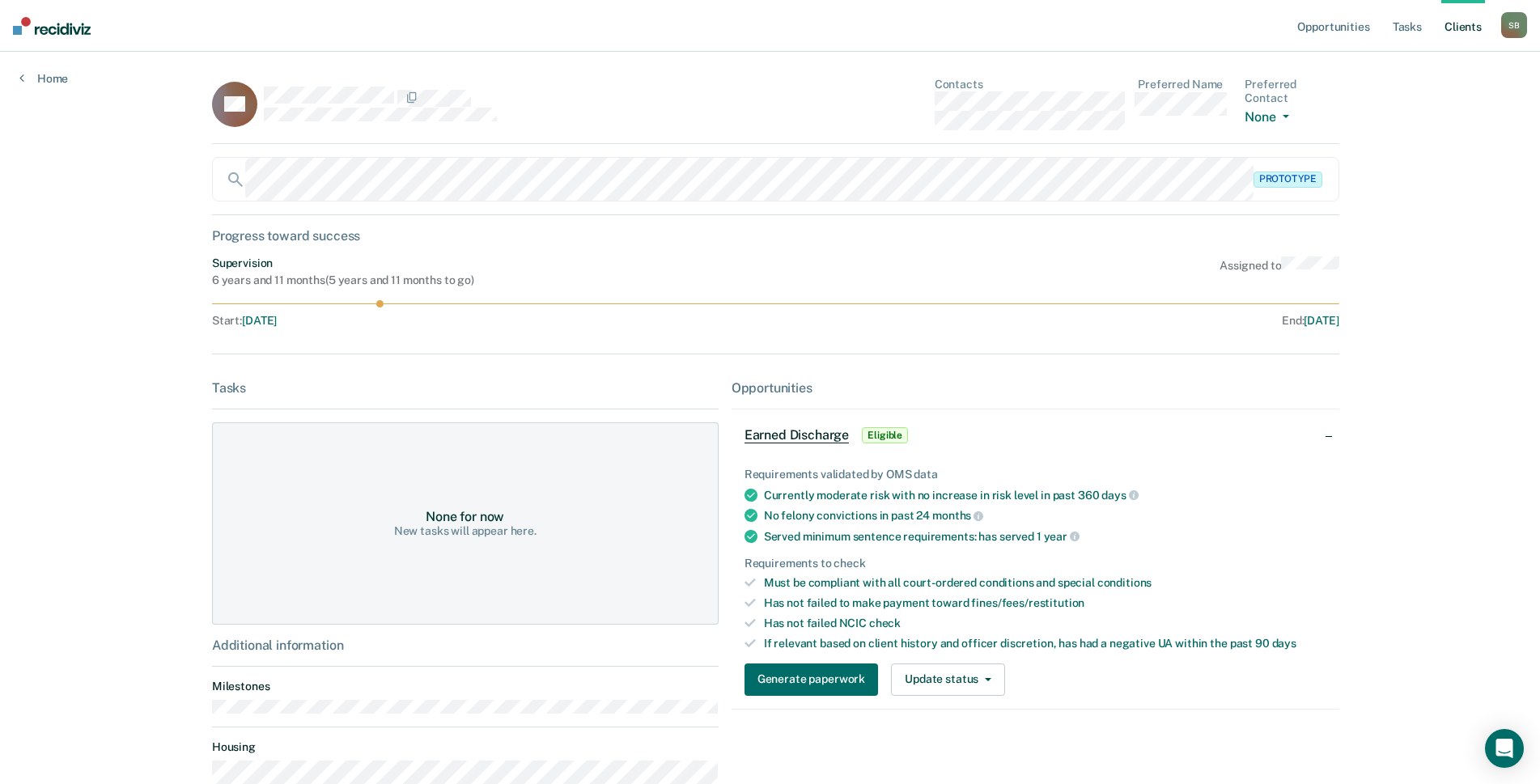
click at [871, 100] on div "KZ Contacts Preferred Name Preferred Contact None Call Text Email None" at bounding box center [775, 110] width 1127 height 67
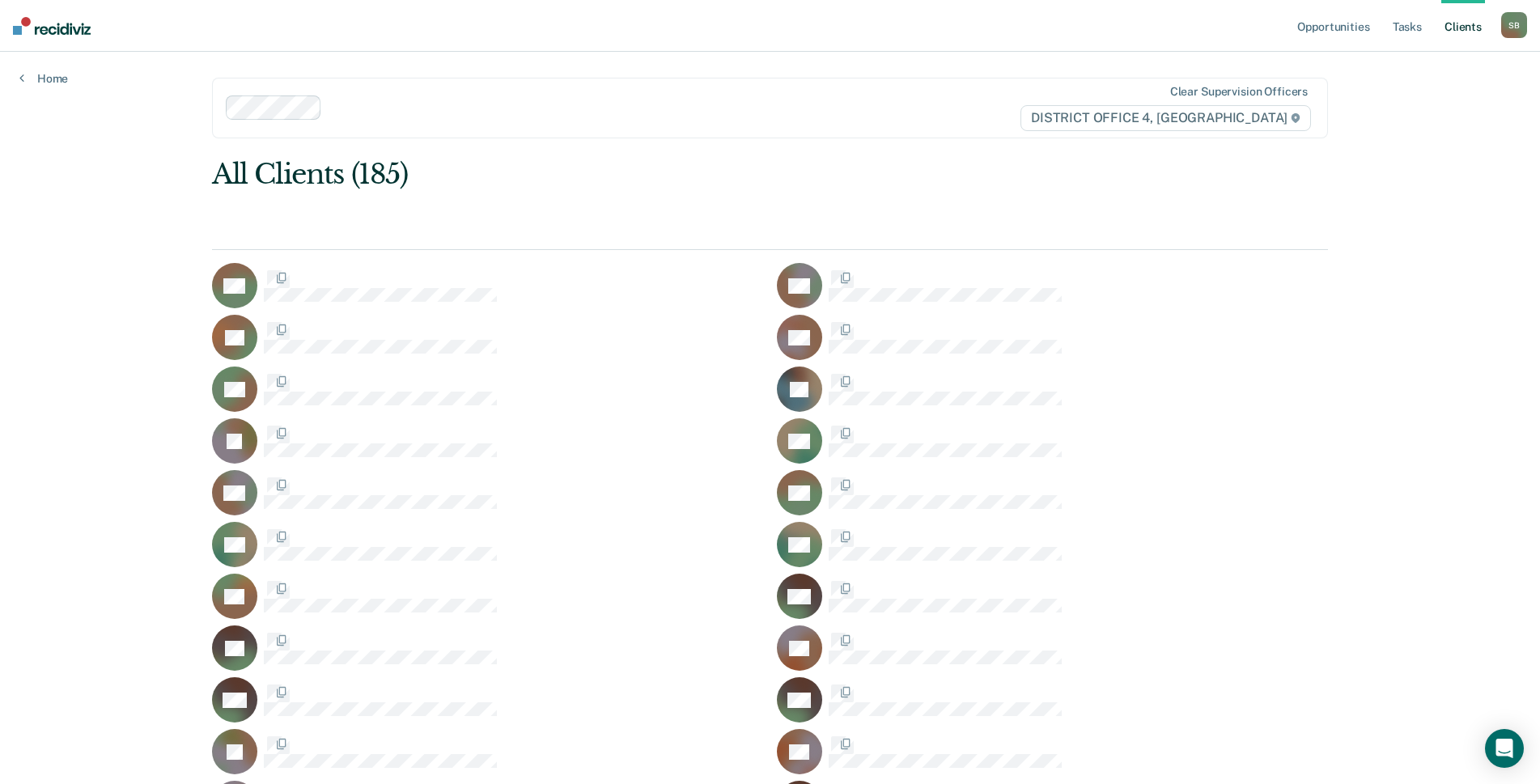
scroll to position [4350, 0]
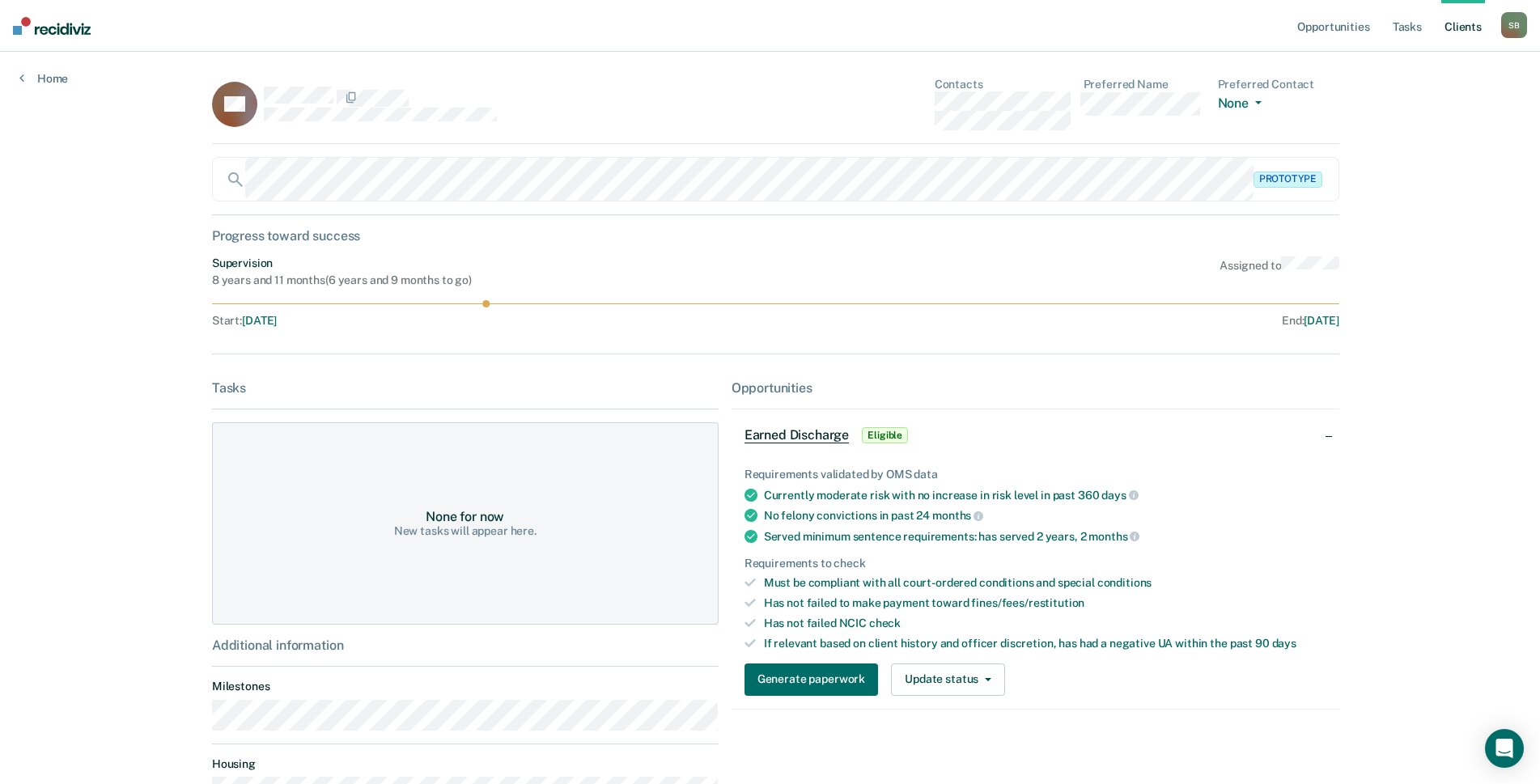
click at [877, 104] on div "CZ Contacts Preferred Name Preferred Contact None Call Text Email None" at bounding box center [775, 110] width 1127 height 67
